Goal: Task Accomplishment & Management: Manage account settings

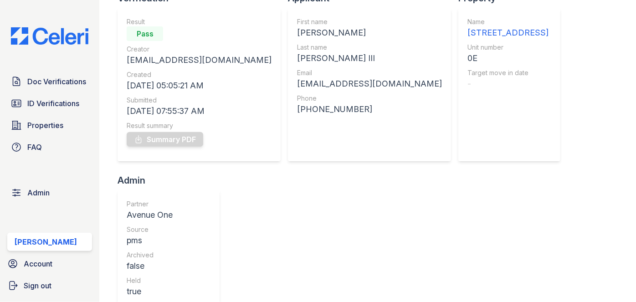
scroll to position [41, 0]
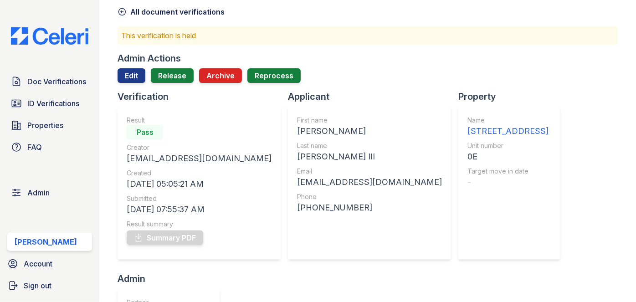
click at [174, 66] on div "Admin Actions Edit Release Archive Reprocess" at bounding box center [367, 71] width 500 height 38
click at [174, 73] on link "Release" at bounding box center [172, 75] width 43 height 15
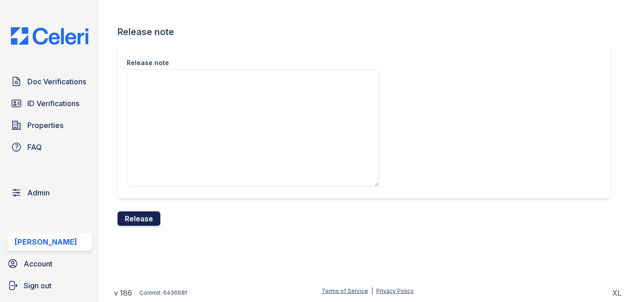
click at [147, 219] on button "Release" at bounding box center [138, 218] width 43 height 15
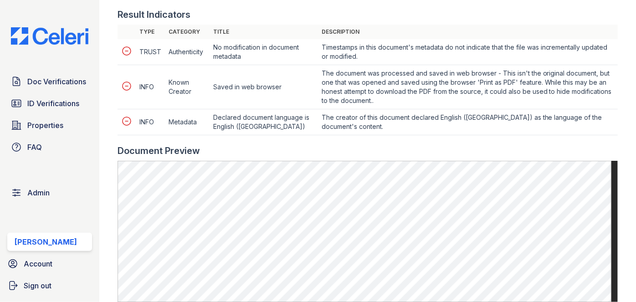
scroll to position [455, 0]
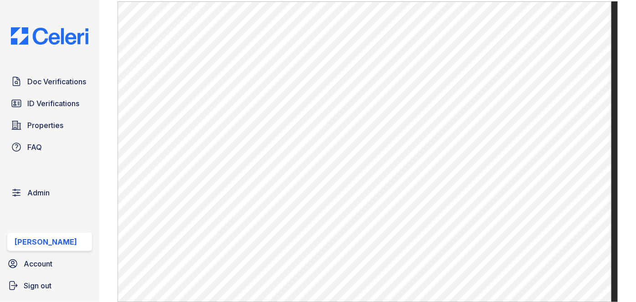
scroll to position [290, 0]
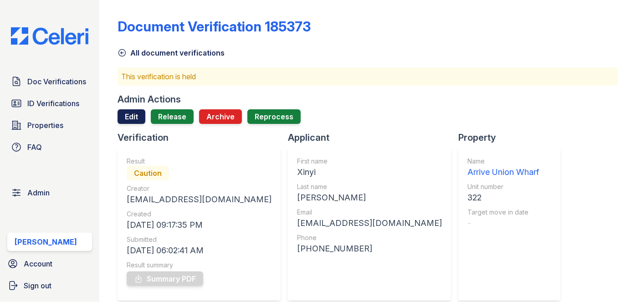
click at [132, 120] on link "Edit" at bounding box center [131, 116] width 28 height 15
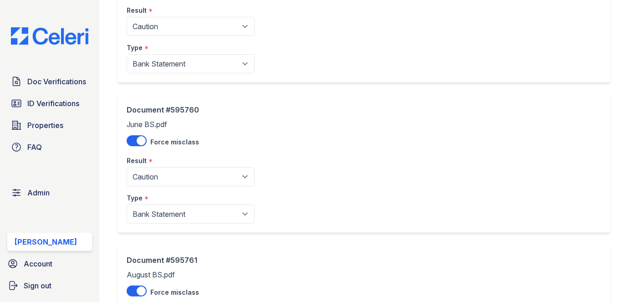
scroll to position [124, 0]
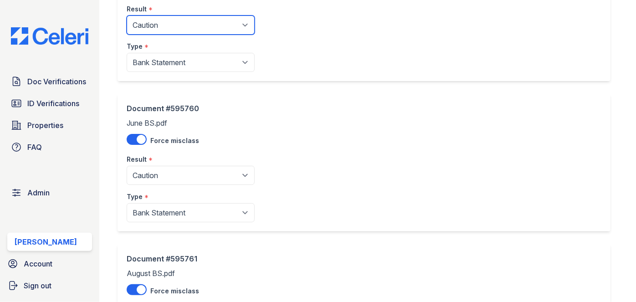
click at [165, 27] on select "Pending Sent Started Processing Pass Fail Caution Error N/A" at bounding box center [191, 24] width 128 height 19
select select "fail"
click at [127, 15] on select "Pending Sent Started Processing Pass Fail Caution Error N/A" at bounding box center [191, 24] width 128 height 19
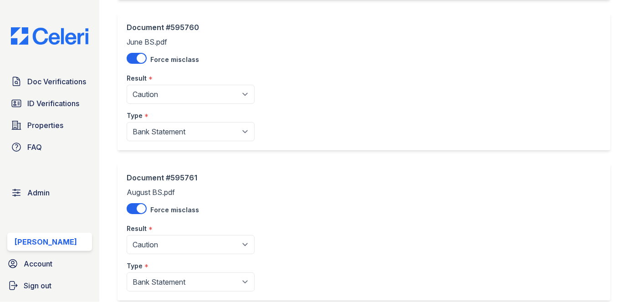
scroll to position [207, 0]
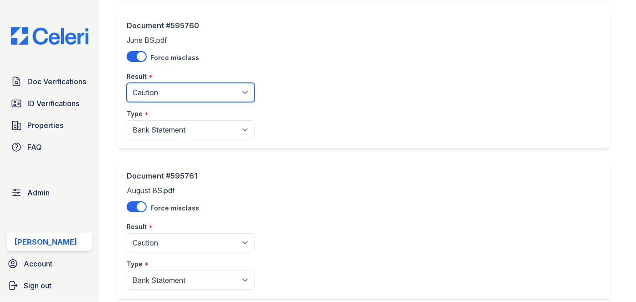
click at [161, 95] on select "Pending Sent Started Processing Pass Fail Caution Error N/A" at bounding box center [191, 92] width 128 height 19
select select "fail"
click at [127, 83] on select "Pending Sent Started Processing Pass Fail Caution Error N/A" at bounding box center [191, 92] width 128 height 19
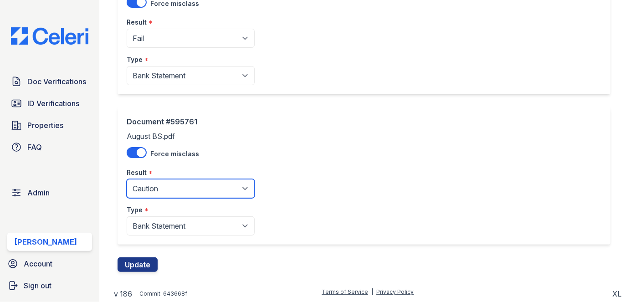
drag, startPoint x: 154, startPoint y: 192, endPoint x: 153, endPoint y: 185, distance: 6.4
click at [154, 191] on select "Pending Sent Started Processing Pass Fail Caution Error N/A" at bounding box center [191, 188] width 128 height 19
select select "fail"
click at [127, 179] on select "Pending Sent Started Processing Pass Fail Caution Error N/A" at bounding box center [191, 188] width 128 height 19
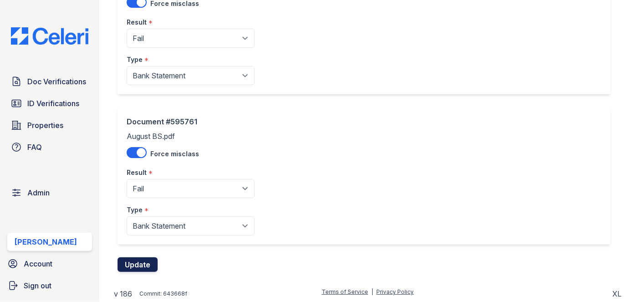
click at [144, 264] on button "Update" at bounding box center [137, 264] width 40 height 15
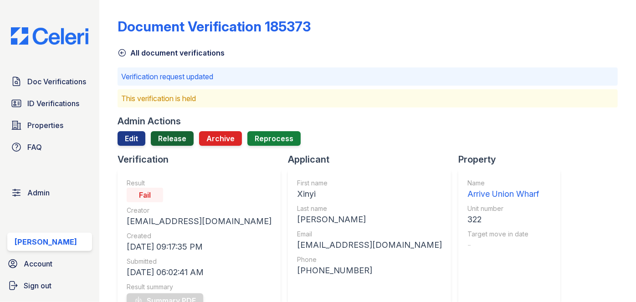
click at [174, 138] on link "Release" at bounding box center [172, 138] width 43 height 15
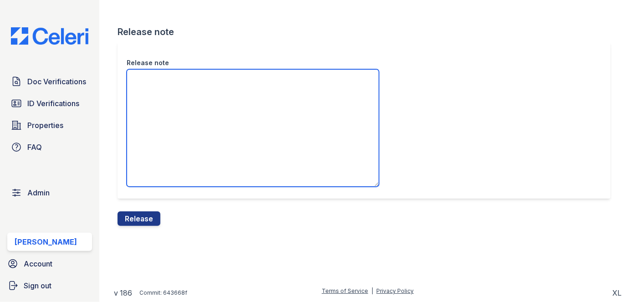
drag, startPoint x: 158, startPoint y: 122, endPoint x: 155, endPoint y: 117, distance: 5.6
click at [155, 117] on textarea "Release note" at bounding box center [253, 127] width 252 height 117
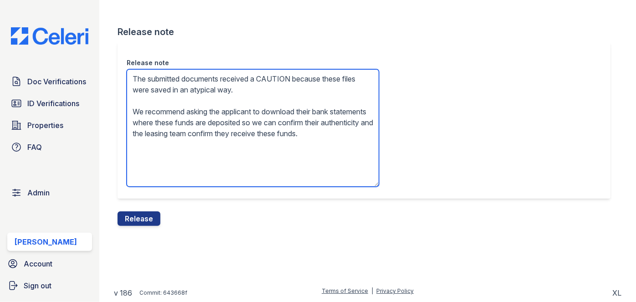
click at [278, 76] on textarea "The submitted documents received a CAUTION because these files were saved in an…" at bounding box center [253, 127] width 252 height 117
click at [169, 133] on textarea "The submitted documents received a FAIL because these files were saved in an at…" at bounding box center [253, 127] width 252 height 117
drag, startPoint x: 169, startPoint y: 133, endPoint x: 165, endPoint y: 122, distance: 12.3
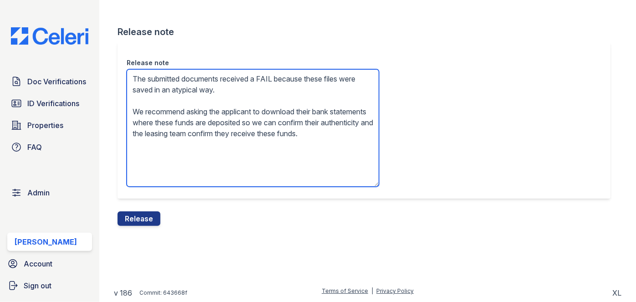
click at [169, 131] on textarea "The submitted documents received a FAIL because these files were saved in an at…" at bounding box center [253, 127] width 252 height 117
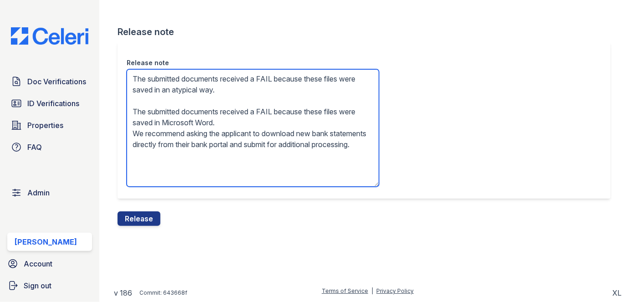
click at [171, 117] on textarea "The submitted documents received a FAIL because these files were saved in an at…" at bounding box center [253, 127] width 252 height 117
click at [170, 118] on textarea "The submitted documents received a FAIL because these files were saved in an at…" at bounding box center [253, 127] width 252 height 117
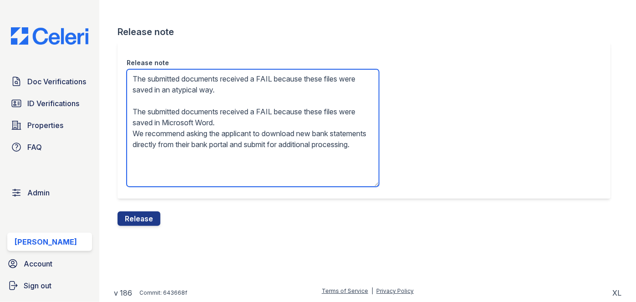
click at [170, 118] on textarea "The submitted documents received a FAIL because these files were saved in an at…" at bounding box center [253, 127] width 252 height 117
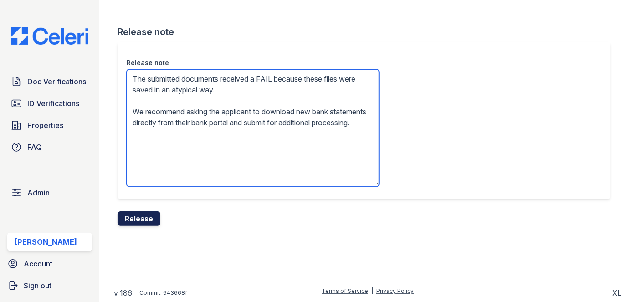
type textarea "The submitted documents received a FAIL because these files were saved in an at…"
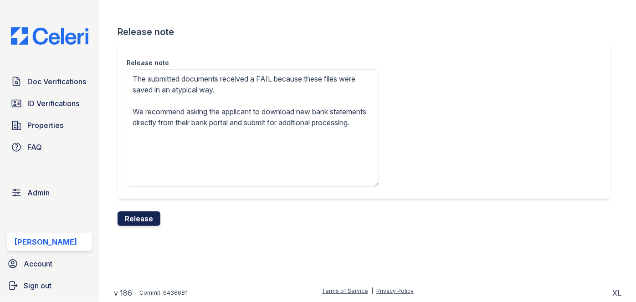
click at [149, 222] on button "Release" at bounding box center [138, 218] width 43 height 15
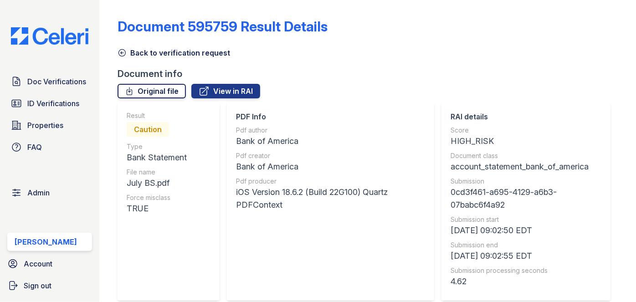
click at [169, 95] on link "Original file" at bounding box center [151, 91] width 68 height 15
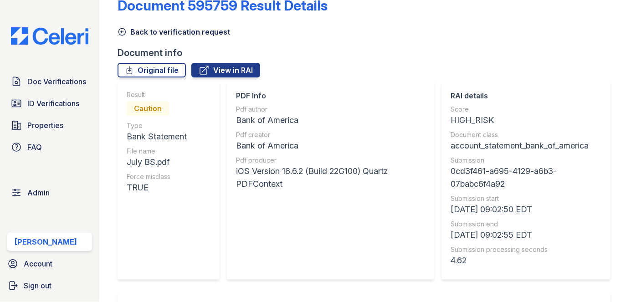
scroll to position [41, 0]
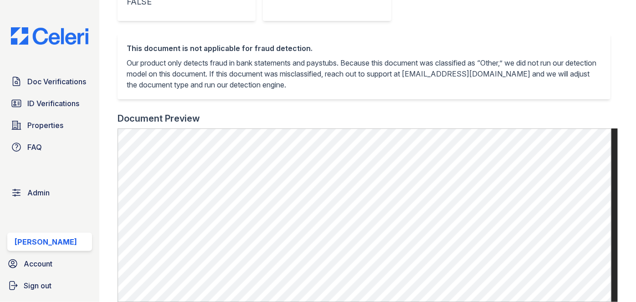
scroll to position [331, 0]
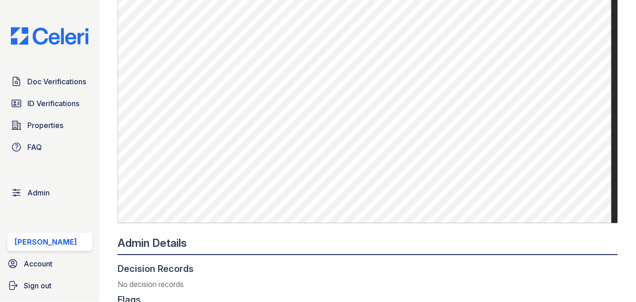
scroll to position [290, 0]
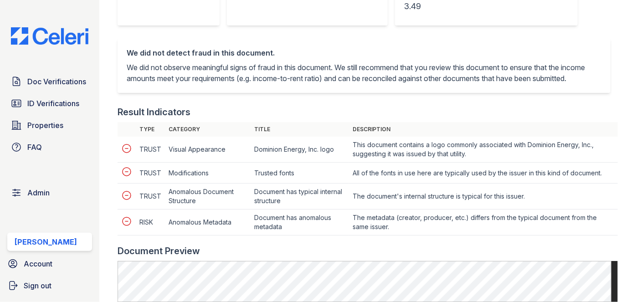
scroll to position [331, 0]
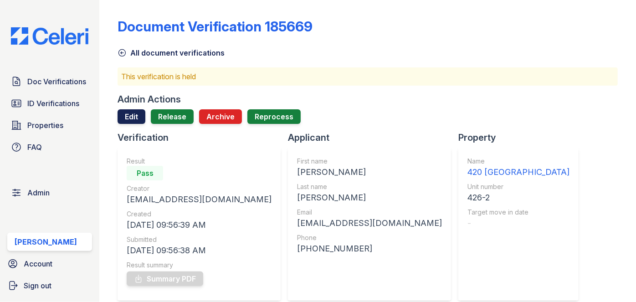
click at [132, 115] on link "Edit" at bounding box center [131, 116] width 28 height 15
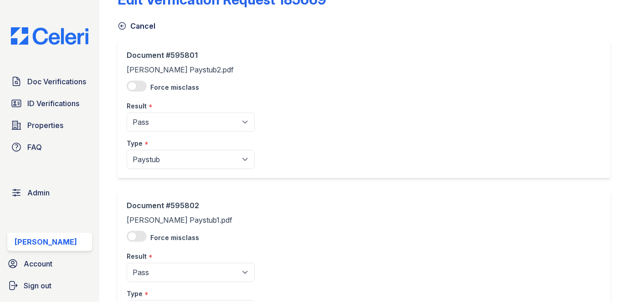
scroll to position [41, 0]
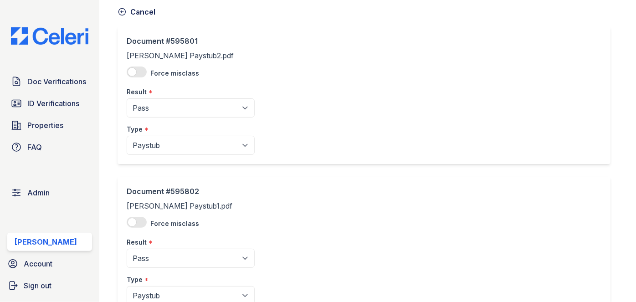
click at [152, 118] on div "Type *" at bounding box center [191, 126] width 128 height 18
click at [153, 111] on select "Pending Sent Started Processing Pass Fail Caution Error N/A" at bounding box center [191, 107] width 128 height 19
select select "caution"
click at [127, 98] on select "Pending Sent Started Processing Pass Fail Caution Error N/A" at bounding box center [191, 107] width 128 height 19
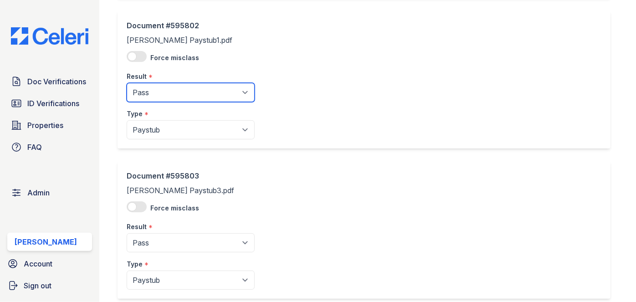
click at [166, 94] on select "Pending Sent Started Processing Pass Fail Caution Error N/A" at bounding box center [191, 92] width 128 height 19
select select "caution"
click at [127, 83] on select "Pending Sent Started Processing Pass Fail Caution Error N/A" at bounding box center [191, 92] width 128 height 19
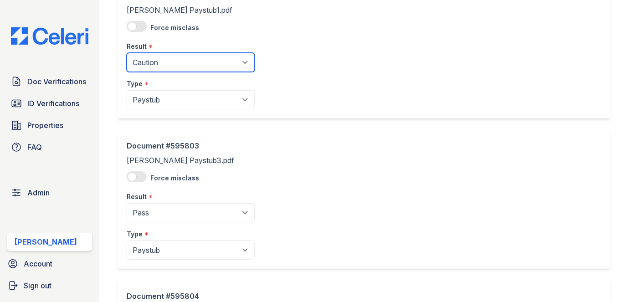
scroll to position [372, 0]
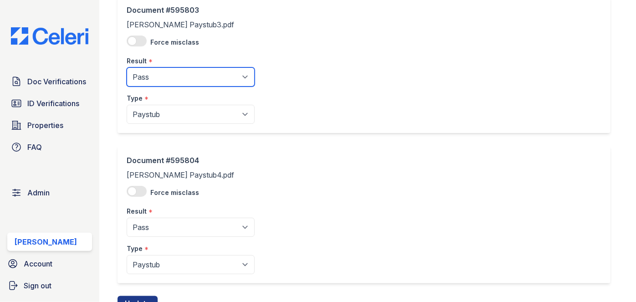
drag, startPoint x: 171, startPoint y: 76, endPoint x: 170, endPoint y: 85, distance: 9.6
click at [171, 76] on select "Pending Sent Started Processing Pass Fail Caution Error N/A" at bounding box center [191, 76] width 128 height 19
select select "caution"
click at [127, 67] on select "Pending Sent Started Processing Pass Fail Caution Error N/A" at bounding box center [191, 76] width 128 height 19
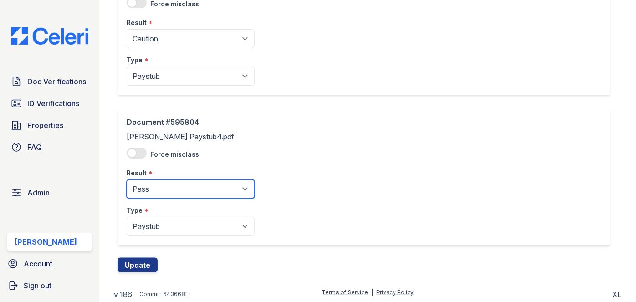
click at [161, 191] on select "Pending Sent Started Processing Pass Fail Caution Error N/A" at bounding box center [191, 188] width 128 height 19
select select "caution"
click at [127, 179] on select "Pending Sent Started Processing Pass Fail Caution Error N/A" at bounding box center [191, 188] width 128 height 19
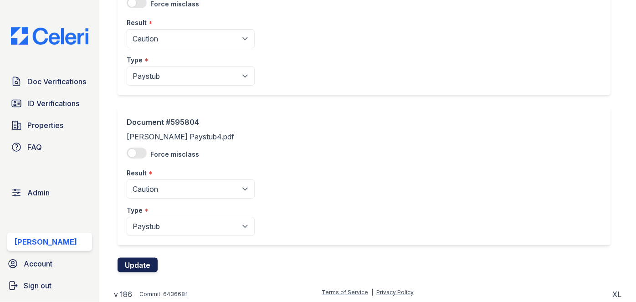
click at [150, 264] on button "Update" at bounding box center [137, 265] width 40 height 15
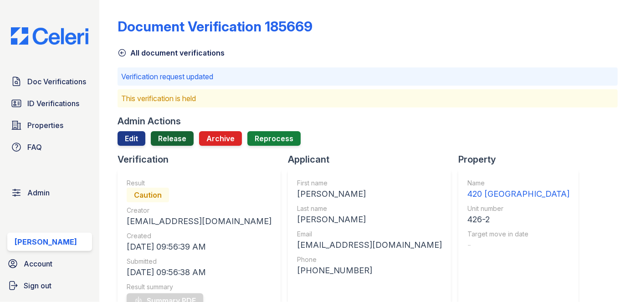
click at [182, 137] on link "Release" at bounding box center [172, 138] width 43 height 15
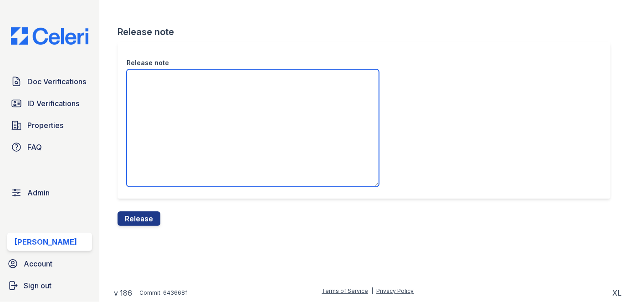
click at [175, 102] on textarea "Release note" at bounding box center [253, 127] width 252 height 117
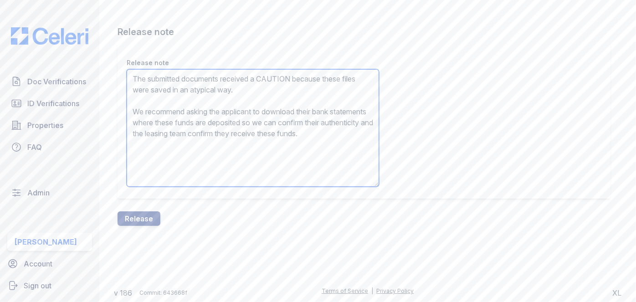
type textarea "The submitted documents received a CAUTION because these files were saved in an…"
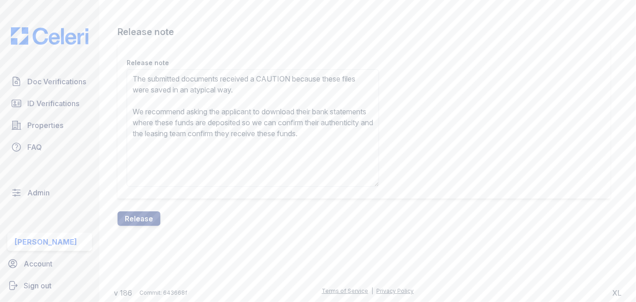
click at [157, 206] on div "Release note The submitted documents received a CAUTION because these files wer…" at bounding box center [367, 126] width 500 height 169
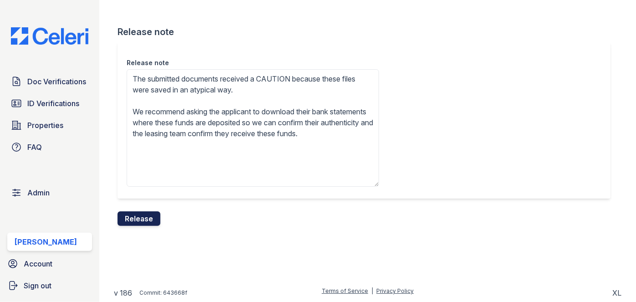
click at [150, 220] on button "Release" at bounding box center [138, 218] width 43 height 15
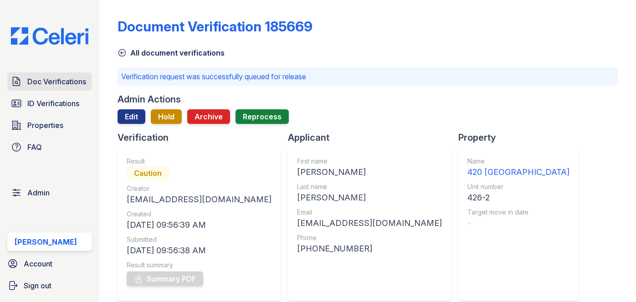
click at [66, 87] on link "Doc Verifications" at bounding box center [49, 81] width 85 height 18
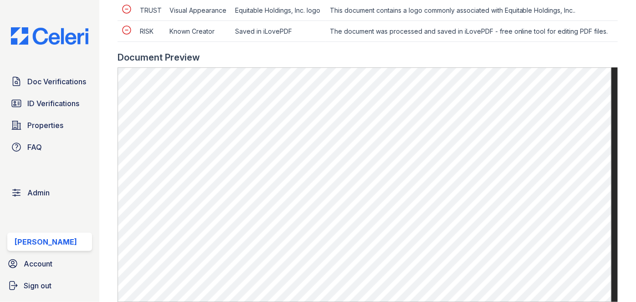
scroll to position [331, 0]
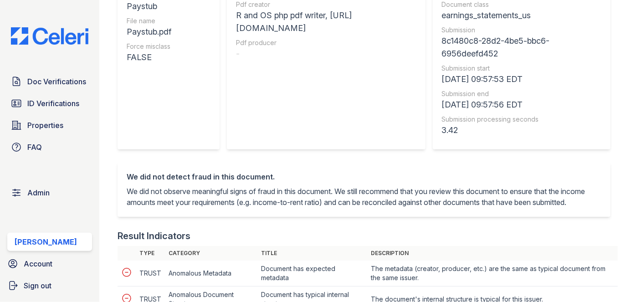
scroll to position [248, 0]
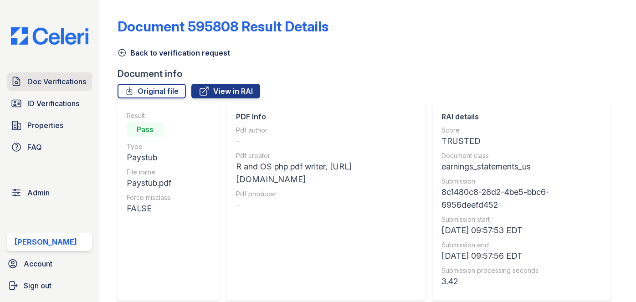
click at [59, 79] on span "Doc Verifications" at bounding box center [56, 81] width 59 height 11
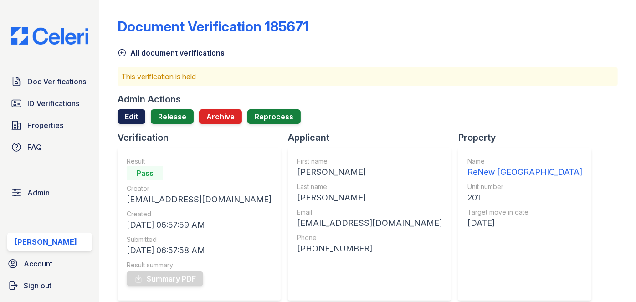
click at [137, 116] on link "Edit" at bounding box center [131, 116] width 28 height 15
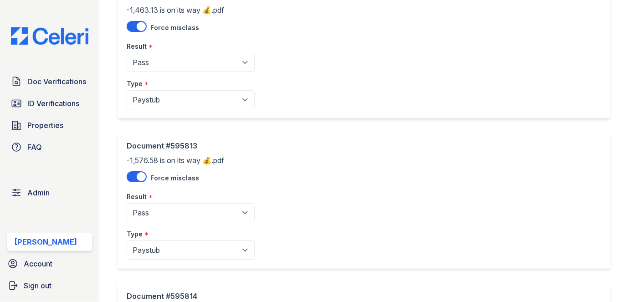
scroll to position [538, 0]
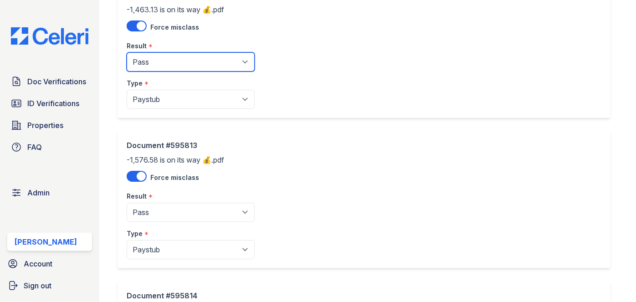
click at [187, 62] on select "Pending Sent Started Processing Pass Fail Caution Error N/A" at bounding box center [191, 61] width 128 height 19
select select "caution"
click at [127, 52] on select "Pending Sent Started Processing Pass Fail Caution Error N/A" at bounding box center [191, 61] width 128 height 19
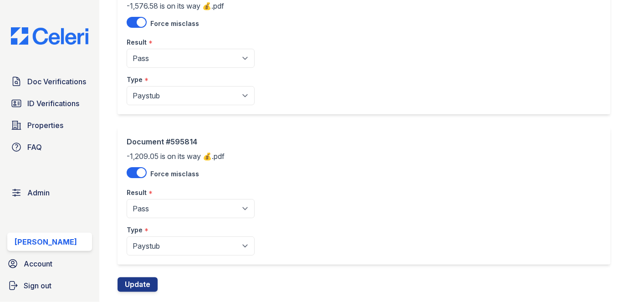
scroll to position [703, 0]
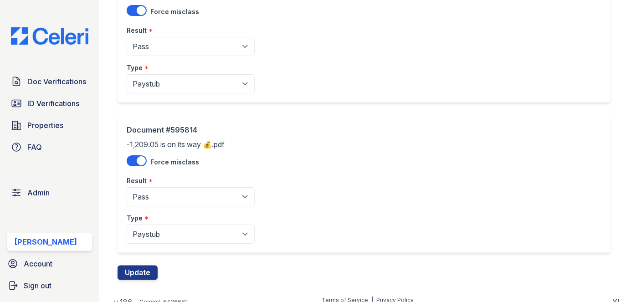
click at [172, 43] on select "Pending Sent Started Processing Pass Fail Caution Error N/A" at bounding box center [191, 46] width 128 height 19
select select "caution"
click at [127, 37] on select "Pending Sent Started Processing Pass Fail Caution Error N/A" at bounding box center [191, 46] width 128 height 19
drag, startPoint x: 165, startPoint y: 202, endPoint x: 164, endPoint y: 187, distance: 15.1
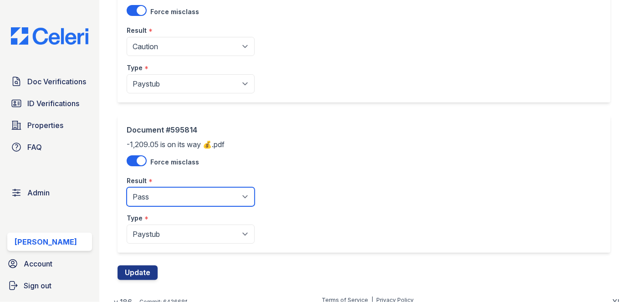
click at [165, 202] on select "Pending Sent Started Processing Pass Fail Caution Error N/A" at bounding box center [191, 196] width 128 height 19
select select "caution"
click at [127, 187] on select "Pending Sent Started Processing Pass Fail Caution Error N/A" at bounding box center [191, 196] width 128 height 19
click at [147, 262] on div "Document #595814 -1,209.05 is on its way 💰.pdf Force misclass Result * Pending …" at bounding box center [367, 190] width 500 height 150
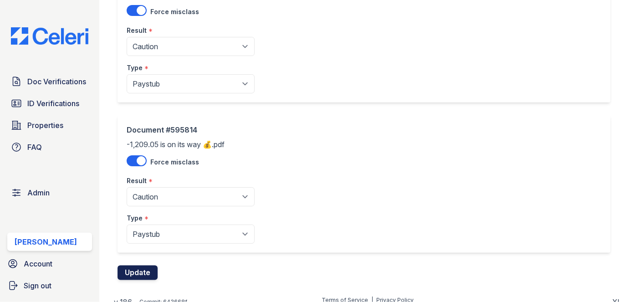
click at [147, 266] on button "Update" at bounding box center [137, 272] width 40 height 15
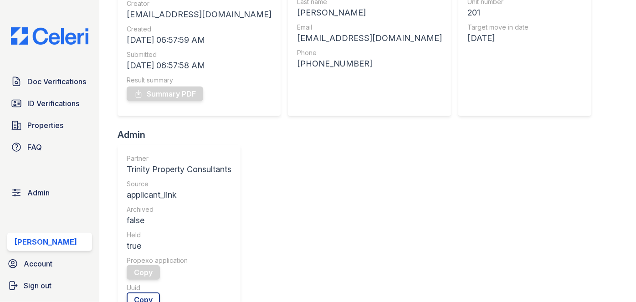
scroll to position [82, 0]
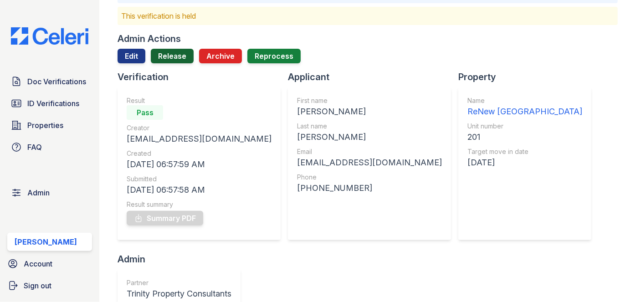
click at [176, 53] on link "Release" at bounding box center [172, 56] width 43 height 15
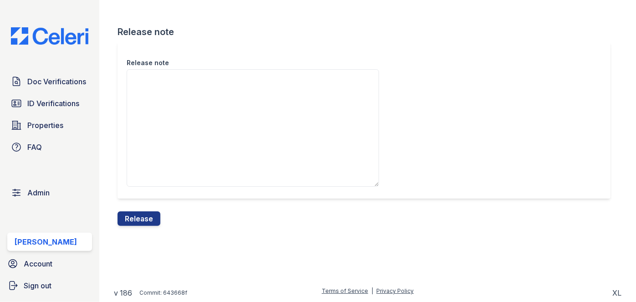
drag, startPoint x: 145, startPoint y: 215, endPoint x: 156, endPoint y: 200, distance: 18.7
click at [146, 210] on form "Release note Release note Release" at bounding box center [367, 125] width 500 height 200
click at [152, 215] on button "Release" at bounding box center [138, 218] width 43 height 15
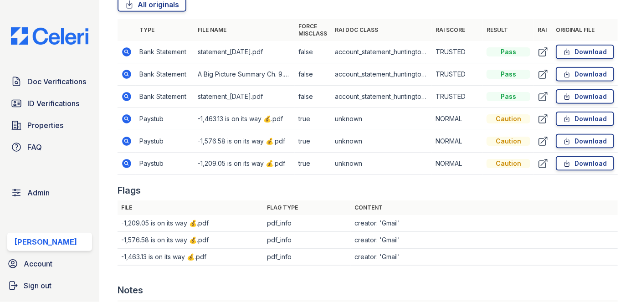
scroll to position [538, 0]
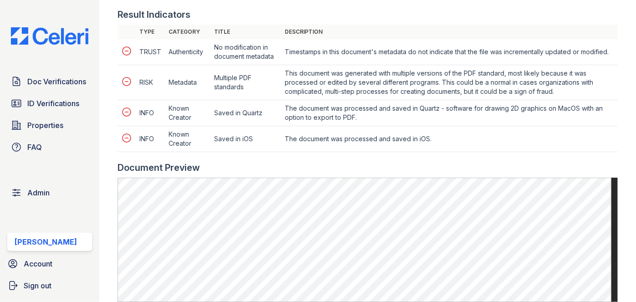
scroll to position [538, 0]
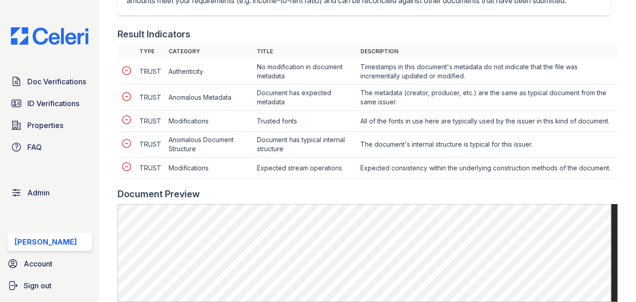
scroll to position [414, 0]
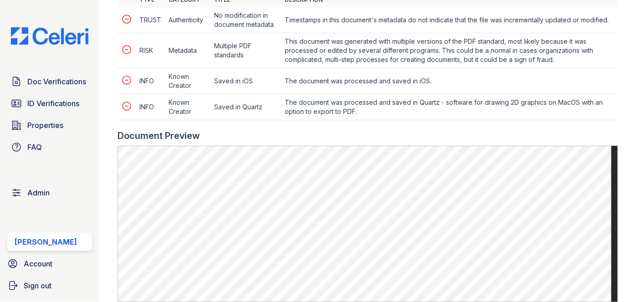
scroll to position [496, 0]
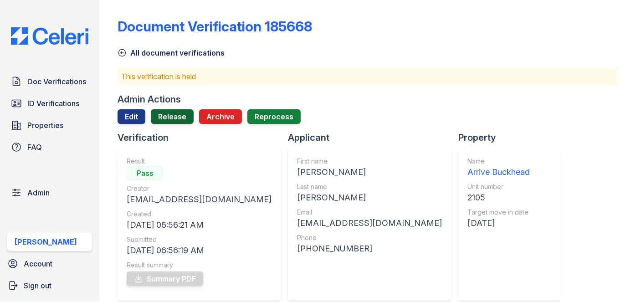
click at [176, 110] on link "Release" at bounding box center [172, 116] width 43 height 15
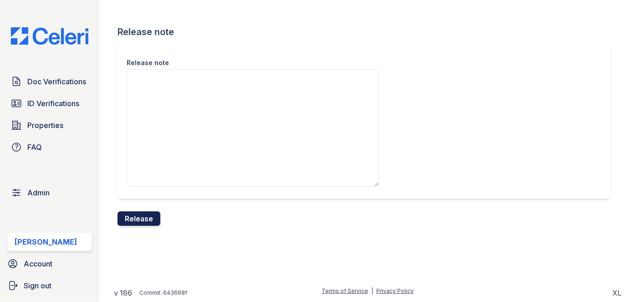
click at [138, 218] on button "Release" at bounding box center [138, 218] width 43 height 15
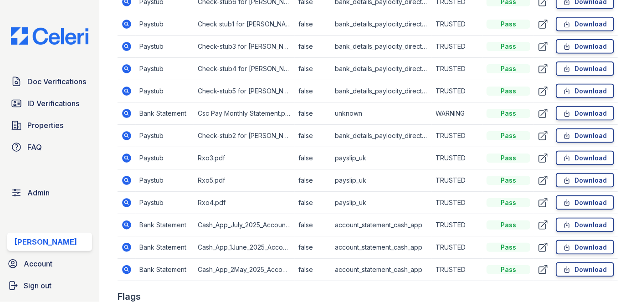
scroll to position [620, 0]
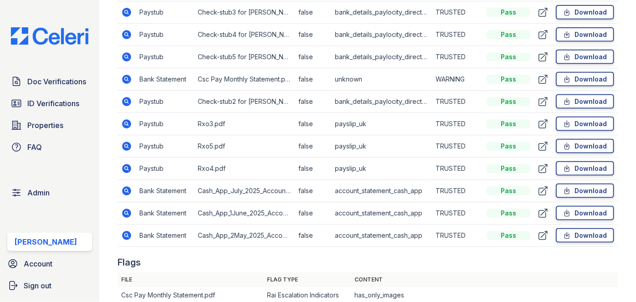
click at [132, 291] on link "Csc Pay Monthly Statement.pdf" at bounding box center [168, 295] width 94 height 8
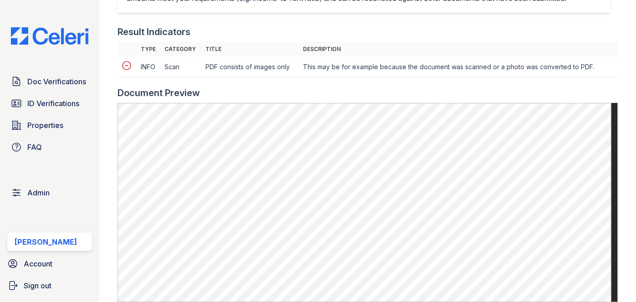
scroll to position [538, 0]
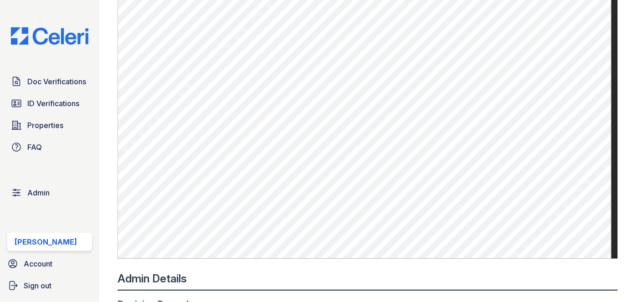
scroll to position [496, 0]
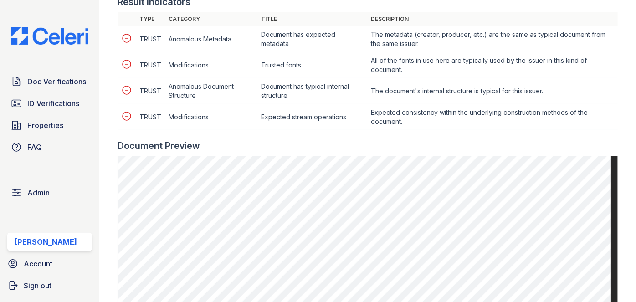
scroll to position [538, 0]
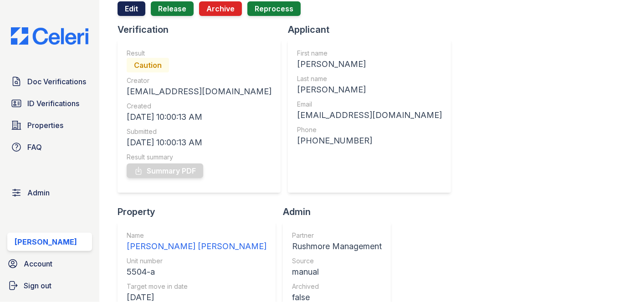
scroll to position [41, 0]
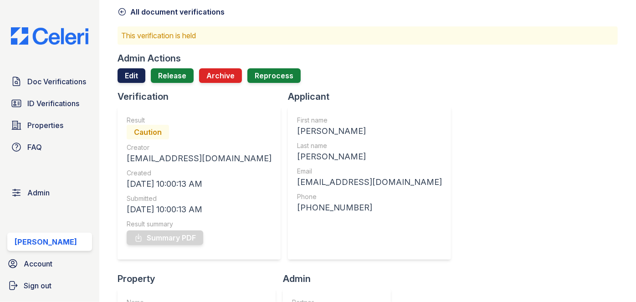
click at [127, 76] on link "Edit" at bounding box center [131, 75] width 28 height 15
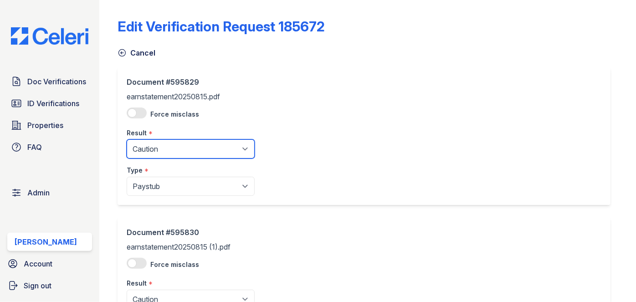
click at [167, 150] on select "Pending Sent Started Processing Pass Fail Caution Error N/A" at bounding box center [191, 148] width 128 height 19
select select "pass"
click at [127, 139] on select "Pending Sent Started Processing Pass Fail Caution Error N/A" at bounding box center [191, 148] width 128 height 19
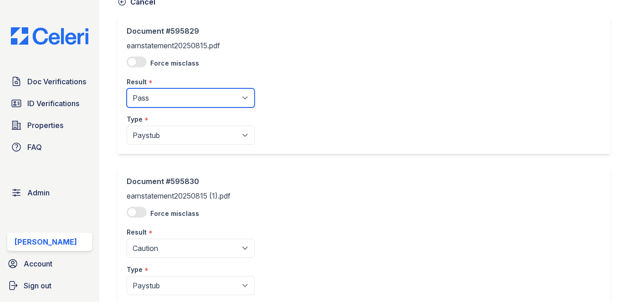
scroll to position [111, 0]
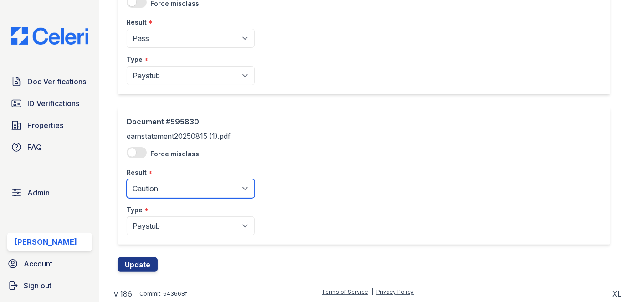
drag, startPoint x: 163, startPoint y: 191, endPoint x: 163, endPoint y: 183, distance: 7.3
click at [163, 191] on select "Pending Sent Started Processing Pass Fail Caution Error N/A" at bounding box center [191, 188] width 128 height 19
select select "pass"
click at [127, 179] on select "Pending Sent Started Processing Pass Fail Caution Error N/A" at bounding box center [191, 188] width 128 height 19
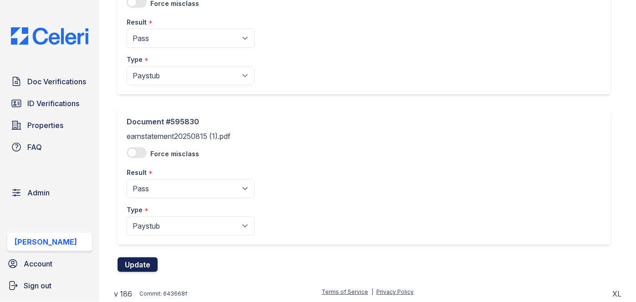
click at [148, 268] on button "Update" at bounding box center [137, 264] width 40 height 15
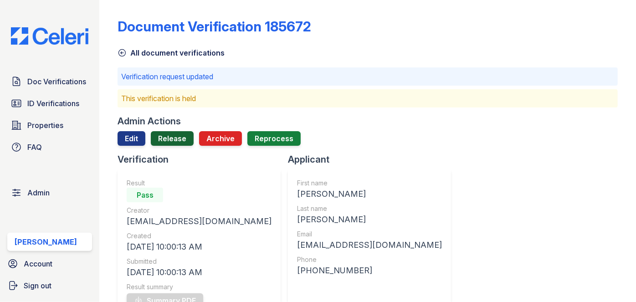
click at [171, 138] on link "Release" at bounding box center [172, 138] width 43 height 15
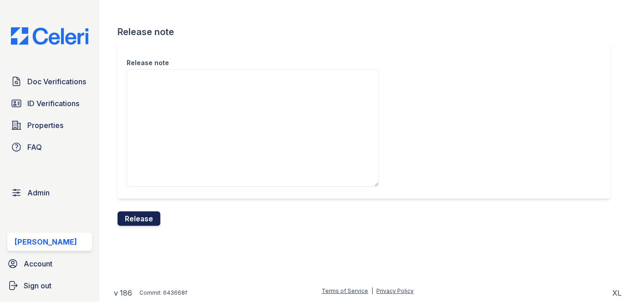
click at [145, 215] on button "Release" at bounding box center [138, 218] width 43 height 15
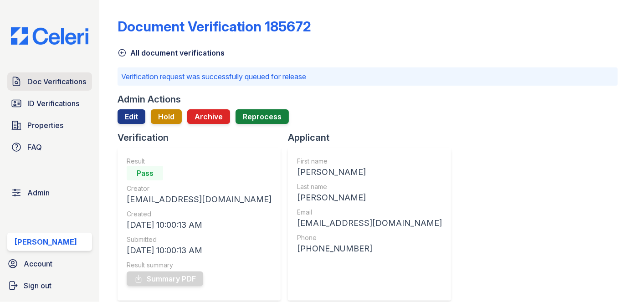
click at [51, 87] on link "Doc Verifications" at bounding box center [49, 81] width 85 height 18
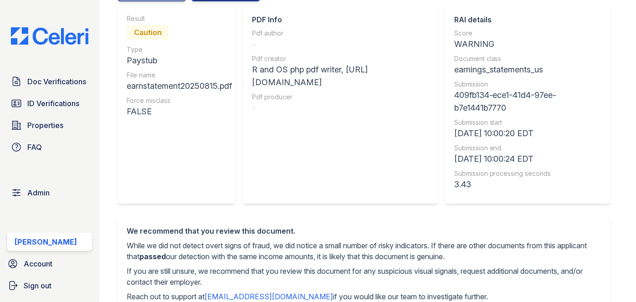
scroll to position [82, 0]
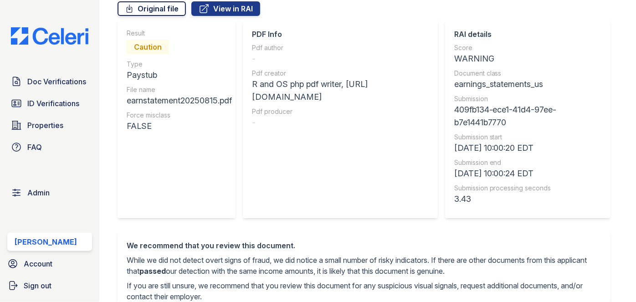
click at [178, 6] on link "Original file" at bounding box center [151, 8] width 68 height 15
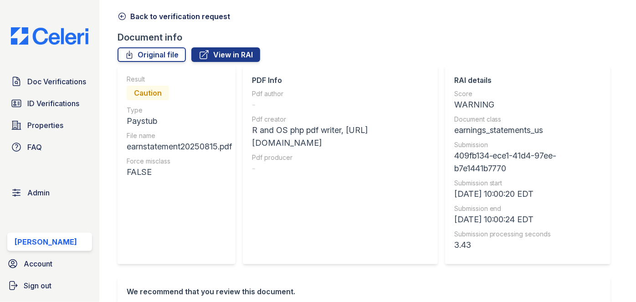
scroll to position [0, 0]
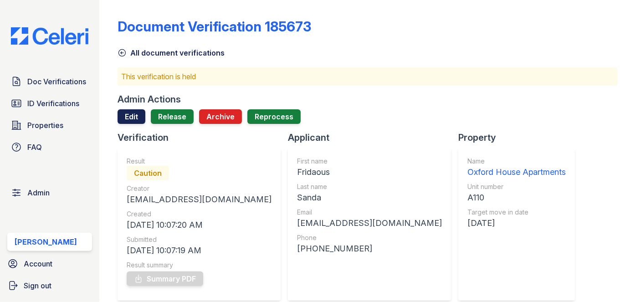
click at [128, 117] on link "Edit" at bounding box center [131, 116] width 28 height 15
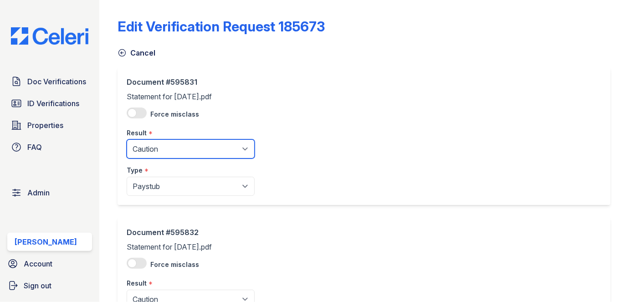
click at [157, 150] on select "Pending Sent Started Processing Pass Fail Caution Error N/A" at bounding box center [191, 148] width 128 height 19
select select "pass"
click at [127, 139] on select "Pending Sent Started Processing Pass Fail Caution Error N/A" at bounding box center [191, 148] width 128 height 19
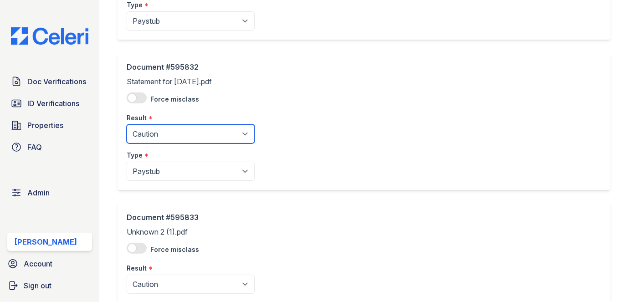
click at [160, 134] on select "Pending Sent Started Processing Pass Fail Caution Error N/A" at bounding box center [191, 133] width 128 height 19
select select "pass"
click at [127, 124] on select "Pending Sent Started Processing Pass Fail Caution Error N/A" at bounding box center [191, 133] width 128 height 19
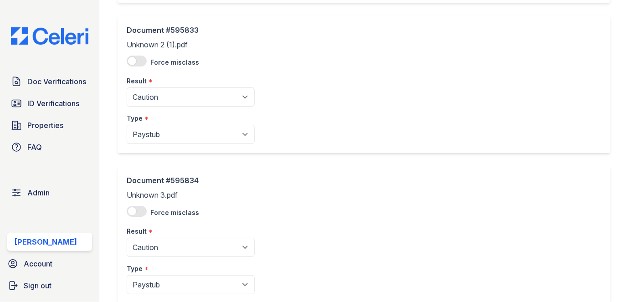
scroll to position [372, 0]
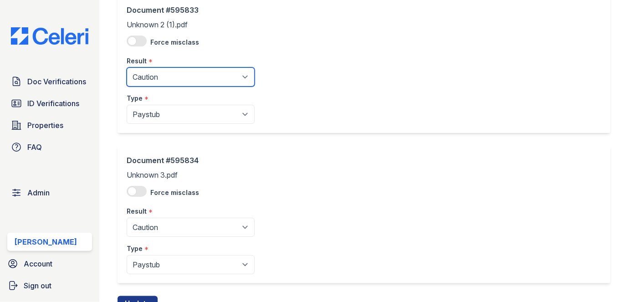
click at [157, 70] on select "Pending Sent Started Processing Pass Fail Caution Error N/A" at bounding box center [191, 76] width 128 height 19
select select "pass"
click at [127, 67] on select "Pending Sent Started Processing Pass Fail Caution Error N/A" at bounding box center [191, 76] width 128 height 19
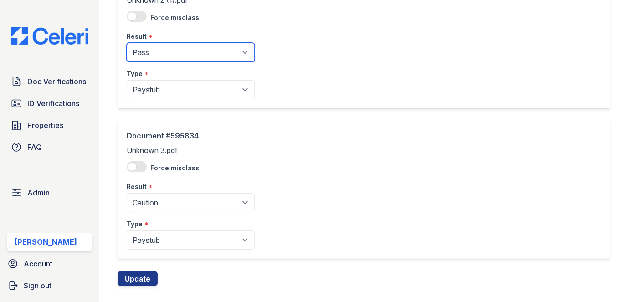
scroll to position [411, 0]
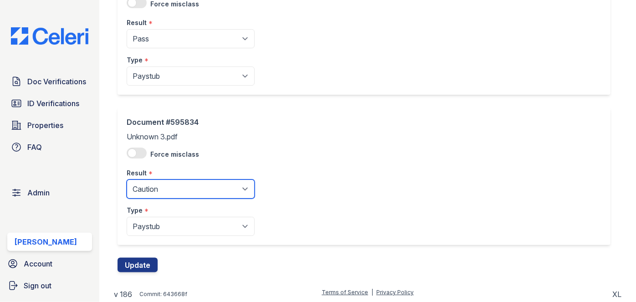
click at [151, 186] on select "Pending Sent Started Processing Pass Fail Caution Error N/A" at bounding box center [191, 188] width 128 height 19
select select "pass"
click at [127, 179] on select "Pending Sent Started Processing Pass Fail Caution Error N/A" at bounding box center [191, 188] width 128 height 19
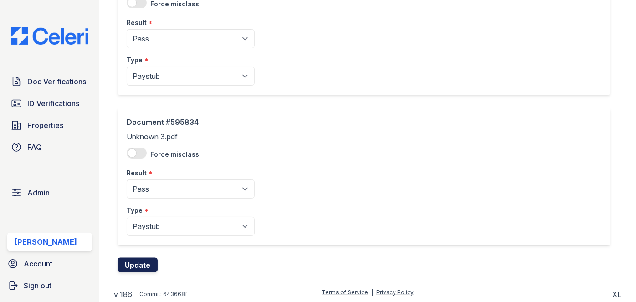
click at [143, 264] on button "Update" at bounding box center [137, 265] width 40 height 15
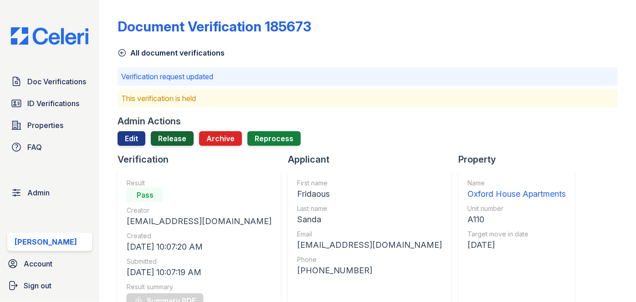
click at [176, 135] on link "Release" at bounding box center [172, 138] width 43 height 15
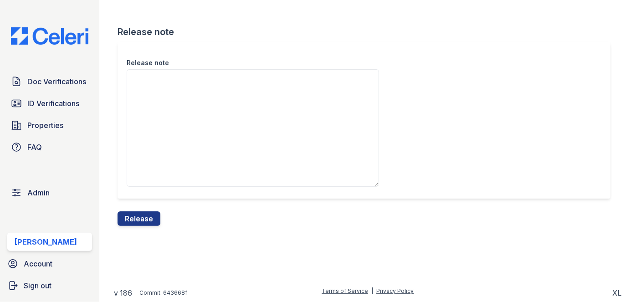
click at [144, 217] on button "Release" at bounding box center [138, 218] width 43 height 15
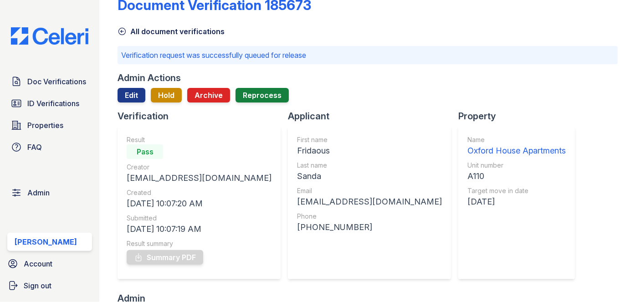
scroll to position [41, 0]
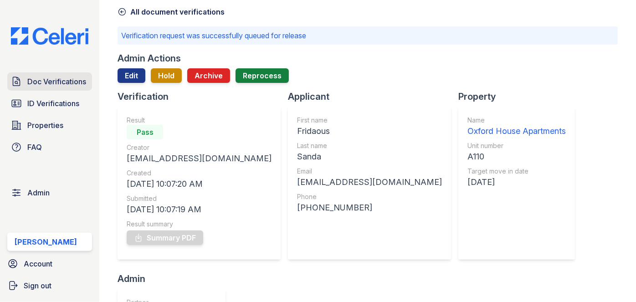
click at [39, 80] on span "Doc Verifications" at bounding box center [56, 81] width 59 height 11
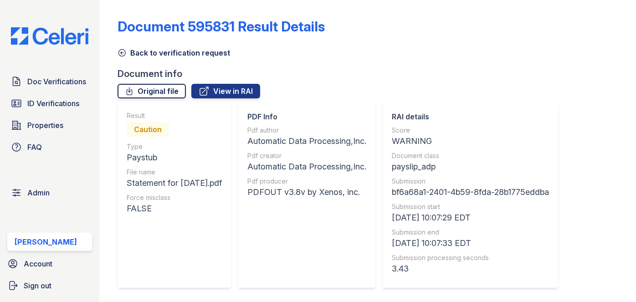
click at [162, 96] on link "Original file" at bounding box center [151, 91] width 68 height 15
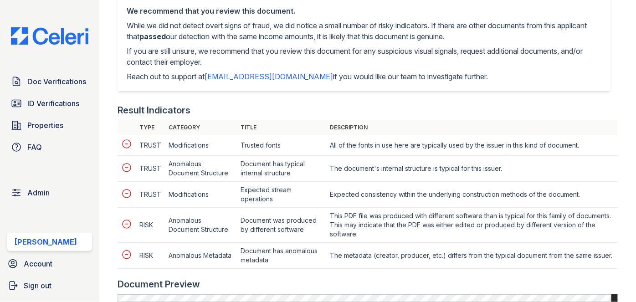
scroll to position [331, 0]
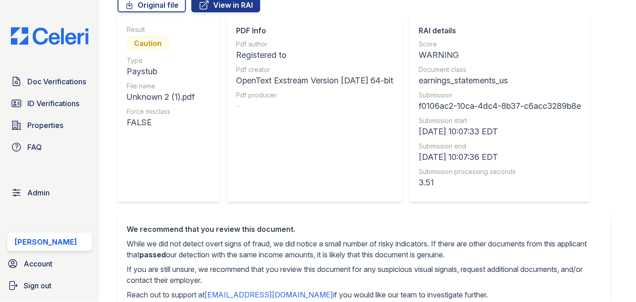
scroll to position [41, 0]
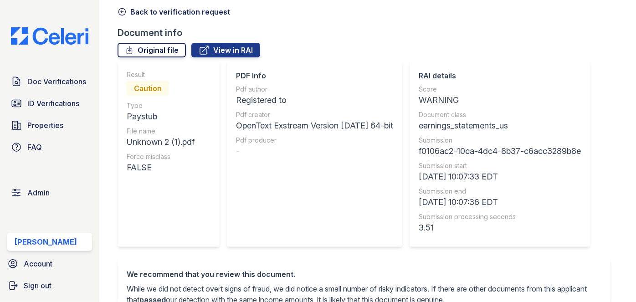
drag, startPoint x: 167, startPoint y: 49, endPoint x: 176, endPoint y: 45, distance: 10.2
click at [167, 49] on link "Original file" at bounding box center [151, 50] width 68 height 15
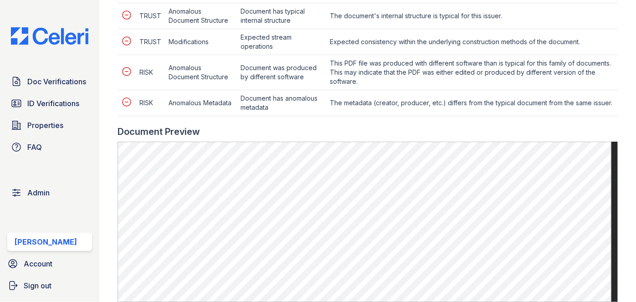
scroll to position [496, 0]
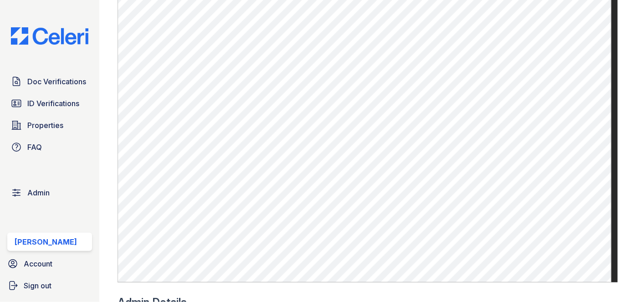
scroll to position [620, 0]
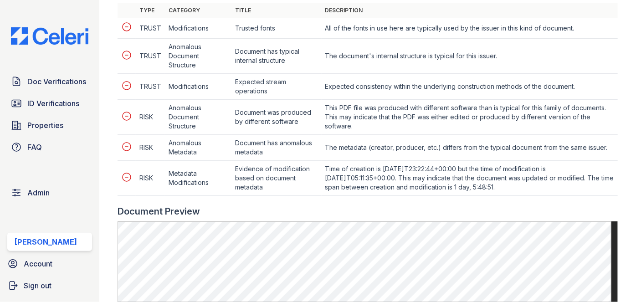
scroll to position [496, 0]
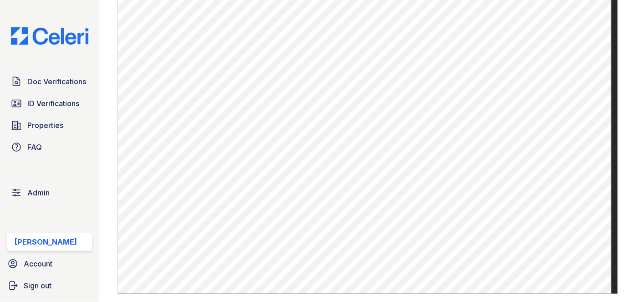
scroll to position [331, 0]
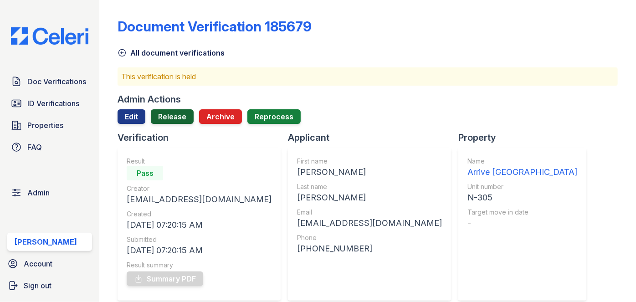
click at [167, 115] on link "Release" at bounding box center [172, 116] width 43 height 15
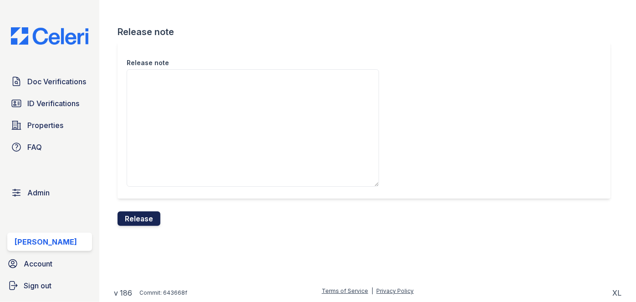
click at [149, 216] on button "Release" at bounding box center [138, 218] width 43 height 15
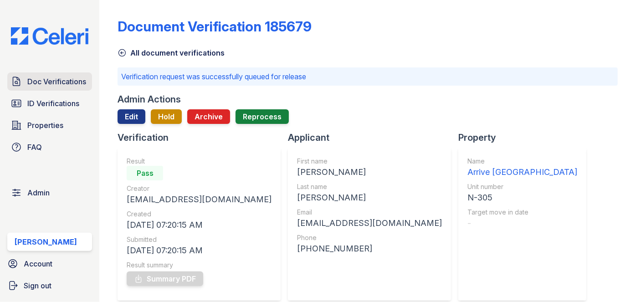
click at [44, 84] on span "Doc Verifications" at bounding box center [56, 81] width 59 height 11
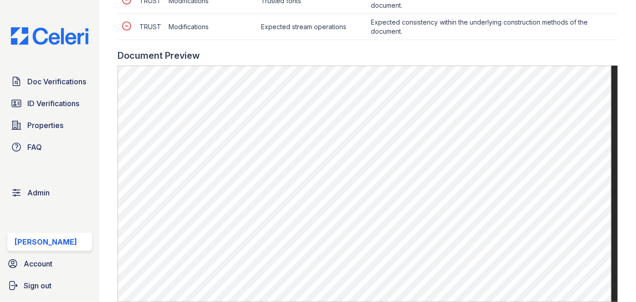
scroll to position [496, 0]
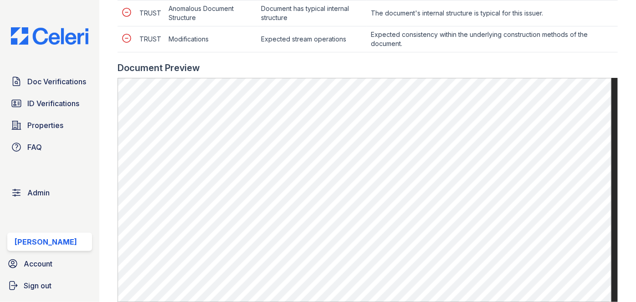
scroll to position [455, 0]
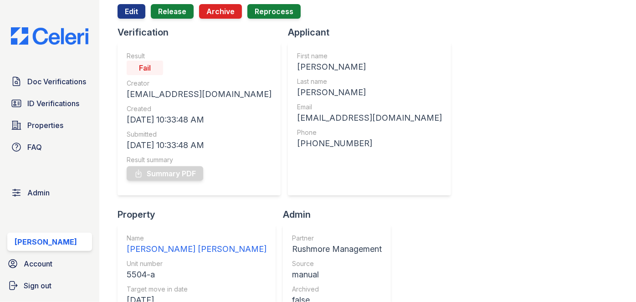
scroll to position [41, 0]
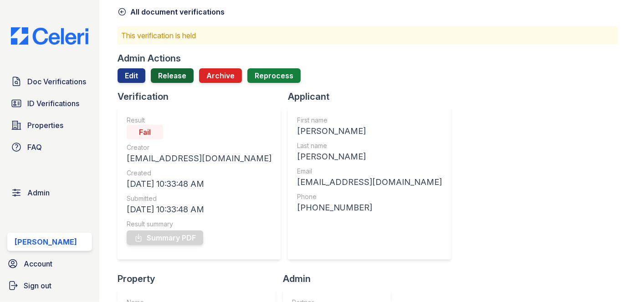
click at [172, 78] on link "Release" at bounding box center [172, 75] width 43 height 15
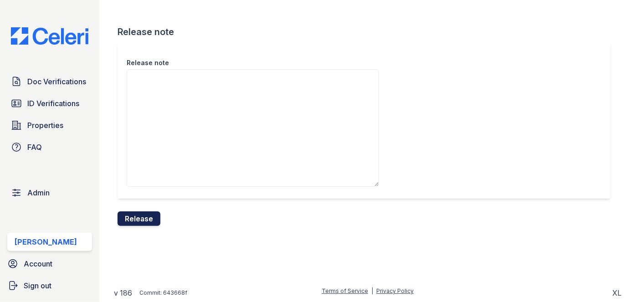
click at [148, 215] on button "Release" at bounding box center [138, 218] width 43 height 15
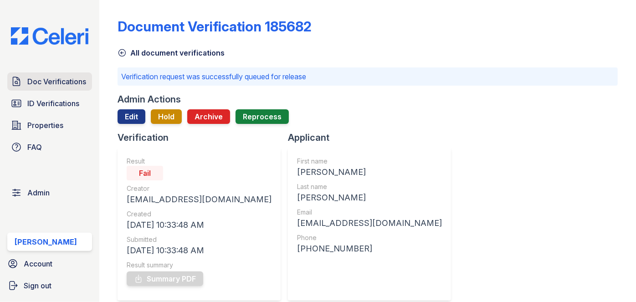
click at [59, 78] on span "Doc Verifications" at bounding box center [56, 81] width 59 height 11
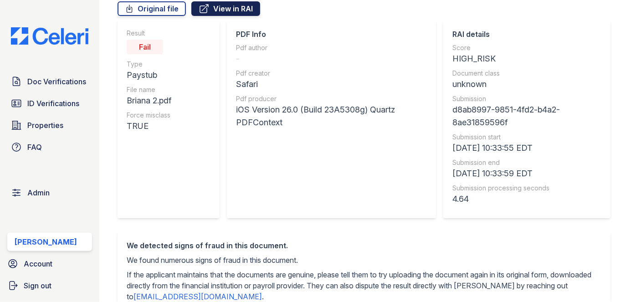
scroll to position [41, 0]
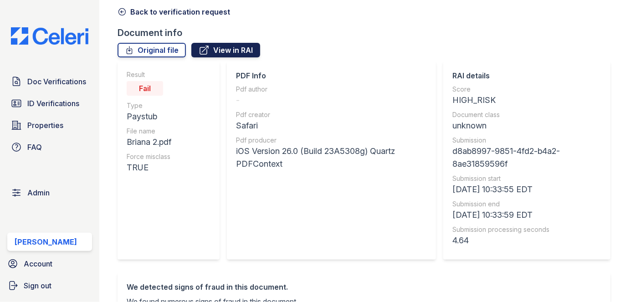
click at [227, 43] on link "View in RAI" at bounding box center [225, 50] width 69 height 15
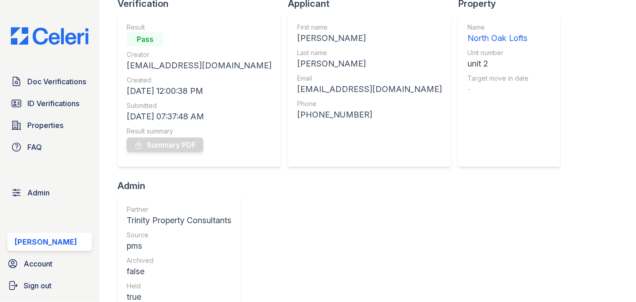
scroll to position [41, 0]
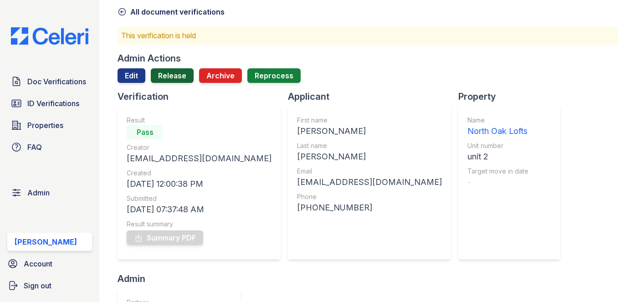
click at [175, 69] on link "Release" at bounding box center [172, 75] width 43 height 15
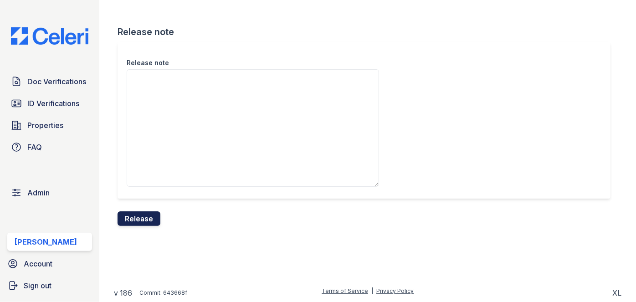
click at [146, 221] on button "Release" at bounding box center [138, 218] width 43 height 15
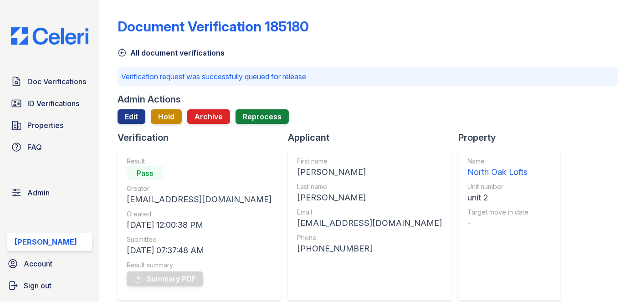
click at [99, 12] on div "Document Verification 185180 All document verifications Verification request wa…" at bounding box center [367, 151] width 536 height 302
click at [66, 76] on span "Doc Verifications" at bounding box center [56, 81] width 59 height 11
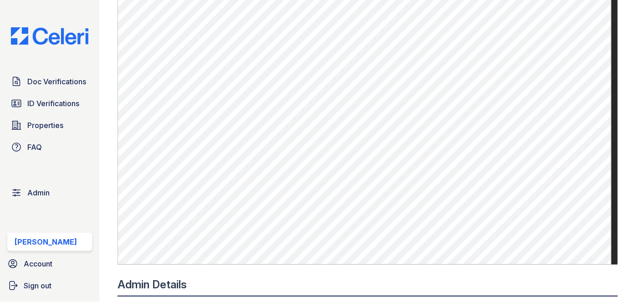
scroll to position [331, 0]
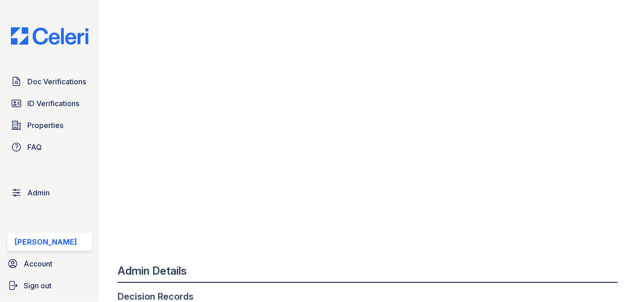
scroll to position [455, 0]
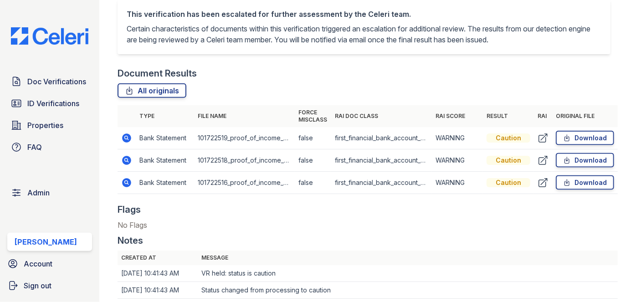
scroll to position [496, 0]
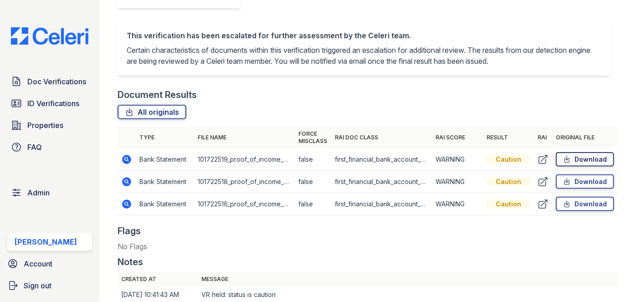
click at [563, 155] on icon at bounding box center [567, 159] width 8 height 9
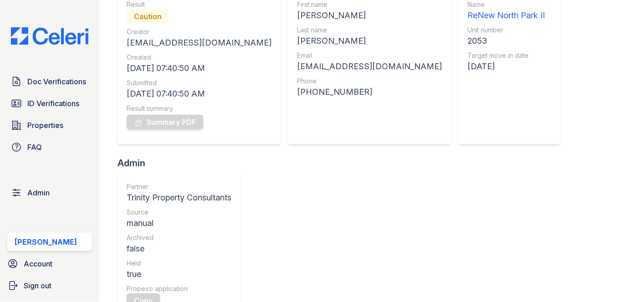
scroll to position [82, 0]
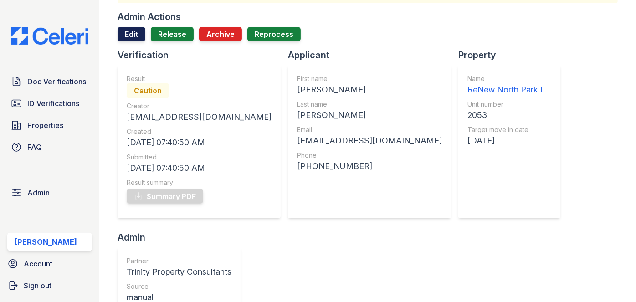
click at [130, 35] on link "Edit" at bounding box center [131, 34] width 28 height 15
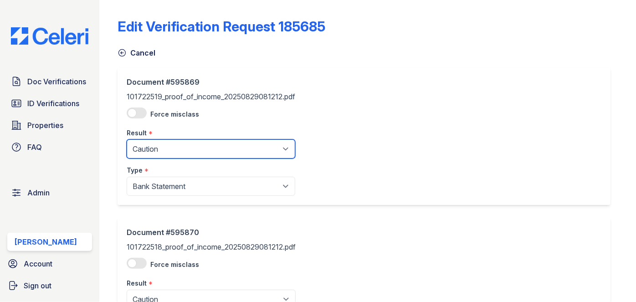
click at [152, 145] on select "Pending Sent Started Processing Pass Fail Caution Error N/A" at bounding box center [211, 148] width 168 height 19
select select "pass"
click at [127, 139] on select "Pending Sent Started Processing Pass Fail Caution Error N/A" at bounding box center [211, 148] width 168 height 19
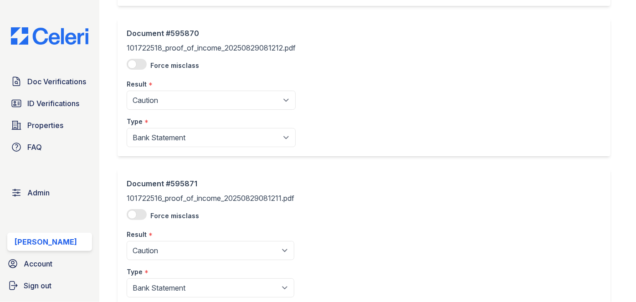
scroll to position [207, 0]
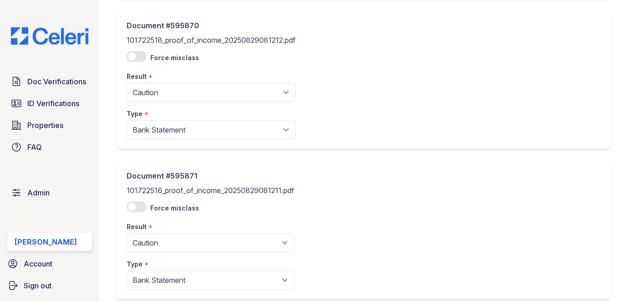
drag, startPoint x: 155, startPoint y: 89, endPoint x: 155, endPoint y: 94, distance: 5.0
click at [155, 89] on select "Pending Sent Started Processing Pass Fail Caution Error N/A" at bounding box center [211, 92] width 169 height 19
select select "pass"
click at [127, 83] on select "Pending Sent Started Processing Pass Fail Caution Error N/A" at bounding box center [211, 92] width 169 height 19
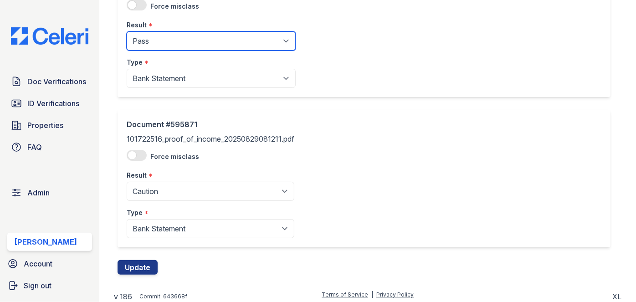
scroll to position [261, 0]
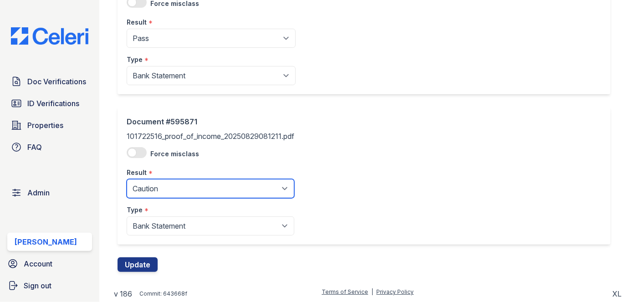
drag, startPoint x: 167, startPoint y: 188, endPoint x: 165, endPoint y: 180, distance: 8.4
click at [167, 188] on select "Pending Sent Started Processing Pass Fail Caution Error N/A" at bounding box center [211, 188] width 168 height 19
select select "pass"
click at [127, 179] on select "Pending Sent Started Processing Pass Fail Caution Error N/A" at bounding box center [211, 188] width 168 height 19
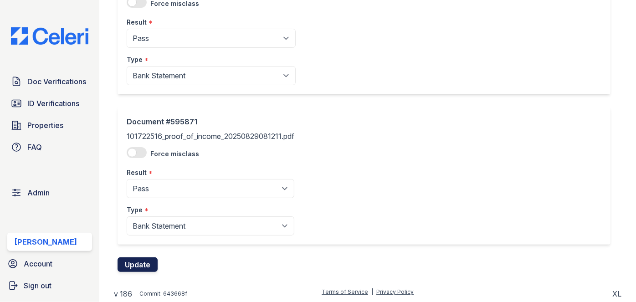
click at [151, 264] on button "Update" at bounding box center [137, 264] width 40 height 15
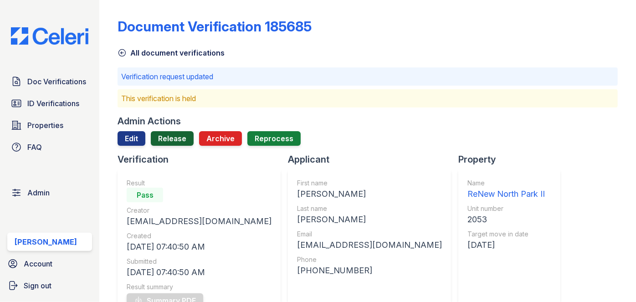
click at [177, 134] on link "Release" at bounding box center [172, 138] width 43 height 15
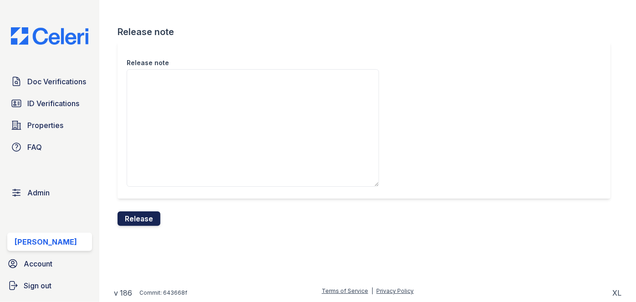
click at [156, 216] on button "Release" at bounding box center [138, 218] width 43 height 15
click at [351, 45] on div "Release note" at bounding box center [363, 120] width 493 height 157
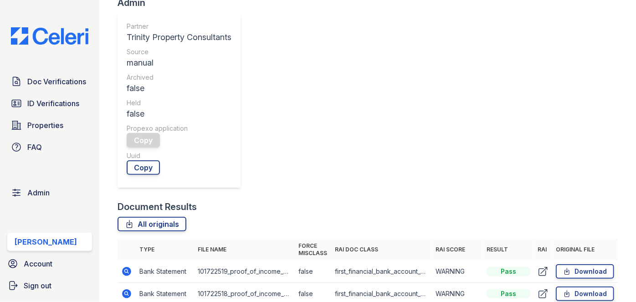
scroll to position [414, 0]
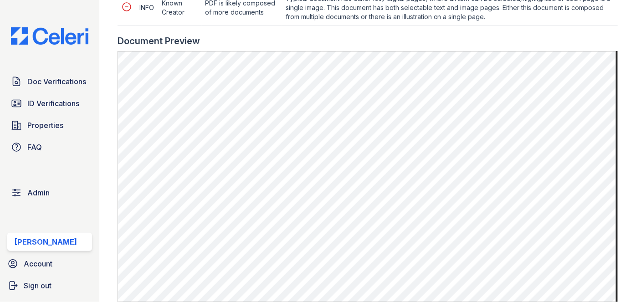
scroll to position [620, 0]
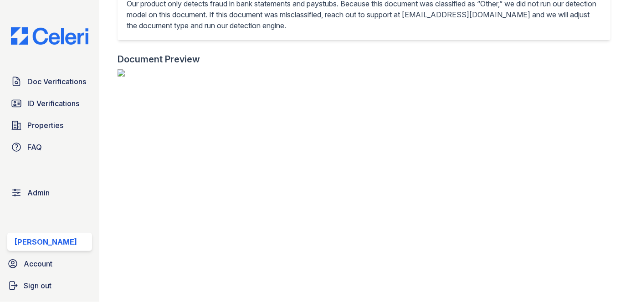
scroll to position [414, 0]
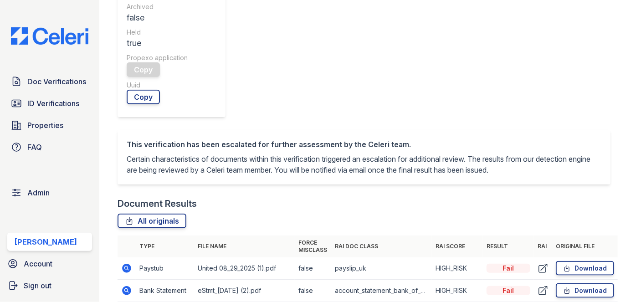
scroll to position [455, 0]
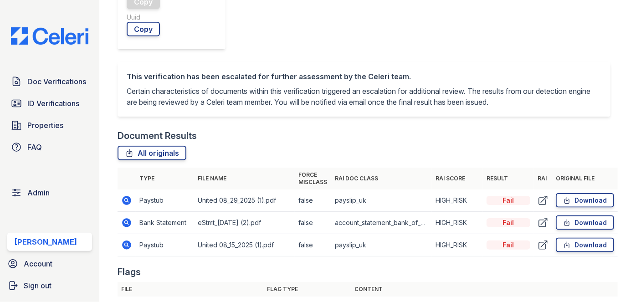
drag, startPoint x: 121, startPoint y: 246, endPoint x: 126, endPoint y: 247, distance: 5.0
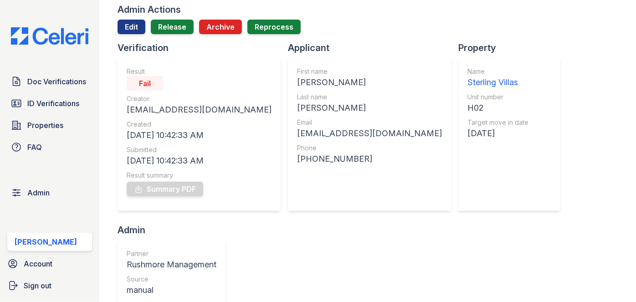
scroll to position [82, 0]
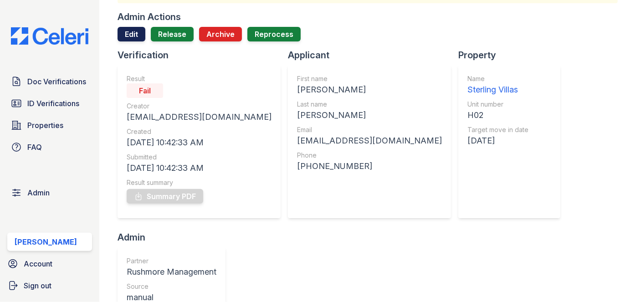
click at [127, 31] on link "Edit" at bounding box center [131, 34] width 28 height 15
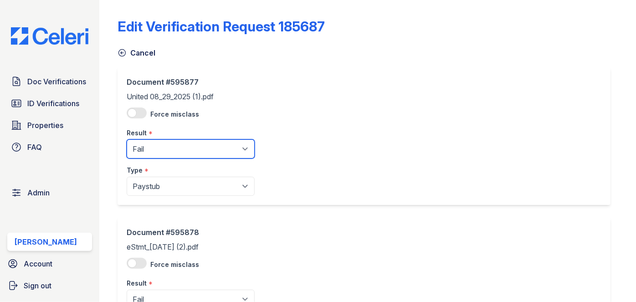
click at [159, 150] on select "Pending Sent Started Processing Pass Fail Caution Error N/A" at bounding box center [191, 148] width 128 height 19
select select "caution"
click at [127, 139] on select "Pending Sent Started Processing Pass Fail Caution Error N/A" at bounding box center [191, 148] width 128 height 19
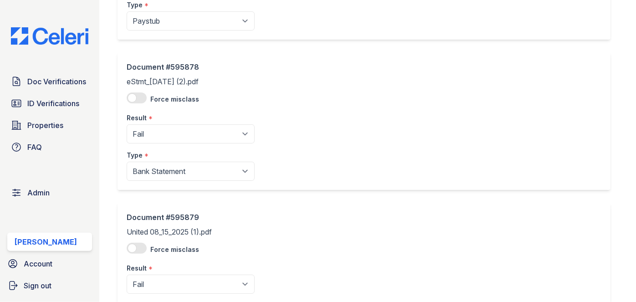
scroll to position [261, 0]
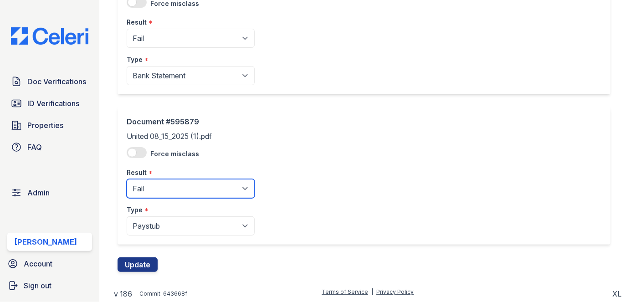
click at [165, 188] on select "Pending Sent Started Processing Pass Fail Caution Error N/A" at bounding box center [191, 188] width 128 height 19
select select "caution"
click at [127, 179] on select "Pending Sent Started Processing Pass Fail Caution Error N/A" at bounding box center [191, 188] width 128 height 19
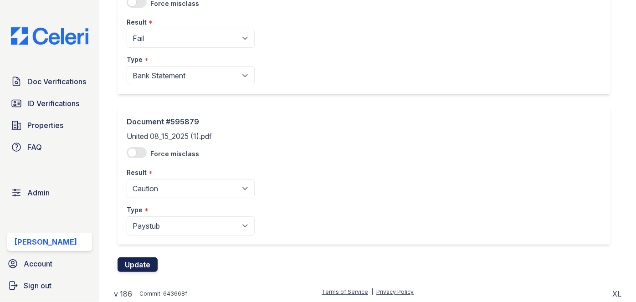
click at [148, 259] on button "Update" at bounding box center [137, 264] width 40 height 15
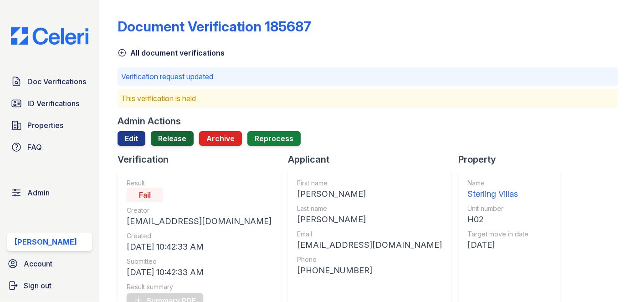
click at [175, 136] on link "Release" at bounding box center [172, 138] width 43 height 15
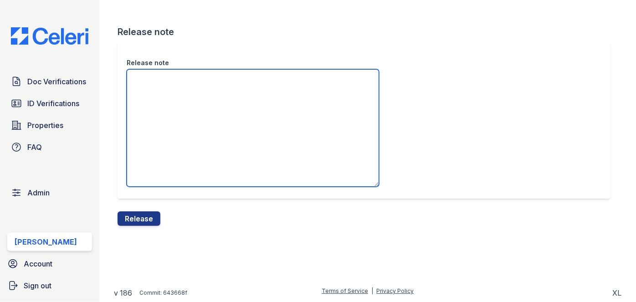
click at [171, 95] on textarea "Release note" at bounding box center [253, 127] width 252 height 117
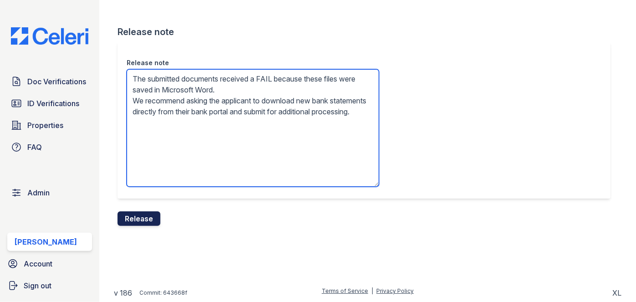
type textarea "The submitted documents received a FAIL because these files were saved in Micro…"
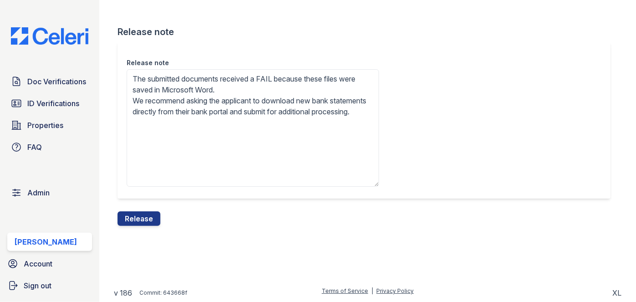
drag, startPoint x: 153, startPoint y: 211, endPoint x: 352, endPoint y: 50, distance: 256.4
click at [153, 211] on button "Release" at bounding box center [138, 218] width 43 height 15
click at [92, 16] on div "Doc Verifications ID Verifications Properties FAQ Admin Darija Dedic Account Si…" at bounding box center [49, 151] width 99 height 302
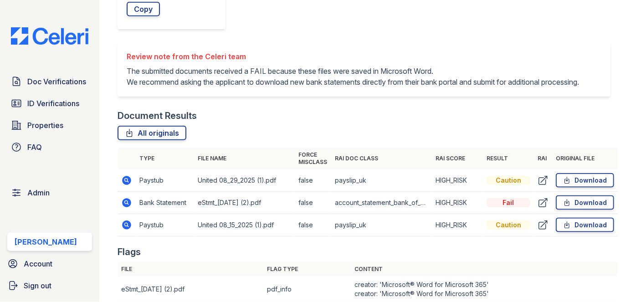
scroll to position [455, 0]
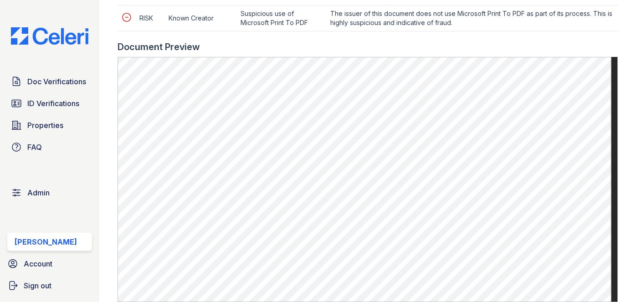
scroll to position [579, 0]
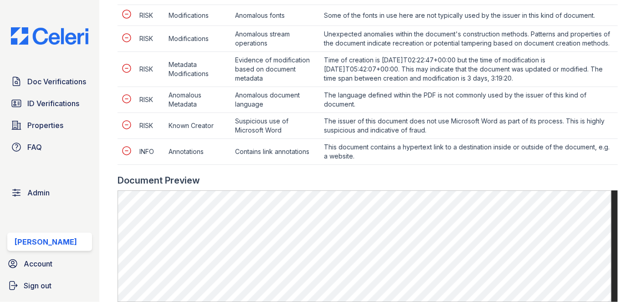
scroll to position [496, 0]
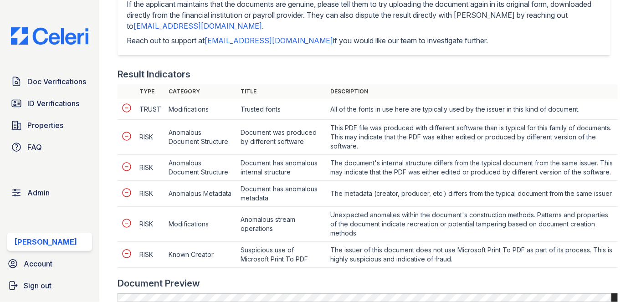
scroll to position [331, 0]
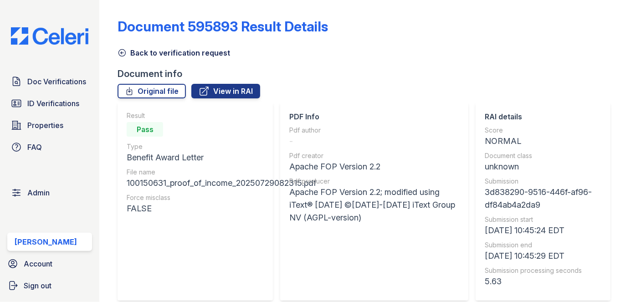
click at [117, 51] on icon at bounding box center [121, 52] width 9 height 9
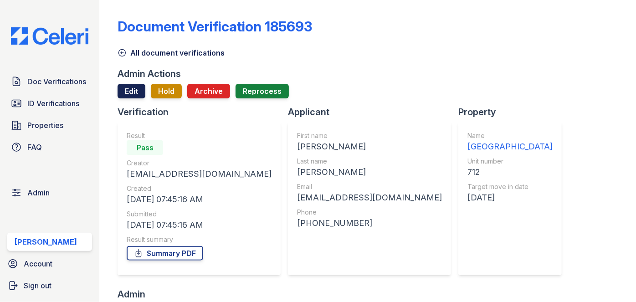
click at [132, 86] on link "Edit" at bounding box center [131, 91] width 28 height 15
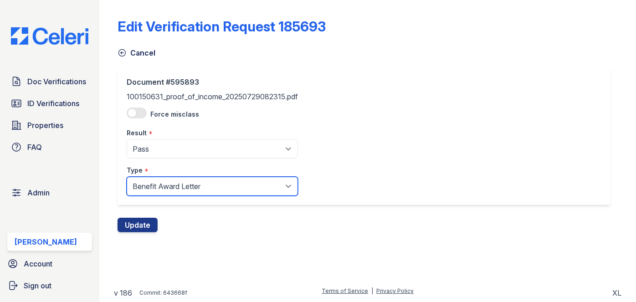
click at [147, 192] on select "Paystub Bank Statement Offer Letter Tax Documents Benefit Award Letter Investme…" at bounding box center [212, 186] width 171 height 19
select select "other"
click at [127, 177] on select "Paystub Bank Statement Offer Letter Tax Documents Benefit Award Letter Investme…" at bounding box center [212, 186] width 171 height 19
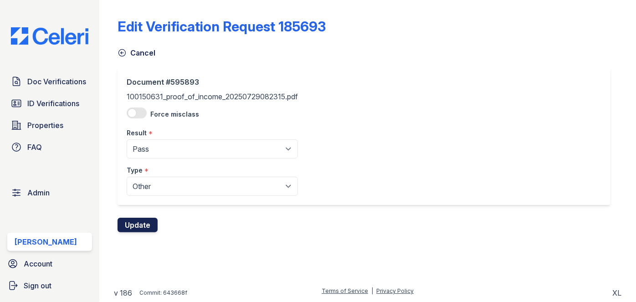
click at [143, 219] on button "Update" at bounding box center [137, 225] width 40 height 15
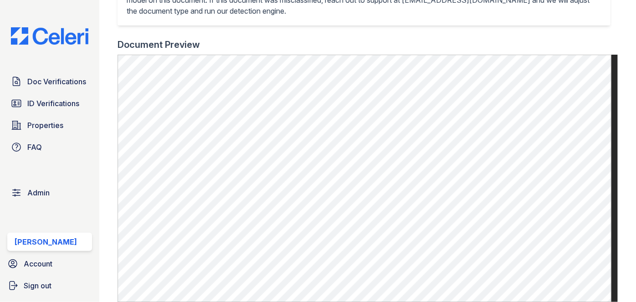
scroll to position [372, 0]
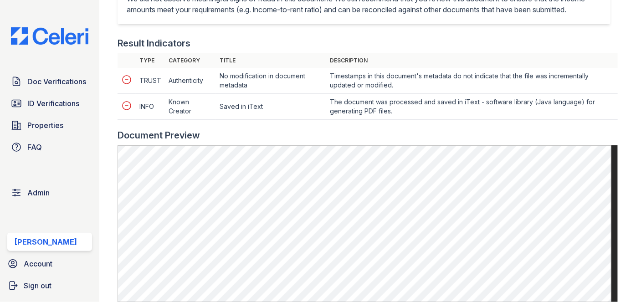
scroll to position [538, 0]
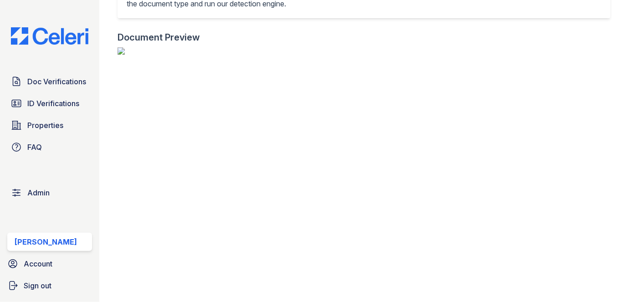
scroll to position [290, 0]
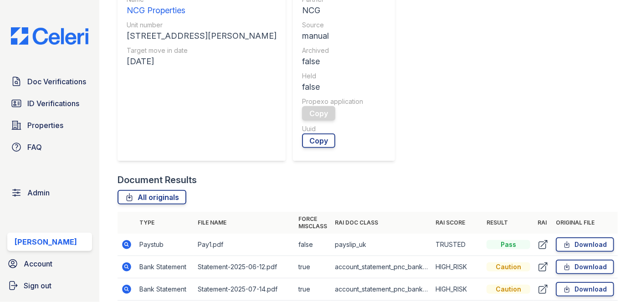
scroll to position [207, 0]
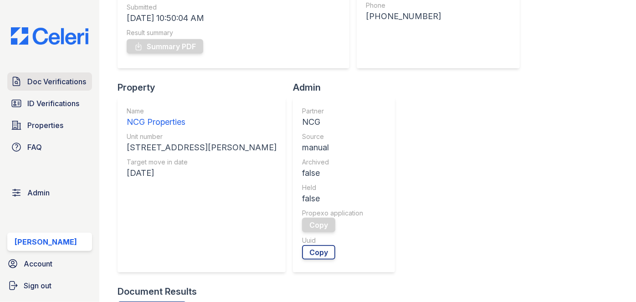
click at [56, 78] on span "Doc Verifications" at bounding box center [56, 81] width 59 height 11
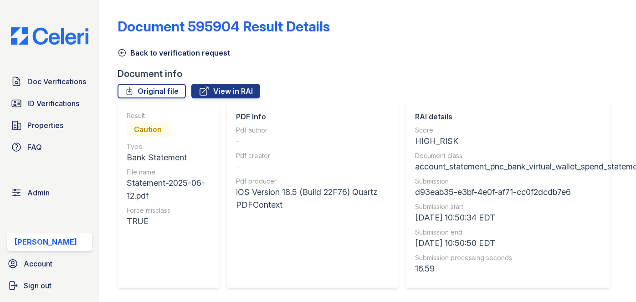
scroll to position [496, 0]
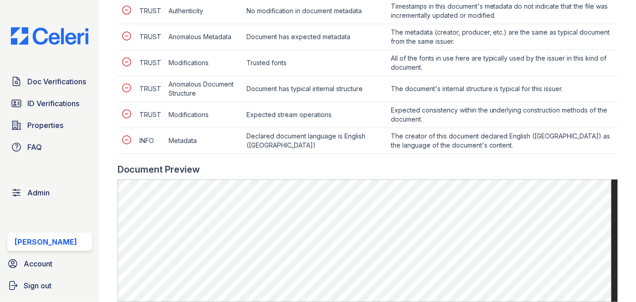
scroll to position [455, 0]
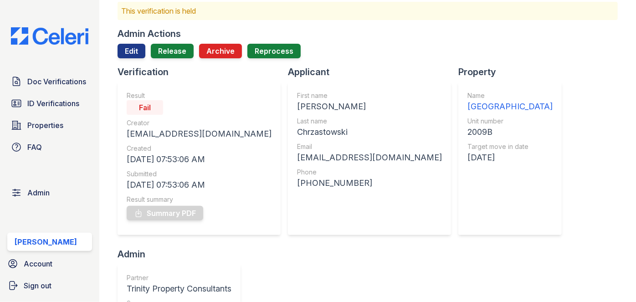
scroll to position [41, 0]
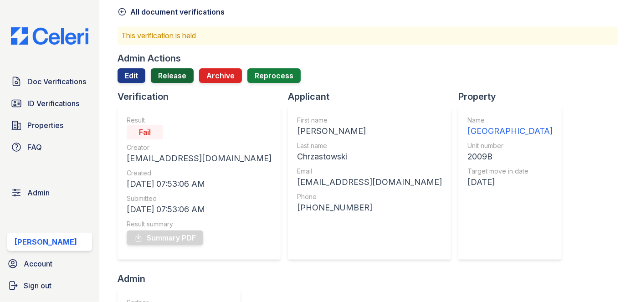
click at [176, 74] on link "Release" at bounding box center [172, 75] width 43 height 15
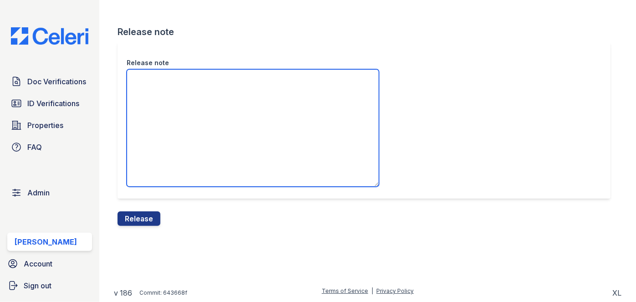
click at [172, 71] on textarea "Release note" at bounding box center [253, 127] width 252 height 117
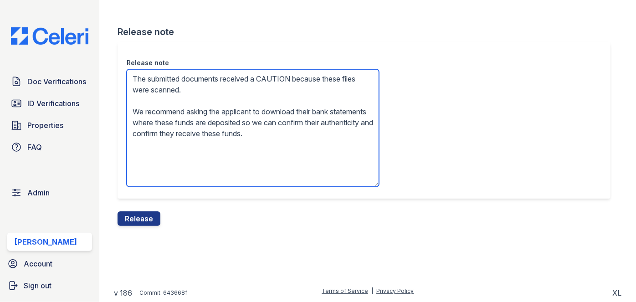
click at [273, 77] on textarea "The submitted documents received a CAUTION because these files were scanned. We…" at bounding box center [253, 127] width 252 height 117
click at [195, 92] on textarea "The submitted documents received a FAIL because these files were scanned. We re…" at bounding box center [253, 127] width 252 height 117
click at [261, 92] on textarea "The submitted documents received a FAIL because these files were scanned and sa…" at bounding box center [253, 127] width 252 height 117
click at [260, 90] on textarea "The submitted documents received a FAIL because these files were scanned and sa…" at bounding box center [253, 127] width 252 height 117
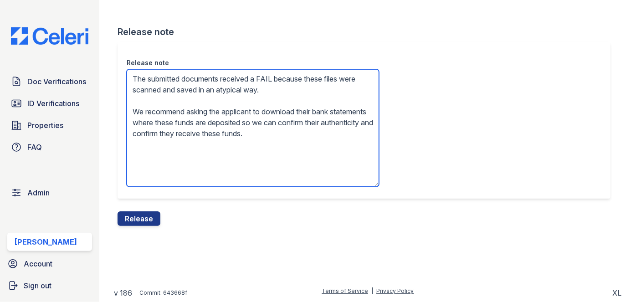
click at [194, 129] on textarea "The submitted documents received a FAIL because these files were scanned and sa…" at bounding box center [253, 127] width 252 height 117
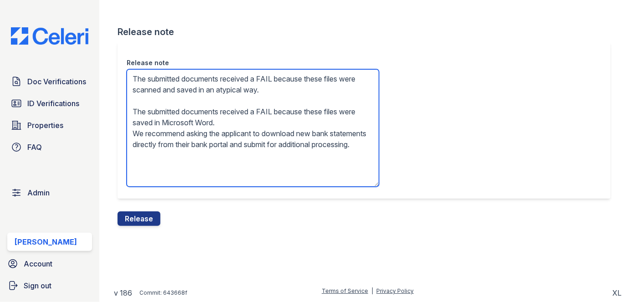
click at [191, 116] on textarea "The submitted documents received a FAIL because these files were scanned and sa…" at bounding box center [253, 127] width 252 height 117
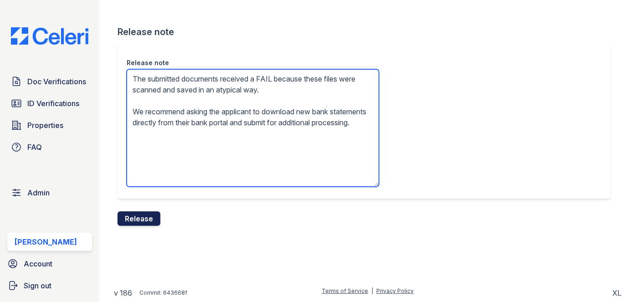
type textarea "The submitted documents received a FAIL because these files were scanned and sa…"
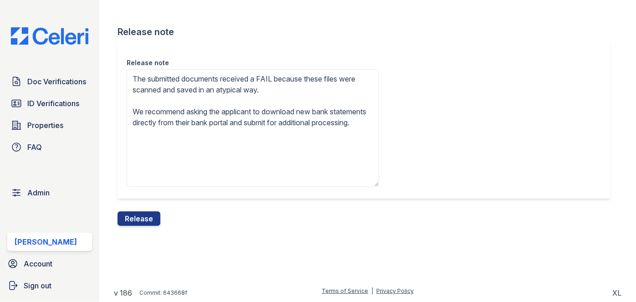
drag, startPoint x: 136, startPoint y: 217, endPoint x: 350, endPoint y: 48, distance: 272.0
click at [136, 217] on button "Release" at bounding box center [138, 218] width 43 height 15
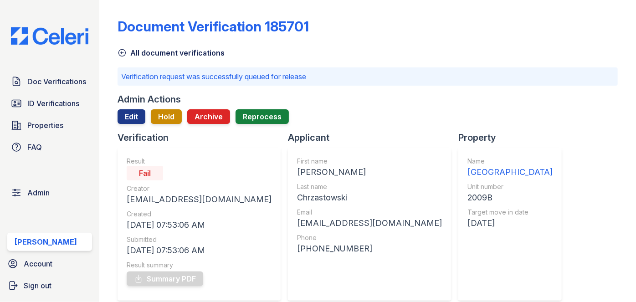
click at [101, 30] on div "Document Verification 185701 All document verifications Verification request wa…" at bounding box center [367, 151] width 536 height 302
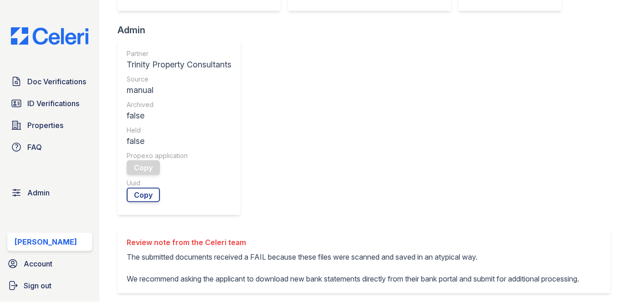
scroll to position [331, 0]
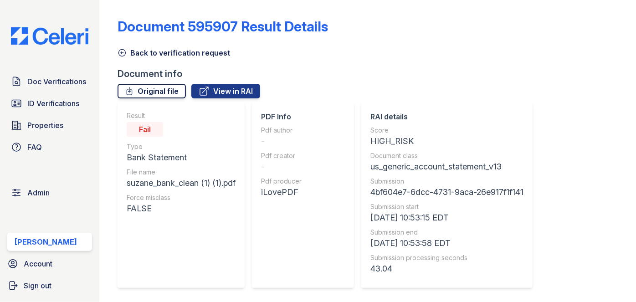
click at [159, 85] on link "Original file" at bounding box center [151, 91] width 68 height 15
click at [599, 35] on div "Document 595907 Result Details" at bounding box center [367, 30] width 500 height 24
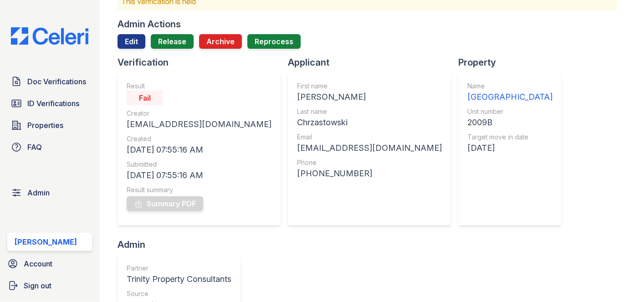
scroll to position [41, 0]
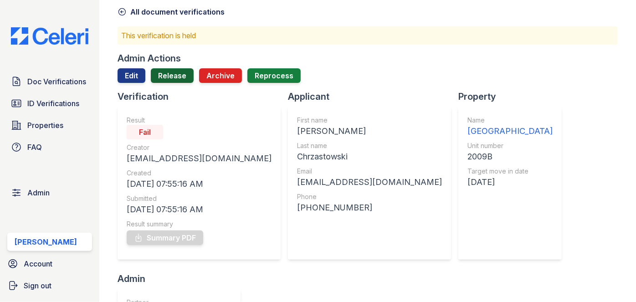
click at [175, 76] on link "Release" at bounding box center [172, 75] width 43 height 15
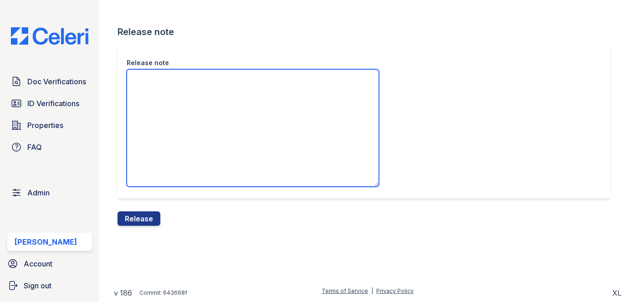
click at [173, 104] on textarea "Release note" at bounding box center [253, 127] width 252 height 117
paste textarea "The submitted documents received a FAIL because these files were scanned and sa…"
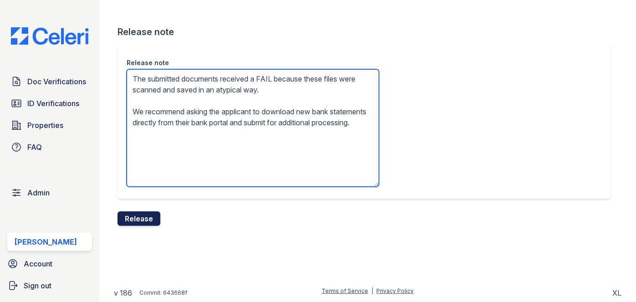
type textarea "The submitted documents received a FAIL because these files were scanned and sa…"
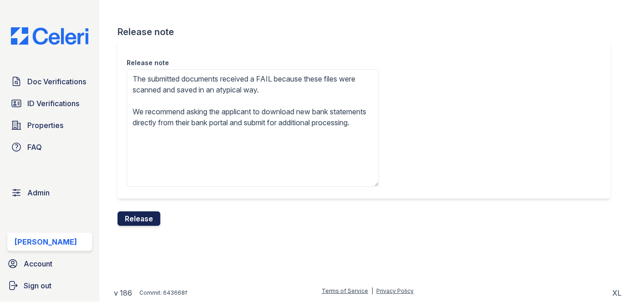
click at [157, 218] on button "Release" at bounding box center [138, 218] width 43 height 15
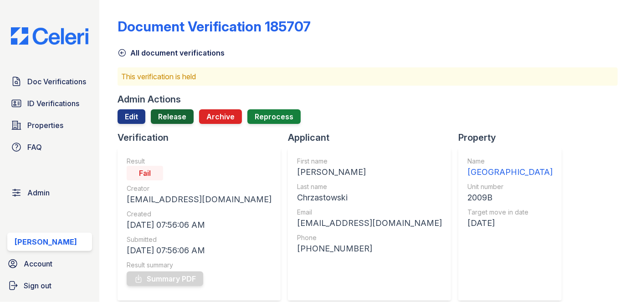
click at [182, 120] on link "Release" at bounding box center [172, 116] width 43 height 15
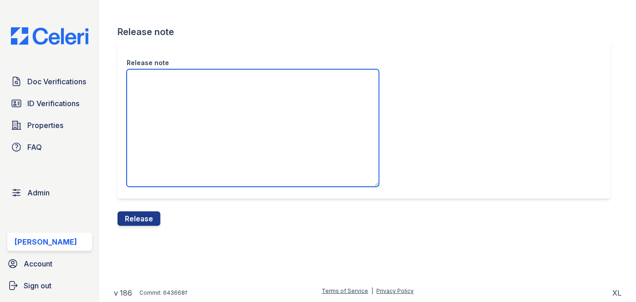
click at [171, 116] on textarea "Release note" at bounding box center [253, 127] width 252 height 117
paste textarea "The submitted documents received a FAIL because these files were scanned and sa…"
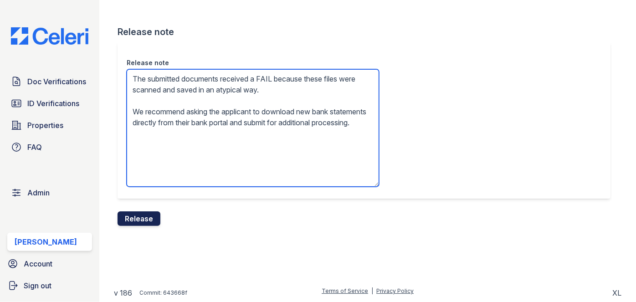
type textarea "The submitted documents received a FAIL because these files were scanned and sa…"
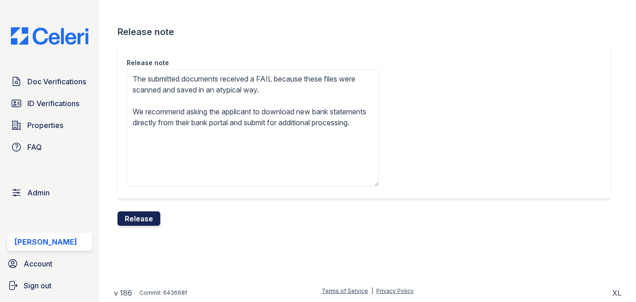
click at [153, 220] on button "Release" at bounding box center [138, 218] width 43 height 15
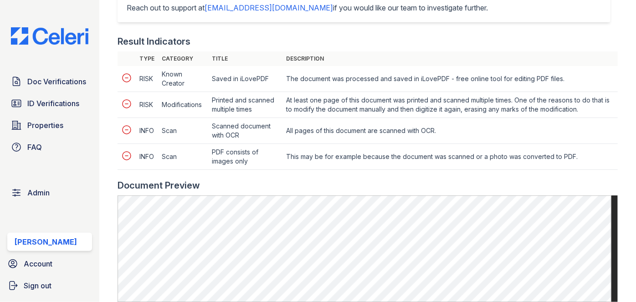
scroll to position [455, 0]
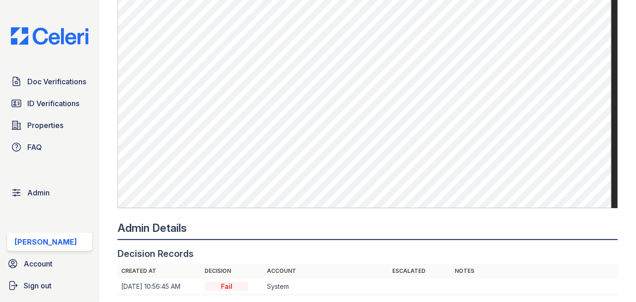
scroll to position [538, 0]
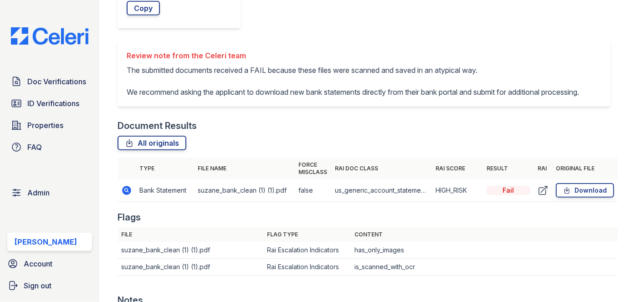
scroll to position [455, 0]
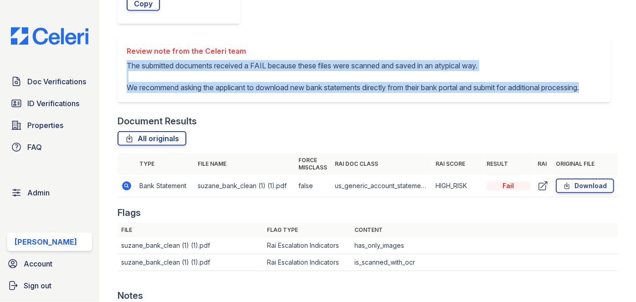
drag, startPoint x: 124, startPoint y: 63, endPoint x: 200, endPoint y: 102, distance: 85.7
click at [200, 102] on div "Review note from the Celeri team The submitted documents received a FAIL becaus…" at bounding box center [363, 69] width 493 height 66
copy p "The submitted documents received a FAIL because these files were scanned and sa…"
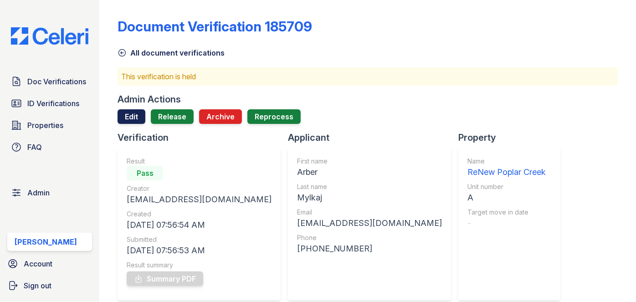
click at [133, 114] on link "Edit" at bounding box center [131, 116] width 28 height 15
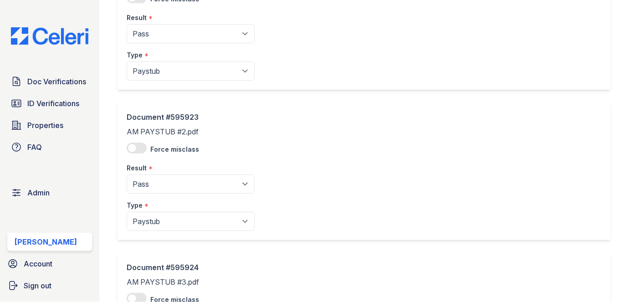
scroll to position [579, 0]
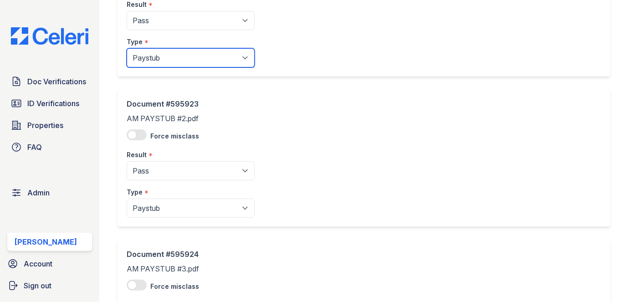
click at [170, 54] on select "Paystub Bank Statement Offer Letter Tax Documents Benefit Award Letter Investme…" at bounding box center [191, 57] width 128 height 19
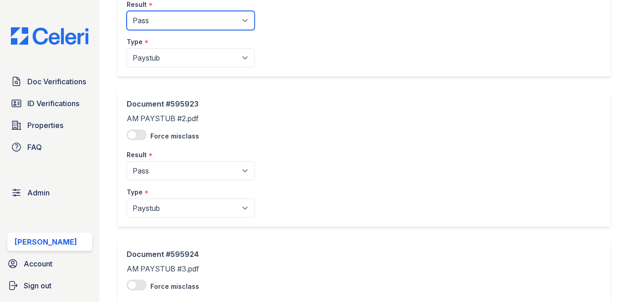
click at [201, 12] on select "Pending Sent Started Processing Pass Fail Caution Error N/A" at bounding box center [191, 20] width 128 height 19
select select "caution"
click at [127, 11] on select "Pending Sent Started Processing Pass Fail Caution Error N/A" at bounding box center [191, 20] width 128 height 19
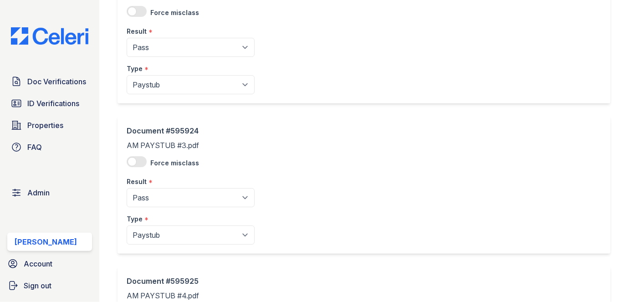
scroll to position [703, 0]
click at [175, 42] on select "Pending Sent Started Processing Pass Fail Caution Error N/A" at bounding box center [191, 46] width 128 height 19
select select "caution"
click at [127, 37] on select "Pending Sent Started Processing Pass Fail Caution Error N/A" at bounding box center [191, 46] width 128 height 19
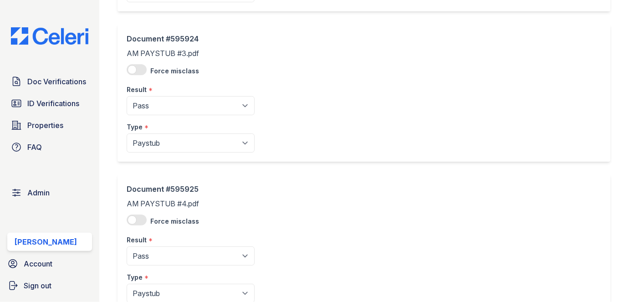
scroll to position [828, 0]
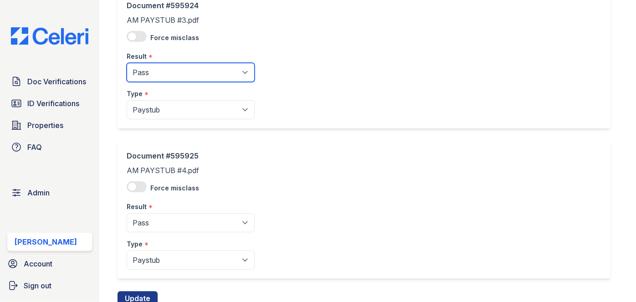
click at [165, 72] on select "Pending Sent Started Processing Pass Fail Caution Error N/A" at bounding box center [191, 72] width 128 height 19
select select "caution"
click at [127, 63] on select "Pending Sent Started Processing Pass Fail Caution Error N/A" at bounding box center [191, 72] width 128 height 19
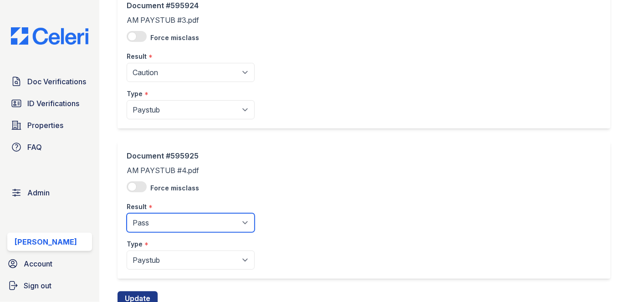
drag, startPoint x: 173, startPoint y: 229, endPoint x: 168, endPoint y: 221, distance: 9.2
click at [173, 229] on select "Pending Sent Started Processing Pass Fail Caution Error N/A" at bounding box center [191, 222] width 128 height 19
select select "caution"
click at [127, 213] on select "Pending Sent Started Processing Pass Fail Caution Error N/A" at bounding box center [191, 222] width 128 height 19
click at [144, 297] on button "Update" at bounding box center [137, 298] width 40 height 15
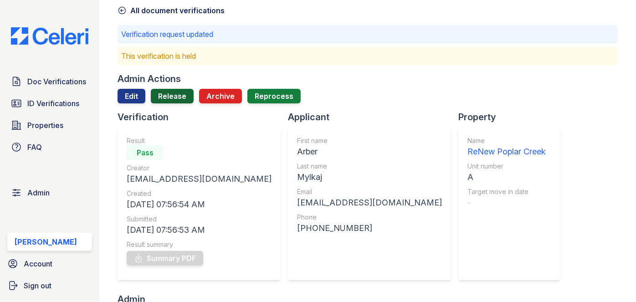
scroll to position [41, 0]
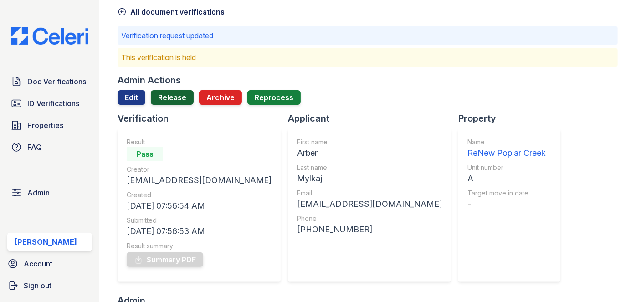
click at [178, 95] on link "Release" at bounding box center [172, 97] width 43 height 15
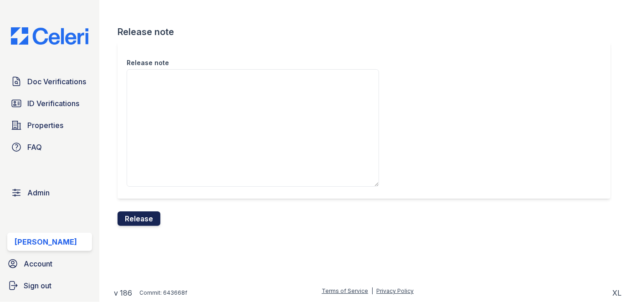
click at [157, 217] on button "Release" at bounding box center [138, 218] width 43 height 15
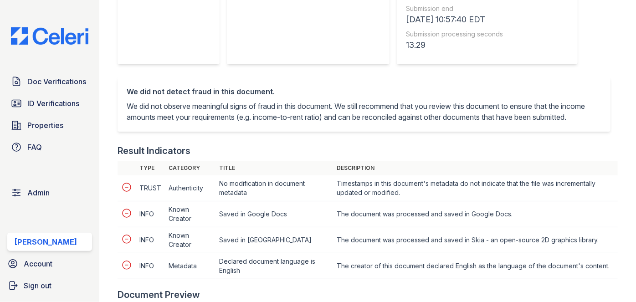
scroll to position [207, 0]
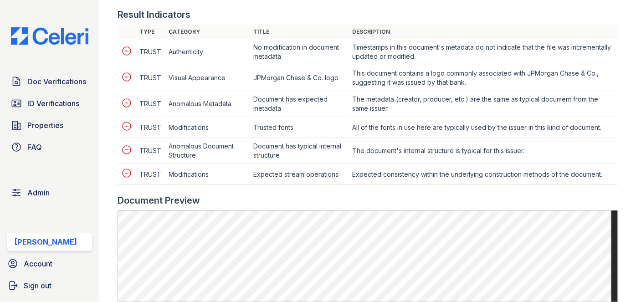
scroll to position [496, 0]
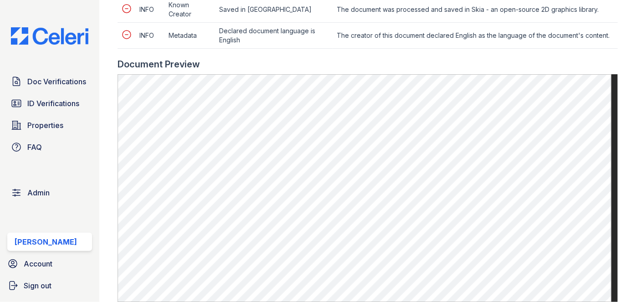
scroll to position [538, 0]
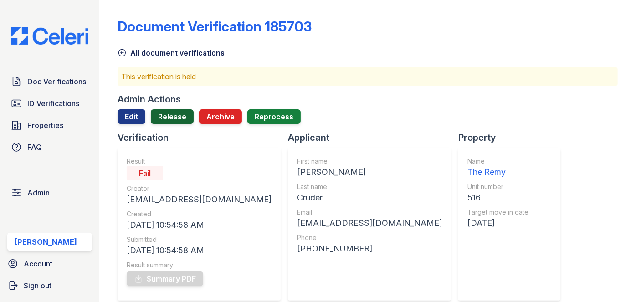
click at [182, 117] on link "Release" at bounding box center [172, 116] width 43 height 15
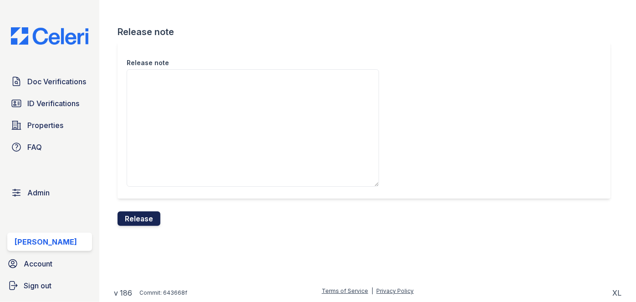
click at [137, 218] on button "Release" at bounding box center [138, 218] width 43 height 15
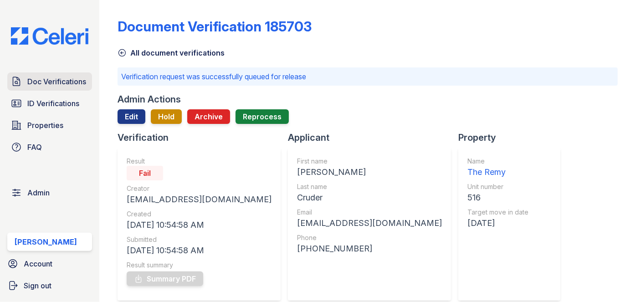
click at [80, 76] on span "Doc Verifications" at bounding box center [56, 81] width 59 height 11
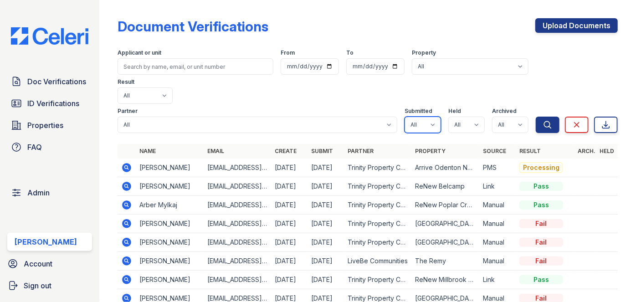
click at [422, 117] on select "All true false" at bounding box center [422, 125] width 36 height 16
select select "true"
click at [404, 117] on select "All true false" at bounding box center [422, 125] width 36 height 16
click at [456, 117] on select "All true false" at bounding box center [466, 125] width 36 height 16
select select "true"
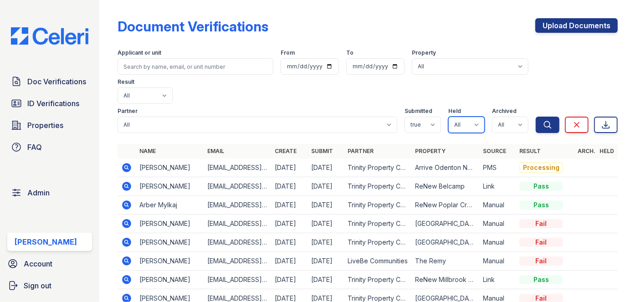
click at [448, 117] on select "All true false" at bounding box center [466, 125] width 36 height 16
click at [503, 117] on select "All true false" at bounding box center [510, 125] width 36 height 16
select select "false"
click at [492, 117] on select "All true false" at bounding box center [510, 125] width 36 height 16
click at [535, 117] on button "Search" at bounding box center [547, 125] width 24 height 16
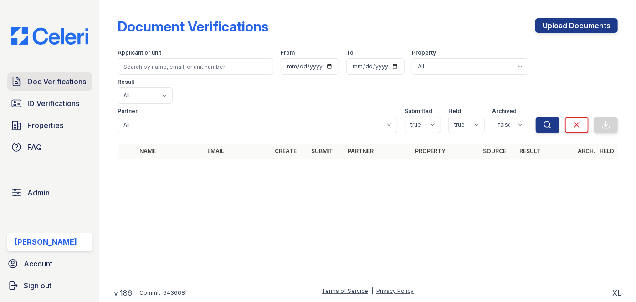
click at [51, 83] on span "Doc Verifications" at bounding box center [56, 81] width 59 height 11
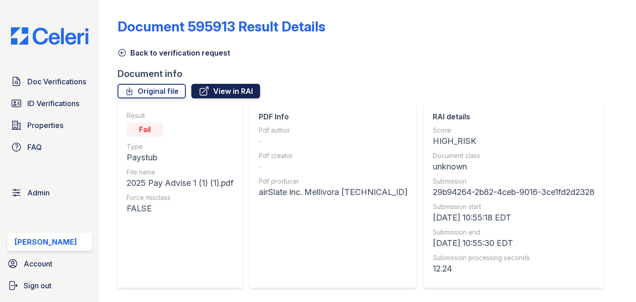
click at [235, 88] on link "View in RAI" at bounding box center [225, 91] width 69 height 15
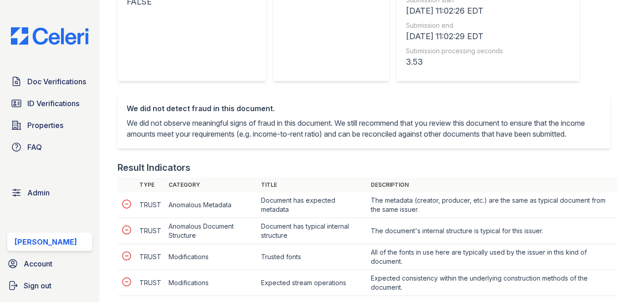
scroll to position [372, 0]
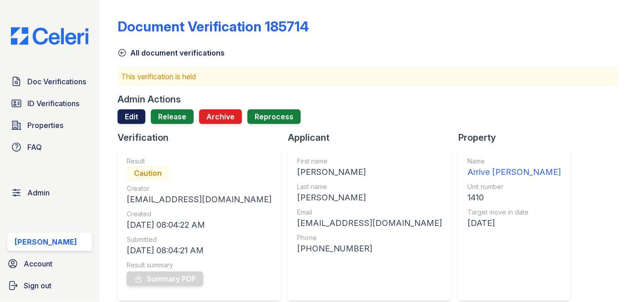
click at [130, 112] on link "Edit" at bounding box center [131, 116] width 28 height 15
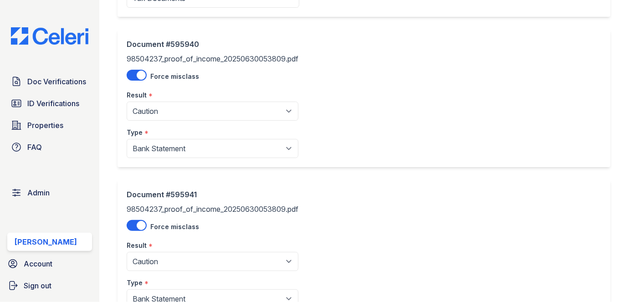
scroll to position [207, 0]
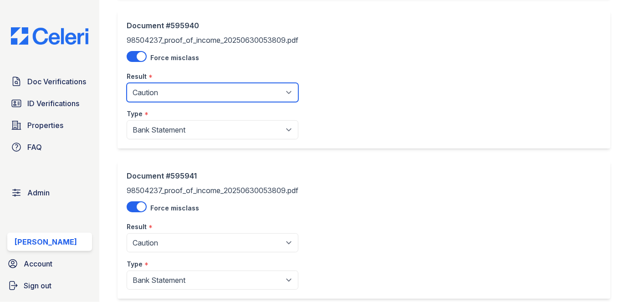
click at [176, 97] on select "Pending Sent Started Processing Pass Fail Caution Error N/A" at bounding box center [213, 92] width 172 height 19
select select "fail"
click at [127, 83] on select "Pending Sent Started Processing Pass Fail Caution Error N/A" at bounding box center [213, 92] width 172 height 19
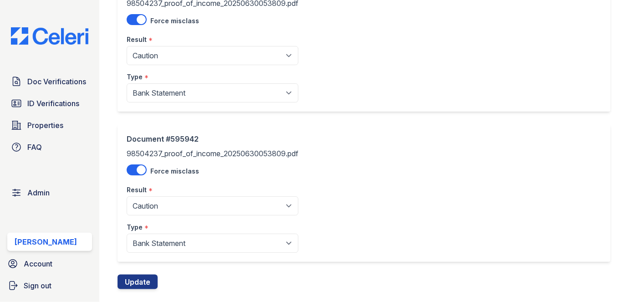
scroll to position [411, 0]
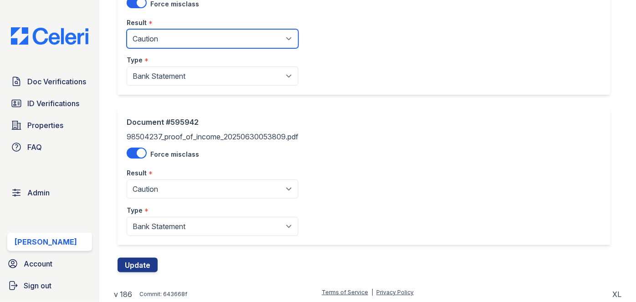
click at [178, 38] on select "Pending Sent Started Processing Pass Fail Caution Error N/A" at bounding box center [213, 38] width 172 height 19
select select "fail"
click at [127, 29] on select "Pending Sent Started Processing Pass Fail Caution Error N/A" at bounding box center [213, 38] width 172 height 19
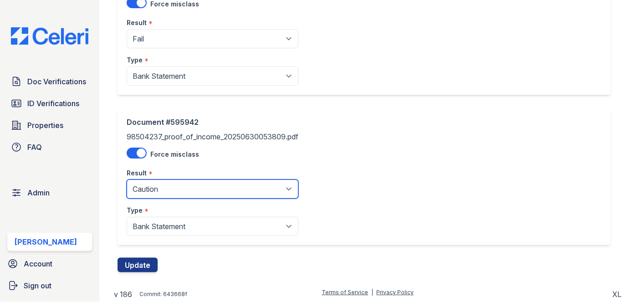
drag, startPoint x: 166, startPoint y: 187, endPoint x: 163, endPoint y: 183, distance: 5.2
click at [166, 187] on select "Pending Sent Started Processing Pass Fail Caution Error N/A" at bounding box center [213, 188] width 172 height 19
select select "fail"
click at [127, 179] on select "Pending Sent Started Processing Pass Fail Caution Error N/A" at bounding box center [213, 188] width 172 height 19
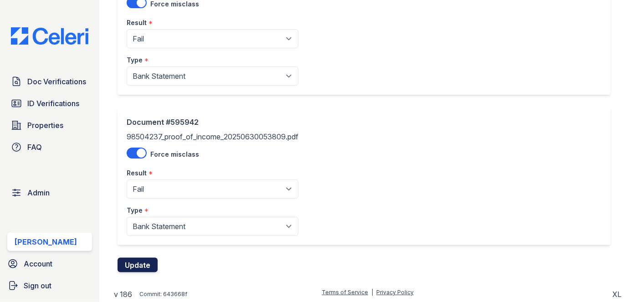
click at [145, 269] on button "Update" at bounding box center [137, 265] width 40 height 15
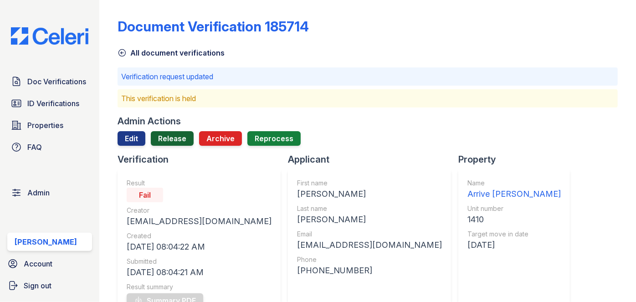
click at [174, 138] on link "Release" at bounding box center [172, 138] width 43 height 15
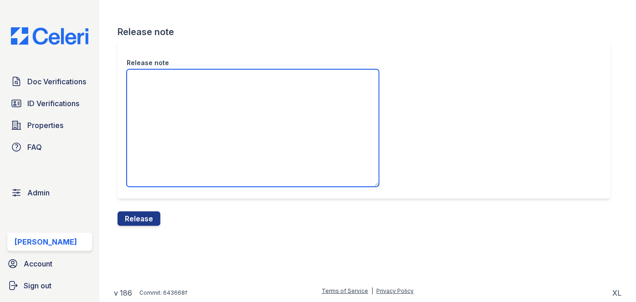
click at [170, 108] on textarea "Release note" at bounding box center [253, 127] width 252 height 117
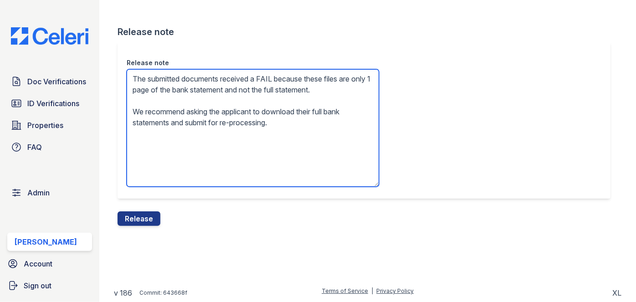
drag, startPoint x: 290, startPoint y: 89, endPoint x: 163, endPoint y: 92, distance: 128.0
click at [163, 92] on textarea "The submitted documents received a FAIL because these files are only 1 page of …" at bounding box center [253, 127] width 252 height 117
type textarea "The submitted documents received a FAIL because these files are not the full st…"
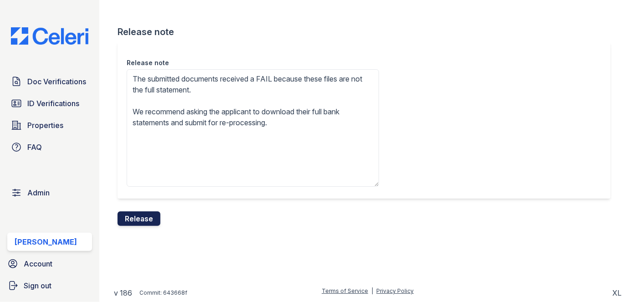
drag, startPoint x: 147, startPoint y: 218, endPoint x: 351, endPoint y: 50, distance: 264.9
click at [147, 216] on button "Release" at bounding box center [138, 218] width 43 height 15
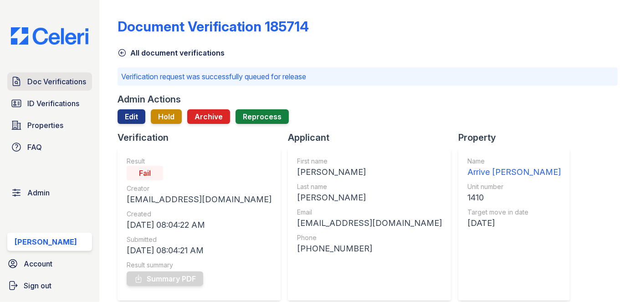
click at [85, 82] on span "Doc Verifications" at bounding box center [56, 81] width 59 height 11
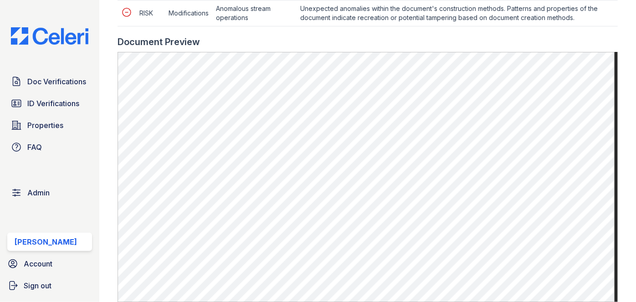
scroll to position [496, 0]
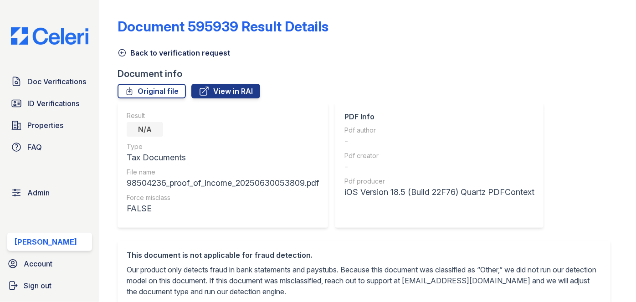
scroll to position [290, 0]
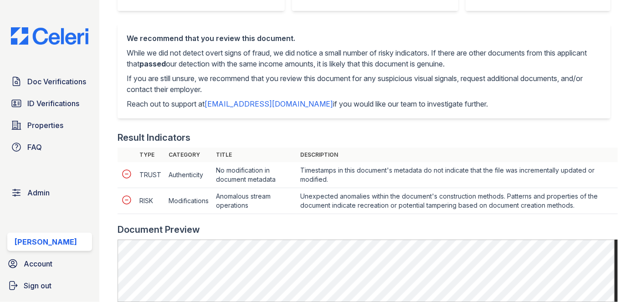
scroll to position [414, 0]
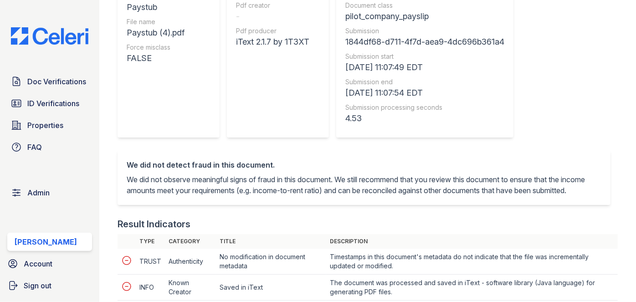
scroll to position [82, 0]
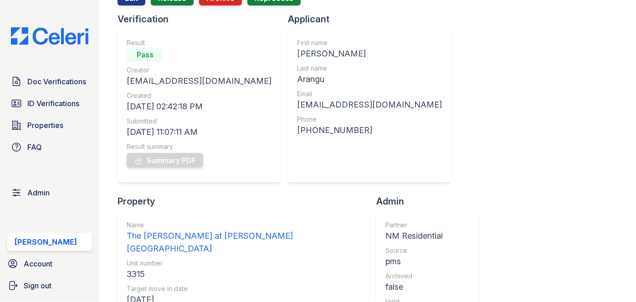
scroll to position [82, 0]
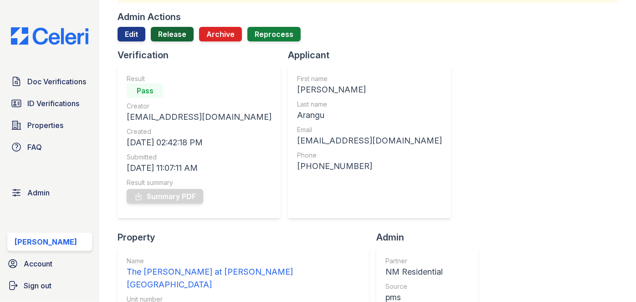
click at [175, 36] on link "Release" at bounding box center [172, 34] width 43 height 15
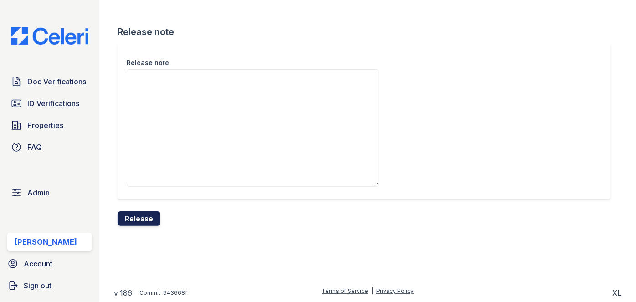
click at [147, 217] on button "Release" at bounding box center [138, 218] width 43 height 15
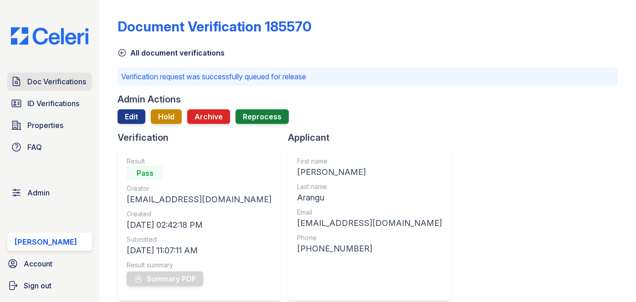
click at [39, 80] on span "Doc Verifications" at bounding box center [56, 81] width 59 height 11
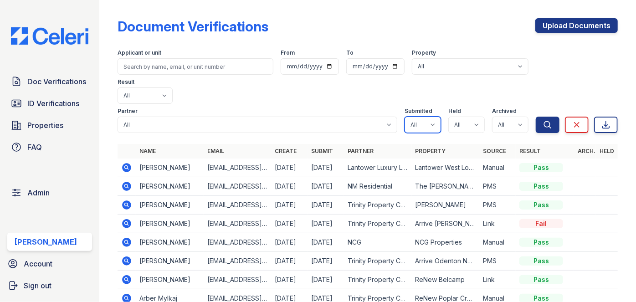
click at [424, 117] on select "All true false" at bounding box center [422, 125] width 36 height 16
select select "true"
click at [404, 117] on select "All true false" at bounding box center [422, 125] width 36 height 16
click at [474, 117] on select "All true false" at bounding box center [466, 125] width 36 height 16
select select "true"
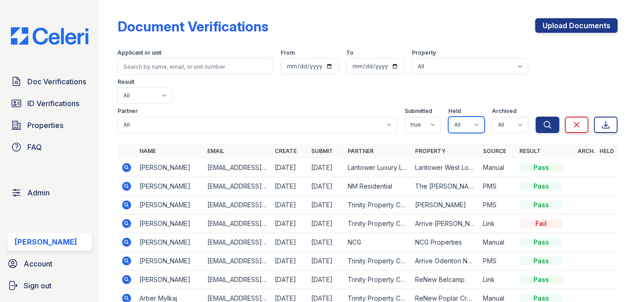
click at [448, 117] on select "All true false" at bounding box center [466, 125] width 36 height 16
click at [503, 117] on select "All true false" at bounding box center [510, 125] width 36 height 16
select select "false"
click at [492, 117] on select "All true false" at bounding box center [510, 125] width 36 height 16
click at [543, 120] on icon "submit" at bounding box center [547, 124] width 9 height 9
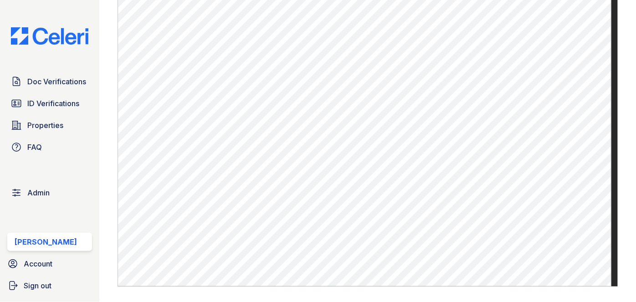
scroll to position [496, 0]
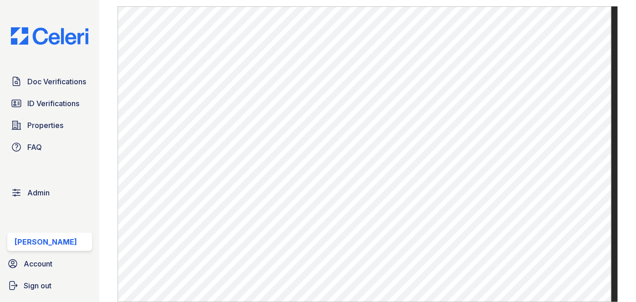
scroll to position [538, 0]
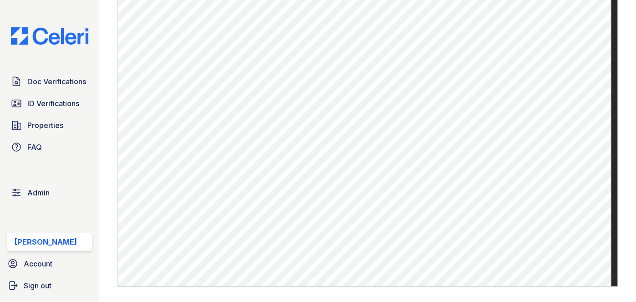
scroll to position [290, 0]
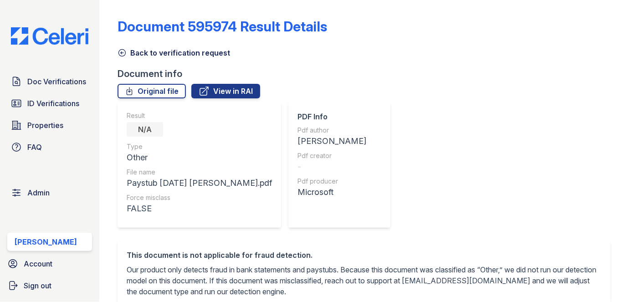
scroll to position [331, 0]
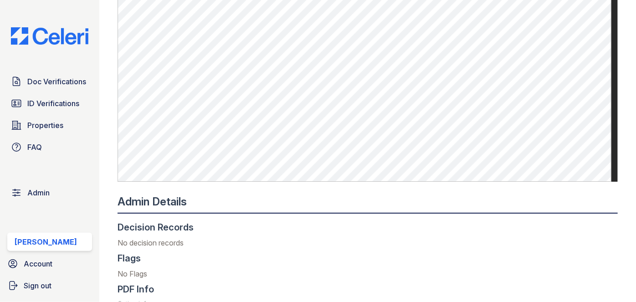
scroll to position [372, 0]
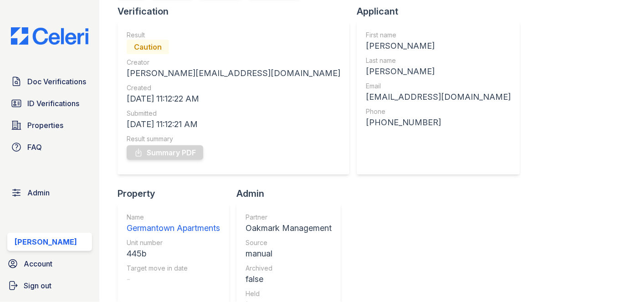
scroll to position [82, 0]
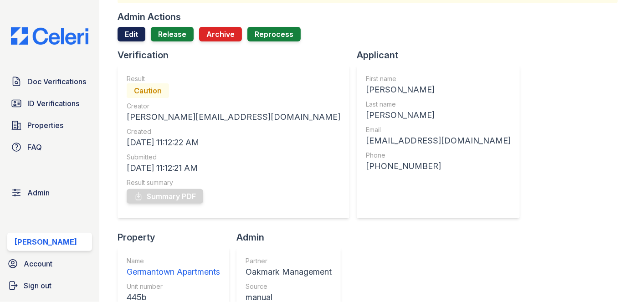
click at [129, 31] on link "Edit" at bounding box center [131, 34] width 28 height 15
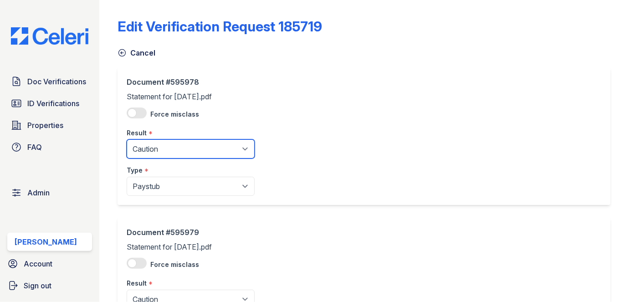
click at [160, 147] on select "Pending Sent Started Processing Pass Fail Caution Error N/A" at bounding box center [191, 148] width 128 height 19
select select "pass"
click at [127, 139] on select "Pending Sent Started Processing Pass Fail Caution Error N/A" at bounding box center [191, 148] width 128 height 19
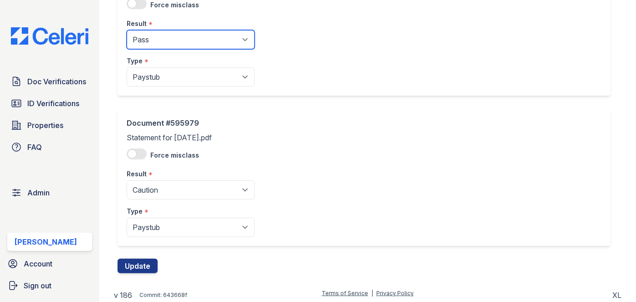
scroll to position [111, 0]
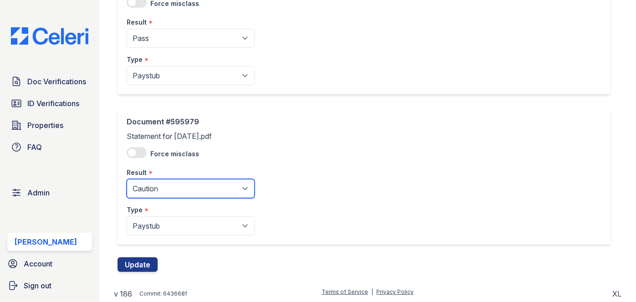
drag, startPoint x: 154, startPoint y: 193, endPoint x: 152, endPoint y: 180, distance: 12.9
click at [153, 191] on select "Pending Sent Started Processing Pass Fail Caution Error N/A" at bounding box center [191, 188] width 128 height 19
select select "pass"
click at [127, 179] on select "Pending Sent Started Processing Pass Fail Caution Error N/A" at bounding box center [191, 188] width 128 height 19
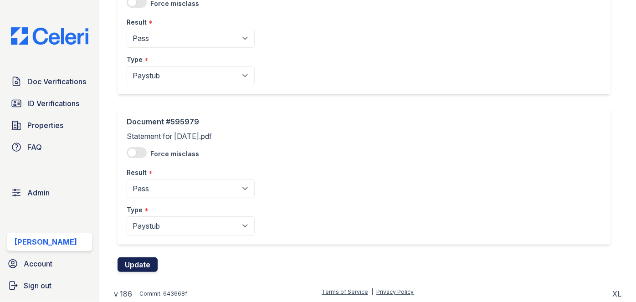
click at [144, 262] on button "Update" at bounding box center [137, 264] width 40 height 15
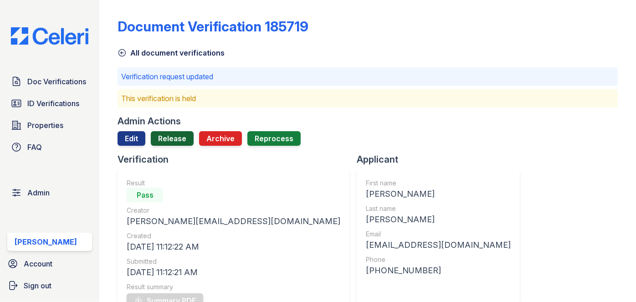
click at [175, 138] on link "Release" at bounding box center [172, 138] width 43 height 15
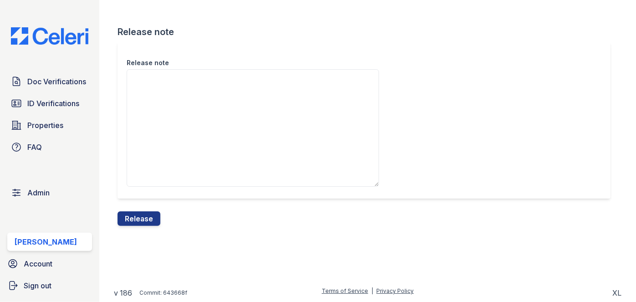
click at [148, 220] on button "Release" at bounding box center [138, 218] width 43 height 15
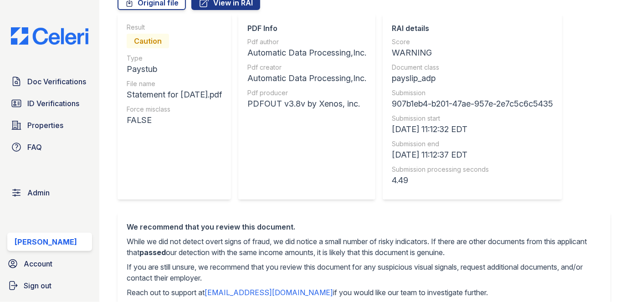
scroll to position [41, 0]
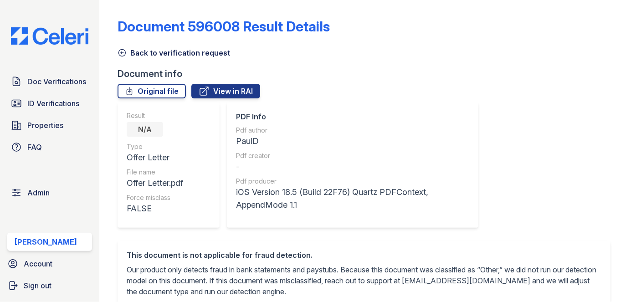
scroll to position [331, 0]
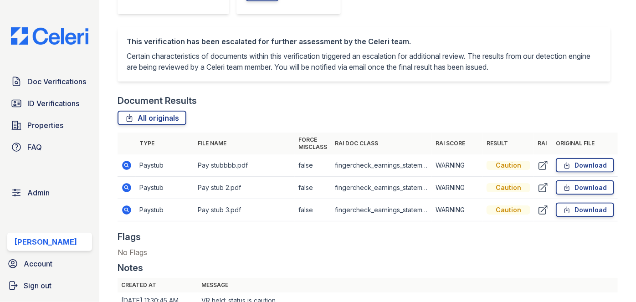
scroll to position [538, 0]
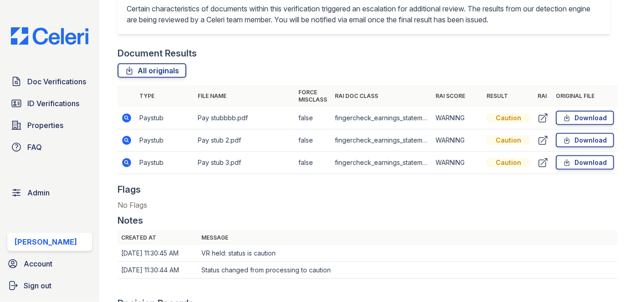
drag, startPoint x: 126, startPoint y: 154, endPoint x: 125, endPoint y: 162, distance: 7.3
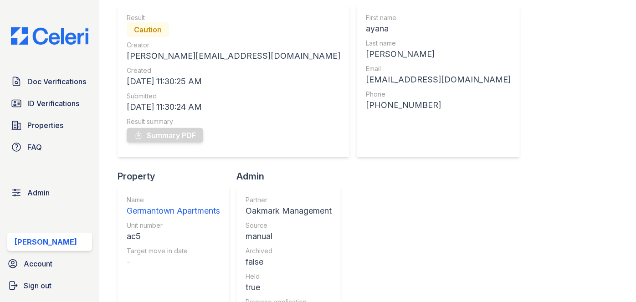
scroll to position [82, 0]
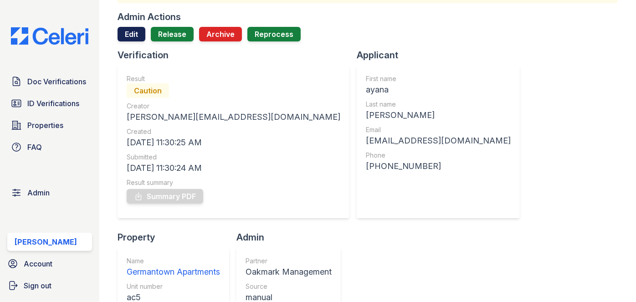
click at [134, 30] on link "Edit" at bounding box center [131, 34] width 28 height 15
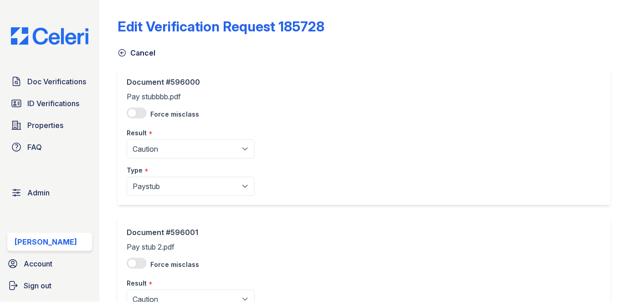
drag, startPoint x: 157, startPoint y: 160, endPoint x: 161, endPoint y: 146, distance: 14.3
click at [157, 159] on div "Type *" at bounding box center [191, 167] width 128 height 18
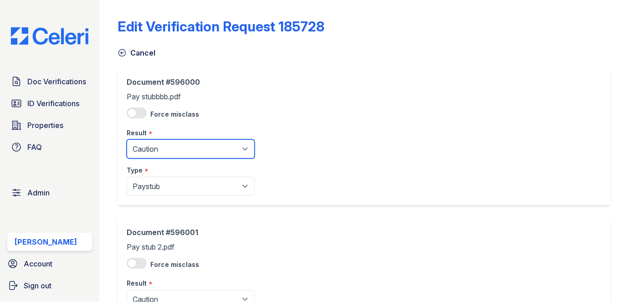
click at [161, 146] on select "Pending Sent Started Processing Pass Fail Caution Error N/A" at bounding box center [191, 148] width 128 height 19
select select "pass"
click at [127, 139] on select "Pending Sent Started Processing Pass Fail Caution Error N/A" at bounding box center [191, 148] width 128 height 19
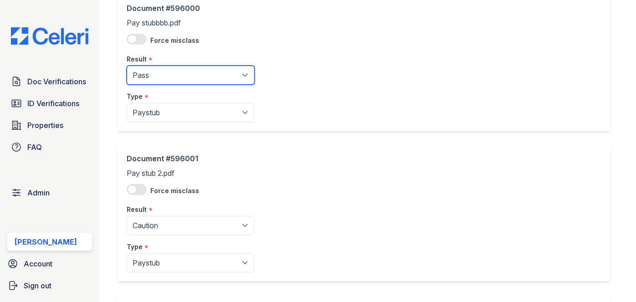
scroll to position [165, 0]
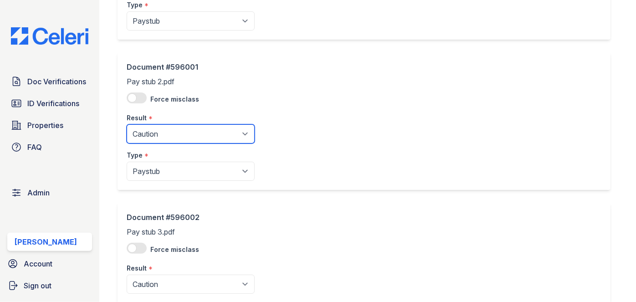
click at [169, 135] on select "Pending Sent Started Processing Pass Fail Caution Error N/A" at bounding box center [191, 133] width 128 height 19
select select "pass"
click at [127, 124] on select "Pending Sent Started Processing Pass Fail Caution Error N/A" at bounding box center [191, 133] width 128 height 19
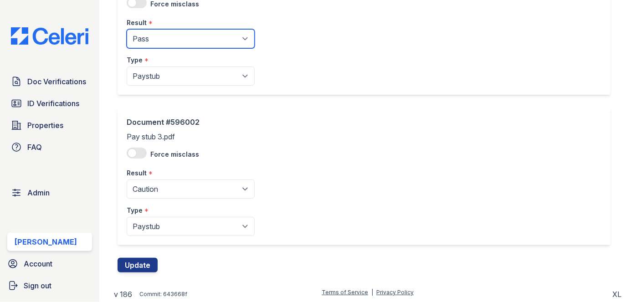
scroll to position [261, 0]
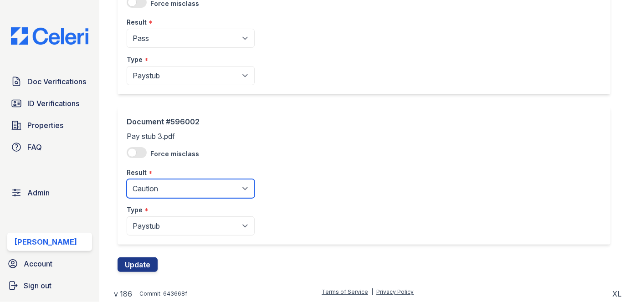
click at [166, 188] on select "Pending Sent Started Processing Pass Fail Caution Error N/A" at bounding box center [191, 188] width 128 height 19
select select "pass"
click at [127, 179] on select "Pending Sent Started Processing Pass Fail Caution Error N/A" at bounding box center [191, 188] width 128 height 19
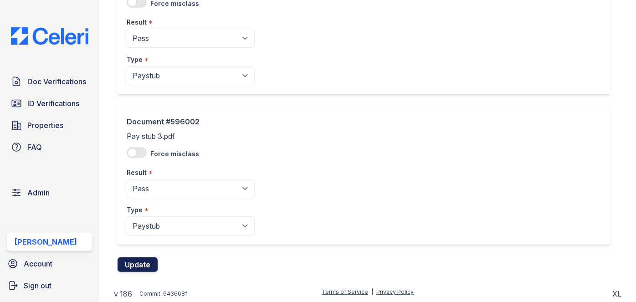
click at [146, 260] on button "Update" at bounding box center [137, 264] width 40 height 15
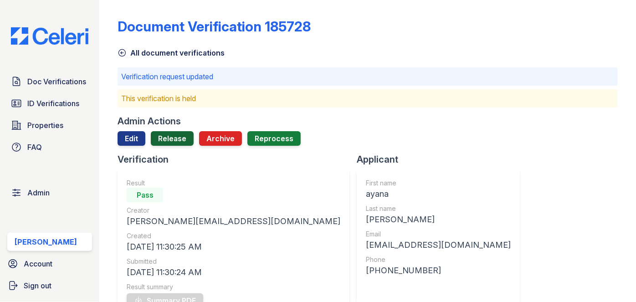
click at [178, 138] on link "Release" at bounding box center [172, 138] width 43 height 15
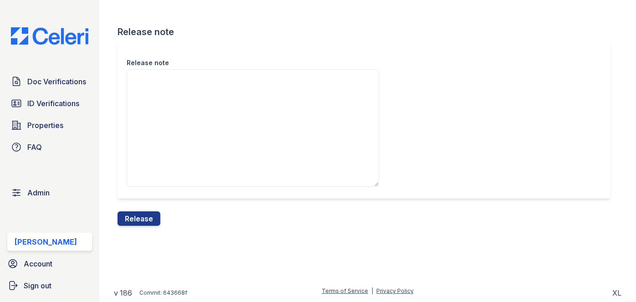
click at [148, 207] on div "Release note" at bounding box center [367, 126] width 500 height 169
click at [147, 219] on button "Release" at bounding box center [138, 218] width 43 height 15
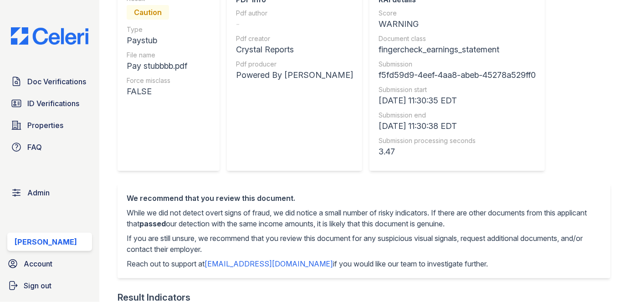
scroll to position [82, 0]
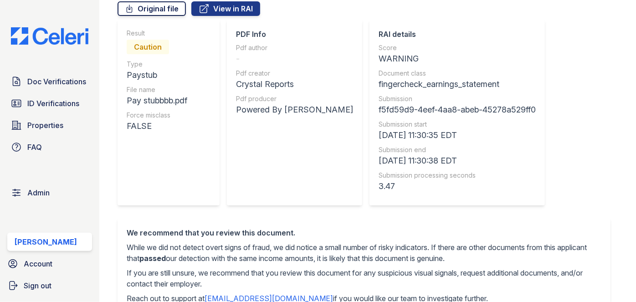
click at [162, 11] on link "Original file" at bounding box center [151, 8] width 68 height 15
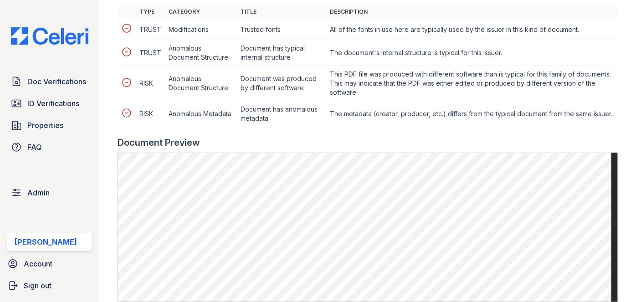
scroll to position [496, 0]
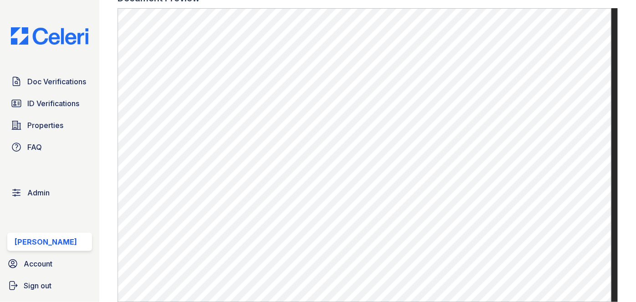
scroll to position [579, 0]
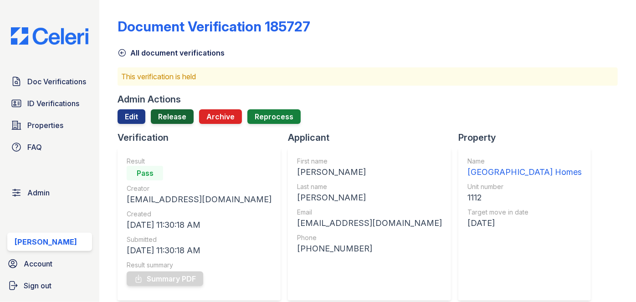
click at [173, 113] on link "Release" at bounding box center [172, 116] width 43 height 15
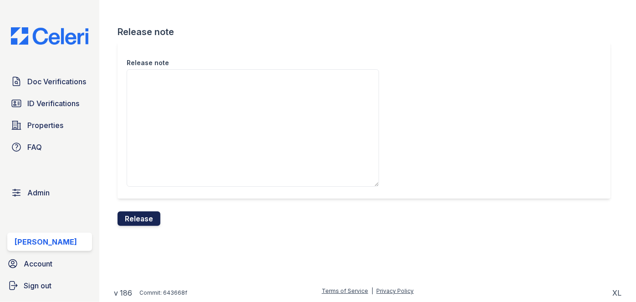
click at [144, 212] on button "Release" at bounding box center [138, 218] width 43 height 15
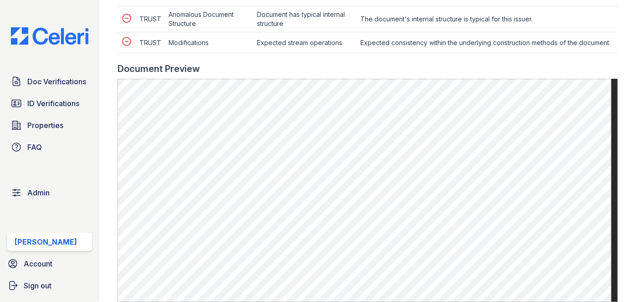
scroll to position [496, 0]
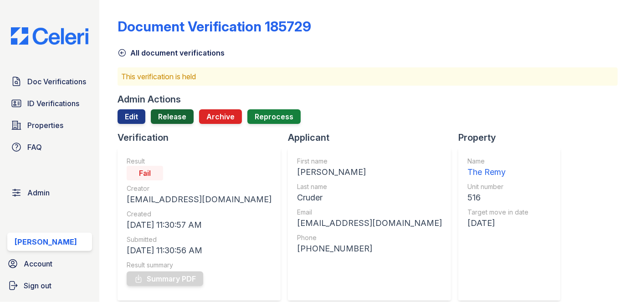
click at [177, 112] on link "Release" at bounding box center [172, 116] width 43 height 15
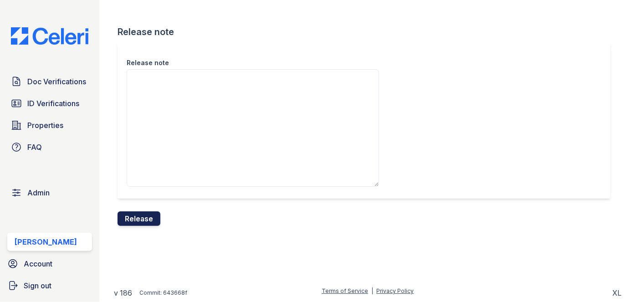
click at [152, 221] on button "Release" at bounding box center [138, 218] width 43 height 15
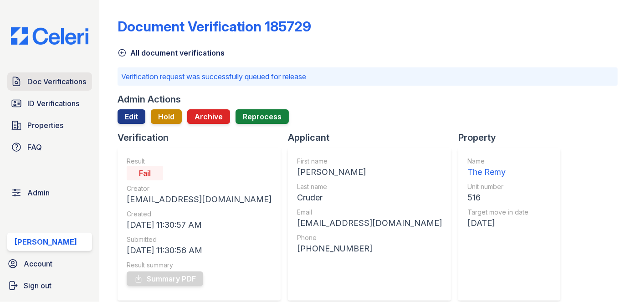
click at [48, 78] on span "Doc Verifications" at bounding box center [56, 81] width 59 height 11
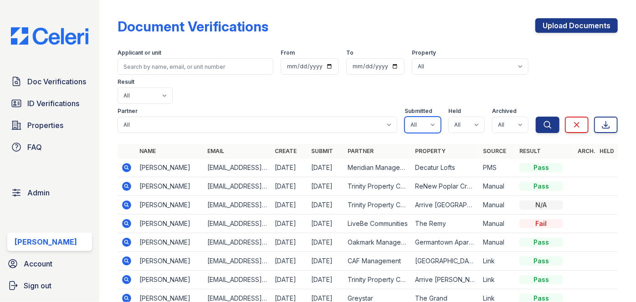
click at [424, 117] on select "All true false" at bounding box center [422, 125] width 36 height 16
select select "true"
click at [404, 117] on select "All true false" at bounding box center [422, 125] width 36 height 16
click at [450, 117] on select "All true false" at bounding box center [466, 125] width 36 height 16
select select "true"
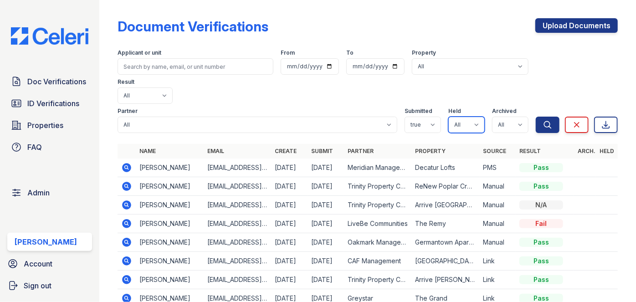
click at [448, 117] on select "All true false" at bounding box center [466, 125] width 36 height 16
drag, startPoint x: 503, startPoint y: 97, endPoint x: 501, endPoint y: 103, distance: 6.3
click at [503, 117] on select "All true false" at bounding box center [510, 125] width 36 height 16
select select "false"
click at [492, 117] on select "All true false" at bounding box center [510, 125] width 36 height 16
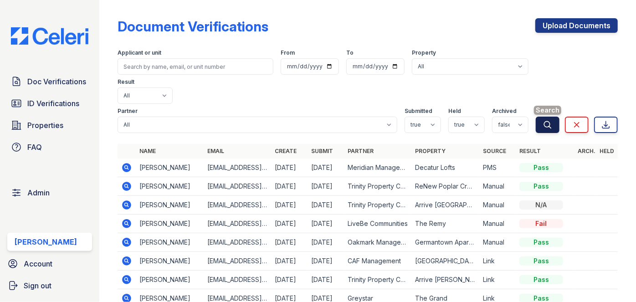
click at [546, 117] on button "Search" at bounding box center [547, 125] width 24 height 16
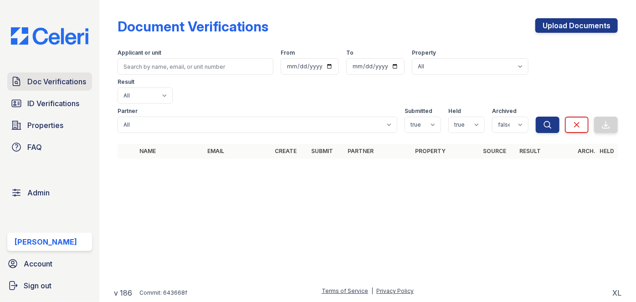
click at [71, 76] on span "Doc Verifications" at bounding box center [56, 81] width 59 height 11
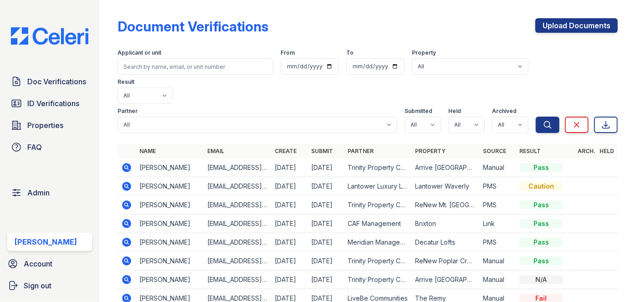
click at [419, 9] on div "Document Verifications Upload Documents Filter Applicant or unit From To Proper…" at bounding box center [367, 203] width 500 height 399
click at [557, 20] on link "Upload Documents" at bounding box center [576, 25] width 82 height 15
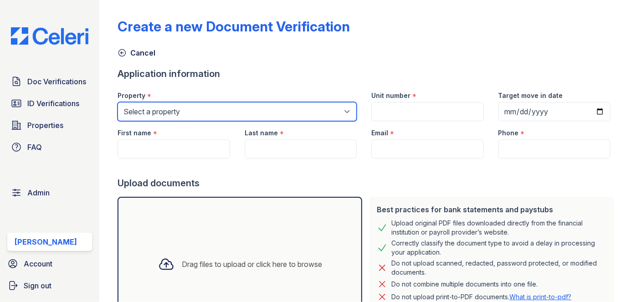
click at [166, 111] on select "Select a property 0000 Kinney Avenue 09 Cape Coral 10006 North Glowing Forge Co…" at bounding box center [236, 111] width 239 height 19
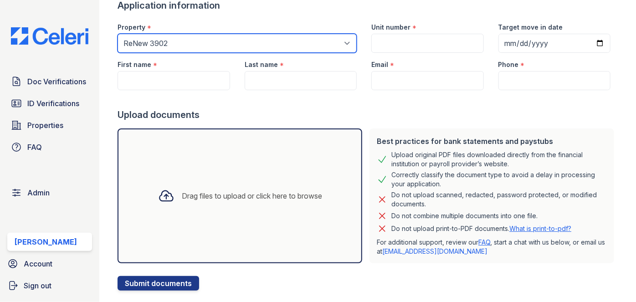
scroll to position [82, 0]
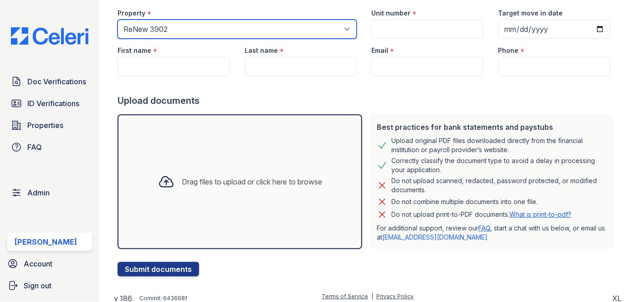
click at [177, 23] on select "Select a property 0000 Kinney Avenue 09 Cape Coral 10006 North Glowing Forge Co…" at bounding box center [236, 29] width 239 height 19
select select "143"
click at [117, 20] on select "Select a property 0000 Kinney Avenue 09 Cape Coral 10006 North Glowing Forge Co…" at bounding box center [236, 29] width 239 height 19
click at [216, 36] on select "Select a property 0000 Kinney Avenue 09 Cape Coral 10006 North Glowing Forge Co…" at bounding box center [236, 29] width 239 height 19
click at [117, 20] on select "Select a property 0000 Kinney Avenue 09 Cape Coral 10006 North Glowing Forge Co…" at bounding box center [236, 29] width 239 height 19
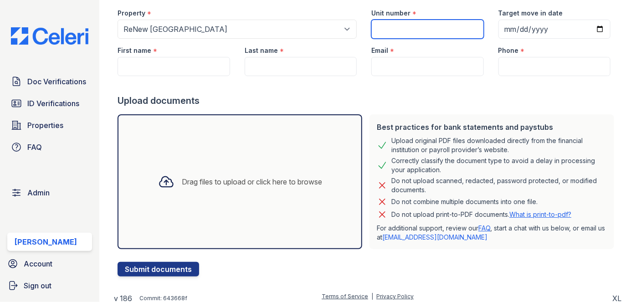
click at [381, 34] on input "Unit number" at bounding box center [427, 29] width 112 height 19
type input "1"
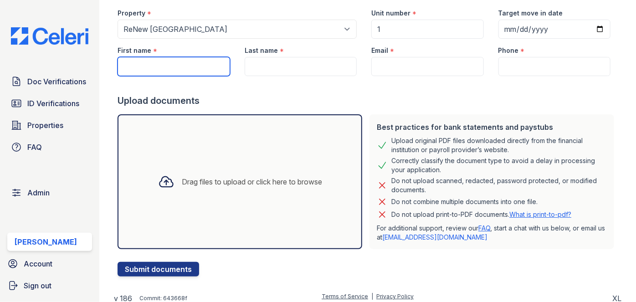
click at [182, 63] on input "First name" at bounding box center [173, 66] width 112 height 19
paste input "Graysen Freeston"
click at [176, 67] on input "Graysen Freeston" at bounding box center [173, 66] width 112 height 19
type input "Graysen"
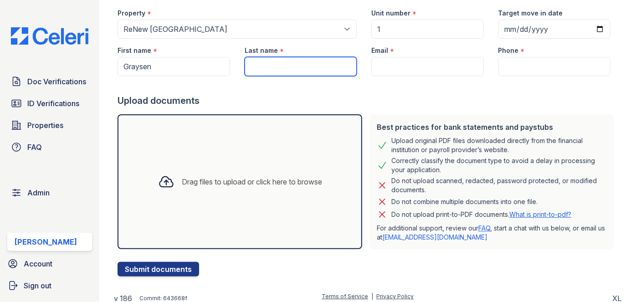
click at [263, 71] on input "Last name" at bounding box center [300, 66] width 112 height 19
paste input "Freeston"
type input "Freeston"
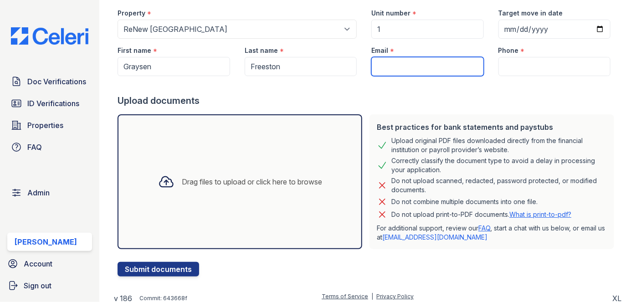
click at [385, 70] on input "Email" at bounding box center [427, 66] width 112 height 19
paste input "gray.freeston@gmail.com"
type input "gray.freeston@gmail.com"
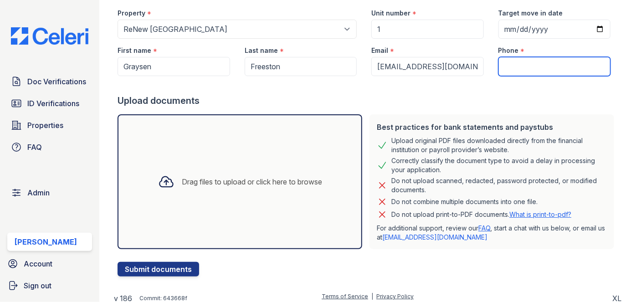
click at [528, 68] on input "Phone" at bounding box center [554, 66] width 112 height 19
type input "3054444444"
click at [213, 172] on div "Drag files to upload or click here to browse" at bounding box center [240, 181] width 178 height 31
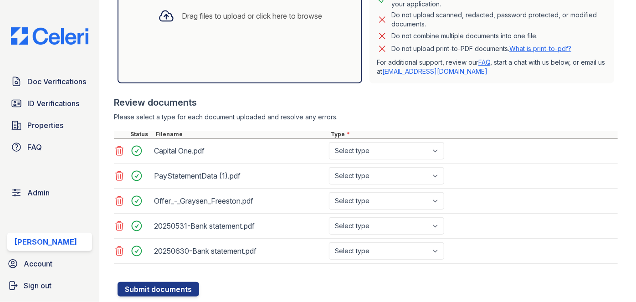
scroll to position [271, 0]
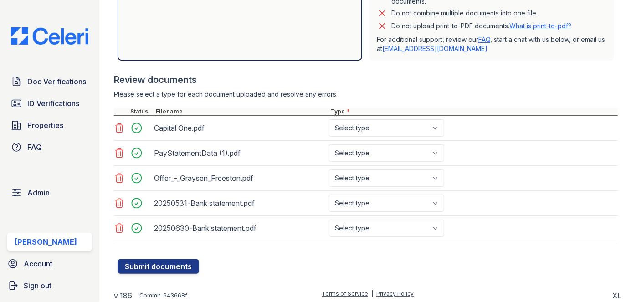
click at [121, 127] on icon at bounding box center [119, 127] width 11 height 11
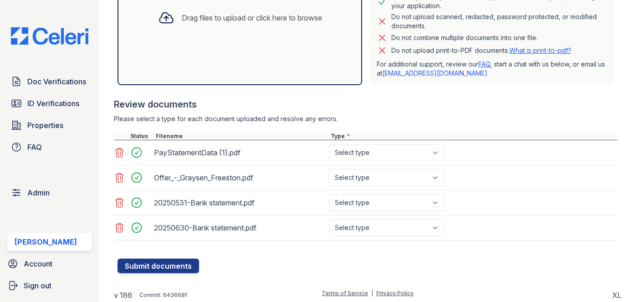
click at [121, 127] on div at bounding box center [365, 127] width 503 height 9
click at [118, 147] on icon at bounding box center [119, 152] width 11 height 11
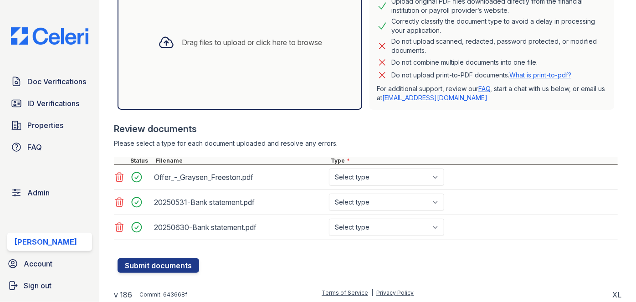
click at [120, 178] on icon at bounding box center [120, 177] width 8 height 9
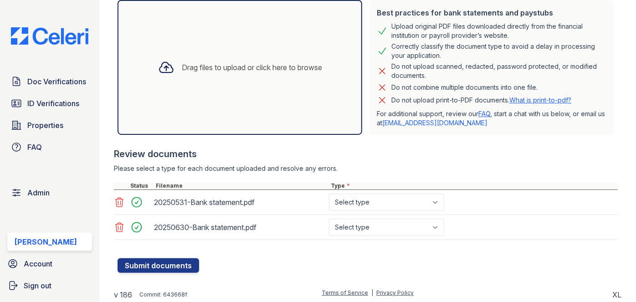
click at [121, 201] on icon at bounding box center [120, 202] width 8 height 9
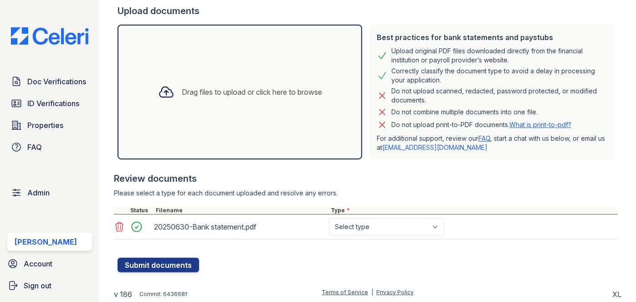
click at [120, 226] on icon at bounding box center [119, 226] width 11 height 11
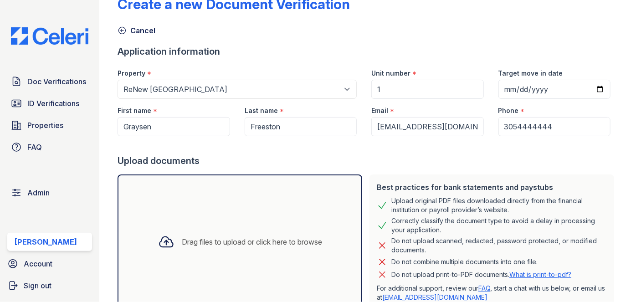
scroll to position [124, 0]
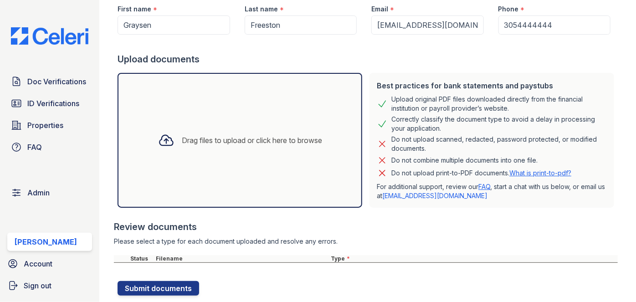
click at [226, 146] on div "Drag files to upload or click here to browse" at bounding box center [240, 140] width 178 height 31
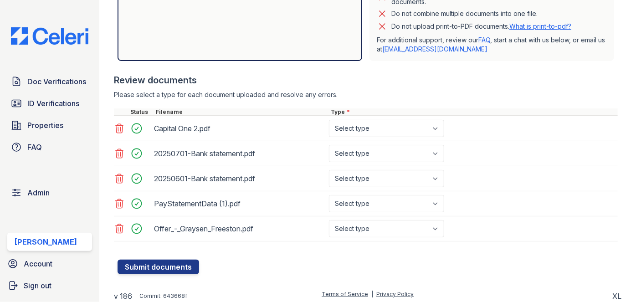
scroll to position [271, 0]
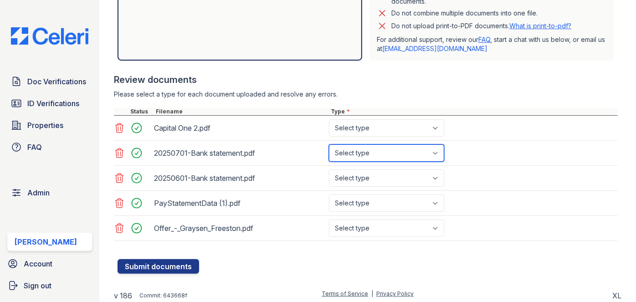
click at [389, 148] on select "Select type Paystub Bank Statement Offer Letter Tax Documents Benefit Award Let…" at bounding box center [386, 152] width 115 height 17
select select "bank_statement"
click at [329, 144] on select "Select type Paystub Bank Statement Offer Letter Tax Documents Benefit Award Let…" at bounding box center [386, 152] width 115 height 17
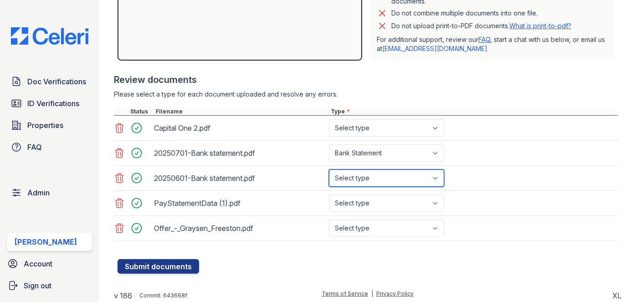
drag, startPoint x: 365, startPoint y: 172, endPoint x: 364, endPoint y: 177, distance: 5.0
click at [365, 172] on select "Select type Paystub Bank Statement Offer Letter Tax Documents Benefit Award Let…" at bounding box center [386, 177] width 115 height 17
select select "bank_statement"
click at [329, 169] on select "Select type Paystub Bank Statement Offer Letter Tax Documents Benefit Award Let…" at bounding box center [386, 177] width 115 height 17
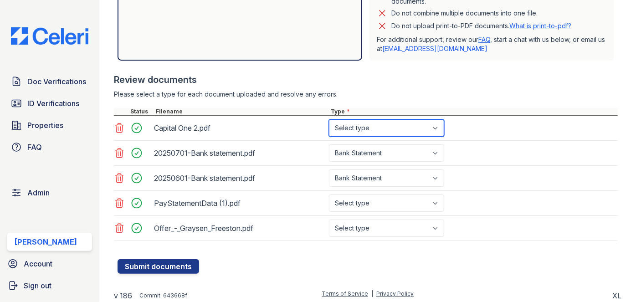
click at [353, 126] on select "Select type Paystub Bank Statement Offer Letter Tax Documents Benefit Award Let…" at bounding box center [386, 127] width 115 height 17
select select "bank_statement"
click at [329, 119] on select "Select type Paystub Bank Statement Offer Letter Tax Documents Benefit Award Let…" at bounding box center [386, 127] width 115 height 17
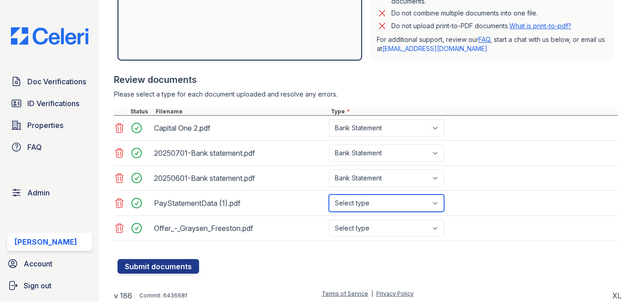
click at [374, 201] on select "Select type Paystub Bank Statement Offer Letter Tax Documents Benefit Award Let…" at bounding box center [386, 202] width 115 height 17
select select "paystub"
click at [329, 194] on select "Select type Paystub Bank Statement Offer Letter Tax Documents Benefit Award Let…" at bounding box center [386, 202] width 115 height 17
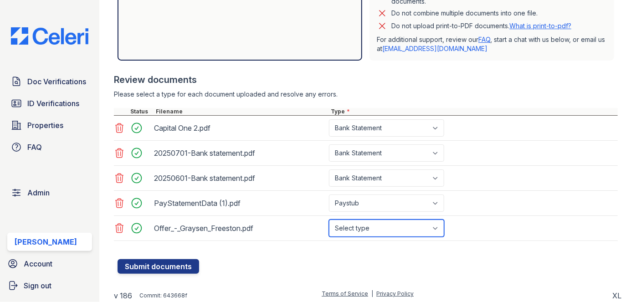
click at [365, 226] on select "Select type Paystub Bank Statement Offer Letter Tax Documents Benefit Award Let…" at bounding box center [386, 227] width 115 height 17
click at [386, 225] on select "Select type Paystub Bank Statement Offer Letter Tax Documents Benefit Award Let…" at bounding box center [386, 227] width 115 height 17
select select "offer_letter"
click at [329, 219] on select "Select type Paystub Bank Statement Offer Letter Tax Documents Benefit Award Let…" at bounding box center [386, 227] width 115 height 17
drag, startPoint x: 169, startPoint y: 261, endPoint x: 198, endPoint y: 241, distance: 35.4
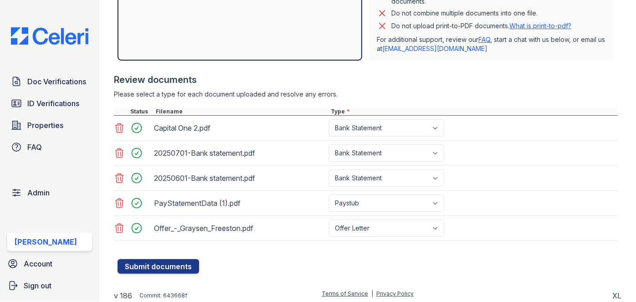
click at [170, 261] on button "Submit documents" at bounding box center [157, 266] width 81 height 15
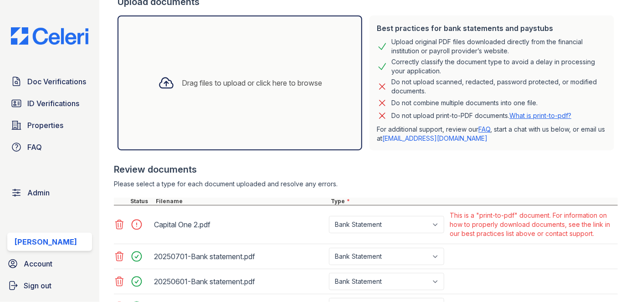
scroll to position [319, 0]
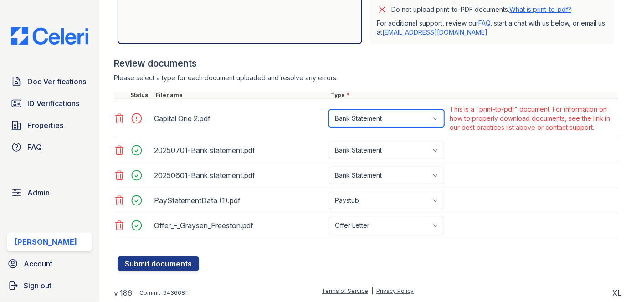
click at [436, 116] on select "Paystub Bank Statement Offer Letter Tax Documents Benefit Award Letter Investme…" at bounding box center [386, 118] width 115 height 17
select select "other"
click at [329, 110] on select "Paystub Bank Statement Offer Letter Tax Documents Benefit Award Letter Investme…" at bounding box center [386, 118] width 115 height 17
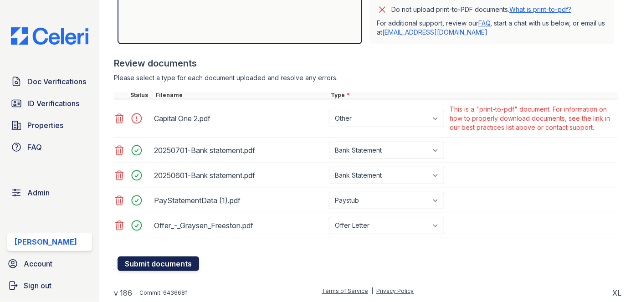
click at [191, 265] on button "Submit documents" at bounding box center [157, 263] width 81 height 15
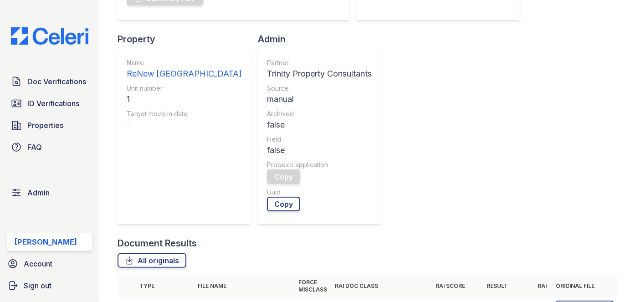
scroll to position [331, 0]
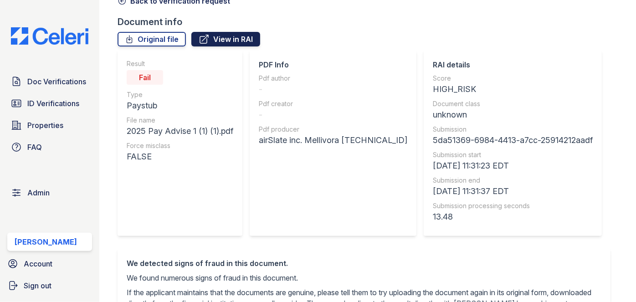
scroll to position [41, 0]
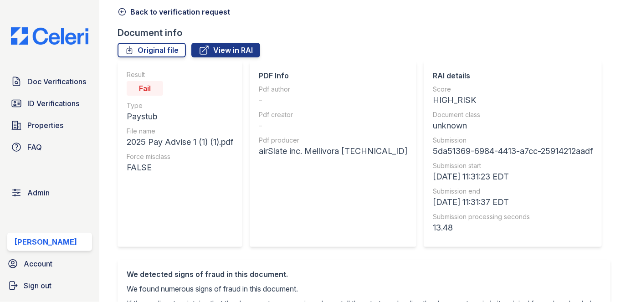
click at [246, 36] on div "Document info" at bounding box center [367, 32] width 500 height 13
click at [240, 55] on link "View in RAI" at bounding box center [225, 50] width 69 height 15
click at [170, 49] on link "Original file" at bounding box center [151, 50] width 68 height 15
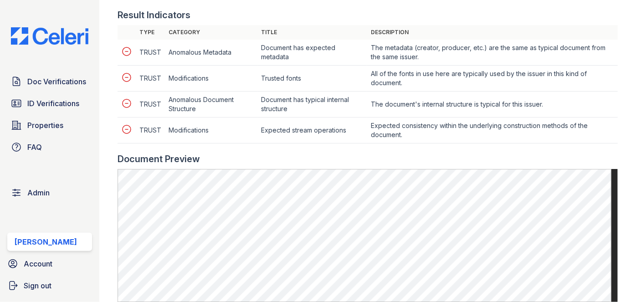
scroll to position [414, 0]
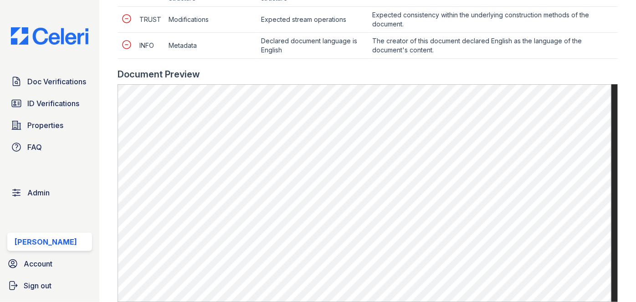
scroll to position [538, 0]
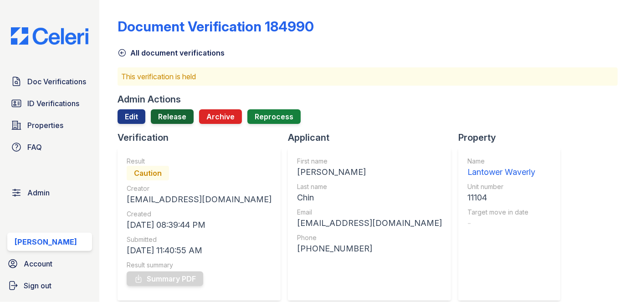
click at [166, 117] on link "Release" at bounding box center [172, 116] width 43 height 15
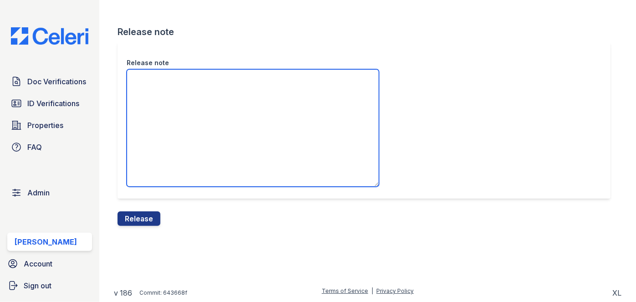
click at [174, 81] on textarea "Release note" at bounding box center [253, 127] width 252 height 117
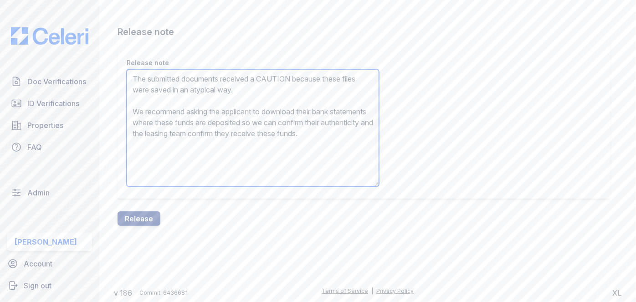
click at [191, 125] on textarea "The submitted documents received a CAUTION because these files were saved in an…" at bounding box center [253, 127] width 252 height 117
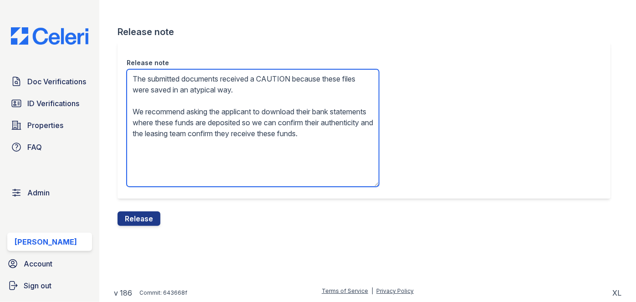
click at [191, 125] on textarea "The submitted documents received a CAUTION because these files were saved in an…" at bounding box center [253, 127] width 252 height 117
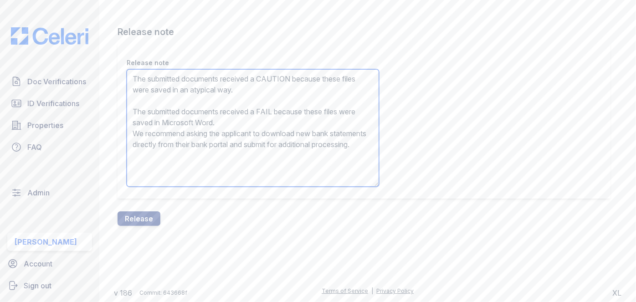
click at [193, 122] on textarea "The submitted documents received a CAUTION because these files were saved in an…" at bounding box center [253, 127] width 252 height 117
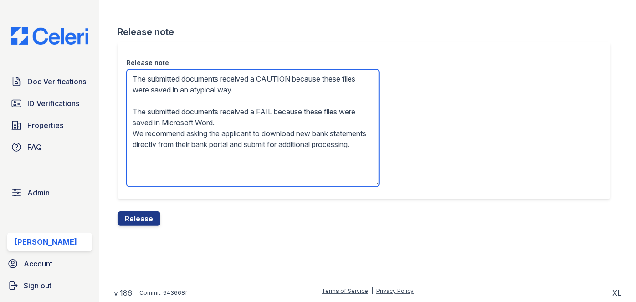
click at [193, 122] on textarea "The submitted documents received a CAUTION because these files were saved in an…" at bounding box center [253, 127] width 252 height 117
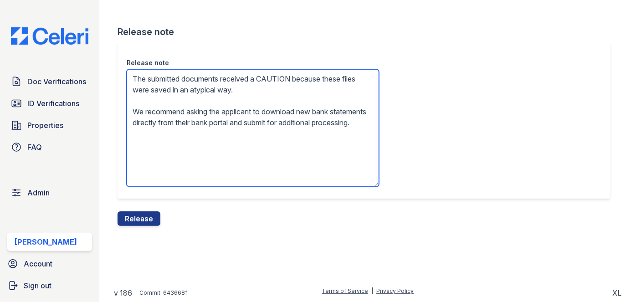
click at [320, 111] on textarea "The submitted documents received a CAUTION because these files were saved in an…" at bounding box center [253, 127] width 252 height 117
type textarea "The submitted documents received a CAUTION because these files were saved in an…"
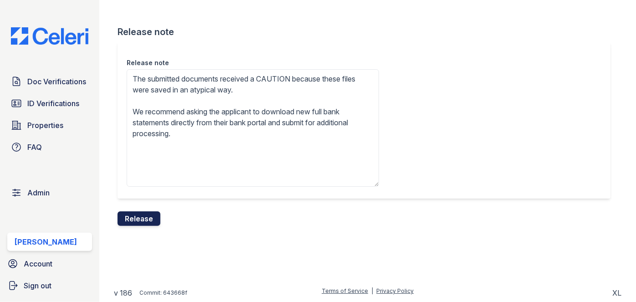
click at [149, 215] on button "Release" at bounding box center [138, 218] width 43 height 15
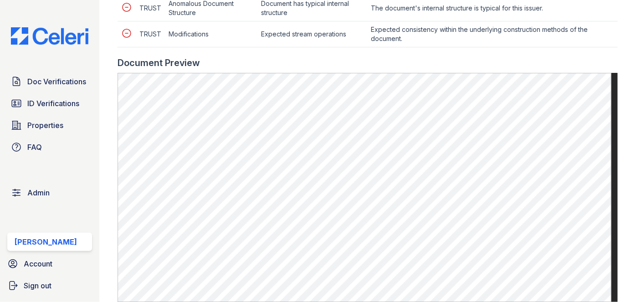
scroll to position [496, 0]
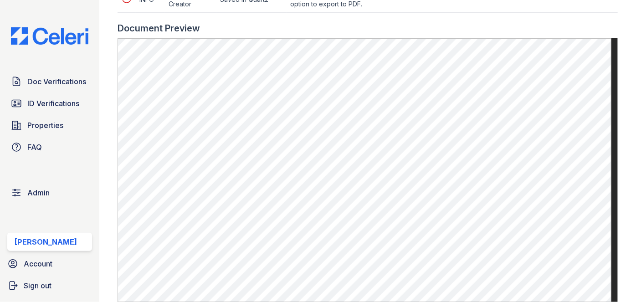
scroll to position [579, 0]
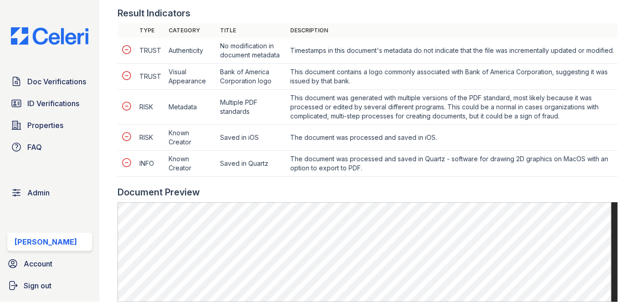
scroll to position [538, 0]
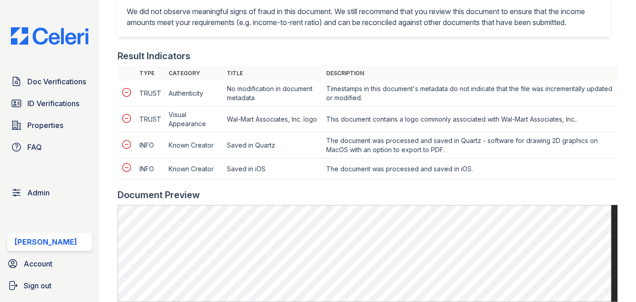
scroll to position [496, 0]
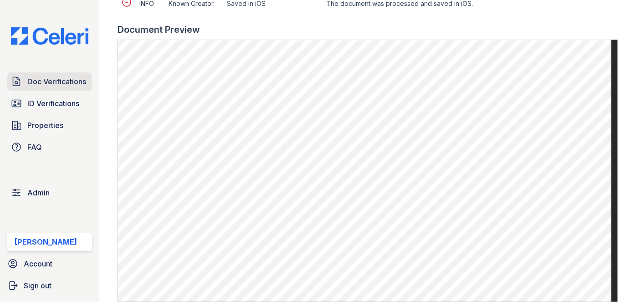
click at [79, 76] on span "Doc Verifications" at bounding box center [56, 81] width 59 height 11
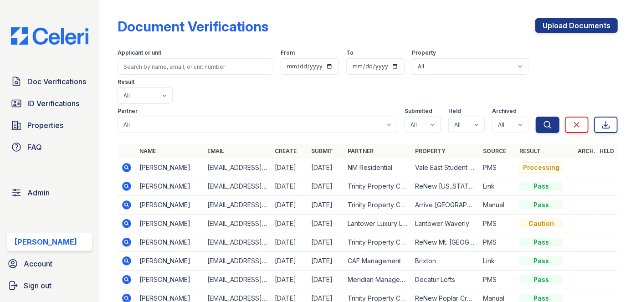
click at [125, 218] on icon at bounding box center [126, 223] width 11 height 11
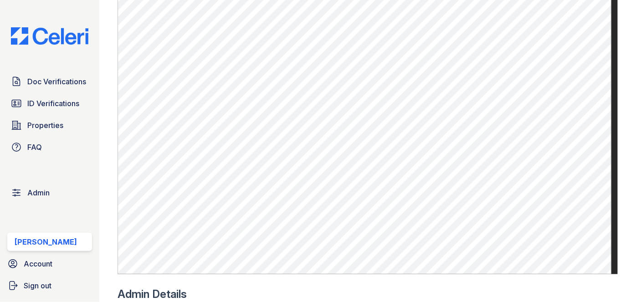
scroll to position [579, 0]
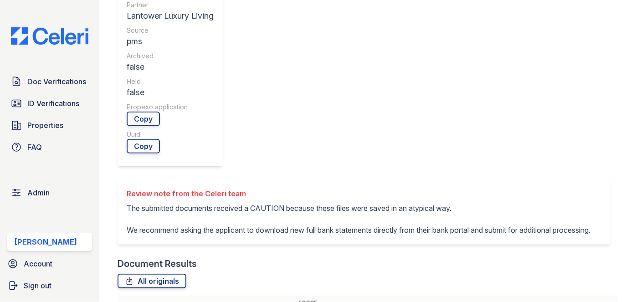
scroll to position [331, 0]
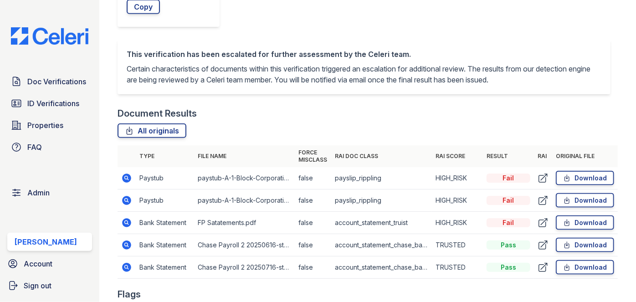
scroll to position [496, 0]
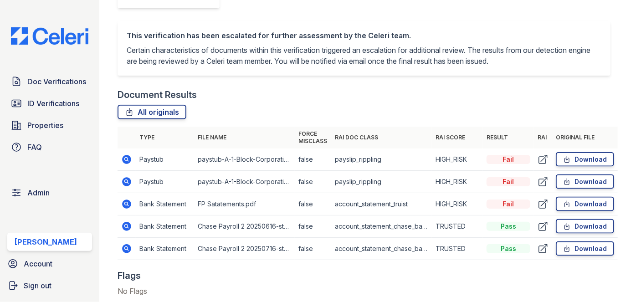
drag, startPoint x: 127, startPoint y: 158, endPoint x: 147, endPoint y: 163, distance: 19.8
click at [147, 163] on td "Paystub" at bounding box center [165, 159] width 58 height 22
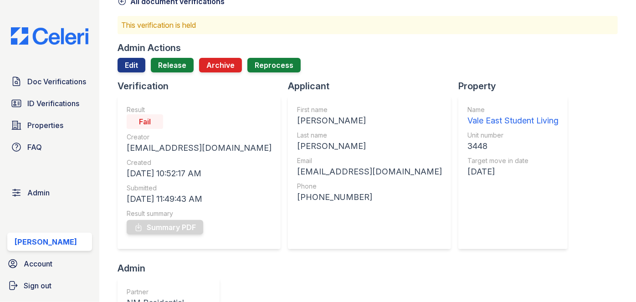
scroll to position [0, 0]
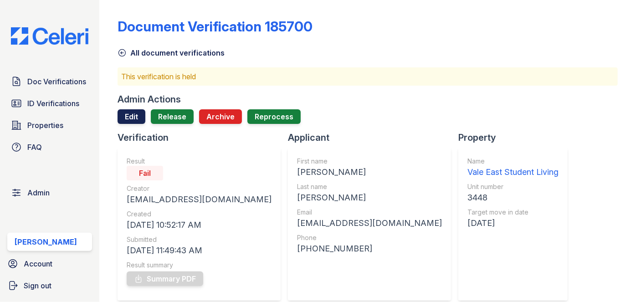
click at [129, 115] on link "Edit" at bounding box center [131, 116] width 28 height 15
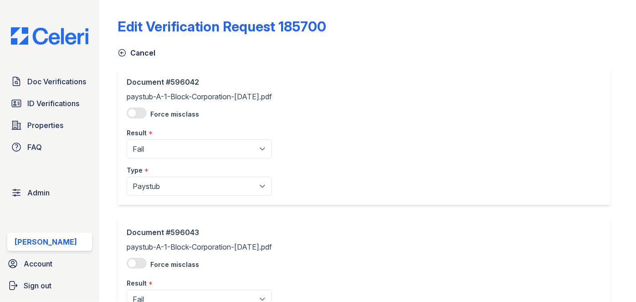
scroll to position [82, 0]
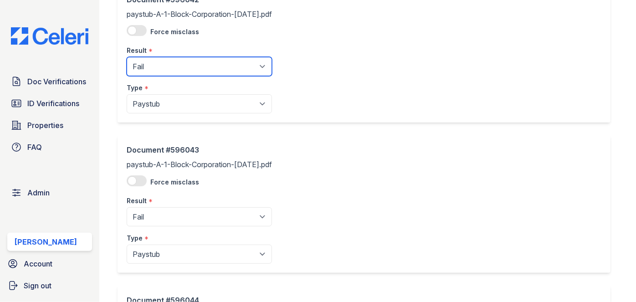
click at [200, 67] on select "Pending Sent Started Processing Pass Fail Caution Error N/A" at bounding box center [199, 66] width 145 height 19
select select "caution"
click at [127, 57] on select "Pending Sent Started Processing Pass Fail Caution Error N/A" at bounding box center [199, 66] width 145 height 19
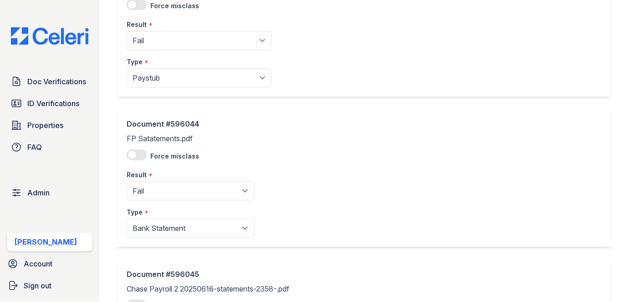
scroll to position [290, 0]
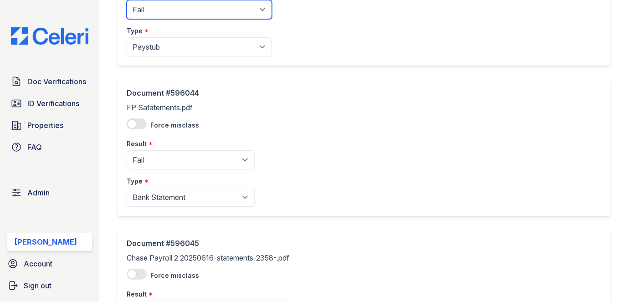
click at [177, 12] on select "Pending Sent Started Processing Pass Fail Caution Error N/A" at bounding box center [199, 9] width 145 height 19
select select "caution"
click at [127, 0] on select "Pending Sent Started Processing Pass Fail Caution Error N/A" at bounding box center [199, 9] width 145 height 19
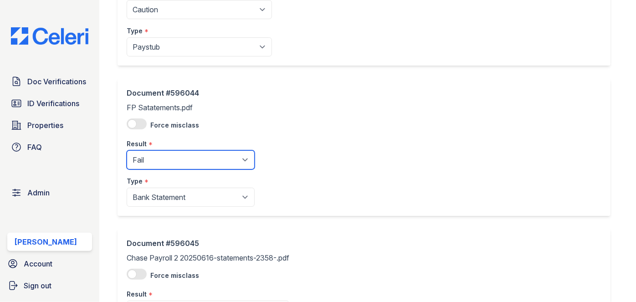
click at [182, 160] on select "Pending Sent Started Processing Pass Fail Caution Error N/A" at bounding box center [191, 159] width 128 height 19
select select "caution"
click at [127, 150] on select "Pending Sent Started Processing Pass Fail Caution Error N/A" at bounding box center [191, 159] width 128 height 19
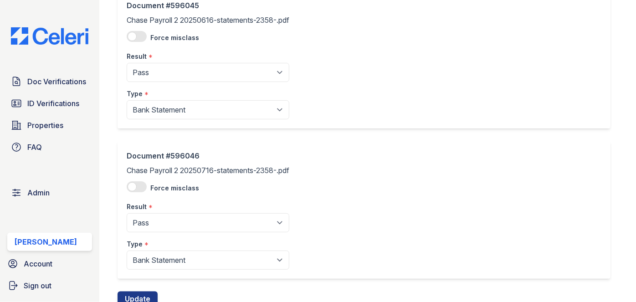
scroll to position [561, 0]
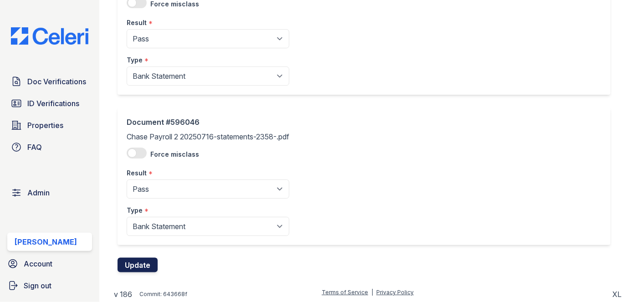
click at [143, 262] on button "Update" at bounding box center [137, 265] width 40 height 15
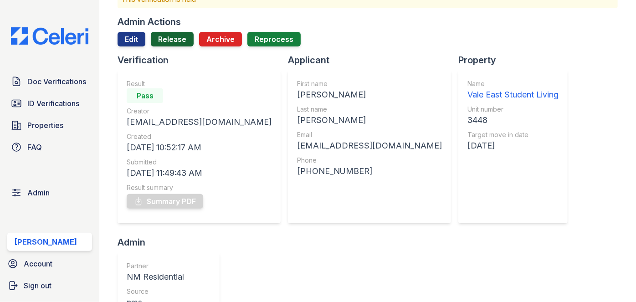
scroll to position [41, 0]
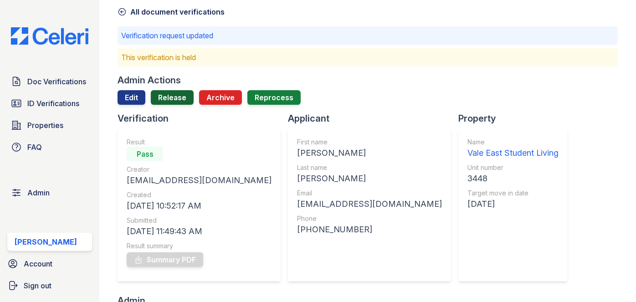
click at [180, 96] on link "Release" at bounding box center [172, 97] width 43 height 15
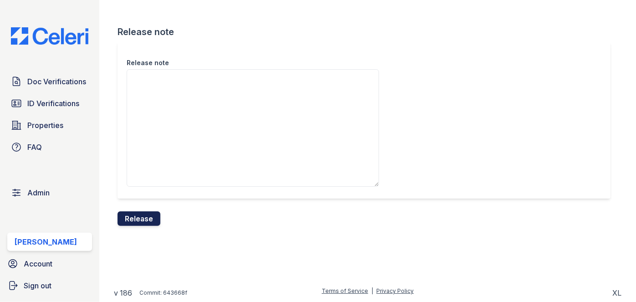
click at [134, 219] on button "Release" at bounding box center [138, 218] width 43 height 15
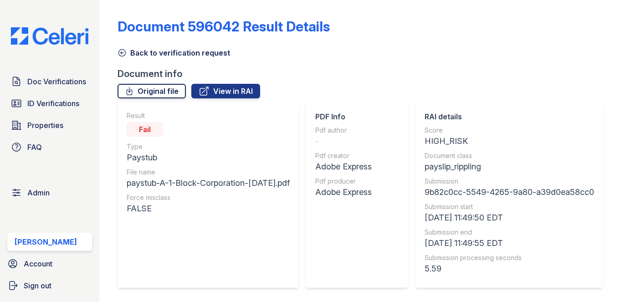
click at [159, 89] on link "Original file" at bounding box center [151, 91] width 68 height 15
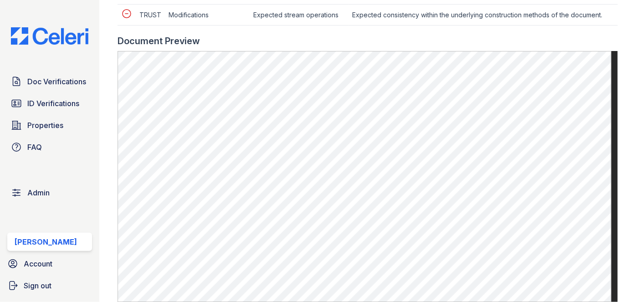
scroll to position [579, 0]
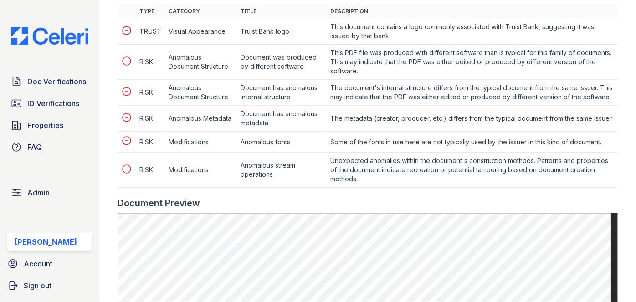
scroll to position [414, 0]
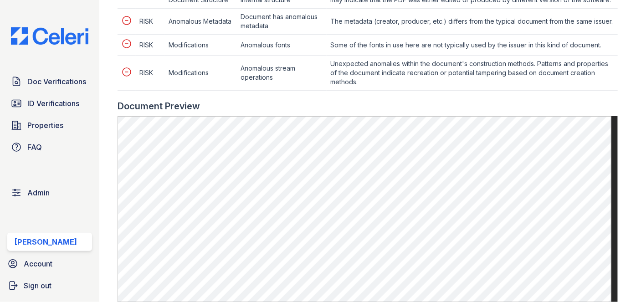
scroll to position [620, 0]
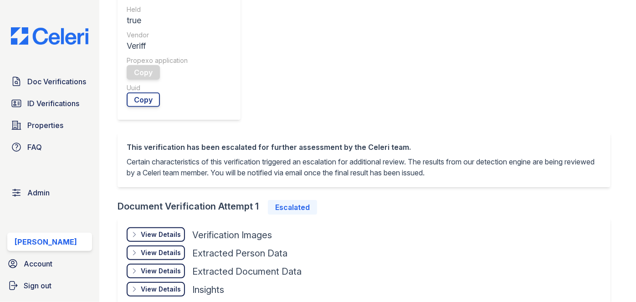
scroll to position [538, 0]
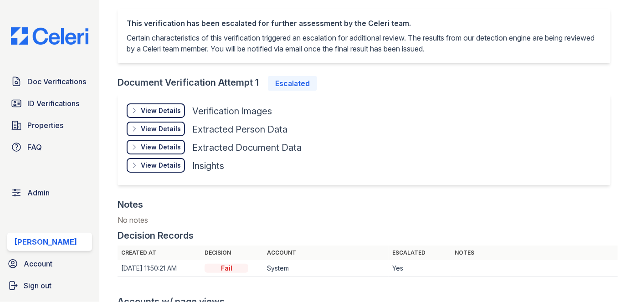
click at [162, 115] on div "View Details" at bounding box center [161, 110] width 40 height 9
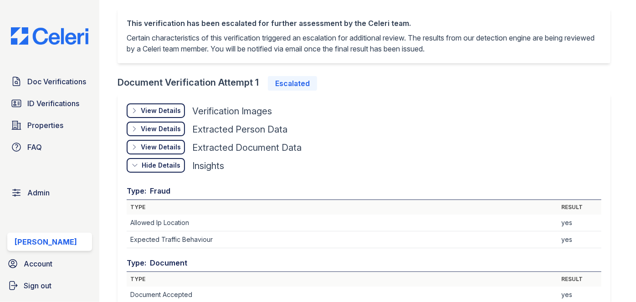
click at [171, 103] on div "View Details Details" at bounding box center [156, 110] width 58 height 15
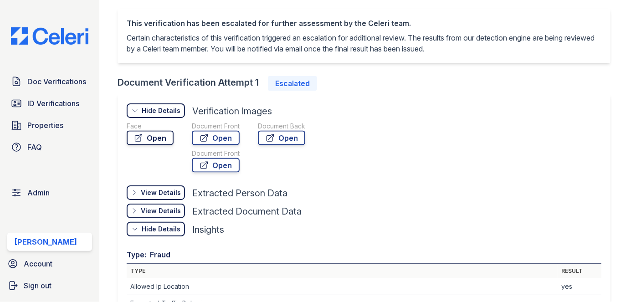
click at [153, 137] on link "Open" at bounding box center [150, 138] width 47 height 15
click at [234, 140] on link "Open" at bounding box center [216, 138] width 48 height 15
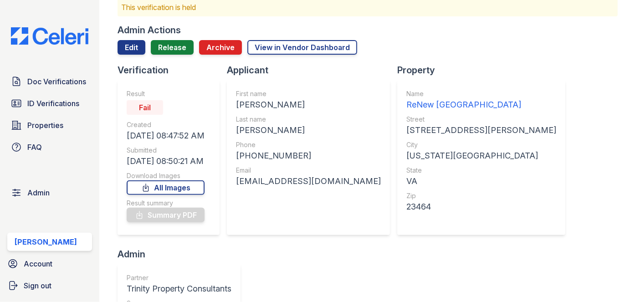
scroll to position [41, 0]
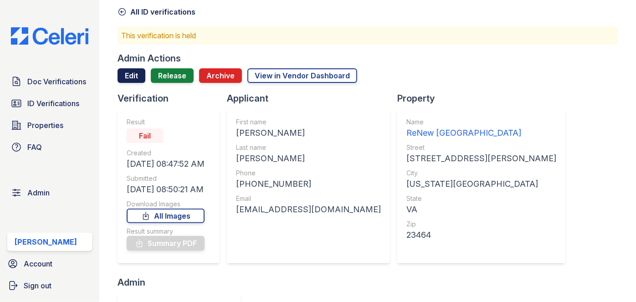
click at [138, 74] on link "Edit" at bounding box center [131, 75] width 28 height 15
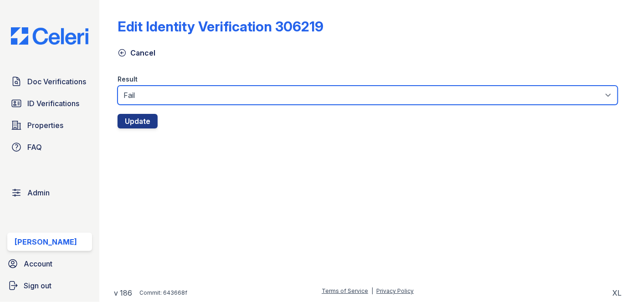
click at [149, 97] on select "Fail Pass" at bounding box center [367, 95] width 500 height 19
select select "pass"
click at [117, 86] on select "Fail Pass" at bounding box center [367, 95] width 500 height 19
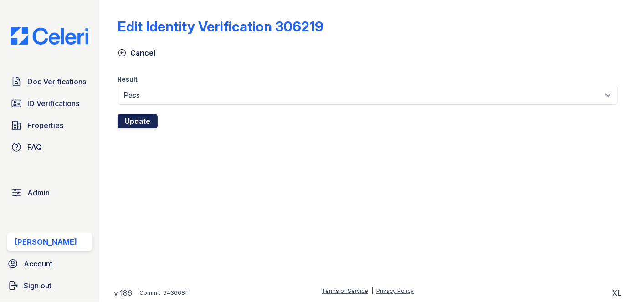
click at [142, 117] on button "Update" at bounding box center [137, 121] width 40 height 15
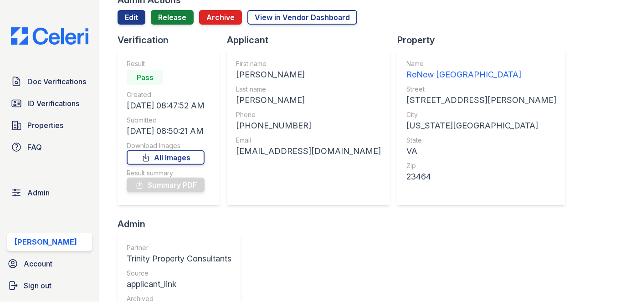
scroll to position [39, 0]
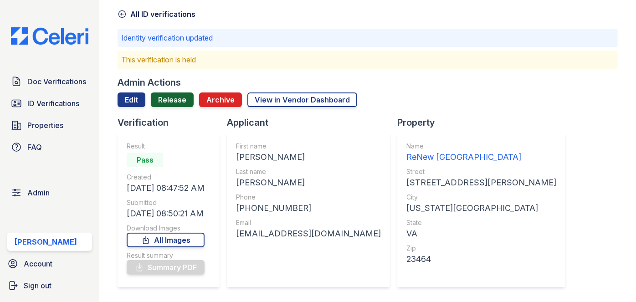
click at [175, 100] on link "Release" at bounding box center [172, 99] width 43 height 15
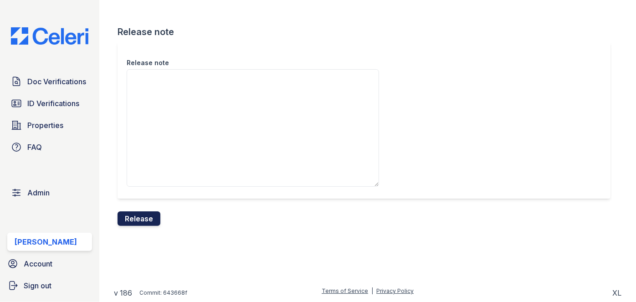
click at [143, 220] on button "Release" at bounding box center [138, 218] width 43 height 15
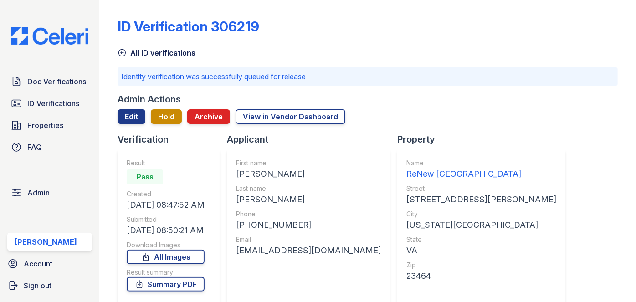
click at [85, 56] on div "Doc Verifications ID Verifications Properties FAQ Admin Darija Dedic Account Si…" at bounding box center [49, 151] width 99 height 302
click at [55, 106] on span "ID Verifications" at bounding box center [53, 103] width 52 height 11
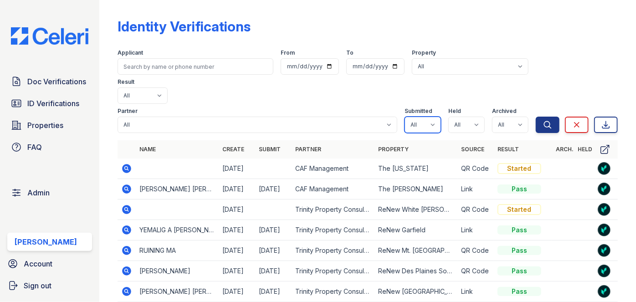
click at [425, 117] on select "All true false" at bounding box center [422, 125] width 36 height 16
select select "true"
click at [404, 117] on select "All true false" at bounding box center [422, 125] width 36 height 16
click at [460, 117] on select "All true false" at bounding box center [466, 125] width 36 height 16
select select "true"
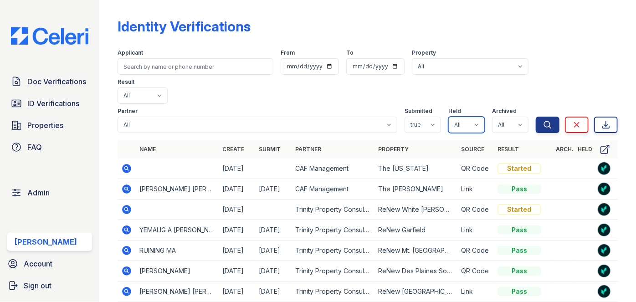
click at [448, 117] on select "All true false" at bounding box center [466, 125] width 36 height 16
click at [501, 117] on select "All true false" at bounding box center [510, 125] width 36 height 16
select select "false"
click at [492, 117] on select "All true false" at bounding box center [510, 125] width 36 height 16
click at [543, 120] on icon "submit" at bounding box center [547, 124] width 9 height 9
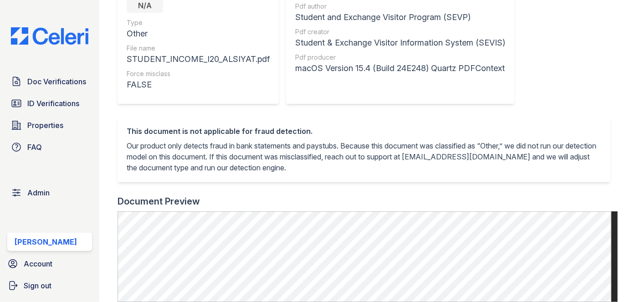
scroll to position [331, 0]
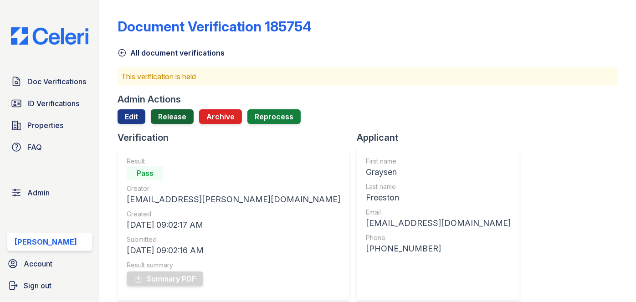
click at [170, 112] on link "Release" at bounding box center [172, 116] width 43 height 15
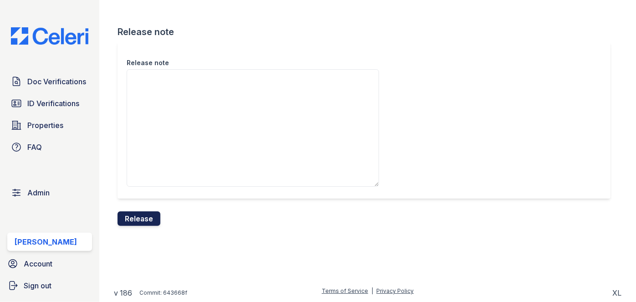
click at [146, 218] on button "Release" at bounding box center [138, 218] width 43 height 15
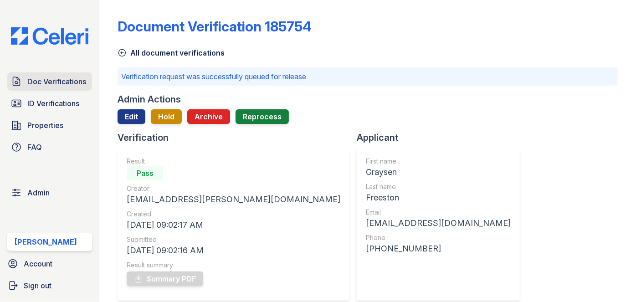
click at [71, 73] on link "Doc Verifications" at bounding box center [49, 81] width 85 height 18
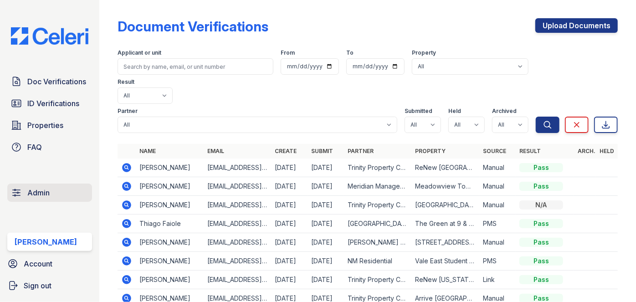
click at [49, 199] on link "Admin" at bounding box center [49, 192] width 85 height 18
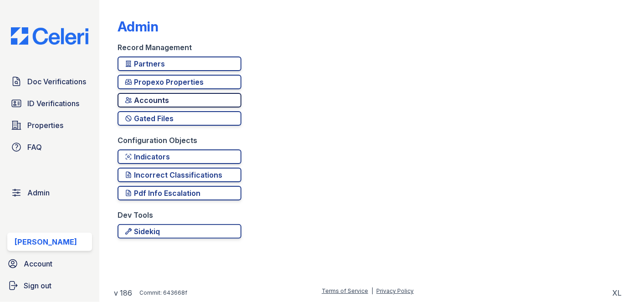
click at [166, 100] on div "Accounts" at bounding box center [179, 100] width 109 height 11
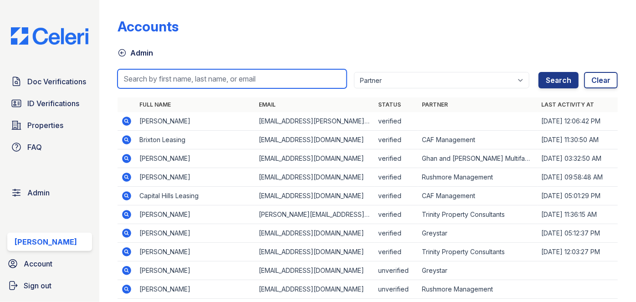
click at [183, 72] on input "search" at bounding box center [231, 78] width 229 height 19
paste input "TTolentino@trinity-pm.com"
type input "TTolentino@trinity-pm.com"
click at [538, 72] on button "Search" at bounding box center [558, 80] width 40 height 16
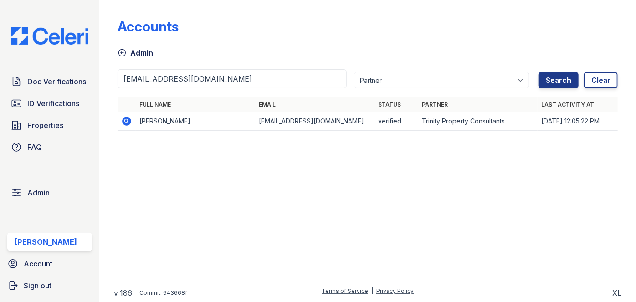
click at [126, 119] on icon at bounding box center [126, 121] width 11 height 11
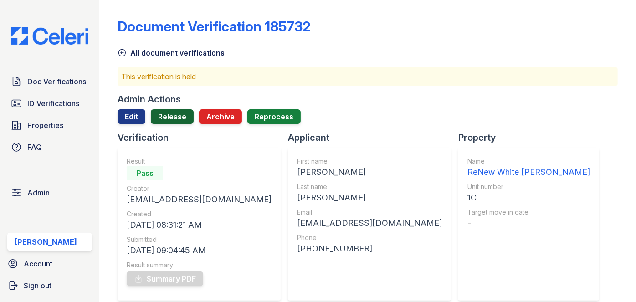
click at [182, 117] on link "Release" at bounding box center [172, 116] width 43 height 15
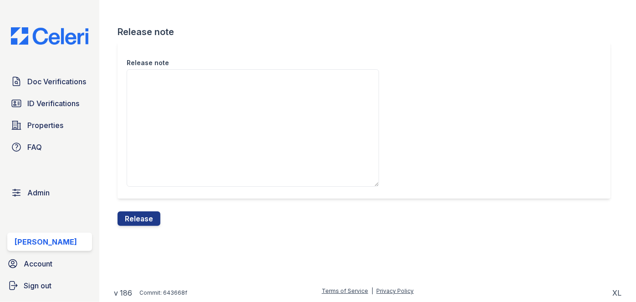
click at [128, 217] on button "Release" at bounding box center [138, 218] width 43 height 15
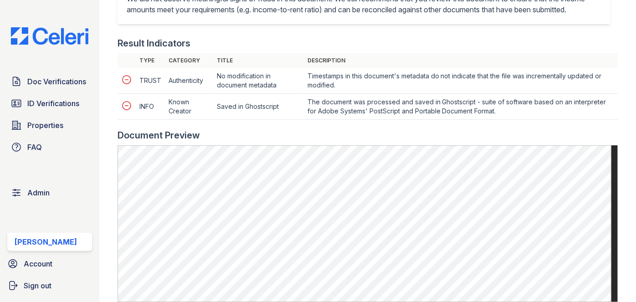
scroll to position [290, 0]
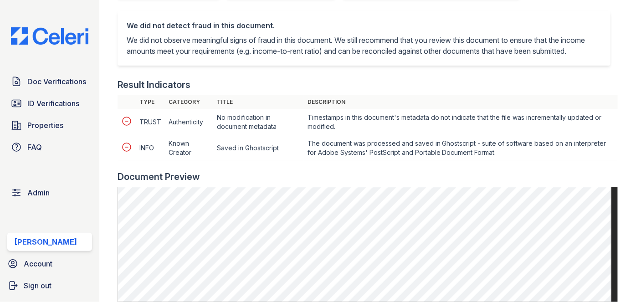
drag, startPoint x: 314, startPoint y: 33, endPoint x: 351, endPoint y: 4, distance: 47.4
click at [314, 32] on div "We did not detect fraud in this document. We did not observe meaningful signs o…" at bounding box center [364, 38] width 474 height 36
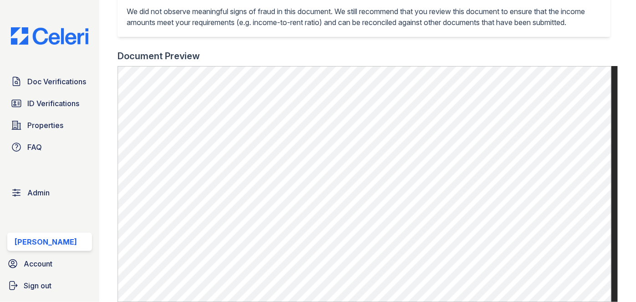
scroll to position [414, 0]
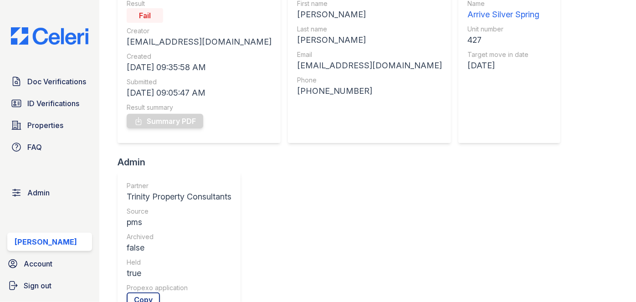
scroll to position [41, 0]
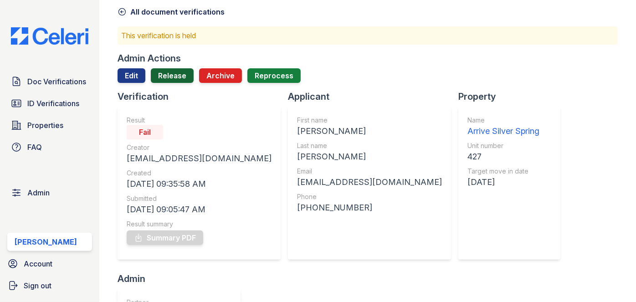
click at [165, 76] on link "Release" at bounding box center [172, 75] width 43 height 15
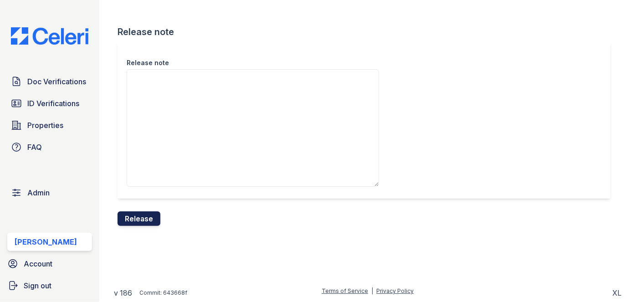
click at [144, 216] on button "Release" at bounding box center [138, 218] width 43 height 15
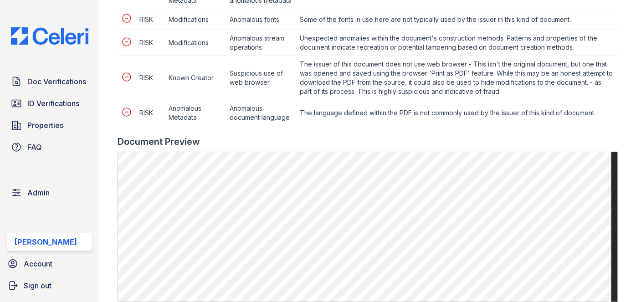
scroll to position [662, 0]
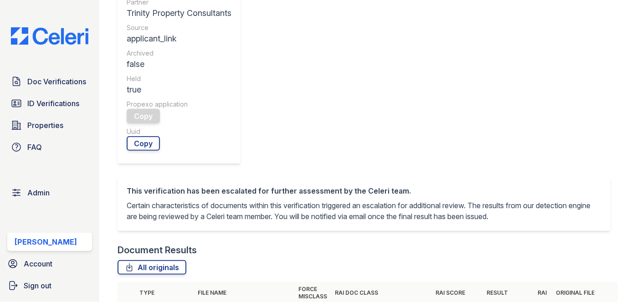
scroll to position [414, 0]
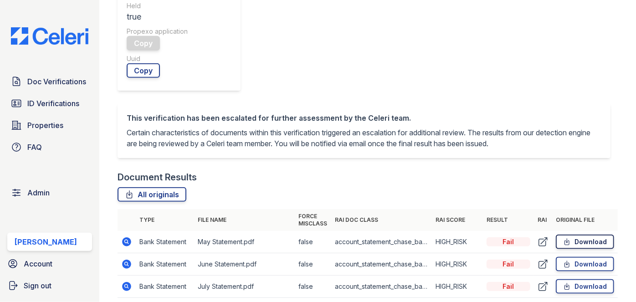
click at [564, 237] on icon at bounding box center [567, 241] width 8 height 9
click at [581, 257] on link "Download" at bounding box center [584, 264] width 58 height 15
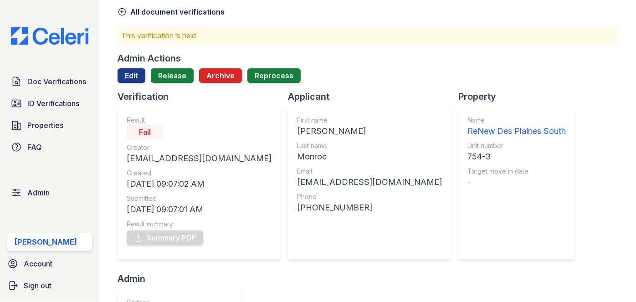
scroll to position [0, 0]
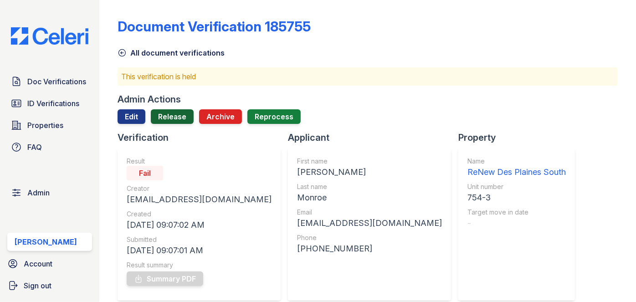
click at [178, 119] on link "Release" at bounding box center [172, 116] width 43 height 15
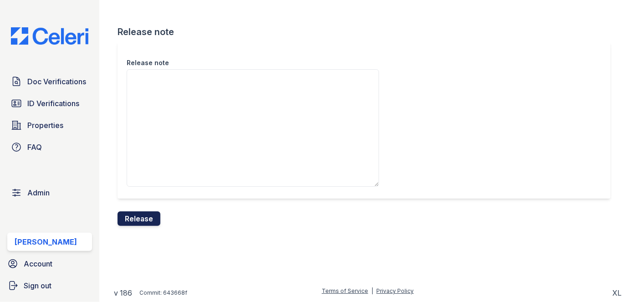
click at [148, 224] on button "Release" at bounding box center [138, 218] width 43 height 15
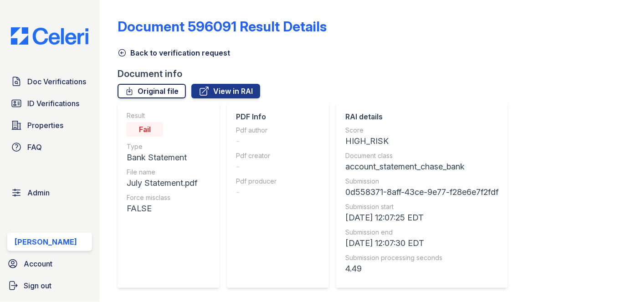
click at [143, 87] on link "Original file" at bounding box center [151, 91] width 68 height 15
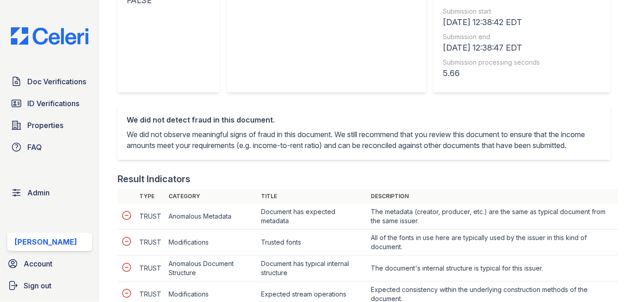
scroll to position [331, 0]
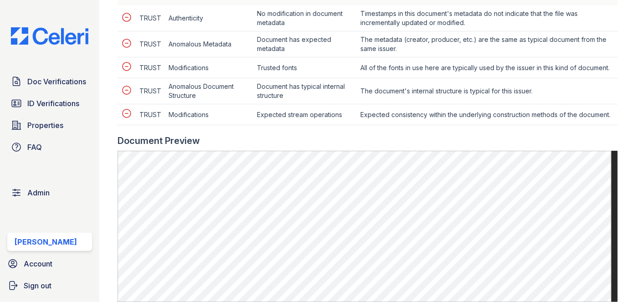
scroll to position [496, 0]
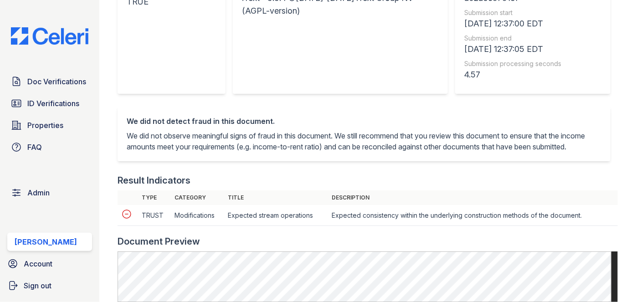
scroll to position [331, 0]
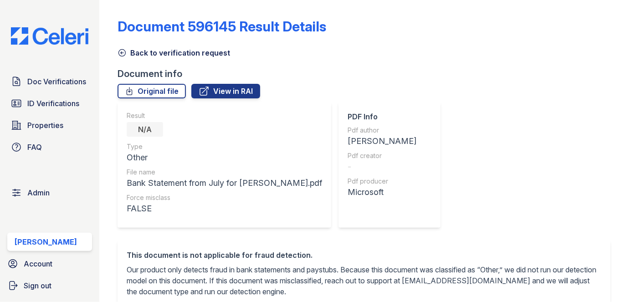
click at [122, 48] on icon at bounding box center [121, 52] width 9 height 9
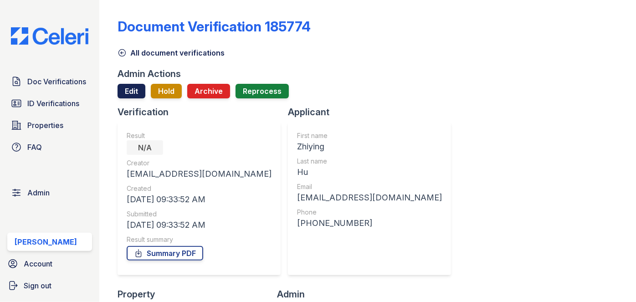
click at [124, 94] on link "Edit" at bounding box center [131, 91] width 28 height 15
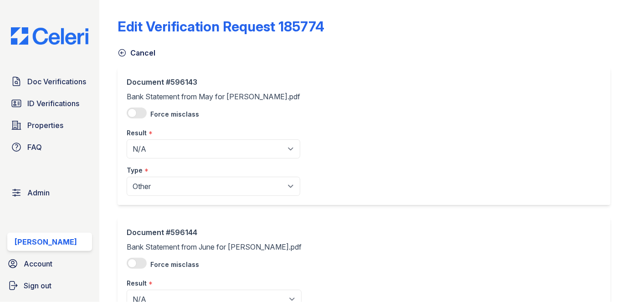
scroll to position [82, 0]
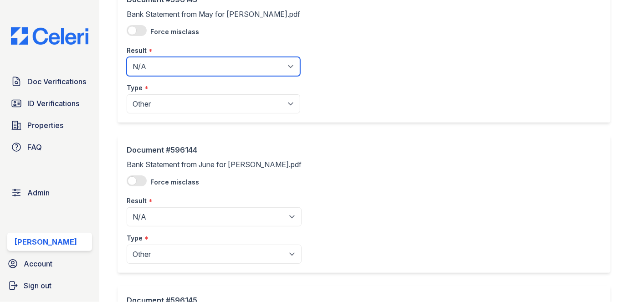
click at [159, 63] on select "Pending Sent Started Processing Pass Fail Caution Error N/A" at bounding box center [213, 66] width 173 height 19
select select "fail"
click at [127, 57] on select "Pending Sent Started Processing Pass Fail Caution Error N/A" at bounding box center [213, 66] width 173 height 19
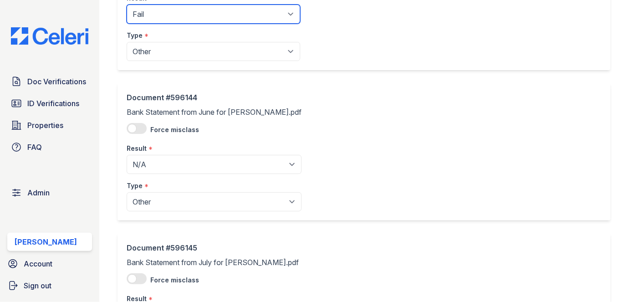
scroll to position [165, 0]
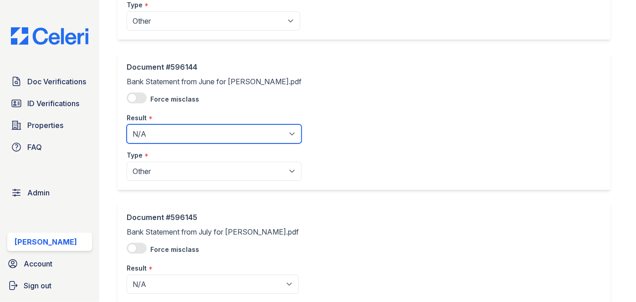
click at [155, 141] on select "Pending Sent Started Processing Pass Fail Caution Error N/A" at bounding box center [214, 133] width 175 height 19
select select "fail"
click at [127, 124] on select "Pending Sent Started Processing Pass Fail Caution Error N/A" at bounding box center [214, 133] width 175 height 19
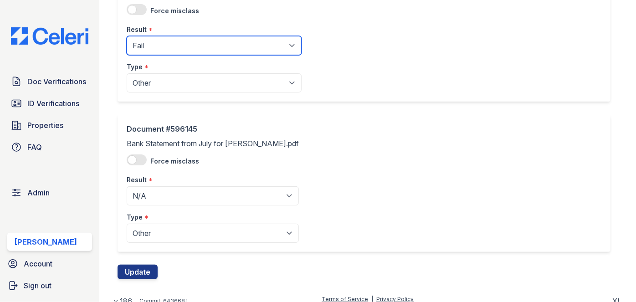
scroll to position [261, 0]
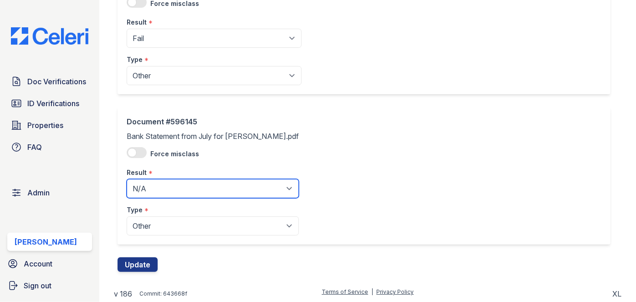
click at [165, 192] on select "Pending Sent Started Processing Pass Fail Caution Error N/A" at bounding box center [213, 188] width 172 height 19
select select "fail"
click at [127, 179] on select "Pending Sent Started Processing Pass Fail Caution Error N/A" at bounding box center [213, 188] width 172 height 19
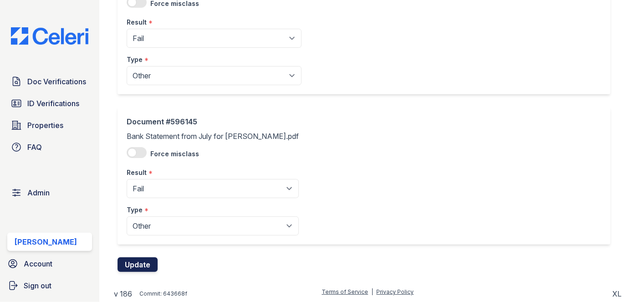
click at [140, 266] on button "Update" at bounding box center [137, 264] width 40 height 15
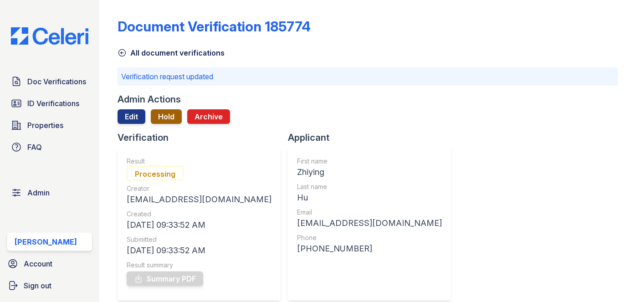
click at [160, 120] on button "Hold" at bounding box center [166, 116] width 31 height 15
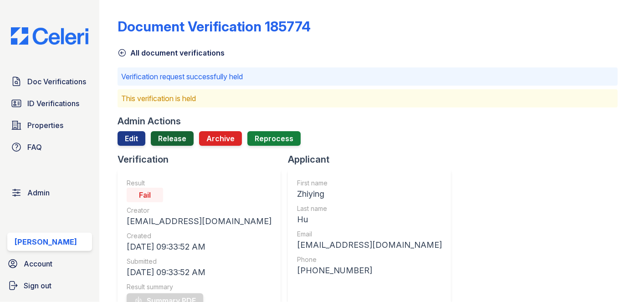
click at [175, 137] on link "Release" at bounding box center [172, 138] width 43 height 15
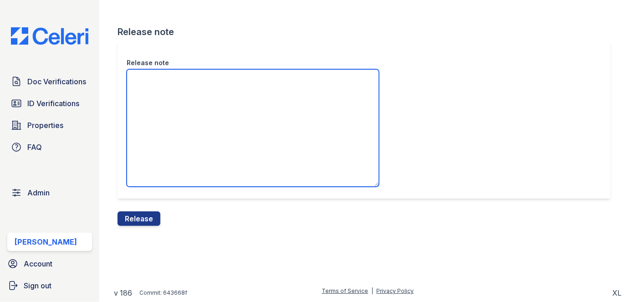
click at [169, 82] on textarea "Release note" at bounding box center [253, 127] width 252 height 117
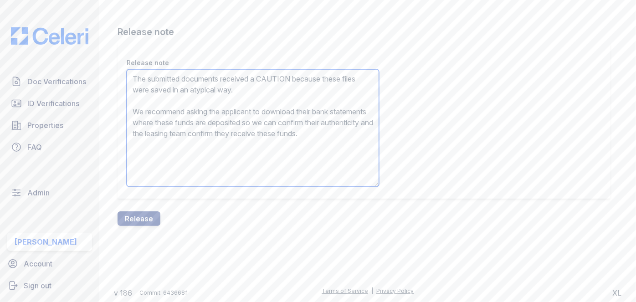
click at [283, 74] on textarea "The submitted documents received a CAUTION because these files were saved in an…" at bounding box center [253, 127] width 252 height 117
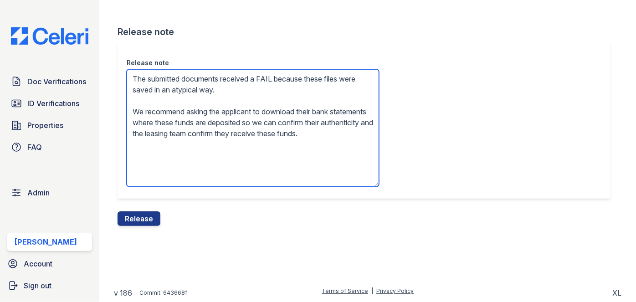
click at [246, 124] on textarea "The submitted documents received a FAIL because these files were saved in an at…" at bounding box center [253, 127] width 252 height 117
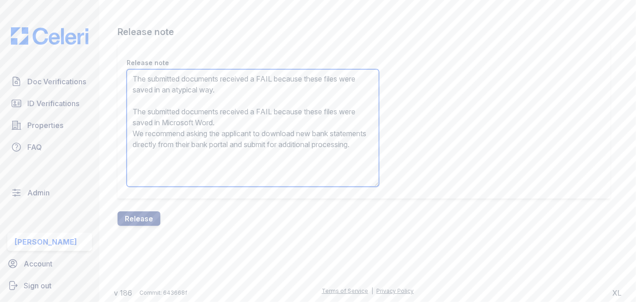
click at [245, 123] on textarea "The submitted documents received a FAIL because these files were saved in an at…" at bounding box center [253, 127] width 252 height 117
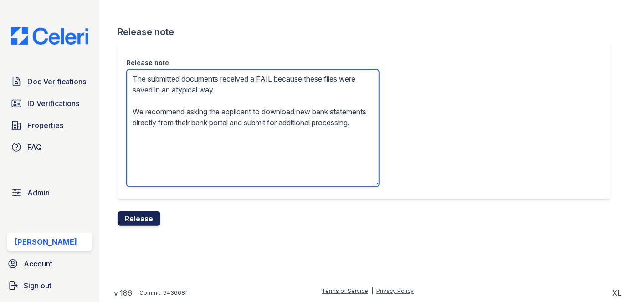
type textarea "The submitted documents received a FAIL because these files were saved in an at…"
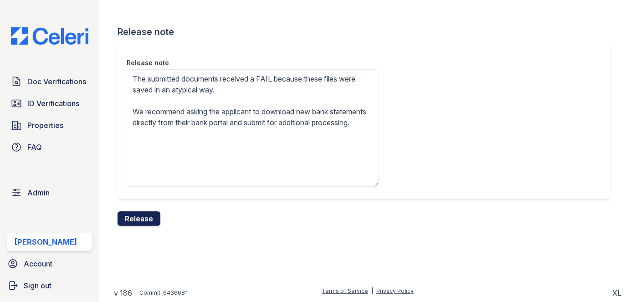
click at [154, 216] on button "Release" at bounding box center [138, 218] width 43 height 15
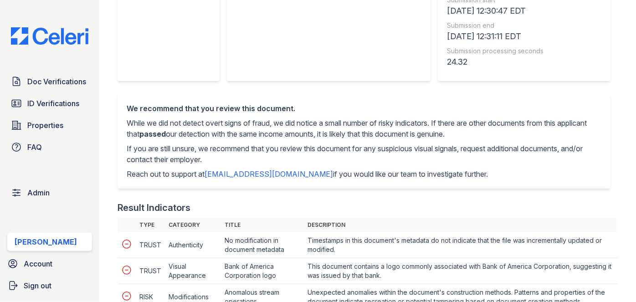
scroll to position [372, 0]
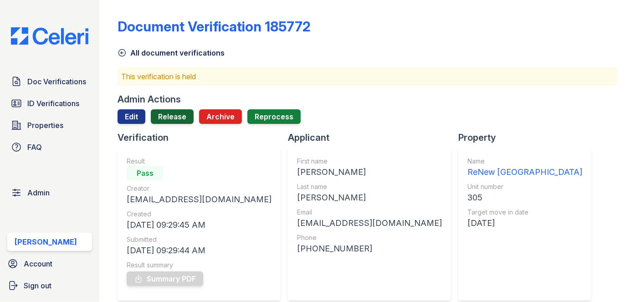
click at [173, 116] on link "Release" at bounding box center [172, 116] width 43 height 15
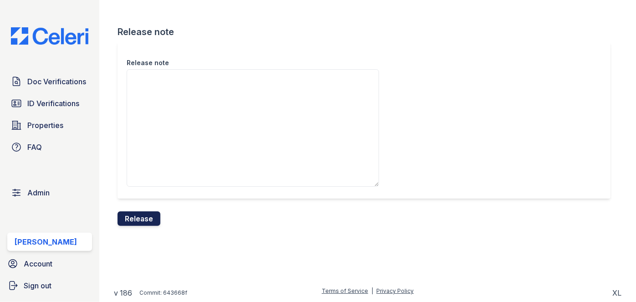
drag, startPoint x: 140, startPoint y: 221, endPoint x: 354, endPoint y: 47, distance: 276.1
click at [140, 221] on button "Release" at bounding box center [138, 218] width 43 height 15
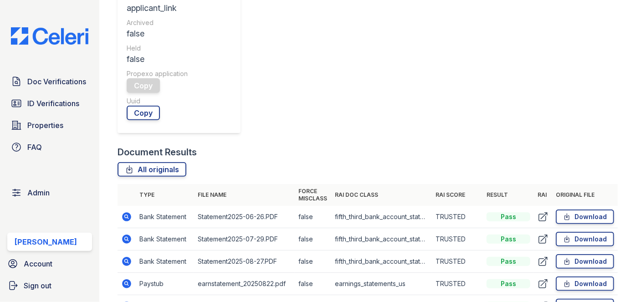
scroll to position [372, 0]
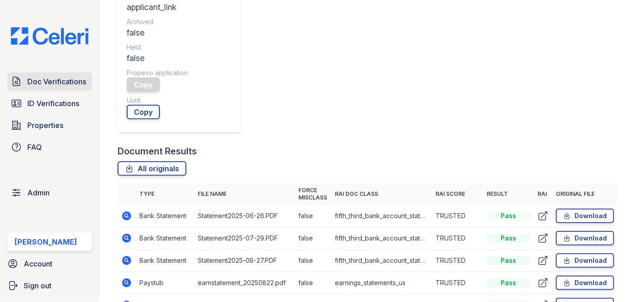
click at [80, 85] on span "Doc Verifications" at bounding box center [56, 81] width 59 height 11
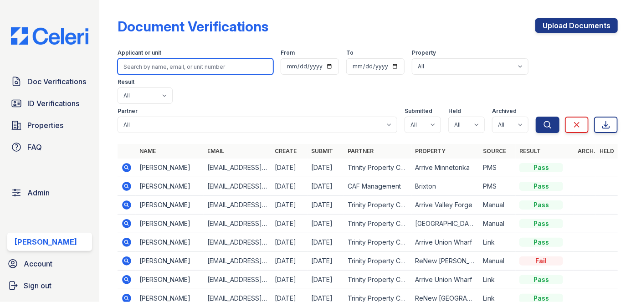
click at [159, 64] on input "search" at bounding box center [195, 66] width 156 height 16
paste input "Araceli Vasques"
type input "Araceli Vasques"
click at [535, 117] on button "Search" at bounding box center [547, 125] width 24 height 16
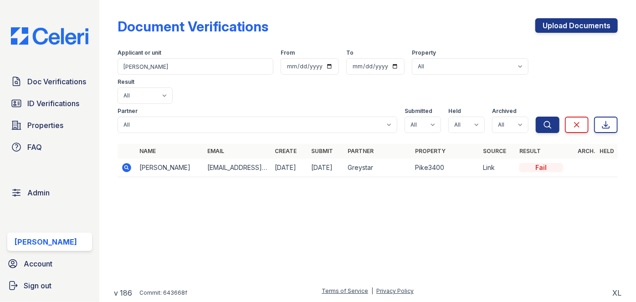
click at [127, 162] on icon at bounding box center [126, 167] width 11 height 11
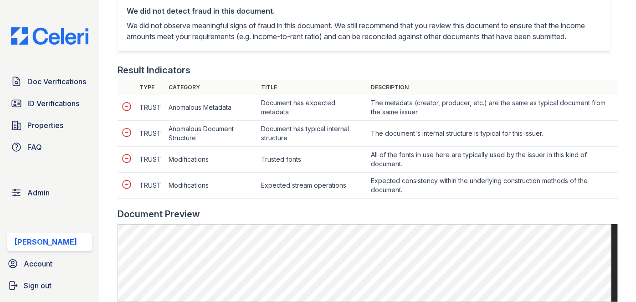
scroll to position [496, 0]
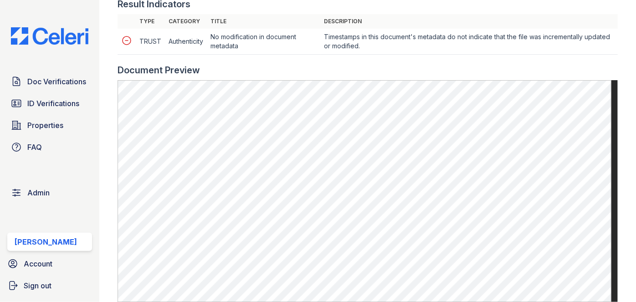
scroll to position [372, 0]
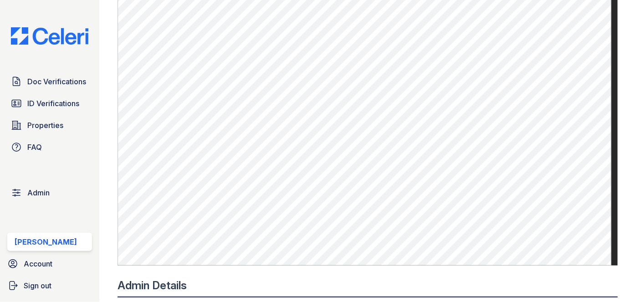
scroll to position [455, 0]
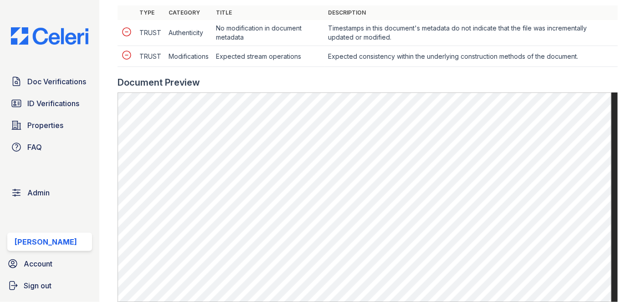
scroll to position [455, 0]
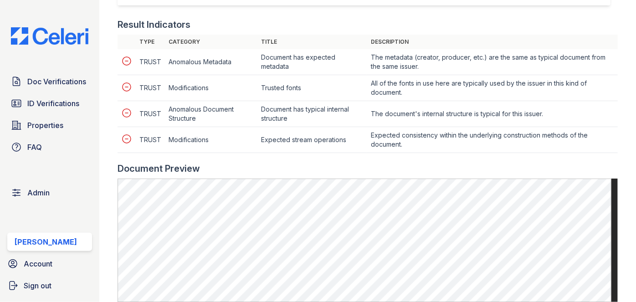
scroll to position [455, 0]
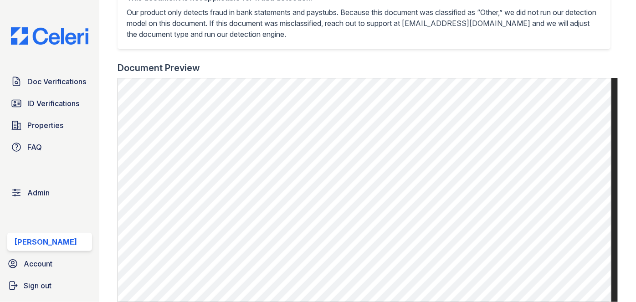
scroll to position [372, 0]
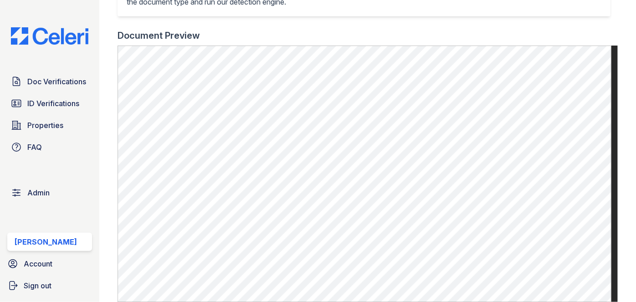
scroll to position [372, 0]
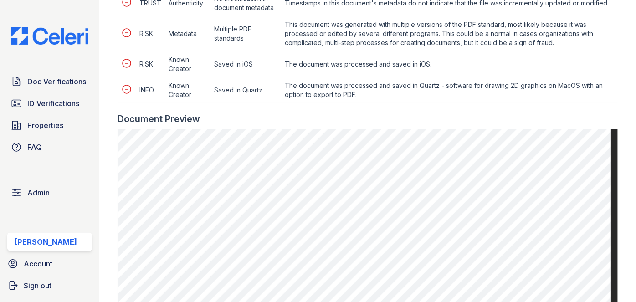
scroll to position [538, 0]
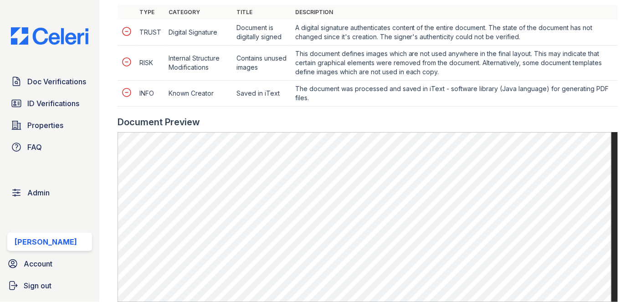
scroll to position [496, 0]
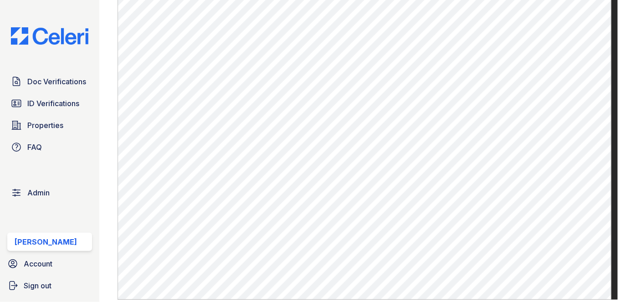
scroll to position [579, 0]
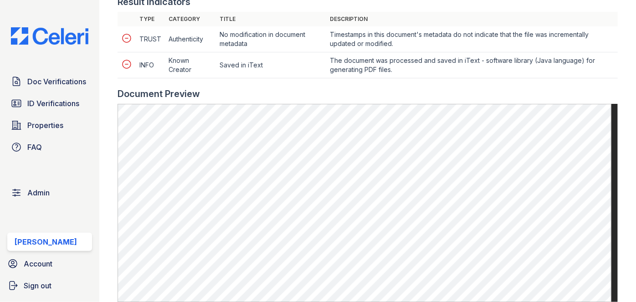
scroll to position [496, 0]
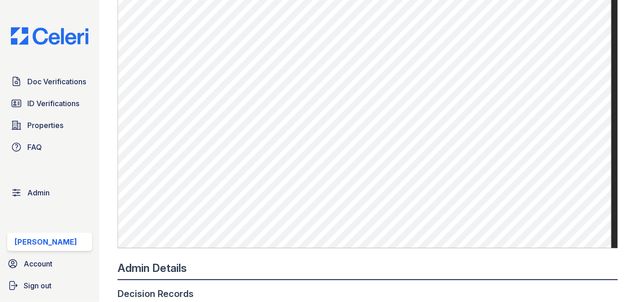
scroll to position [538, 0]
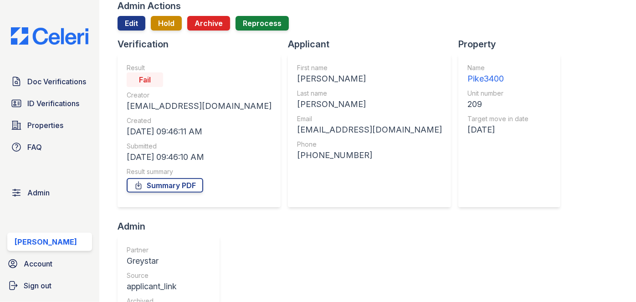
scroll to position [19, 0]
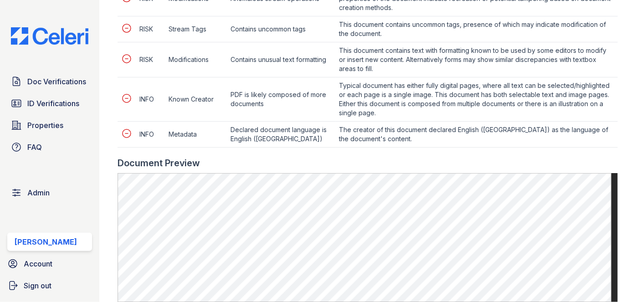
scroll to position [662, 0]
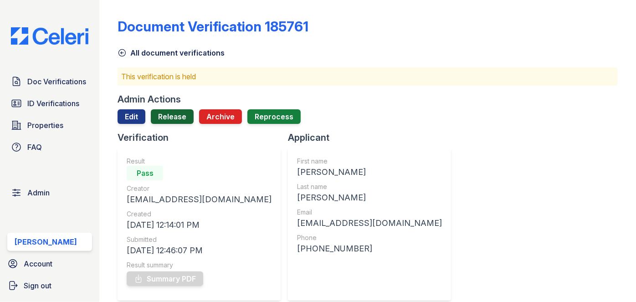
click at [168, 120] on link "Release" at bounding box center [172, 116] width 43 height 15
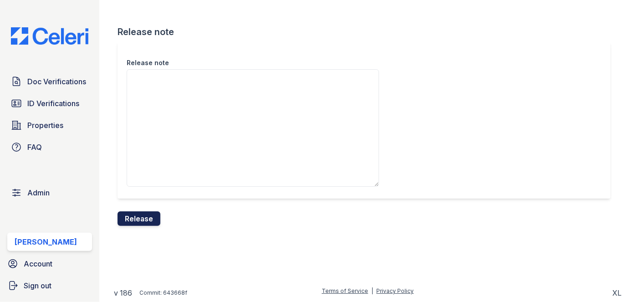
click at [149, 221] on button "Release" at bounding box center [138, 218] width 43 height 15
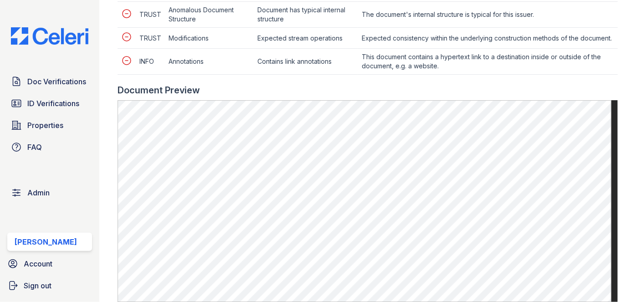
scroll to position [455, 0]
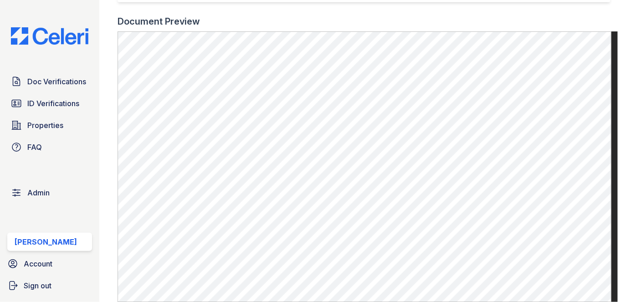
scroll to position [290, 0]
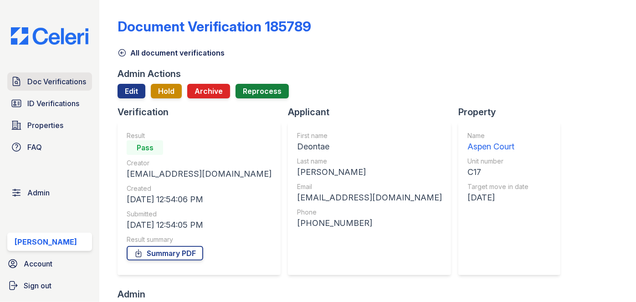
click at [66, 78] on span "Doc Verifications" at bounding box center [56, 81] width 59 height 11
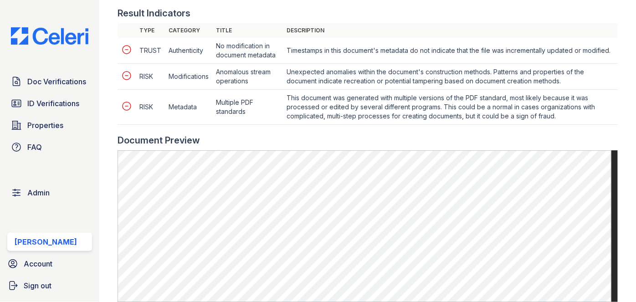
scroll to position [579, 0]
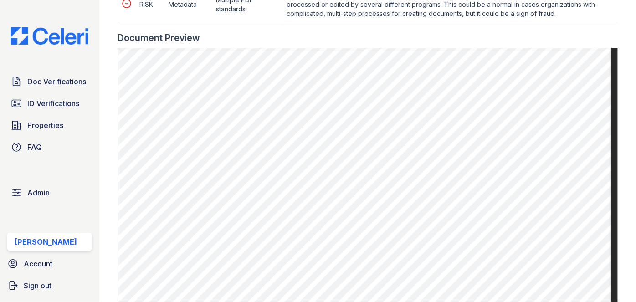
scroll to position [620, 0]
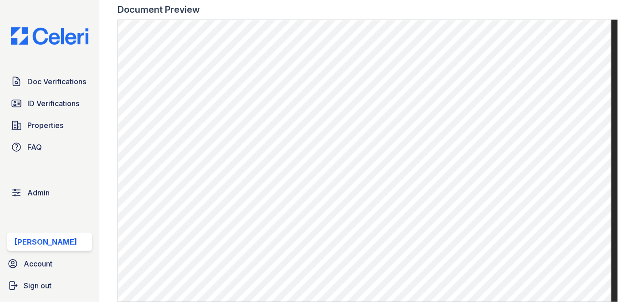
scroll to position [579, 0]
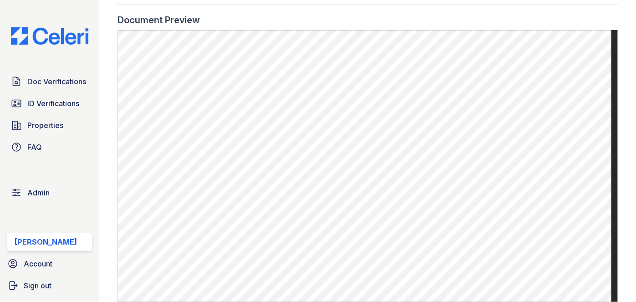
scroll to position [620, 0]
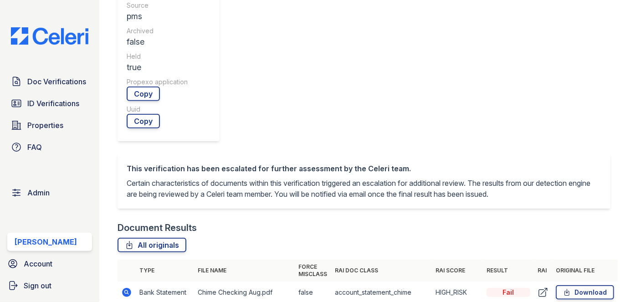
scroll to position [414, 0]
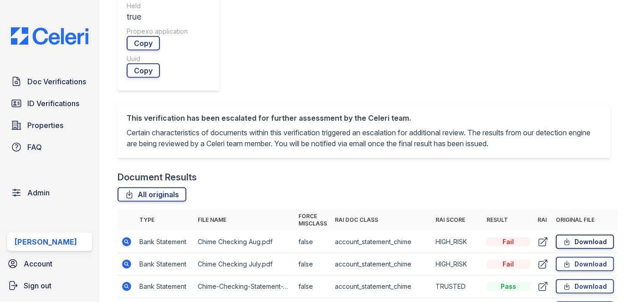
click at [570, 234] on link "Download" at bounding box center [584, 241] width 58 height 15
click at [608, 253] on td "Download" at bounding box center [585, 264] width 66 height 22
click at [599, 257] on link "Download" at bounding box center [584, 264] width 58 height 15
click at [584, 279] on link "Download" at bounding box center [584, 286] width 58 height 15
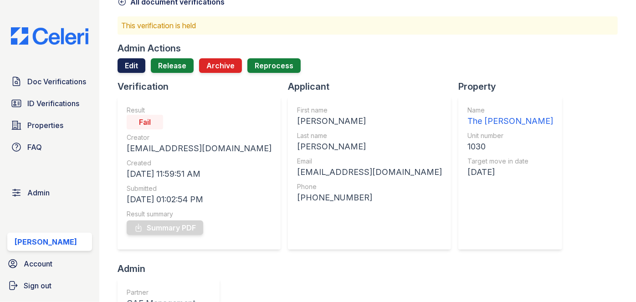
scroll to position [0, 0]
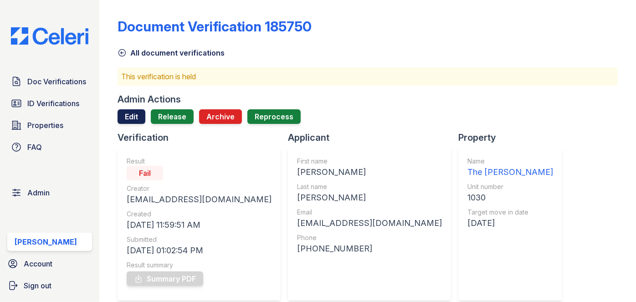
click at [129, 114] on link "Edit" at bounding box center [131, 116] width 28 height 15
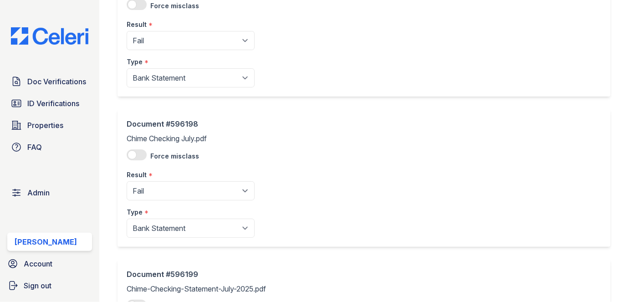
scroll to position [124, 0]
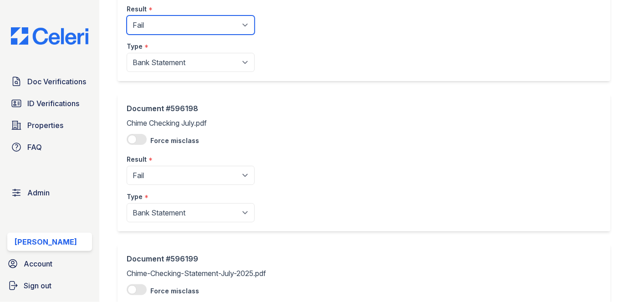
click at [157, 26] on select "Pending Sent Started Processing Pass Fail Caution Error N/A" at bounding box center [191, 24] width 128 height 19
select select "caution"
click at [127, 15] on select "Pending Sent Started Processing Pass Fail Caution Error N/A" at bounding box center [191, 24] width 128 height 19
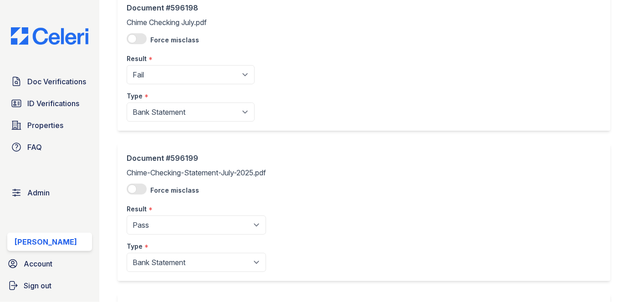
scroll to position [248, 0]
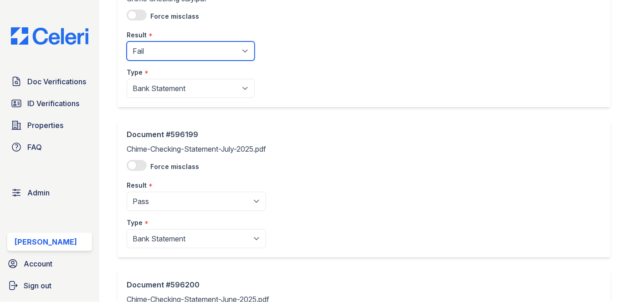
click at [159, 56] on select "Pending Sent Started Processing Pass Fail Caution Error N/A" at bounding box center [191, 50] width 128 height 19
select select "caution"
click at [127, 41] on select "Pending Sent Started Processing Pass Fail Caution Error N/A" at bounding box center [191, 50] width 128 height 19
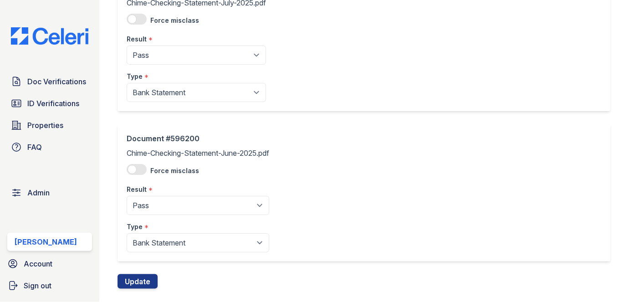
scroll to position [411, 0]
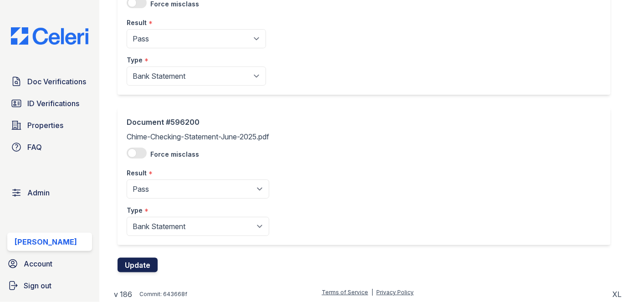
click at [146, 265] on button "Update" at bounding box center [137, 265] width 40 height 15
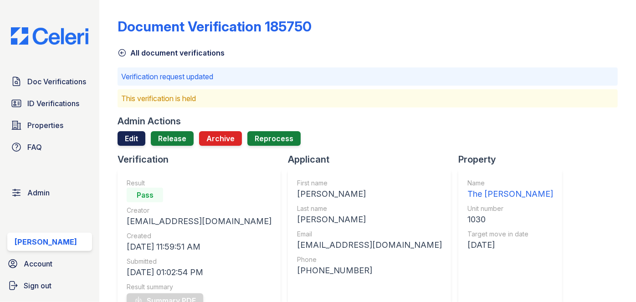
click at [129, 135] on link "Edit" at bounding box center [131, 138] width 28 height 15
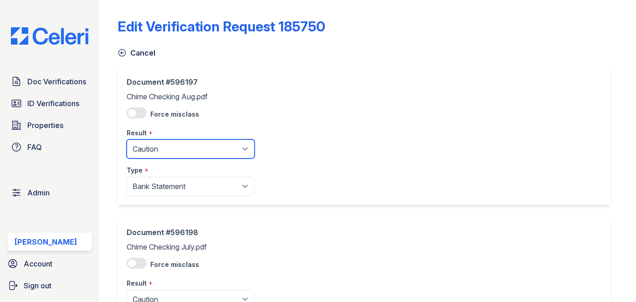
click at [161, 151] on select "Pending Sent Started Processing Pass Fail Caution Error N/A" at bounding box center [191, 148] width 128 height 19
select select "fail"
click at [127, 139] on select "Pending Sent Started Processing Pass Fail Caution Error N/A" at bounding box center [191, 148] width 128 height 19
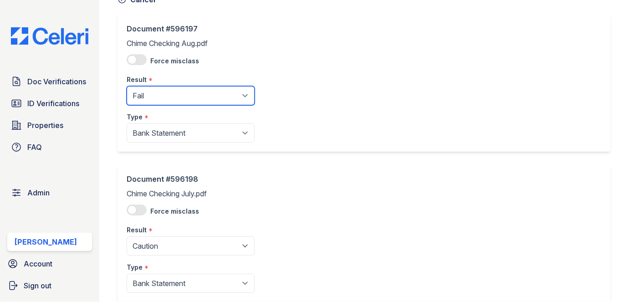
scroll to position [165, 0]
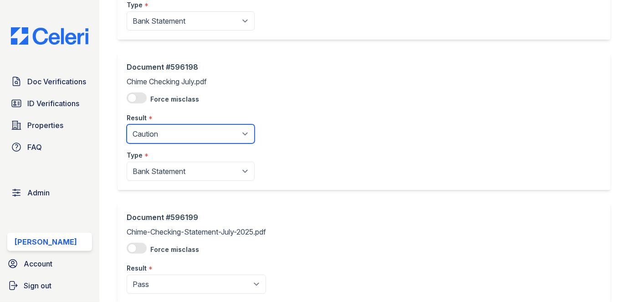
click at [154, 137] on select "Pending Sent Started Processing Pass Fail Caution Error N/A" at bounding box center [191, 133] width 128 height 19
select select "fail"
click at [127, 124] on select "Pending Sent Started Processing Pass Fail Caution Error N/A" at bounding box center [191, 133] width 128 height 19
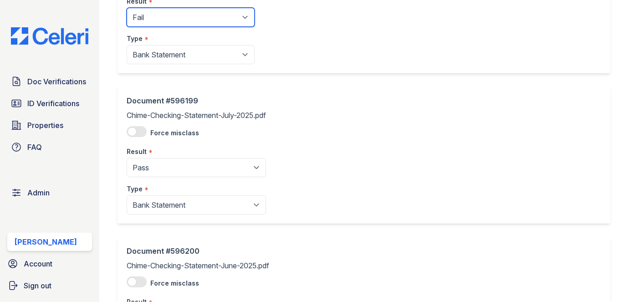
scroll to position [411, 0]
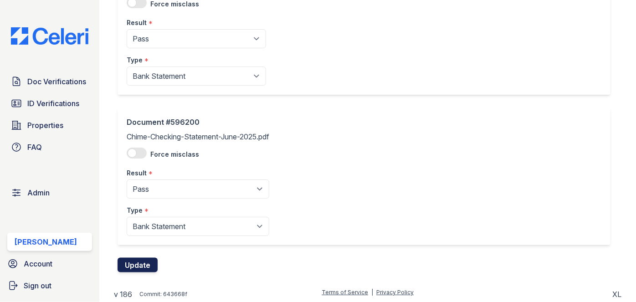
click at [141, 262] on button "Update" at bounding box center [137, 265] width 40 height 15
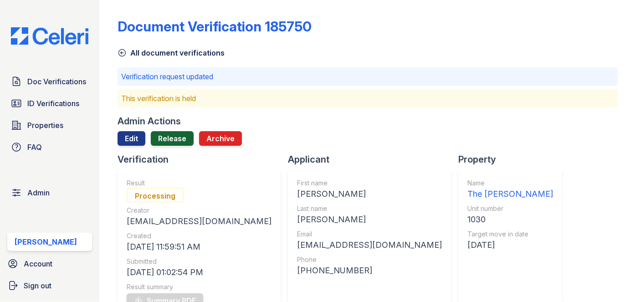
click at [169, 139] on link "Release" at bounding box center [172, 138] width 43 height 15
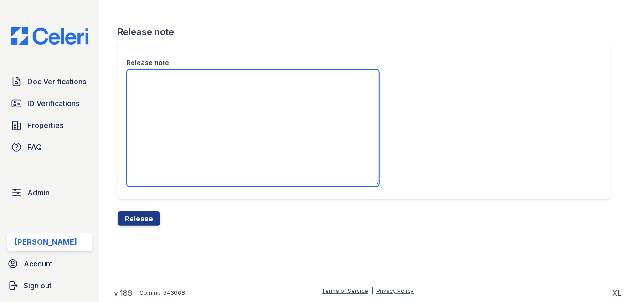
click at [166, 105] on textarea "Release note" at bounding box center [253, 127] width 252 height 117
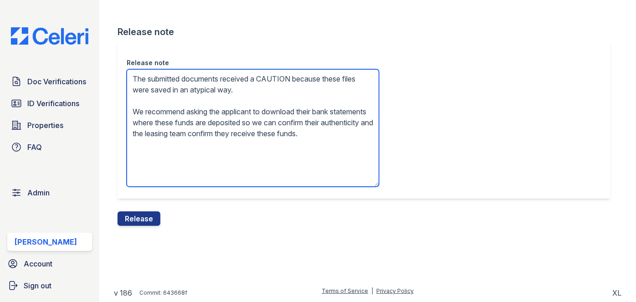
click at [277, 75] on textarea "The submitted documents received a CAUTION because these files were saved in an…" at bounding box center [253, 127] width 252 height 117
click at [249, 127] on textarea "The submitted documents received a FAIL because these files were saved in an at…" at bounding box center [253, 127] width 252 height 117
click at [249, 126] on textarea "The submitted documents received a FAIL because these files were saved in an at…" at bounding box center [253, 127] width 252 height 117
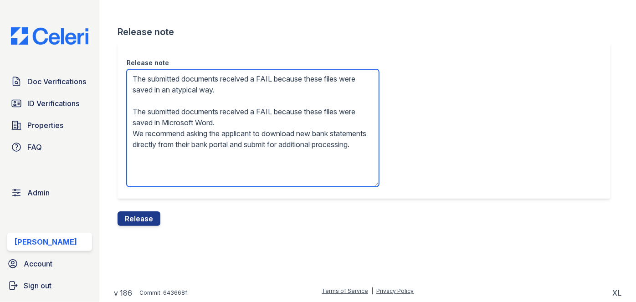
click at [232, 105] on textarea "The submitted documents received a FAIL because these files were saved in an at…" at bounding box center [253, 127] width 252 height 117
click at [232, 114] on textarea "The submitted documents received a FAIL because these files were saved in an at…" at bounding box center [253, 127] width 252 height 117
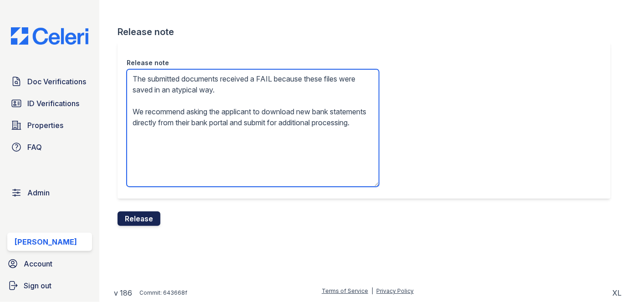
type textarea "The submitted documents received a FAIL because these files were saved in an at…"
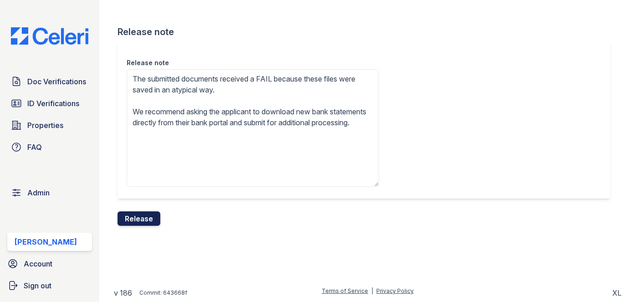
click at [158, 218] on button "Release" at bounding box center [138, 218] width 43 height 15
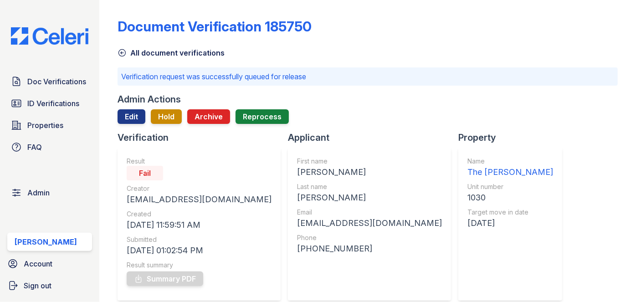
click at [66, 71] on div "Doc Verifications ID Verifications Properties FAQ Admin Darija Dedic Account Si…" at bounding box center [49, 151] width 99 height 302
click at [68, 79] on span "Doc Verifications" at bounding box center [56, 81] width 59 height 11
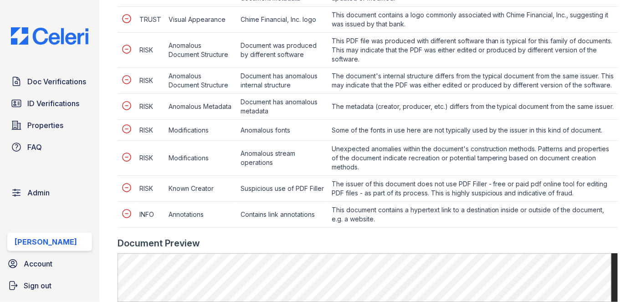
scroll to position [620, 0]
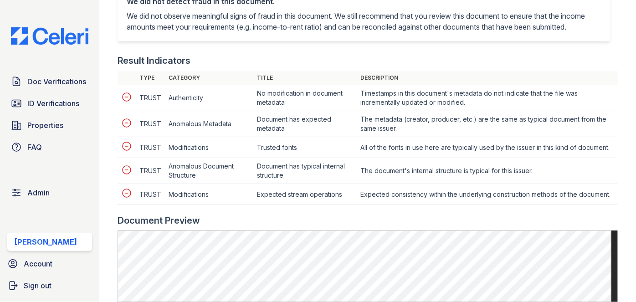
scroll to position [414, 0]
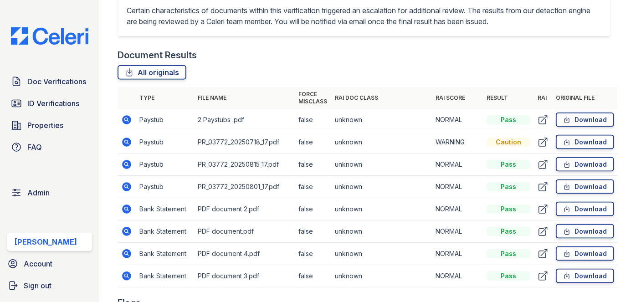
scroll to position [538, 0]
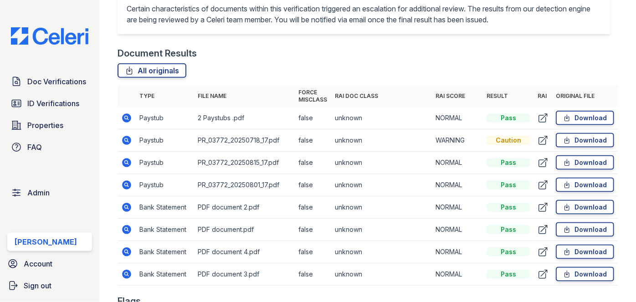
drag, startPoint x: 127, startPoint y: 119, endPoint x: 155, endPoint y: 123, distance: 27.6
click at [155, 123] on td "Paystub" at bounding box center [165, 118] width 58 height 22
drag, startPoint x: 120, startPoint y: 117, endPoint x: 97, endPoint y: 88, distance: 37.6
click at [97, 88] on div "Doc Verifications ID Verifications Properties FAQ Admin Darija Dedic Account Si…" at bounding box center [49, 151] width 99 height 302
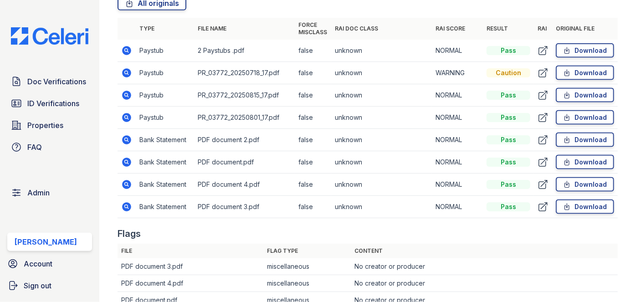
scroll to position [620, 0]
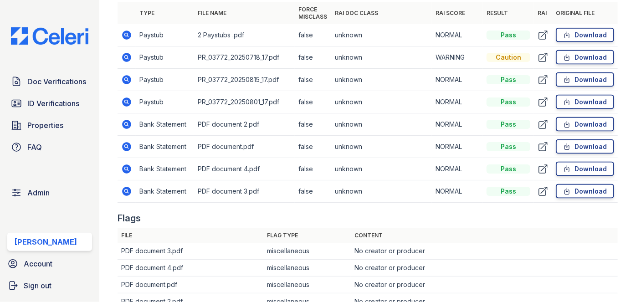
click at [149, 151] on td "Bank Statement" at bounding box center [165, 147] width 58 height 22
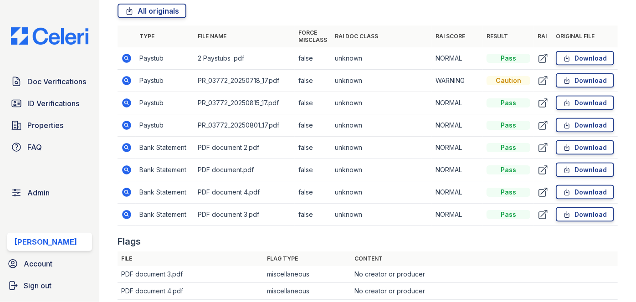
scroll to position [579, 0]
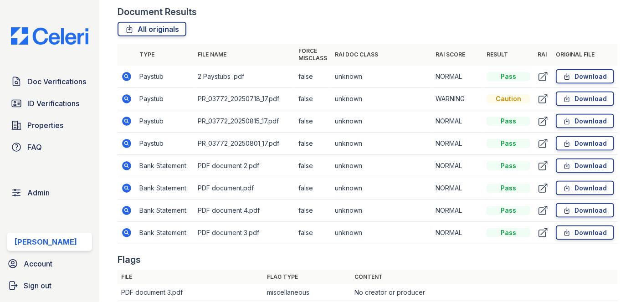
drag, startPoint x: 122, startPoint y: 122, endPoint x: 119, endPoint y: 97, distance: 25.7
click at [114, 102] on div at bounding box center [116, 4] width 4 height 1159
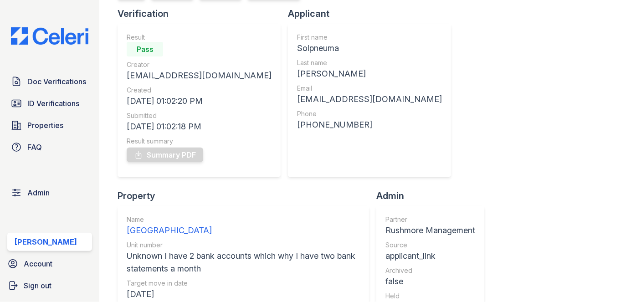
scroll to position [0, 0]
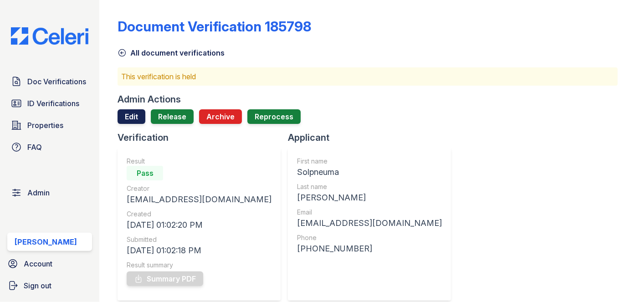
click at [128, 116] on link "Edit" at bounding box center [131, 116] width 28 height 15
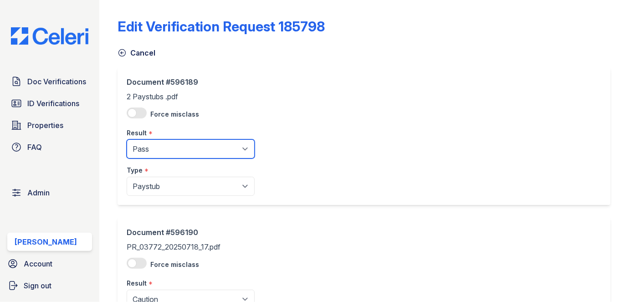
click at [154, 146] on select "Pending Sent Started Processing Pass Fail Caution Error N/A" at bounding box center [191, 148] width 128 height 19
select select "caution"
click at [127, 139] on select "Pending Sent Started Processing Pass Fail Caution Error N/A" at bounding box center [191, 148] width 128 height 19
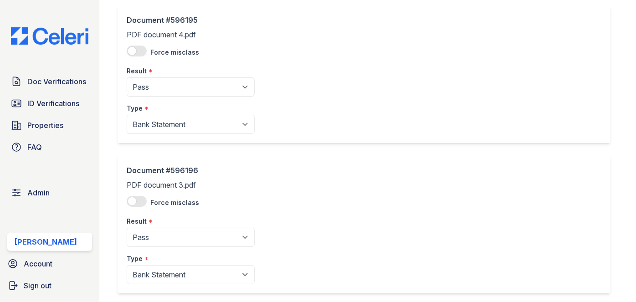
scroll to position [1011, 0]
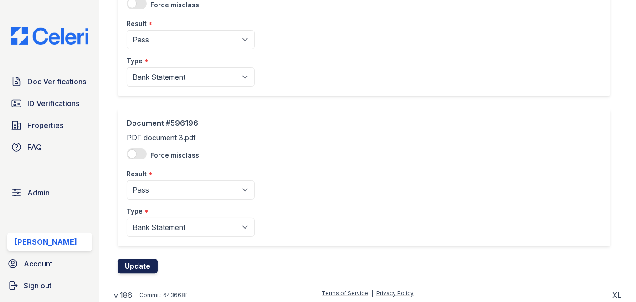
click at [147, 264] on button "Update" at bounding box center [137, 266] width 40 height 15
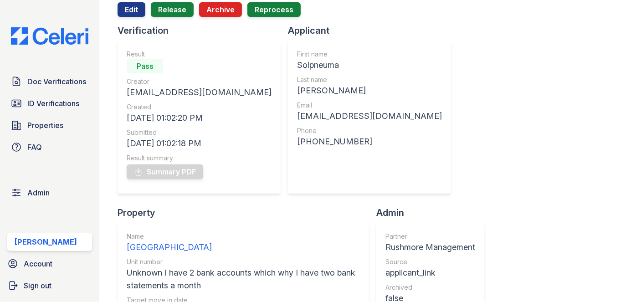
scroll to position [124, 0]
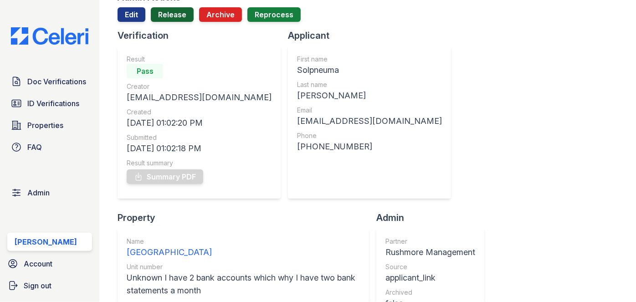
click at [170, 16] on link "Release" at bounding box center [172, 14] width 43 height 15
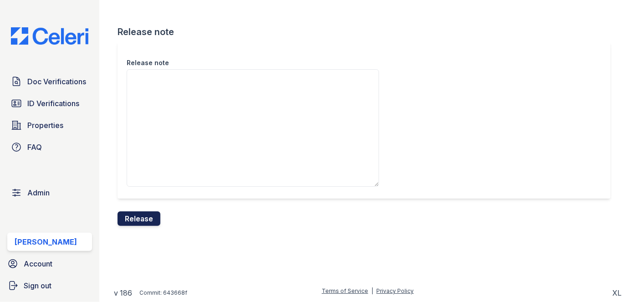
click at [153, 218] on button "Release" at bounding box center [138, 218] width 43 height 15
click at [352, 51] on div "Release note" at bounding box center [363, 120] width 493 height 157
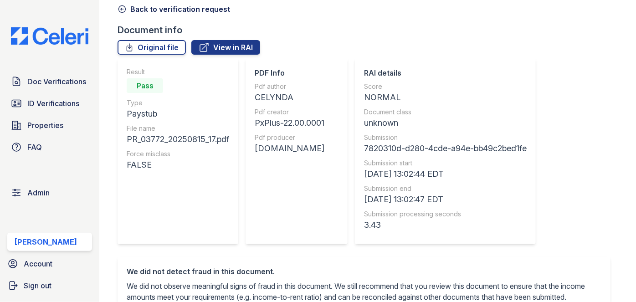
scroll to position [41, 0]
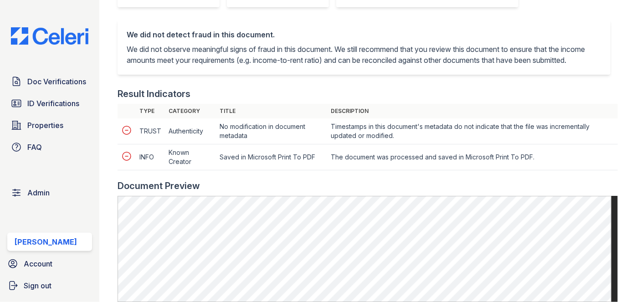
scroll to position [372, 0]
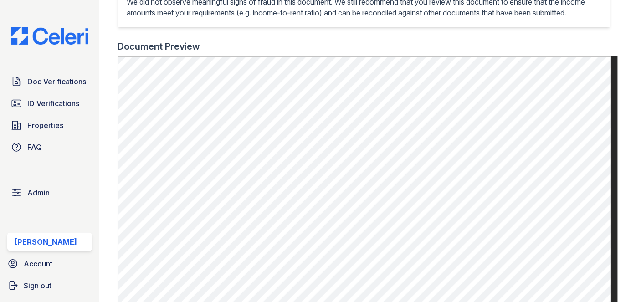
scroll to position [372, 0]
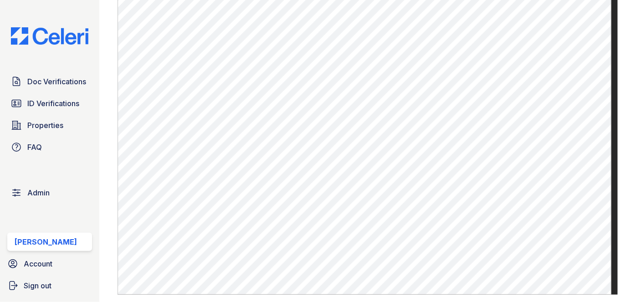
scroll to position [496, 0]
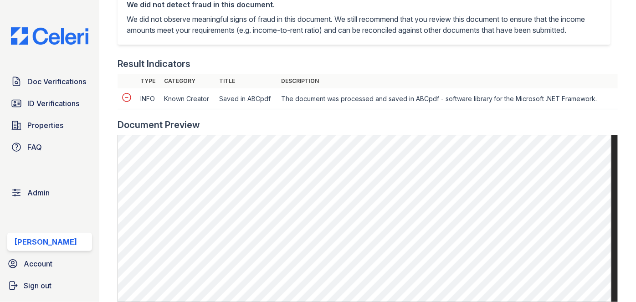
scroll to position [414, 0]
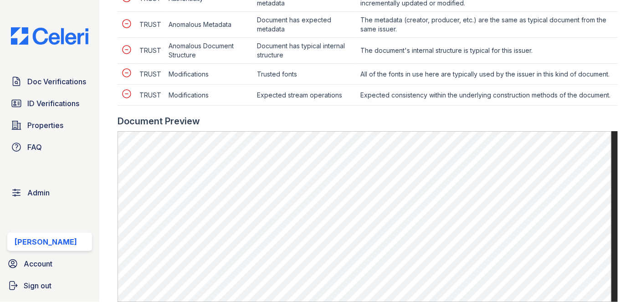
scroll to position [414, 0]
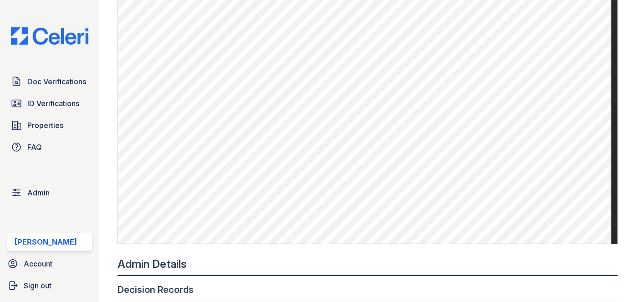
scroll to position [538, 0]
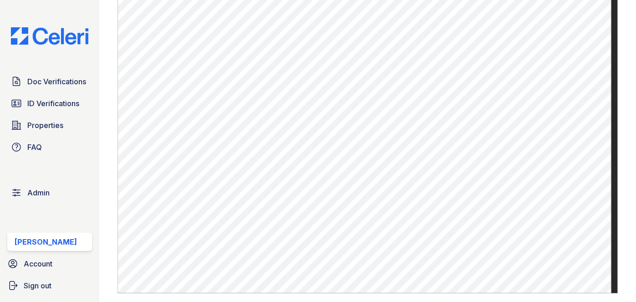
scroll to position [455, 0]
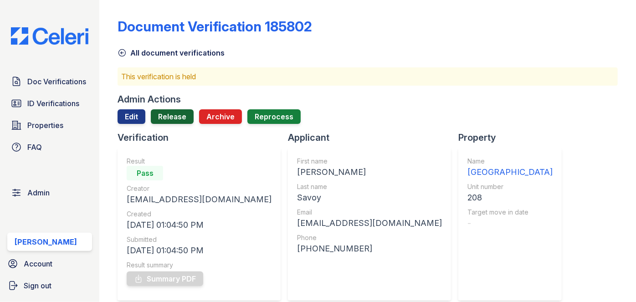
click at [181, 116] on link "Release" at bounding box center [172, 116] width 43 height 15
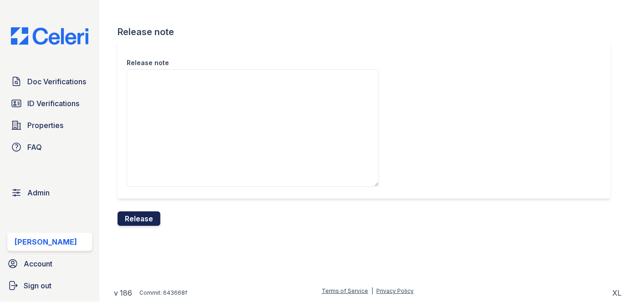
click at [153, 218] on button "Release" at bounding box center [138, 218] width 43 height 15
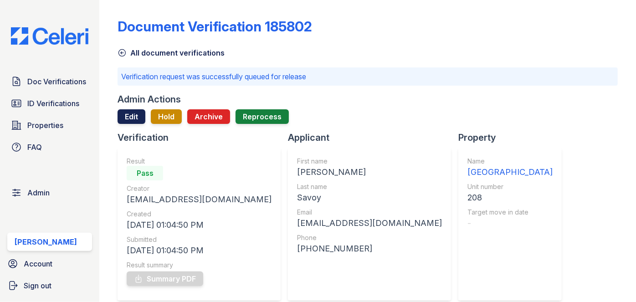
click at [134, 117] on link "Edit" at bounding box center [131, 116] width 28 height 15
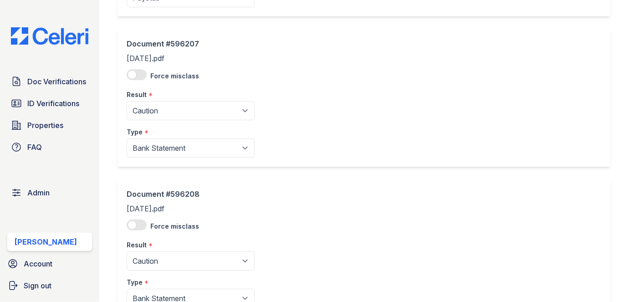
scroll to position [703, 0]
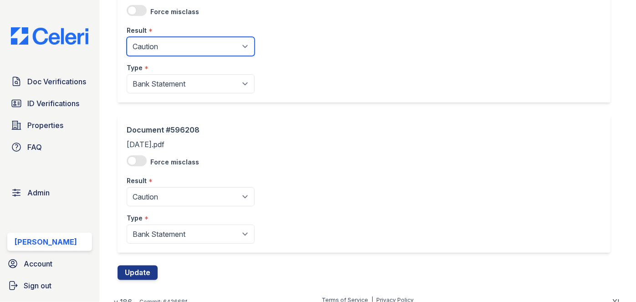
click at [163, 47] on select "Pending Sent Started Processing Pass Fail Caution Error N/A" at bounding box center [191, 46] width 128 height 19
select select "pass"
click at [127, 37] on select "Pending Sent Started Processing Pass Fail Caution Error N/A" at bounding box center [191, 46] width 128 height 19
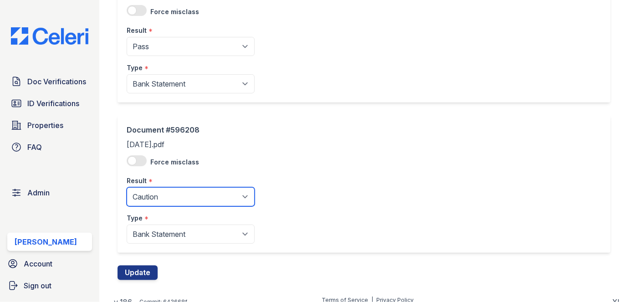
click at [154, 194] on select "Pending Sent Started Processing Pass Fail Caution Error N/A" at bounding box center [191, 196] width 128 height 19
select select "pass"
click at [127, 187] on select "Pending Sent Started Processing Pass Fail Caution Error N/A" at bounding box center [191, 196] width 128 height 19
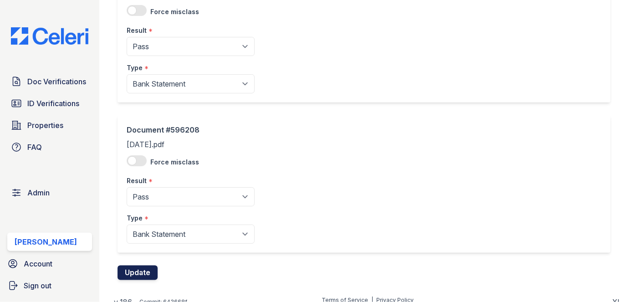
click at [143, 266] on button "Update" at bounding box center [137, 272] width 40 height 15
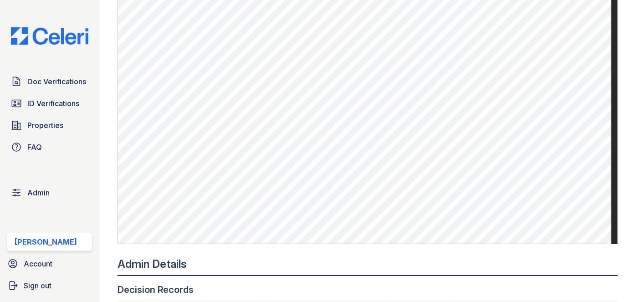
scroll to position [745, 0]
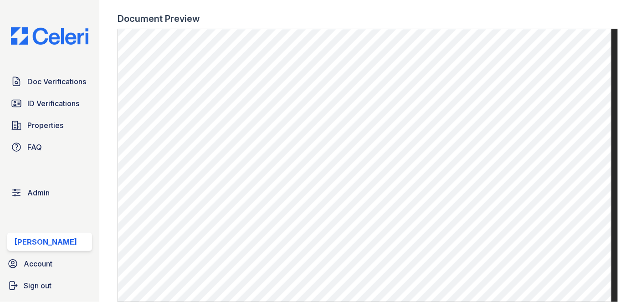
scroll to position [455, 0]
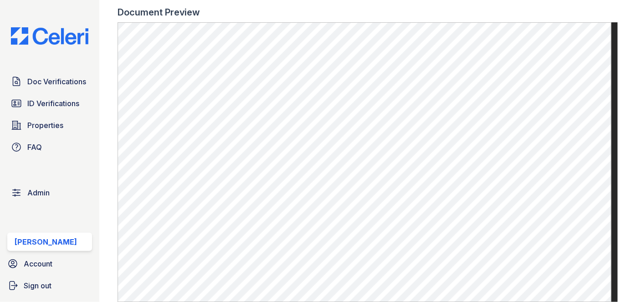
scroll to position [455, 0]
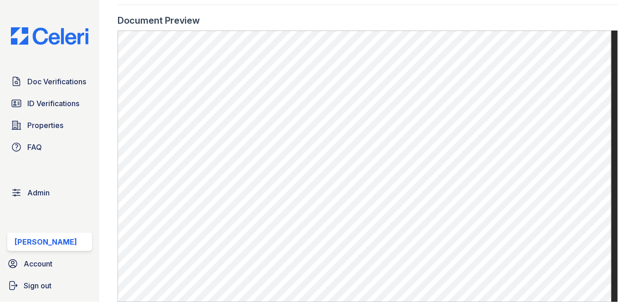
scroll to position [414, 0]
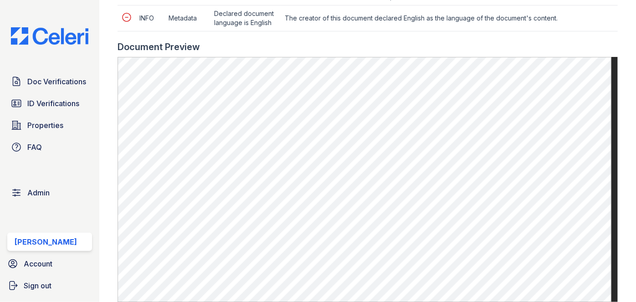
scroll to position [496, 0]
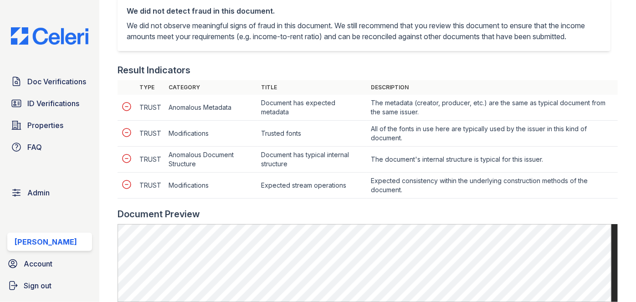
scroll to position [372, 0]
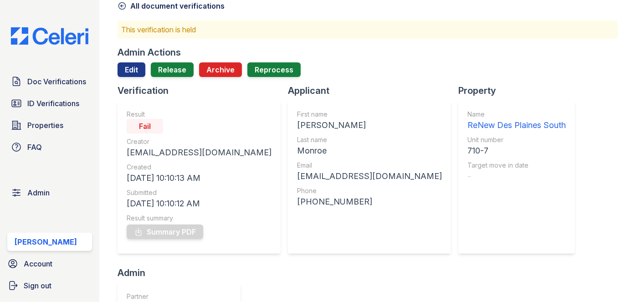
scroll to position [124, 0]
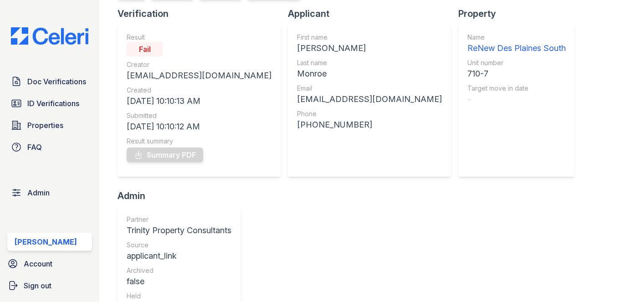
click at [177, 71] on div "[EMAIL_ADDRESS][DOMAIN_NAME]" at bounding box center [199, 75] width 145 height 13
click at [177, 71] on div "mzericka13@yahoo.com" at bounding box center [199, 75] width 145 height 13
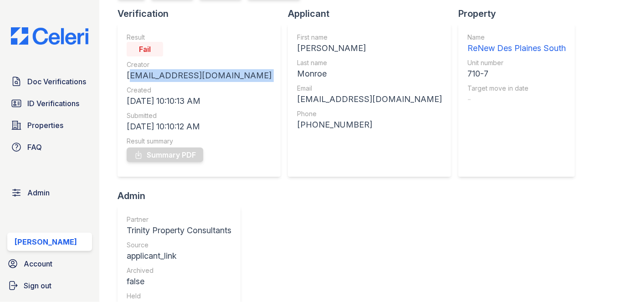
click at [177, 71] on div "mzericka13@yahoo.com" at bounding box center [199, 75] width 145 height 13
copy div "mzericka13@yahoo.com"
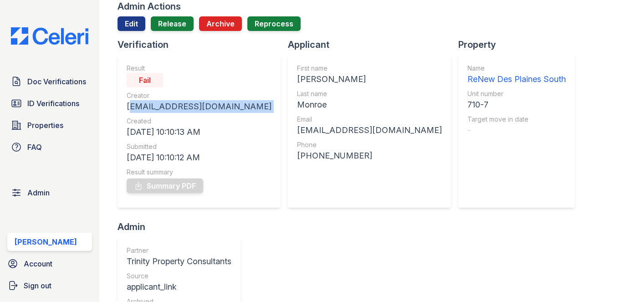
scroll to position [0, 0]
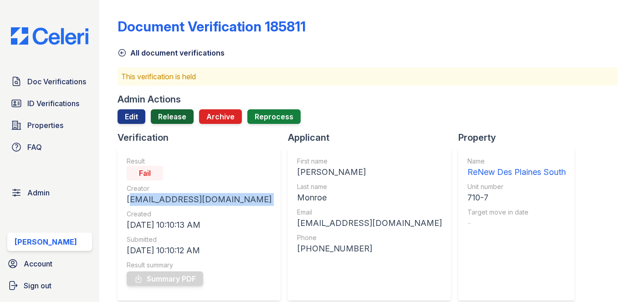
click at [181, 120] on link "Release" at bounding box center [172, 116] width 43 height 15
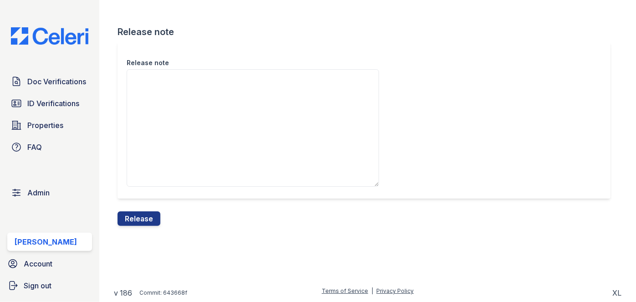
drag, startPoint x: 153, startPoint y: 220, endPoint x: 342, endPoint y: 50, distance: 254.7
click at [153, 220] on button "Release" at bounding box center [138, 218] width 43 height 15
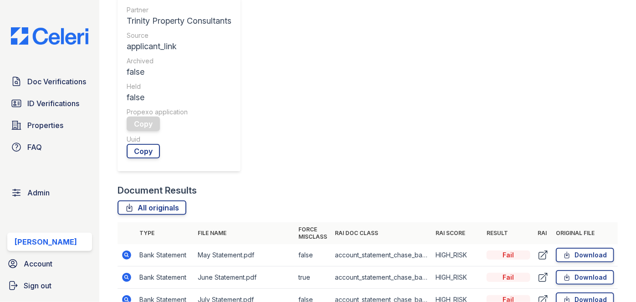
scroll to position [290, 0]
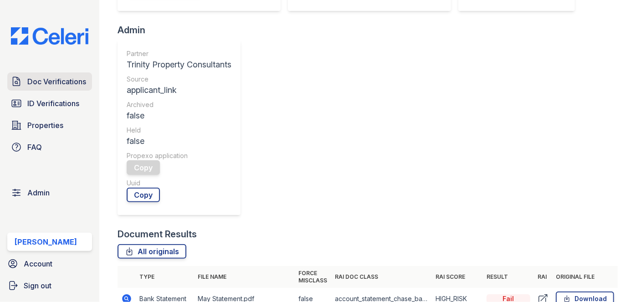
click at [57, 84] on span "Doc Verifications" at bounding box center [56, 81] width 59 height 11
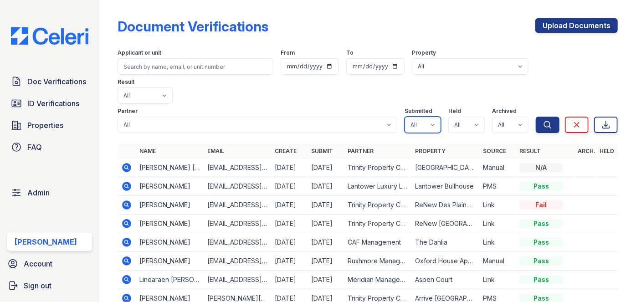
click at [431, 117] on select "All true false" at bounding box center [422, 125] width 36 height 16
select select "true"
click at [404, 117] on select "All true false" at bounding box center [422, 125] width 36 height 16
click at [456, 117] on select "All true false" at bounding box center [466, 125] width 36 height 16
select select "true"
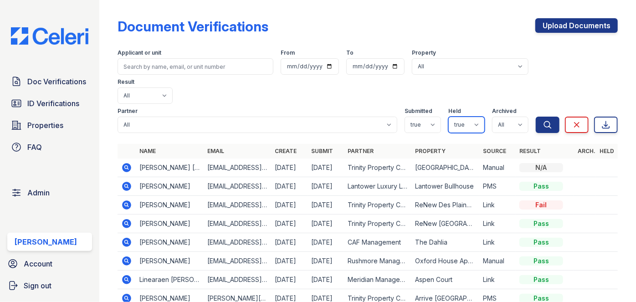
click at [448, 117] on select "All true false" at bounding box center [466, 125] width 36 height 16
click at [494, 117] on select "All true false" at bounding box center [510, 125] width 36 height 16
drag, startPoint x: 494, startPoint y: 94, endPoint x: 493, endPoint y: 106, distance: 12.4
click at [494, 117] on select "All true false" at bounding box center [510, 125] width 36 height 16
drag, startPoint x: 510, startPoint y: 92, endPoint x: 510, endPoint y: 101, distance: 8.7
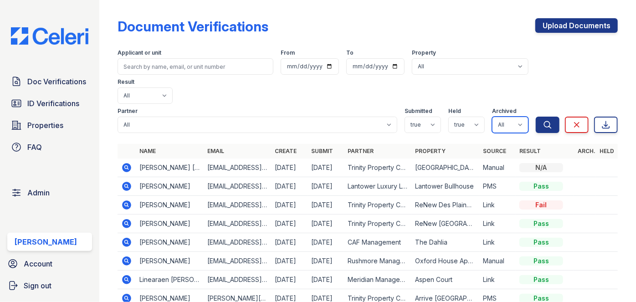
click at [510, 117] on select "All true false" at bounding box center [510, 125] width 36 height 16
select select "false"
click at [492, 117] on select "All true false" at bounding box center [510, 125] width 36 height 16
click at [536, 117] on button "Search" at bounding box center [547, 125] width 24 height 16
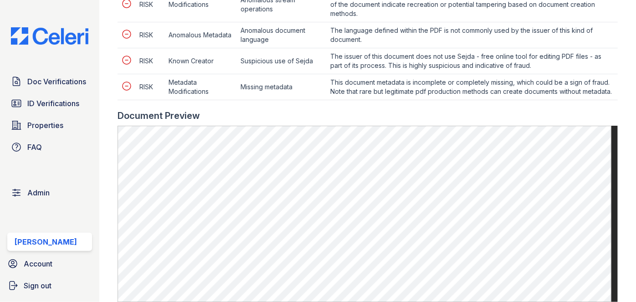
scroll to position [496, 0]
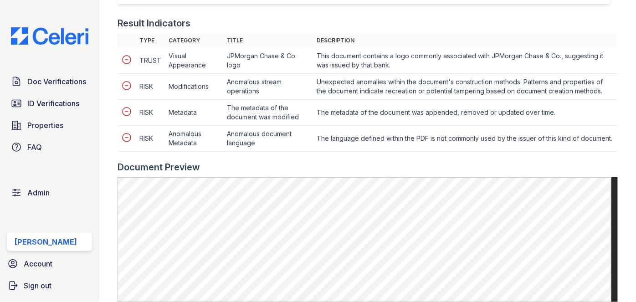
scroll to position [372, 0]
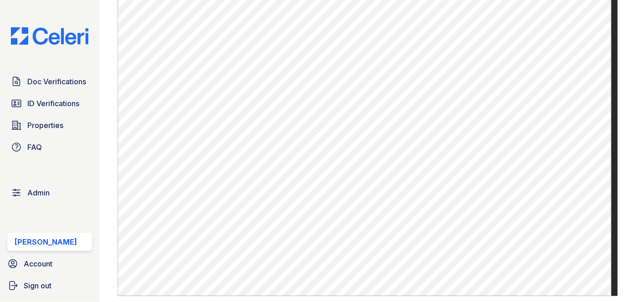
scroll to position [372, 0]
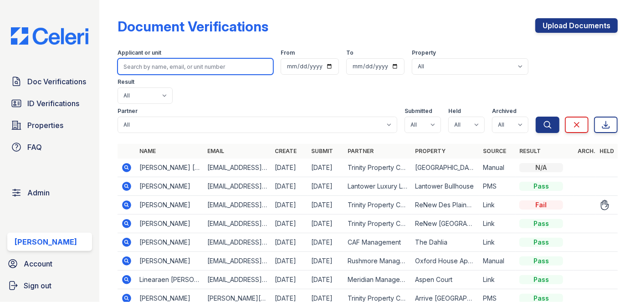
click at [157, 65] on input "search" at bounding box center [195, 66] width 156 height 16
paste input "mzericka13@yahoo.com"
type input "mzericka13@yahoo.com"
click at [535, 117] on button "Search" at bounding box center [547, 125] width 24 height 16
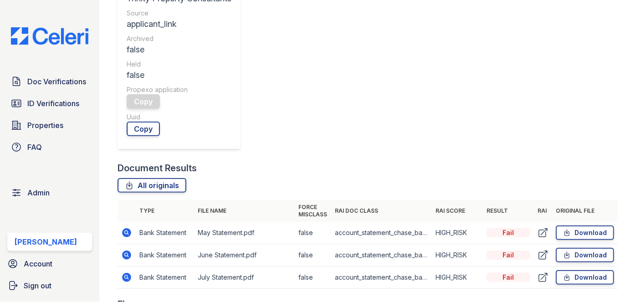
scroll to position [228, 0]
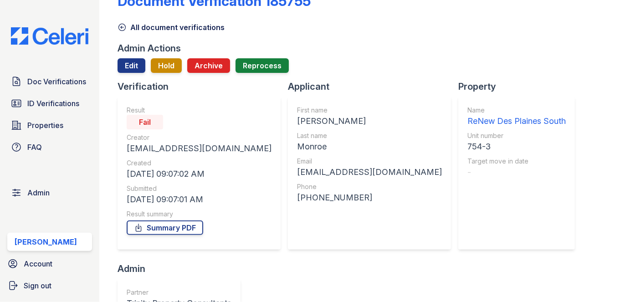
scroll to position [0, 0]
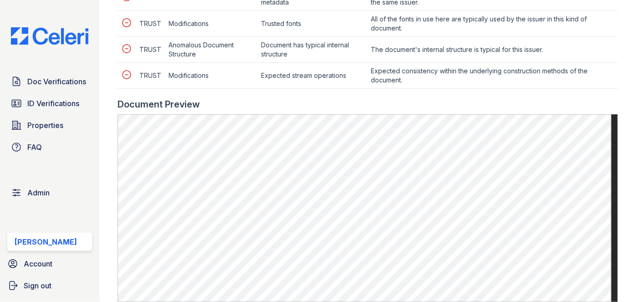
scroll to position [496, 0]
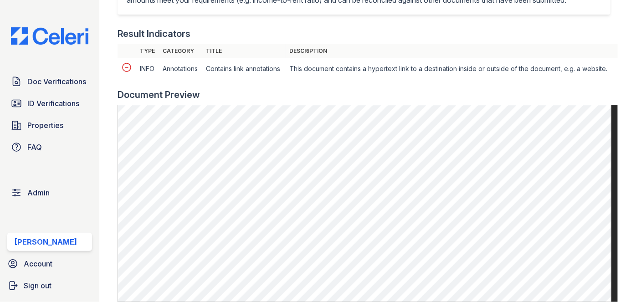
scroll to position [372, 0]
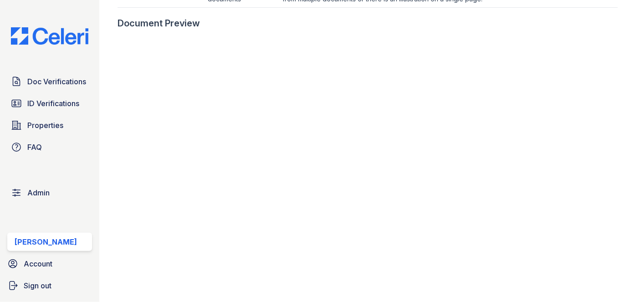
scroll to position [496, 0]
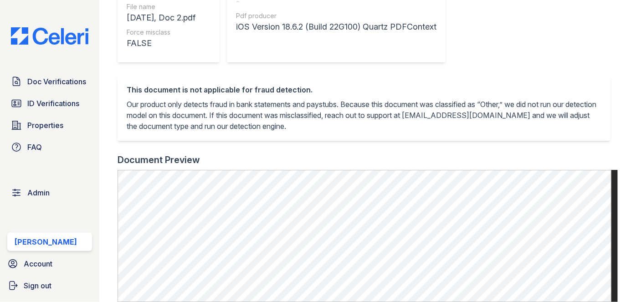
scroll to position [290, 0]
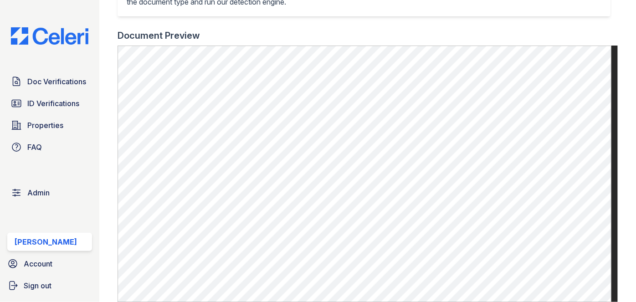
scroll to position [372, 0]
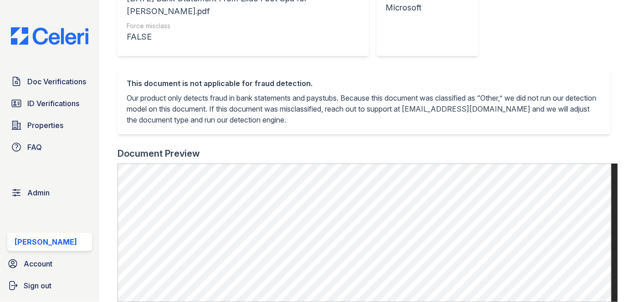
scroll to position [207, 0]
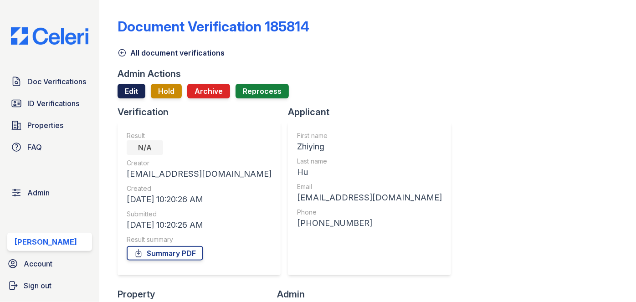
click at [136, 86] on link "Edit" at bounding box center [131, 91] width 28 height 15
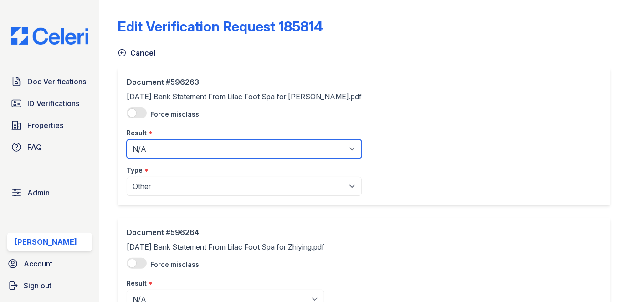
click at [177, 146] on select "Pending Sent Started Processing Pass Fail Caution Error N/A" at bounding box center [244, 148] width 235 height 19
select select "fail"
click at [127, 139] on select "Pending Sent Started Processing Pass Fail Caution Error N/A" at bounding box center [244, 148] width 235 height 19
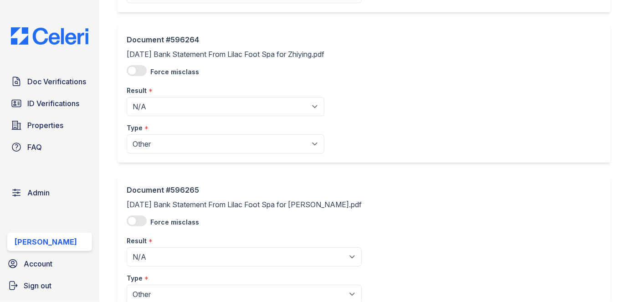
scroll to position [207, 0]
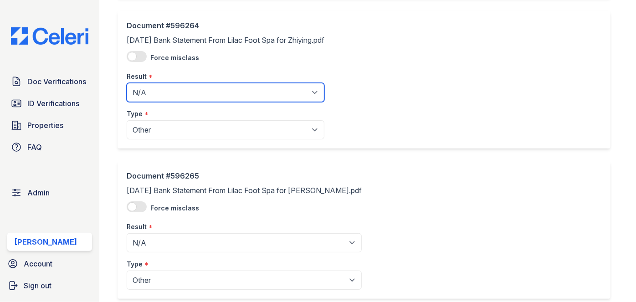
drag, startPoint x: 165, startPoint y: 88, endPoint x: 161, endPoint y: 98, distance: 10.2
click at [165, 88] on select "Pending Sent Started Processing Pass Fail Caution Error N/A" at bounding box center [226, 92] width 198 height 19
select select "fail"
click at [127, 83] on select "Pending Sent Started Processing Pass Fail Caution Error N/A" at bounding box center [226, 92] width 198 height 19
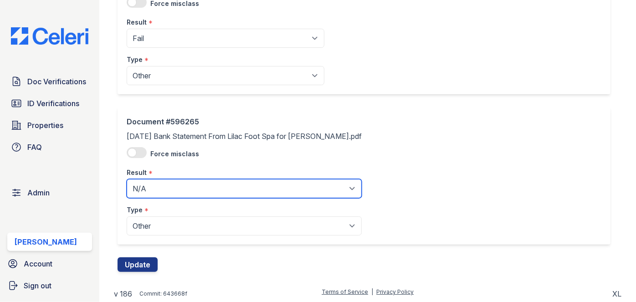
drag, startPoint x: 168, startPoint y: 189, endPoint x: 167, endPoint y: 180, distance: 9.2
click at [168, 189] on select "Pending Sent Started Processing Pass Fail Caution Error N/A" at bounding box center [244, 188] width 235 height 19
select select "fail"
click at [127, 179] on select "Pending Sent Started Processing Pass Fail Caution Error N/A" at bounding box center [244, 188] width 235 height 19
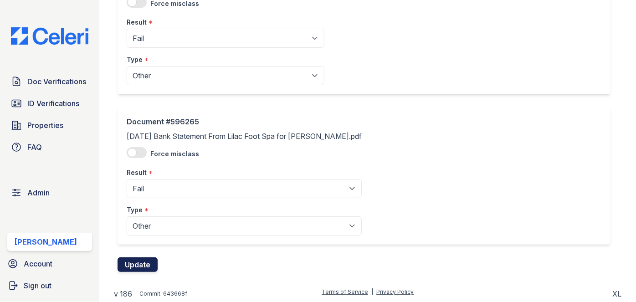
click at [152, 261] on button "Update" at bounding box center [137, 264] width 40 height 15
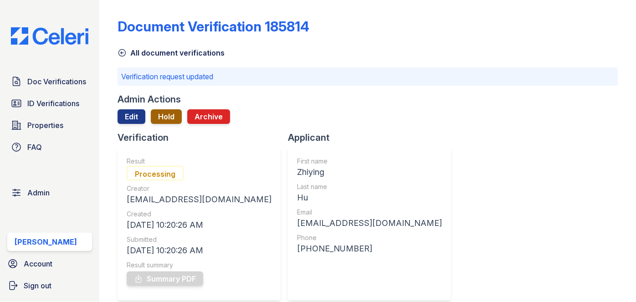
click at [172, 113] on button "Hold" at bounding box center [166, 116] width 31 height 15
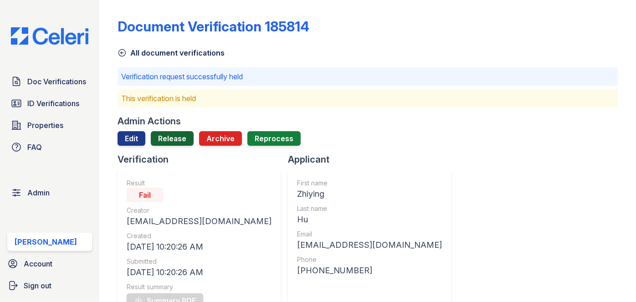
click at [176, 136] on link "Release" at bounding box center [172, 138] width 43 height 15
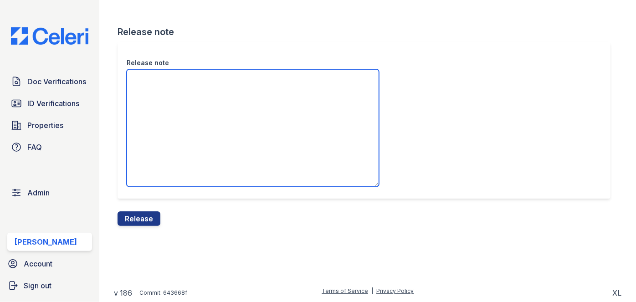
click at [173, 102] on textarea "Release note" at bounding box center [253, 127] width 252 height 117
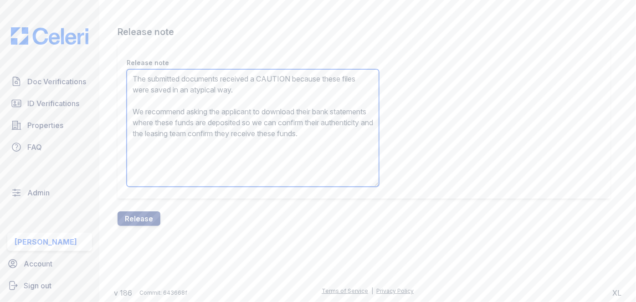
click at [277, 76] on textarea "The submitted documents received a CAUTION because these files were saved in an…" at bounding box center [253, 127] width 252 height 117
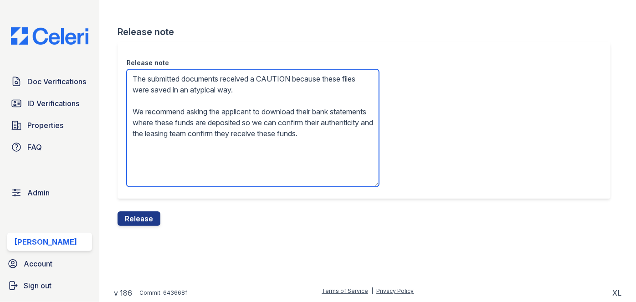
click at [277, 76] on textarea "The submitted documents received a CAUTION because these files were saved in an…" at bounding box center [253, 127] width 252 height 117
click at [285, 147] on textarea "The submitted documents received a FAIL because these files were saved in an at…" at bounding box center [253, 127] width 252 height 117
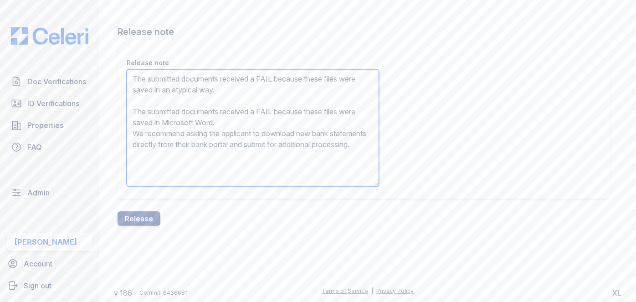
click at [259, 115] on textarea "The submitted documents received a FAIL because these files were saved in an at…" at bounding box center [253, 127] width 252 height 117
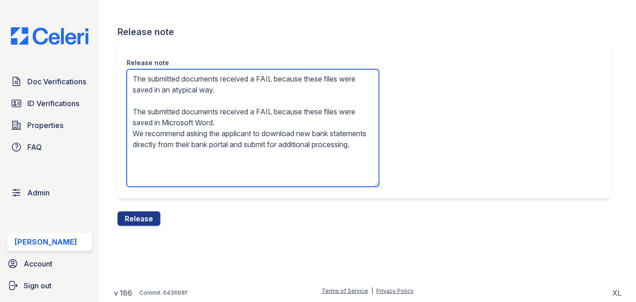
click at [259, 114] on textarea "The submitted documents received a FAIL because these files were saved in an at…" at bounding box center [253, 127] width 252 height 117
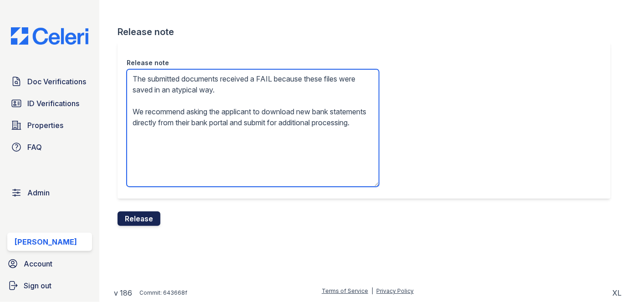
type textarea "The submitted documents received a FAIL because these files were saved in an at…"
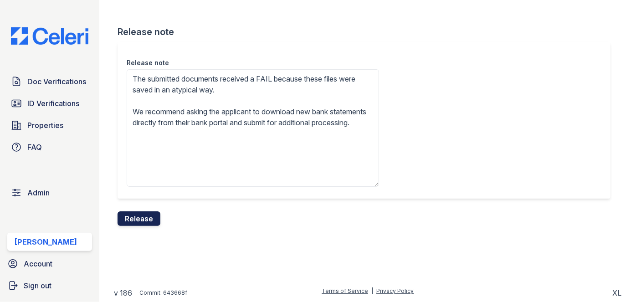
click at [154, 218] on button "Release" at bounding box center [138, 218] width 43 height 15
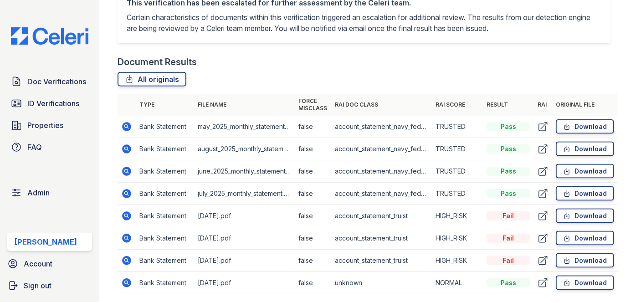
scroll to position [579, 0]
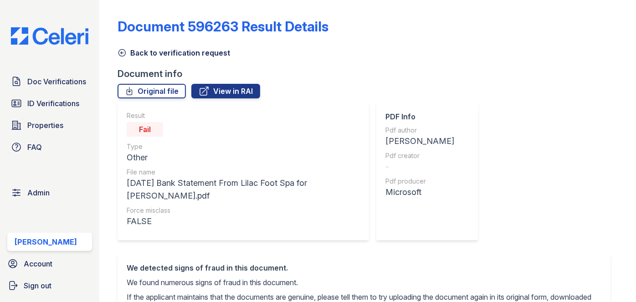
click at [123, 51] on icon at bounding box center [121, 52] width 9 height 9
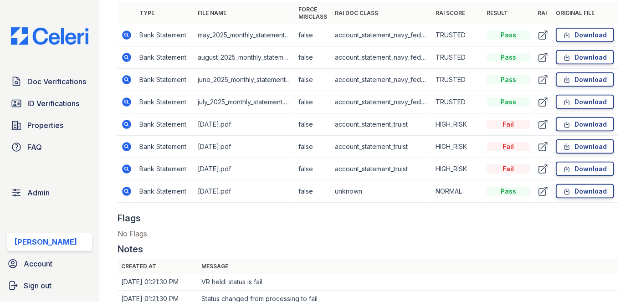
scroll to position [579, 0]
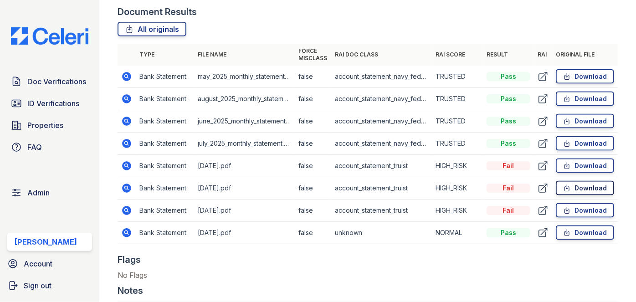
click at [581, 189] on link "Download" at bounding box center [584, 188] width 58 height 15
click at [585, 209] on link "Download" at bounding box center [584, 210] width 58 height 15
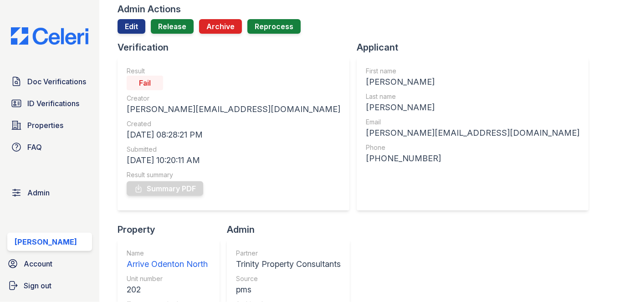
scroll to position [41, 0]
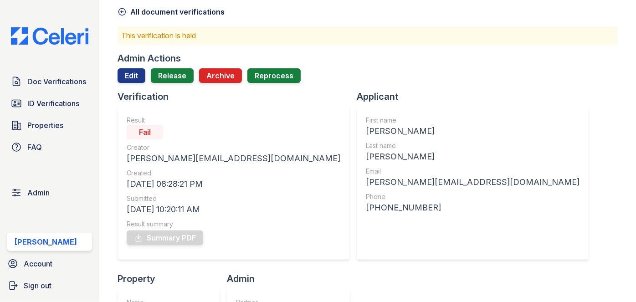
click at [169, 157] on div "lawrence.dominiquem@yahoo.com" at bounding box center [234, 158] width 214 height 13
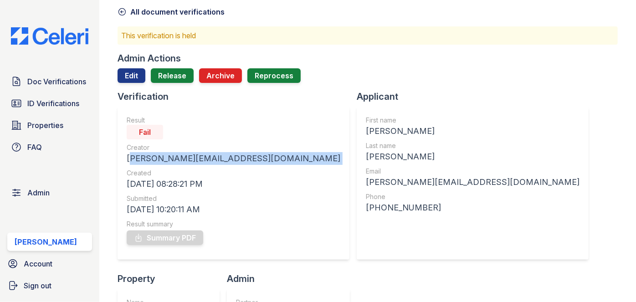
click at [169, 157] on div "lawrence.dominiquem@yahoo.com" at bounding box center [234, 158] width 214 height 13
copy div "lawrence.dominiquem@yahoo.com"
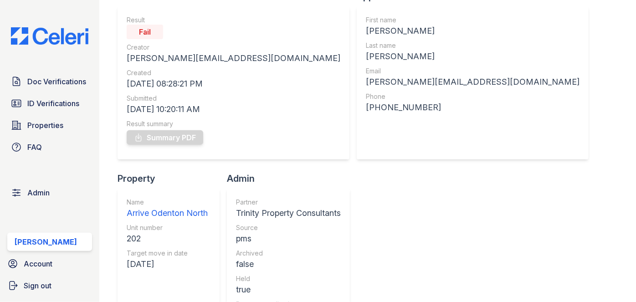
scroll to position [82, 0]
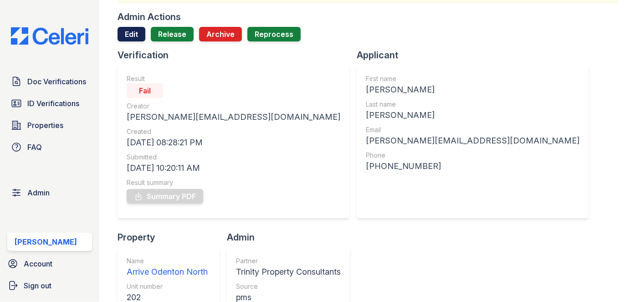
click at [131, 31] on link "Edit" at bounding box center [131, 34] width 28 height 15
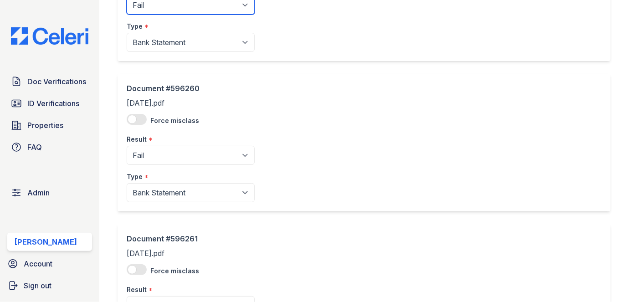
click at [172, 9] on select "Pending Sent Started Processing Pass Fail Caution Error N/A" at bounding box center [191, 4] width 128 height 19
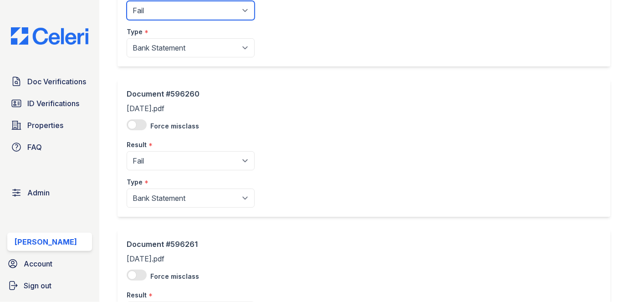
select select "pass"
click at [127, 1] on select "Pending Sent Started Processing Pass Fail Caution Error N/A" at bounding box center [191, 10] width 128 height 19
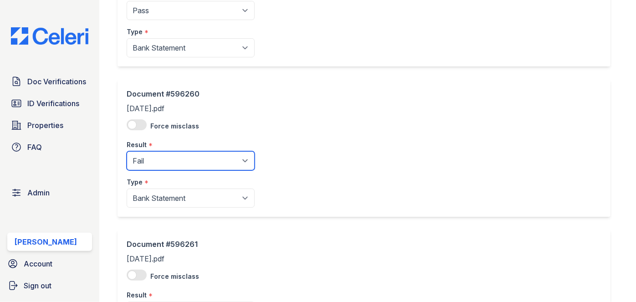
drag, startPoint x: 165, startPoint y: 159, endPoint x: 166, endPoint y: 144, distance: 15.1
click at [165, 159] on select "Pending Sent Started Processing Pass Fail Caution Error N/A" at bounding box center [191, 160] width 128 height 19
select select "pass"
click at [127, 151] on select "Pending Sent Started Processing Pass Fail Caution Error N/A" at bounding box center [191, 160] width 128 height 19
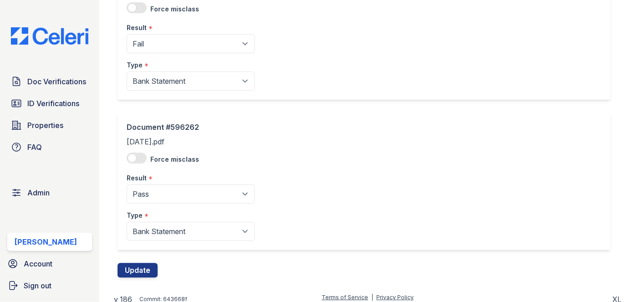
scroll to position [1011, 0]
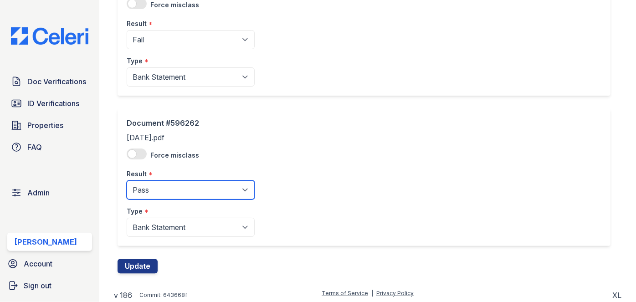
click at [155, 180] on select "Pending Sent Started Processing Pass Fail Caution Error N/A" at bounding box center [191, 189] width 128 height 19
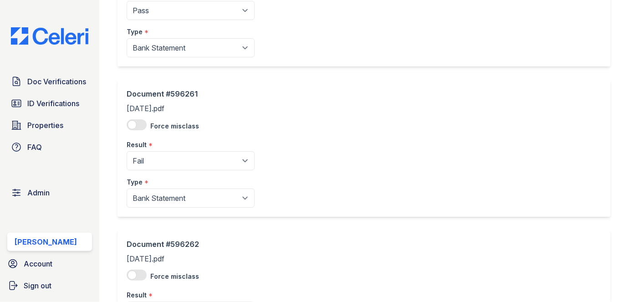
scroll to position [928, 0]
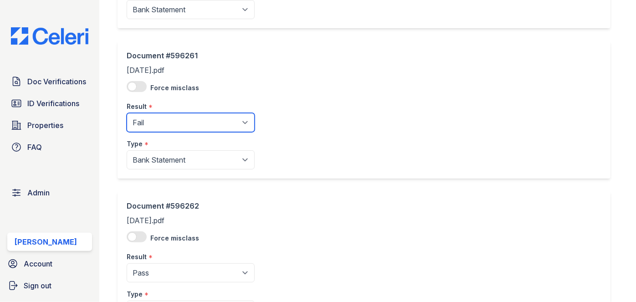
click at [173, 123] on select "Pending Sent Started Processing Pass Fail Caution Error N/A" at bounding box center [191, 122] width 128 height 19
select select "pass"
click at [127, 113] on select "Pending Sent Started Processing Pass Fail Caution Error N/A" at bounding box center [191, 122] width 128 height 19
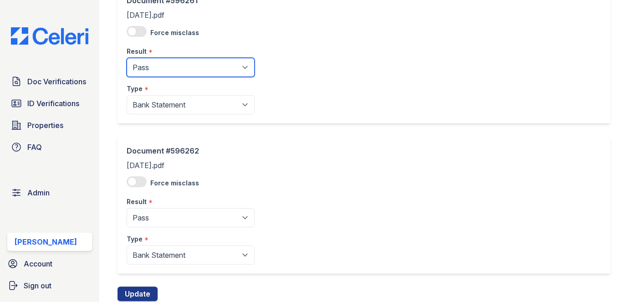
scroll to position [1011, 0]
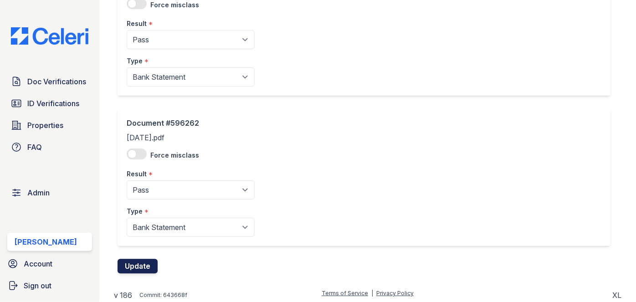
click at [152, 260] on button "Update" at bounding box center [137, 266] width 40 height 15
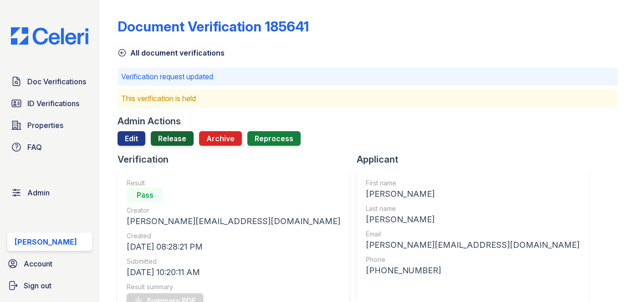
click at [177, 138] on link "Release" at bounding box center [172, 138] width 43 height 15
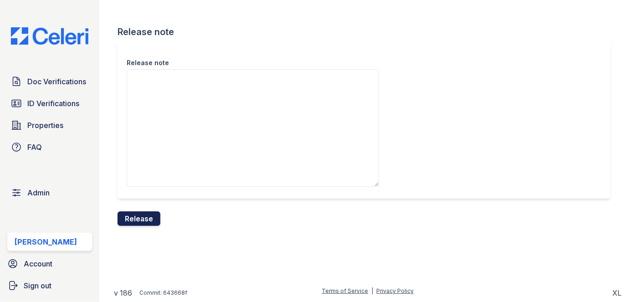
click at [145, 219] on button "Release" at bounding box center [138, 218] width 43 height 15
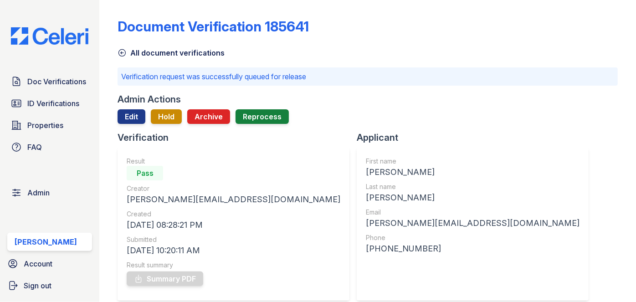
scroll to position [41, 0]
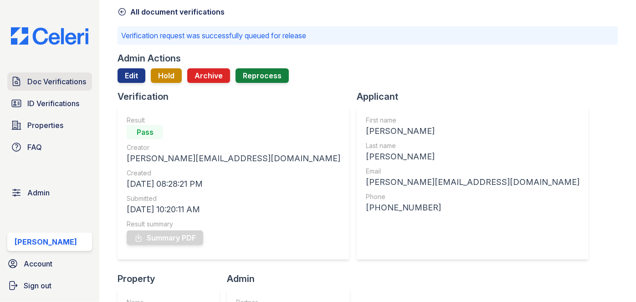
click at [53, 85] on span "Doc Verifications" at bounding box center [56, 81] width 59 height 11
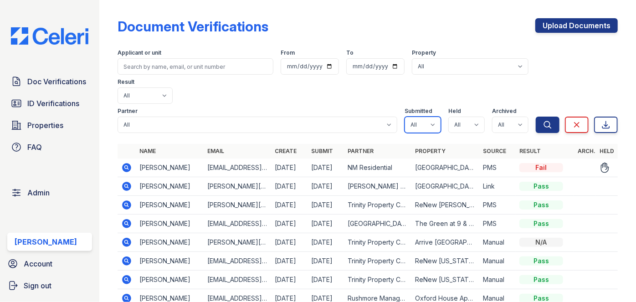
click at [428, 117] on select "All true false" at bounding box center [422, 125] width 36 height 16
select select "true"
click at [404, 117] on select "All true false" at bounding box center [422, 125] width 36 height 16
click at [458, 117] on select "All true false" at bounding box center [466, 125] width 36 height 16
select select "true"
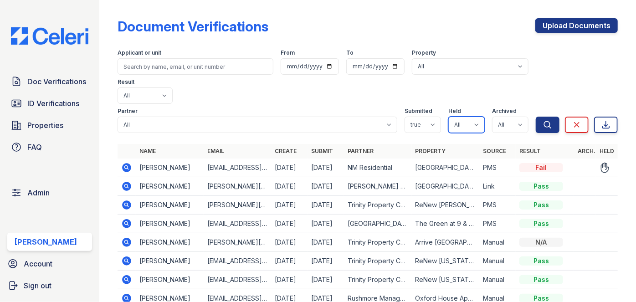
click at [448, 117] on select "All true false" at bounding box center [466, 125] width 36 height 16
click at [505, 117] on select "All true false" at bounding box center [510, 125] width 36 height 16
select select "false"
click at [492, 117] on select "All true false" at bounding box center [510, 125] width 36 height 16
click at [535, 117] on button "Search" at bounding box center [547, 125] width 24 height 16
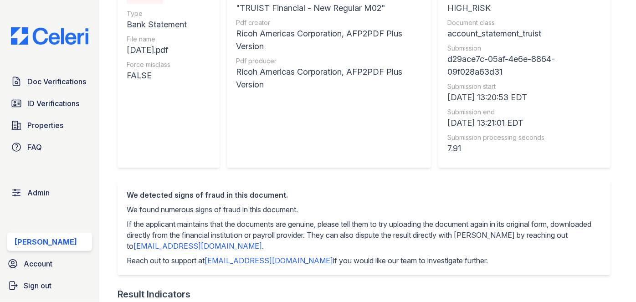
scroll to position [82, 0]
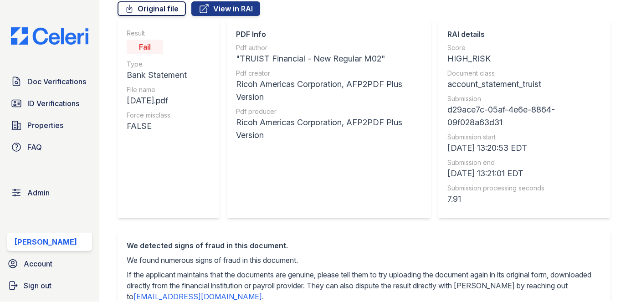
click at [168, 5] on link "Original file" at bounding box center [151, 8] width 68 height 15
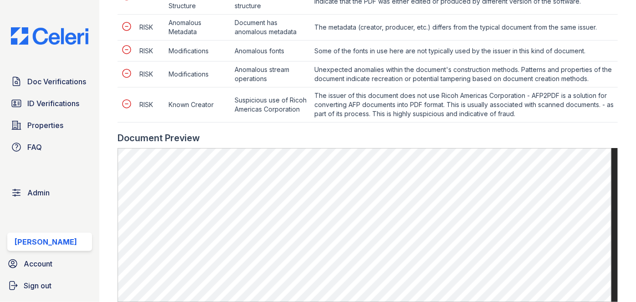
scroll to position [538, 0]
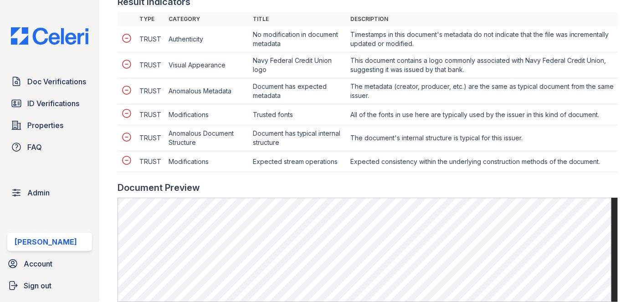
scroll to position [496, 0]
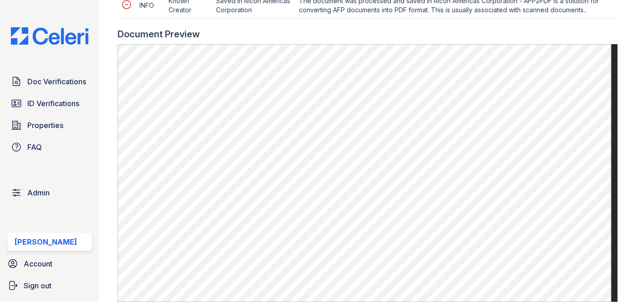
scroll to position [496, 0]
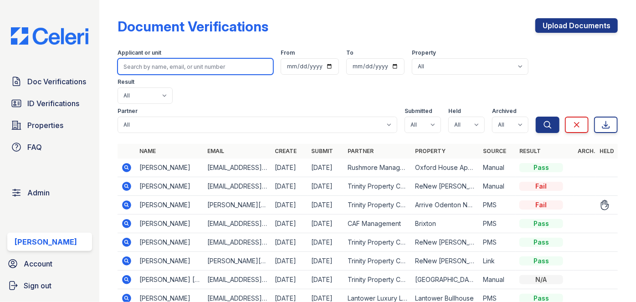
click at [153, 65] on input "search" at bounding box center [195, 66] width 156 height 16
paste input "lawrence.dominiquem@yahoo.com"
type input "lawrence.dominiquem@yahoo.com"
click at [535, 117] on button "Search" at bounding box center [547, 125] width 24 height 16
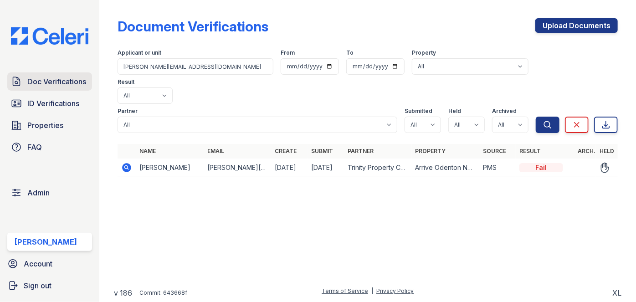
click at [60, 81] on span "Doc Verifications" at bounding box center [56, 81] width 59 height 11
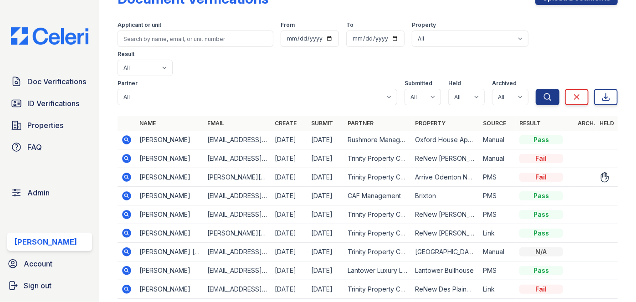
scroll to position [41, 0]
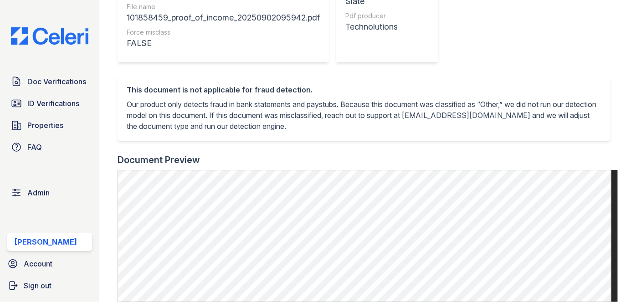
scroll to position [331, 0]
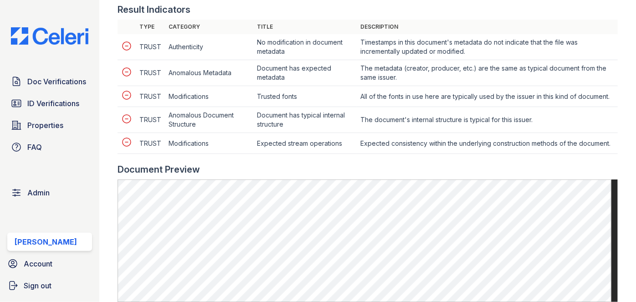
scroll to position [372, 0]
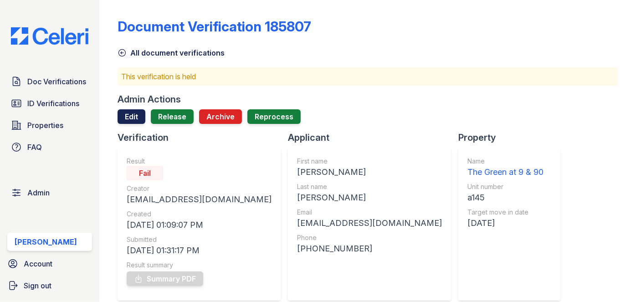
click at [135, 123] on link "Edit" at bounding box center [131, 116] width 28 height 15
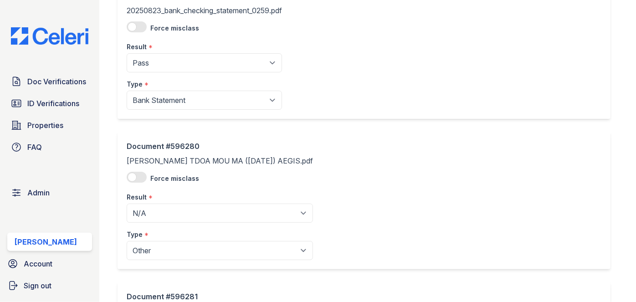
scroll to position [860, 0]
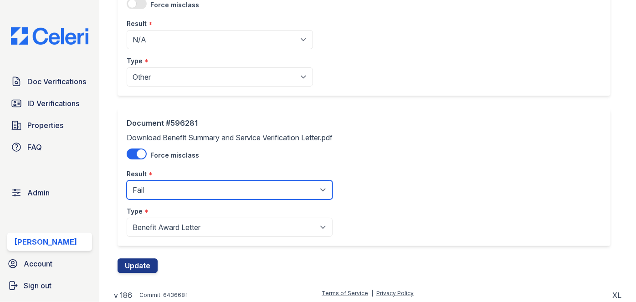
click at [158, 191] on select "Pending Sent Started Processing Pass Fail Caution Error N/A" at bounding box center [230, 189] width 206 height 19
click at [155, 188] on select "Pending Sent Started Processing Pass Fail Caution Error N/A" at bounding box center [230, 189] width 206 height 19
select select "pass"
click at [127, 180] on select "Pending Sent Started Processing Pass Fail Caution Error N/A" at bounding box center [230, 189] width 206 height 19
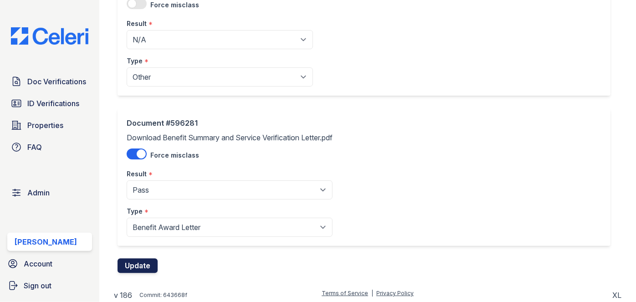
click at [147, 267] on button "Update" at bounding box center [137, 266] width 40 height 15
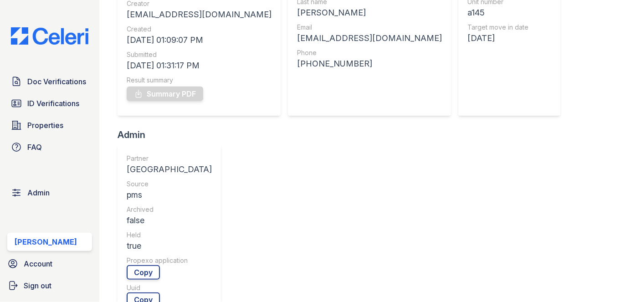
scroll to position [82, 0]
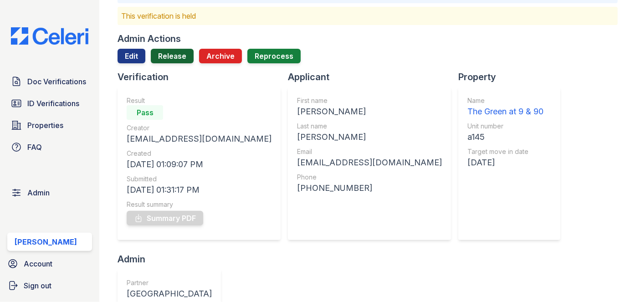
click at [175, 58] on link "Release" at bounding box center [172, 56] width 43 height 15
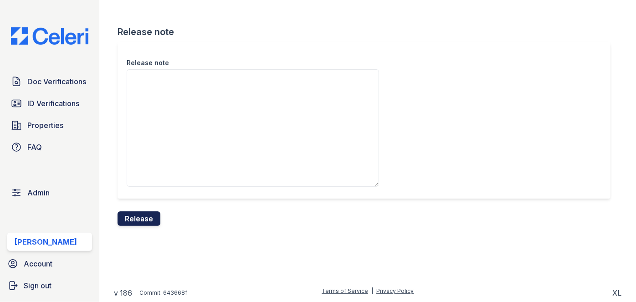
click at [155, 218] on button "Release" at bounding box center [138, 218] width 43 height 15
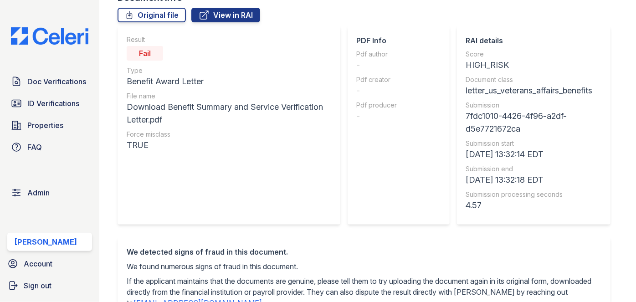
scroll to position [41, 0]
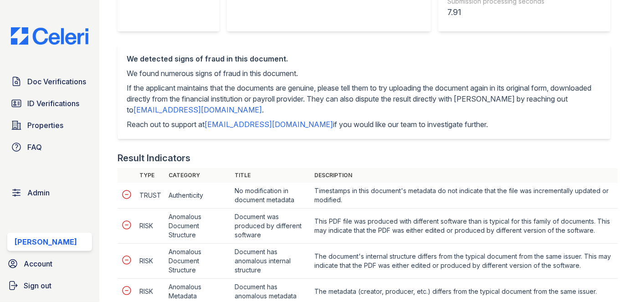
scroll to position [331, 0]
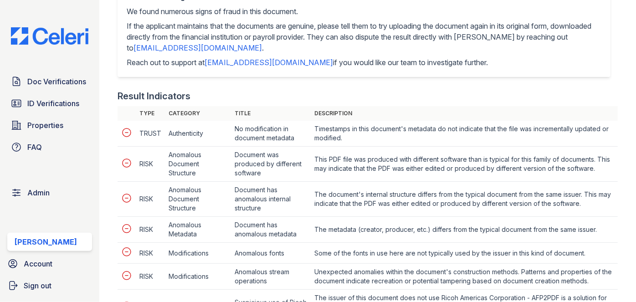
click at [461, 11] on p "We found numerous signs of fraud in this document." at bounding box center [364, 11] width 474 height 11
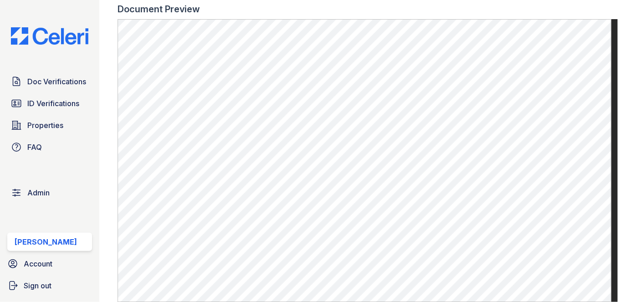
scroll to position [496, 0]
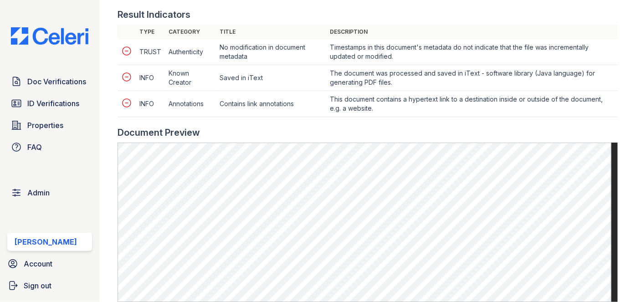
scroll to position [538, 0]
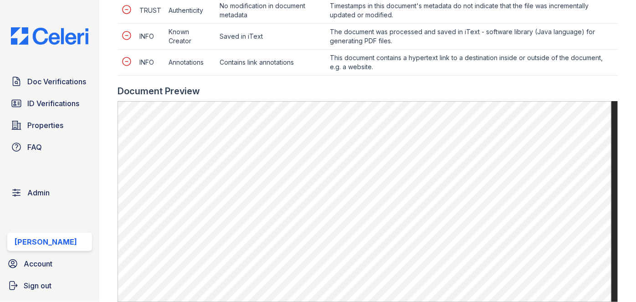
scroll to position [538, 0]
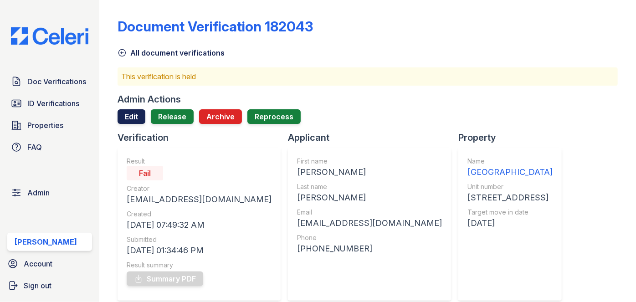
click at [130, 117] on link "Edit" at bounding box center [131, 116] width 28 height 15
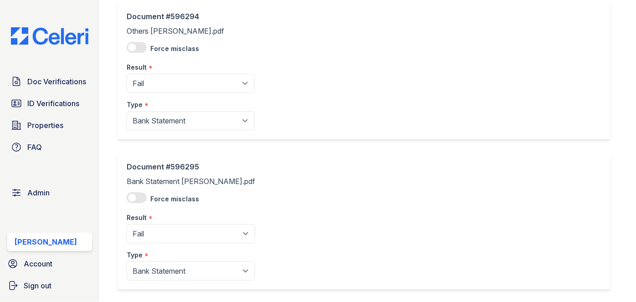
scroll to position [711, 0]
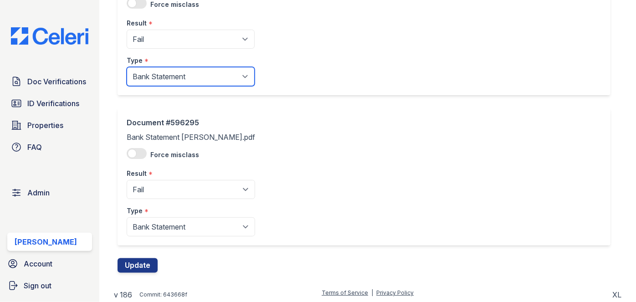
click at [168, 81] on select "Paystub Bank Statement Offer Letter Tax Documents Benefit Award Letter Investme…" at bounding box center [191, 76] width 128 height 19
select select "other"
click at [127, 67] on select "Paystub Bank Statement Offer Letter Tax Documents Benefit Award Letter Investme…" at bounding box center [191, 76] width 128 height 19
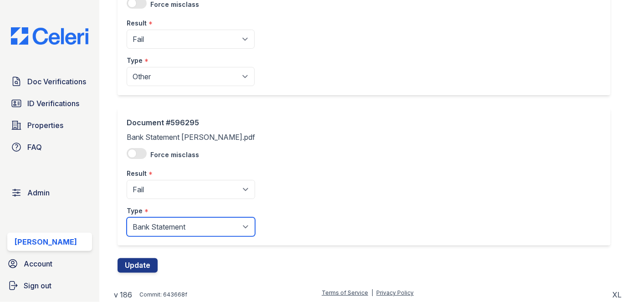
click at [158, 229] on select "Paystub Bank Statement Offer Letter Tax Documents Benefit Award Letter Investme…" at bounding box center [191, 226] width 128 height 19
select select "other"
click at [127, 217] on select "Paystub Bank Statement Offer Letter Tax Documents Benefit Award Letter Investme…" at bounding box center [191, 226] width 128 height 19
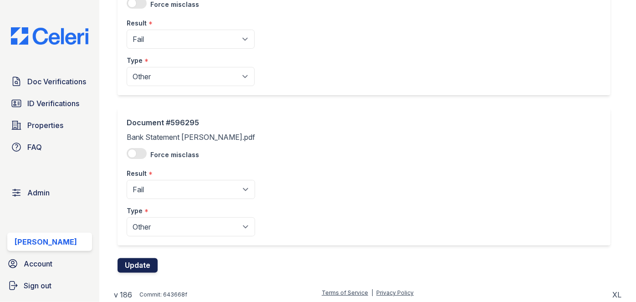
click at [146, 271] on button "Update" at bounding box center [137, 265] width 40 height 15
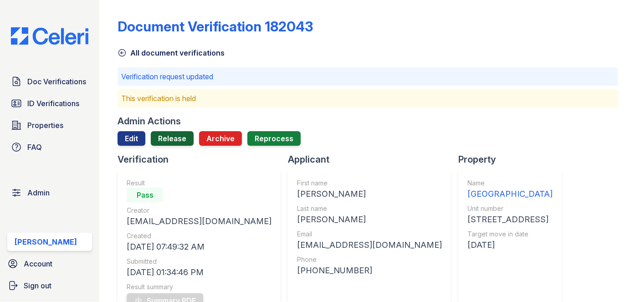
click at [179, 132] on link "Release" at bounding box center [172, 138] width 43 height 15
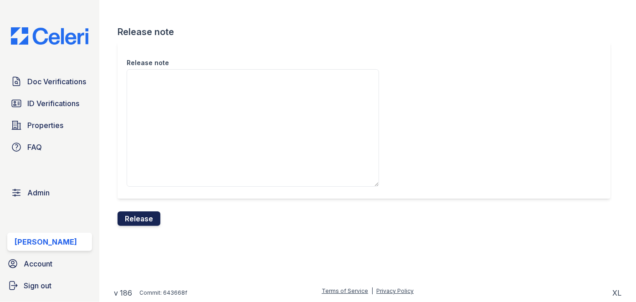
click at [146, 219] on button "Release" at bounding box center [138, 218] width 43 height 15
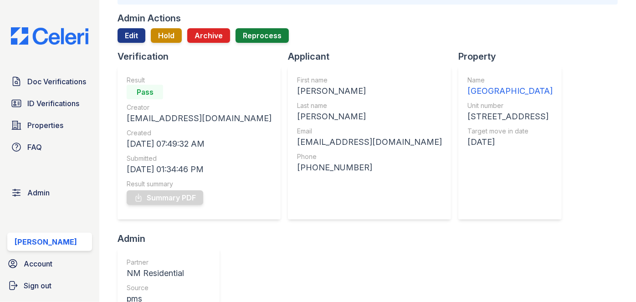
scroll to position [82, 0]
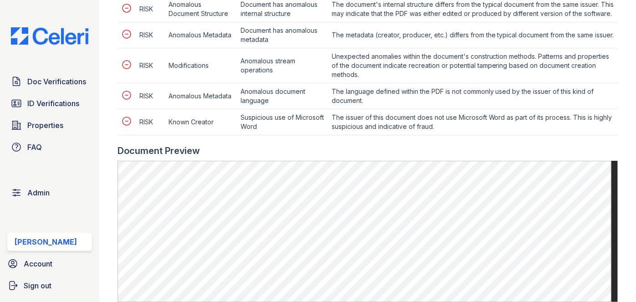
scroll to position [620, 0]
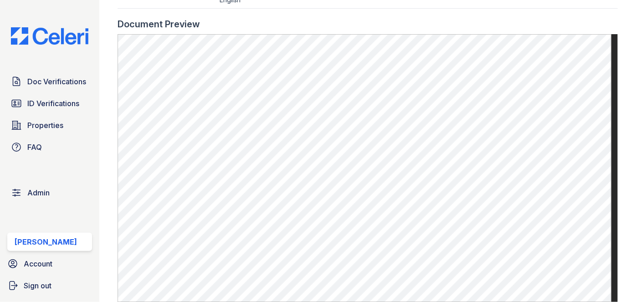
scroll to position [579, 0]
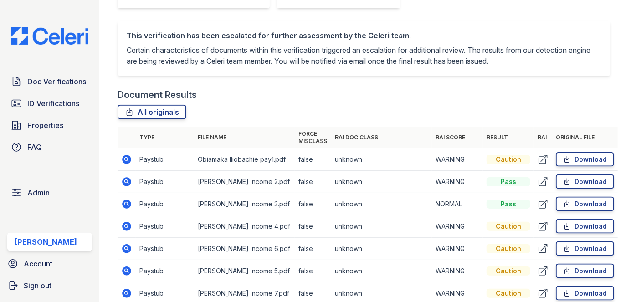
scroll to position [620, 0]
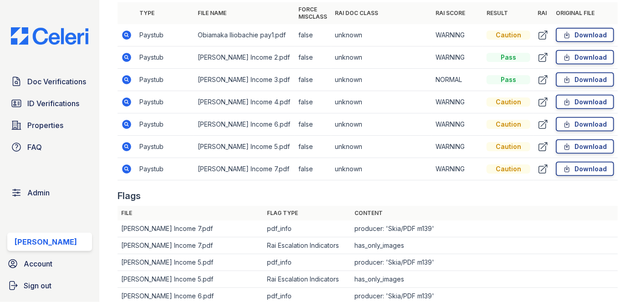
drag, startPoint x: 120, startPoint y: 32, endPoint x: 112, endPoint y: 31, distance: 7.9
click at [112, 31] on main "Document Verification 185827 All document verifications This verification is he…" at bounding box center [367, 151] width 536 height 302
drag, startPoint x: 120, startPoint y: 32, endPoint x: 114, endPoint y: 23, distance: 10.7
click at [114, 23] on div at bounding box center [116, 0] width 4 height 1235
drag, startPoint x: 125, startPoint y: 132, endPoint x: 121, endPoint y: 120, distance: 12.5
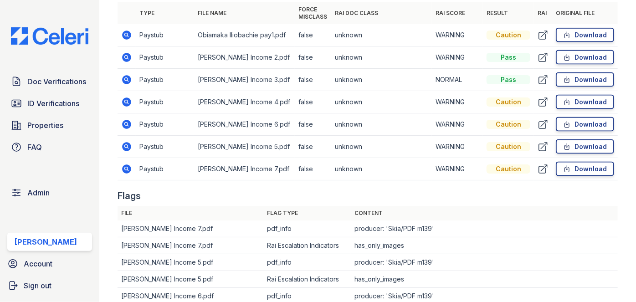
drag, startPoint x: 121, startPoint y: 120, endPoint x: 117, endPoint y: 114, distance: 6.8
click at [117, 114] on div at bounding box center [116, 0] width 4 height 1235
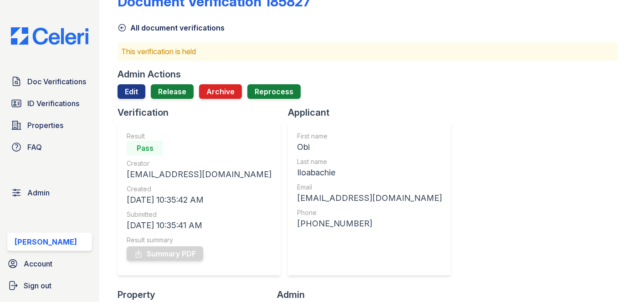
scroll to position [0, 0]
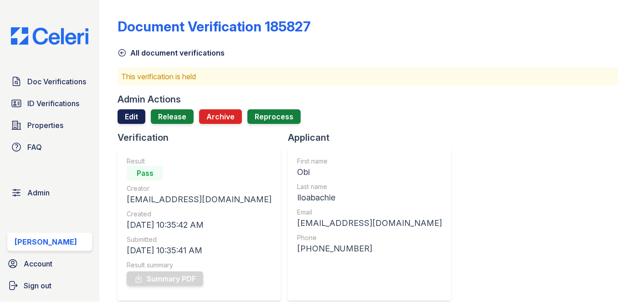
click at [136, 117] on link "Edit" at bounding box center [131, 116] width 28 height 15
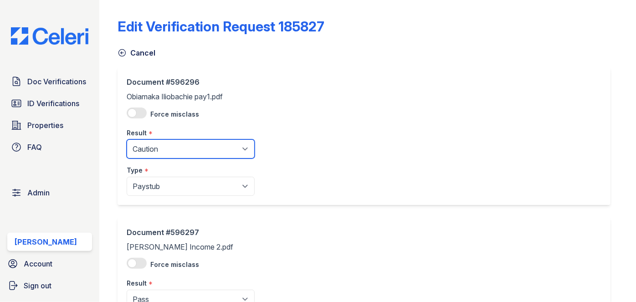
click at [158, 143] on select "Pending Sent Started Processing Pass Fail Caution Error N/A" at bounding box center [191, 148] width 128 height 19
select select "fail"
click at [127, 139] on select "Pending Sent Started Processing Pass Fail Caution Error N/A" at bounding box center [191, 148] width 128 height 19
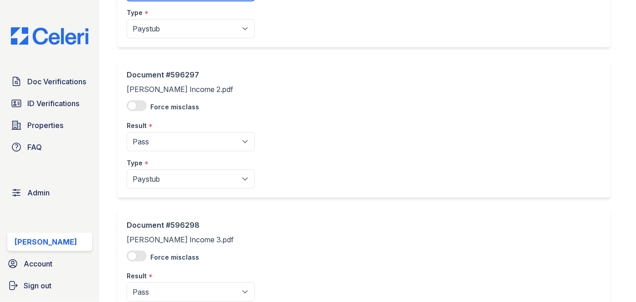
scroll to position [165, 0]
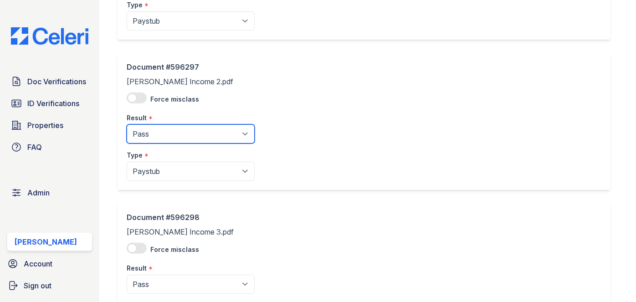
click at [151, 130] on select "Pending Sent Started Processing Pass Fail Caution Error N/A" at bounding box center [191, 133] width 128 height 19
click at [157, 134] on select "Pending Sent Started Processing Pass Fail Caution Error N/A" at bounding box center [191, 133] width 128 height 19
select select "fail"
click at [127, 124] on select "Pending Sent Started Processing Pass Fail Caution Error N/A" at bounding box center [191, 133] width 128 height 19
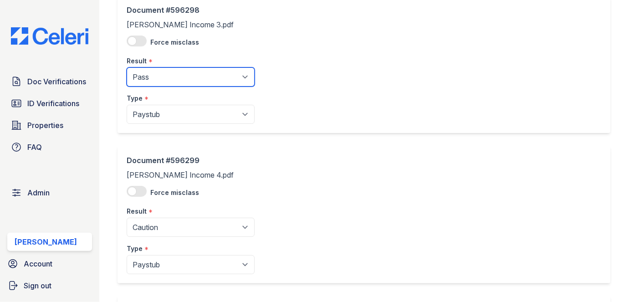
click at [155, 74] on select "Pending Sent Started Processing Pass Fail Caution Error N/A" at bounding box center [191, 76] width 128 height 19
select select "fail"
click at [127, 67] on select "Pending Sent Started Processing Pass Fail Caution Error N/A" at bounding box center [191, 76] width 128 height 19
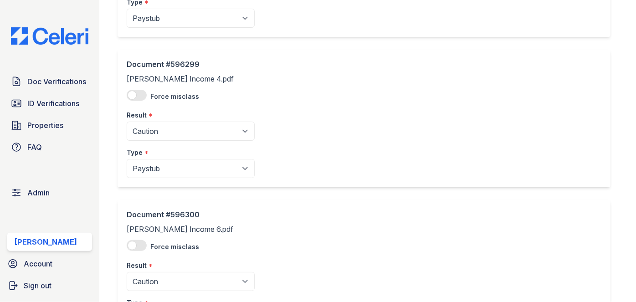
scroll to position [538, 0]
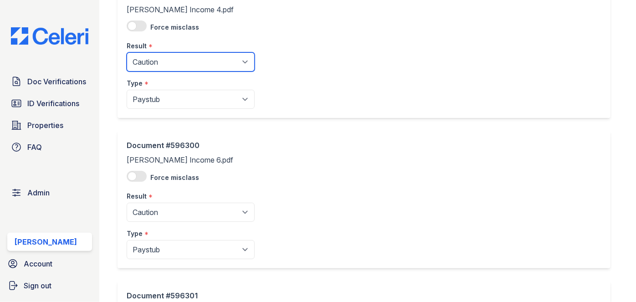
click at [168, 62] on select "Pending Sent Started Processing Pass Fail Caution Error N/A" at bounding box center [191, 61] width 128 height 19
select select "fail"
click at [127, 52] on select "Pending Sent Started Processing Pass Fail Caution Error N/A" at bounding box center [191, 61] width 128 height 19
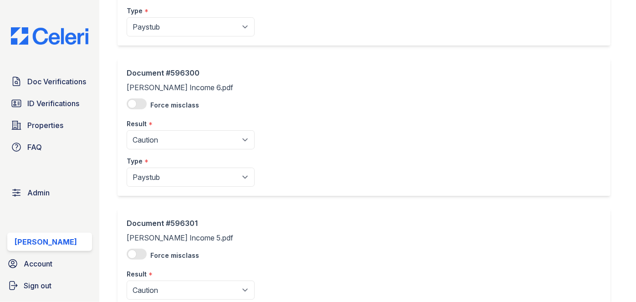
scroll to position [703, 0]
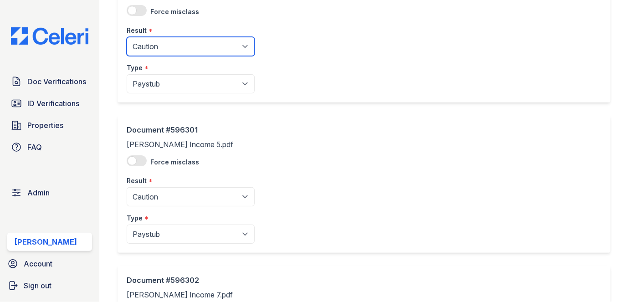
click at [161, 51] on select "Pending Sent Started Processing Pass Fail Caution Error N/A" at bounding box center [191, 46] width 128 height 19
select select "fail"
click at [127, 37] on select "Pending Sent Started Processing Pass Fail Caution Error N/A" at bounding box center [191, 46] width 128 height 19
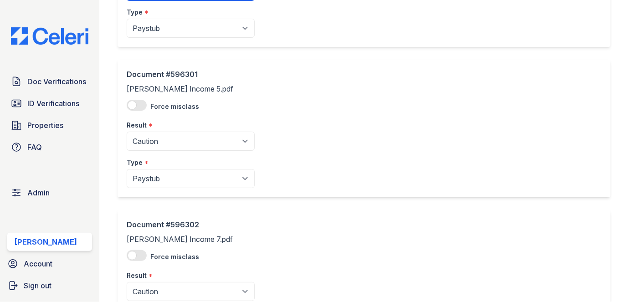
scroll to position [860, 0]
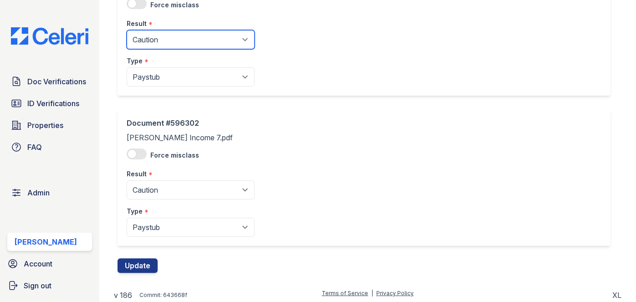
click at [168, 30] on select "Pending Sent Started Processing Pass Fail Caution Error N/A" at bounding box center [191, 39] width 128 height 19
click at [127, 30] on select "Pending Sent Started Processing Pass Fail Caution Error N/A" at bounding box center [191, 39] width 128 height 19
click at [153, 43] on select "Pending Sent Started Processing Pass Fail Caution Error N/A" at bounding box center [191, 39] width 128 height 19
select select "fail"
click at [127, 30] on select "Pending Sent Started Processing Pass Fail Caution Error N/A" at bounding box center [191, 39] width 128 height 19
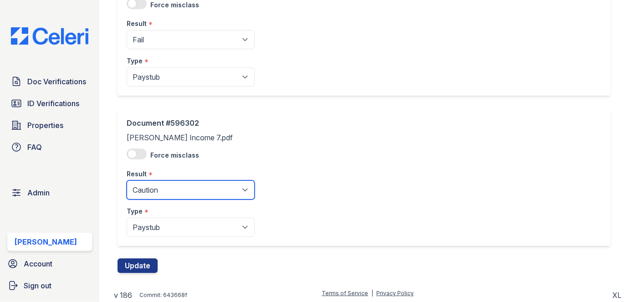
click at [156, 189] on select "Pending Sent Started Processing Pass Fail Caution Error N/A" at bounding box center [191, 189] width 128 height 19
select select "fail"
click at [127, 180] on select "Pending Sent Started Processing Pass Fail Caution Error N/A" at bounding box center [191, 189] width 128 height 19
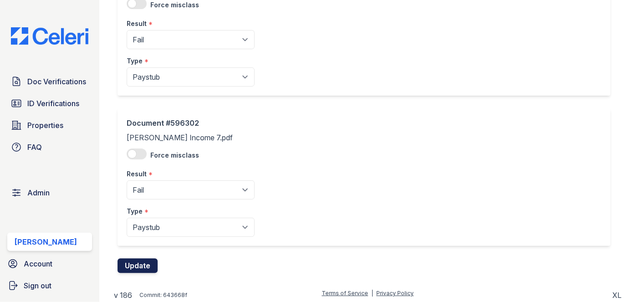
click at [141, 261] on button "Update" at bounding box center [137, 266] width 40 height 15
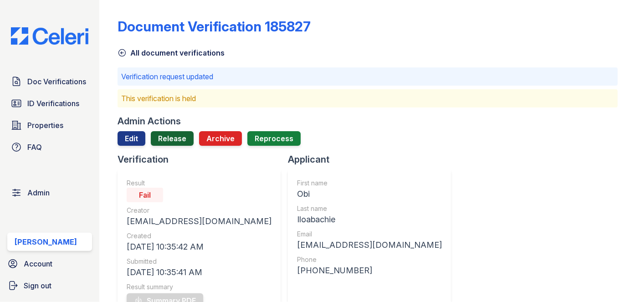
click at [178, 135] on link "Release" at bounding box center [172, 138] width 43 height 15
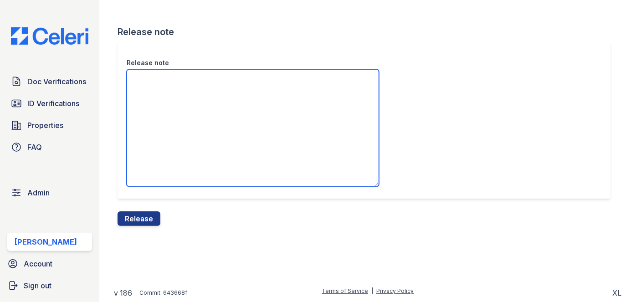
click at [177, 87] on textarea "Release note" at bounding box center [253, 127] width 252 height 117
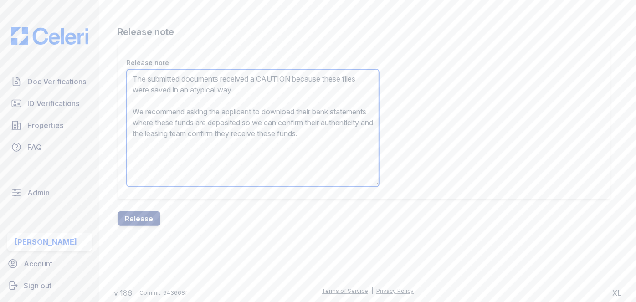
click at [275, 79] on textarea "The submitted documents received a CAUTION because these files were saved in an…" at bounding box center [253, 127] width 252 height 117
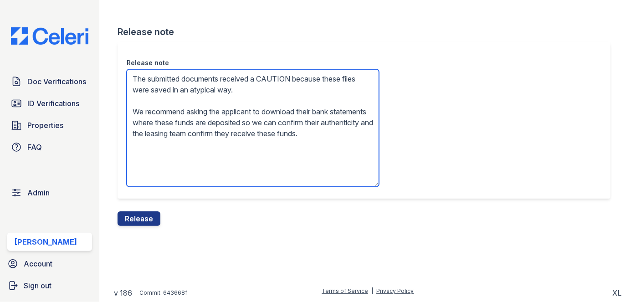
click at [275, 79] on textarea "The submitted documents received a CAUTION because these files were saved in an…" at bounding box center [253, 127] width 252 height 117
click at [278, 123] on textarea "The submitted documents received a FAIL because these files were saved in an at…" at bounding box center [253, 127] width 252 height 117
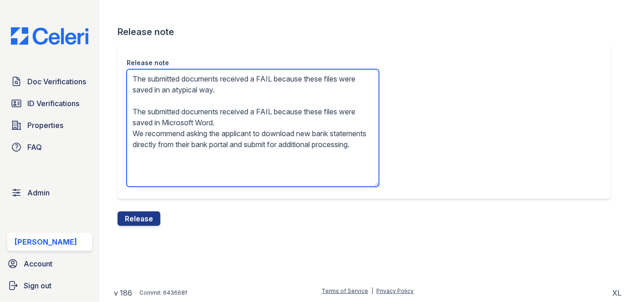
click at [262, 142] on textarea "The submitted documents received a FAIL because these files were saved in an at…" at bounding box center [253, 127] width 252 height 117
click at [245, 118] on textarea "The submitted documents received a FAIL because these files were saved in an at…" at bounding box center [253, 127] width 252 height 117
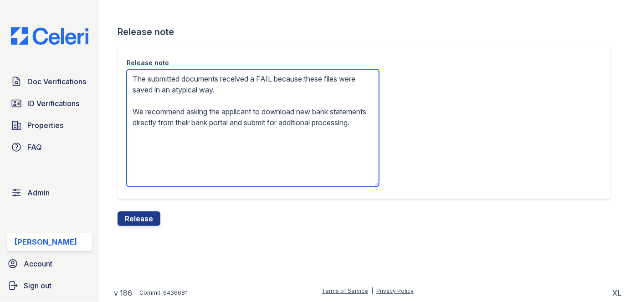
click at [311, 113] on textarea "The submitted documents received a FAIL because these files were saved in an at…" at bounding box center [253, 127] width 252 height 117
click at [152, 132] on textarea "The submitted documents received a FAIL because these files were saved in an at…" at bounding box center [253, 127] width 252 height 117
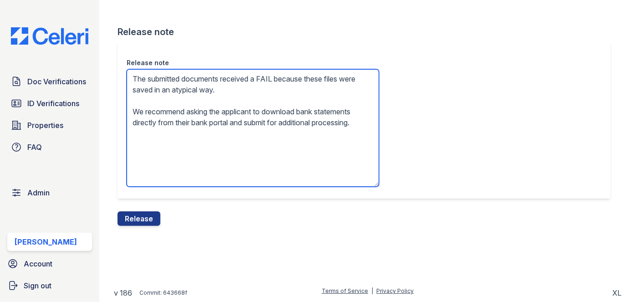
click at [152, 132] on textarea "The submitted documents received a FAIL because these files were saved in an at…" at bounding box center [253, 127] width 252 height 117
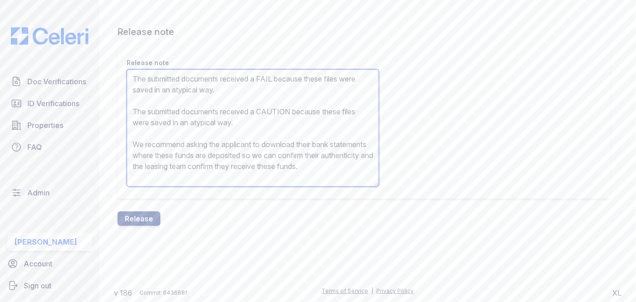
click at [154, 129] on textarea "The submitted documents received a FAIL because these files were saved in an at…" at bounding box center [253, 127] width 252 height 117
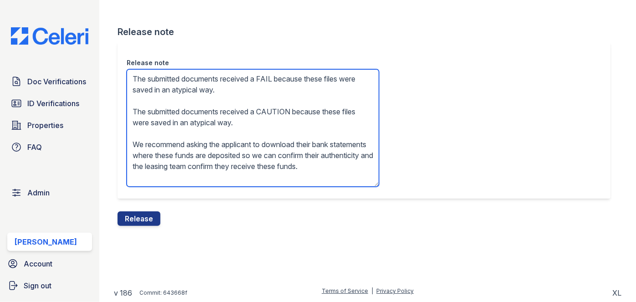
click at [151, 123] on textarea "The submitted documents received a FAIL because these files were saved in an at…" at bounding box center [253, 127] width 252 height 117
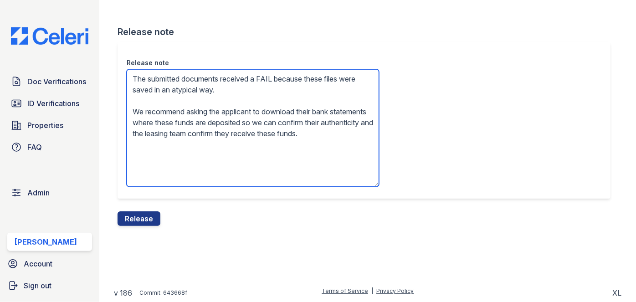
type textarea "The submitted documents received a FAIL because these files were saved in an at…"
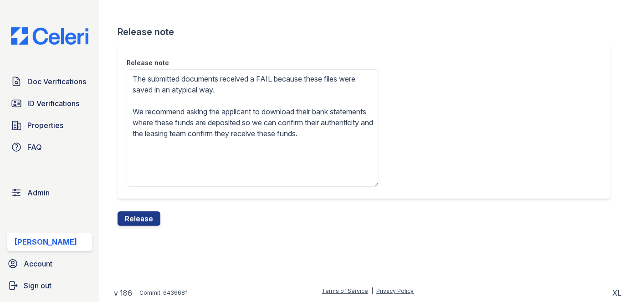
click at [156, 209] on div "Release note The submitted documents received a FAIL because these files were s…" at bounding box center [367, 126] width 500 height 169
click at [151, 216] on button "Release" at bounding box center [138, 218] width 43 height 15
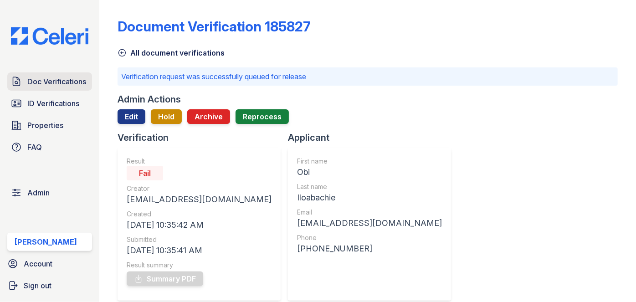
click at [44, 81] on span "Doc Verifications" at bounding box center [56, 81] width 59 height 11
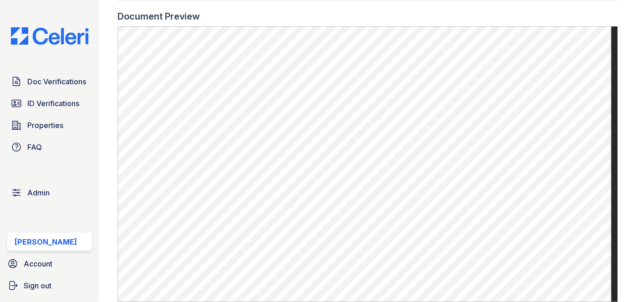
scroll to position [662, 0]
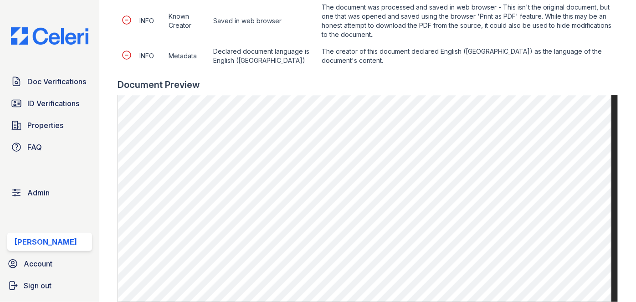
scroll to position [496, 0]
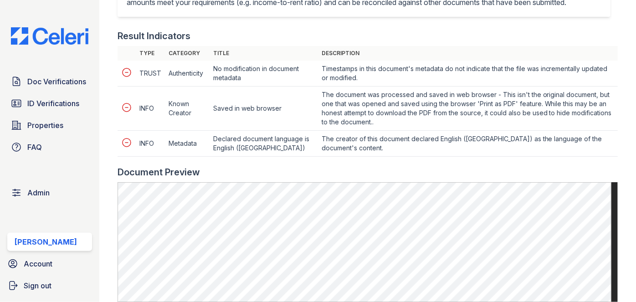
scroll to position [414, 0]
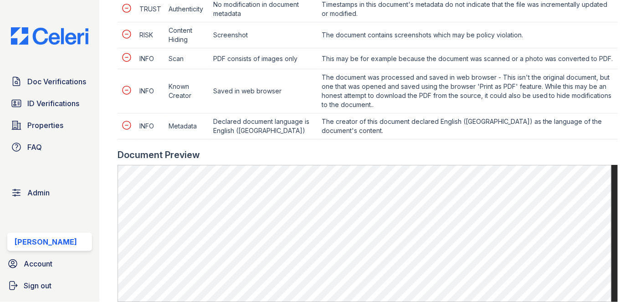
scroll to position [579, 0]
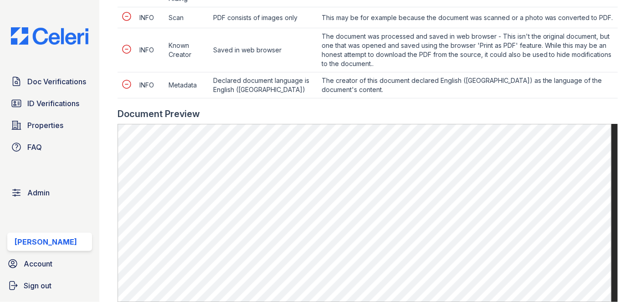
scroll to position [579, 0]
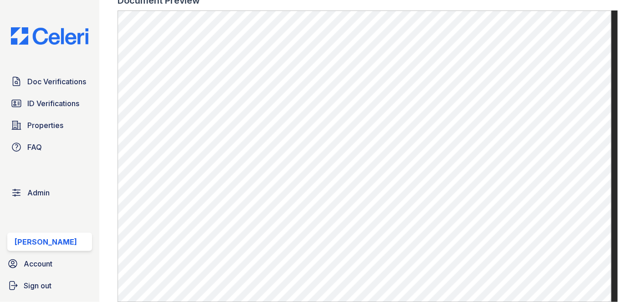
scroll to position [662, 0]
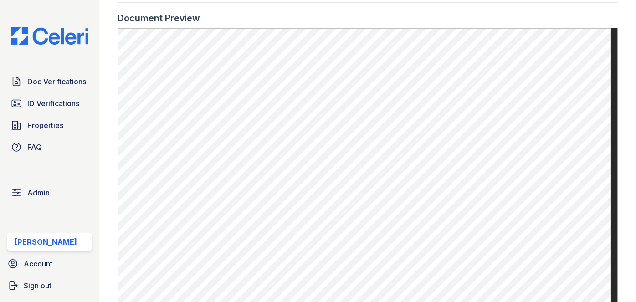
scroll to position [662, 0]
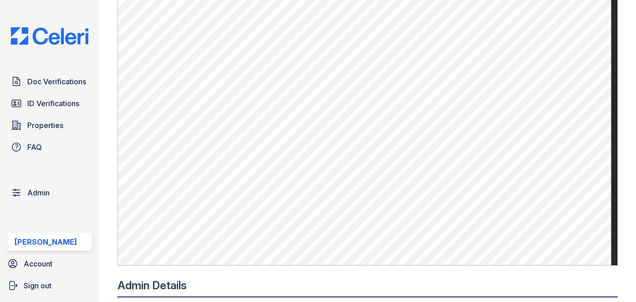
scroll to position [372, 0]
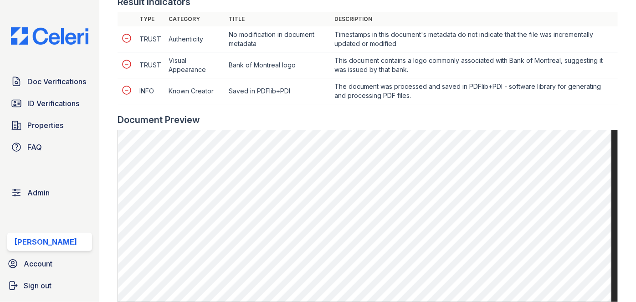
scroll to position [455, 0]
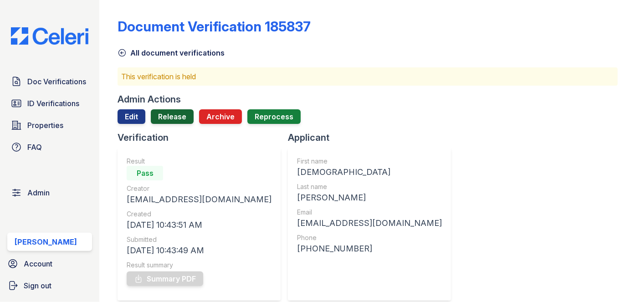
click at [179, 116] on link "Release" at bounding box center [172, 116] width 43 height 15
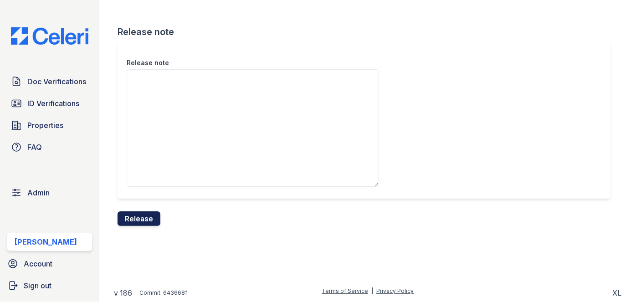
click at [139, 211] on button "Release" at bounding box center [138, 218] width 43 height 15
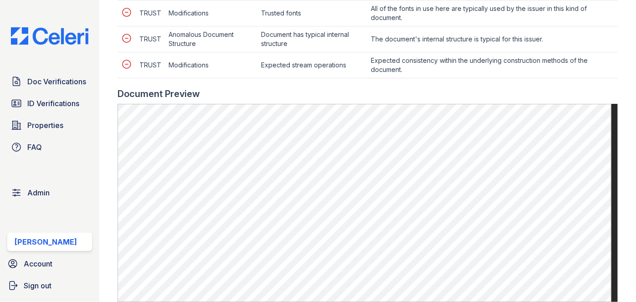
scroll to position [455, 0]
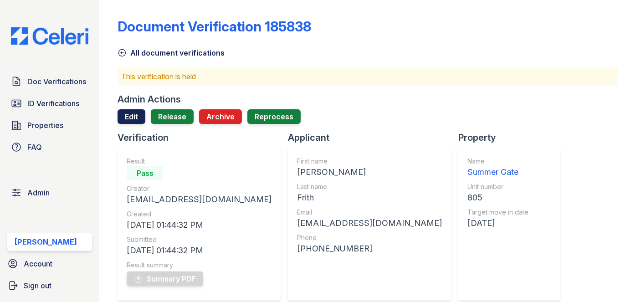
click at [126, 115] on link "Edit" at bounding box center [131, 116] width 28 height 15
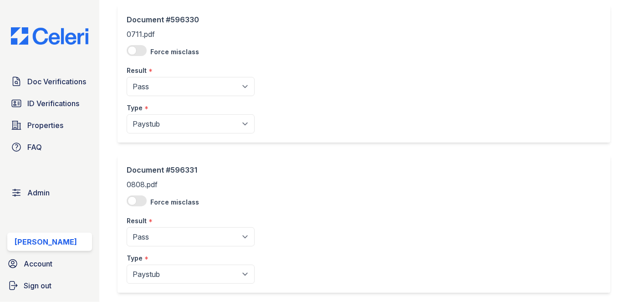
scroll to position [124, 0]
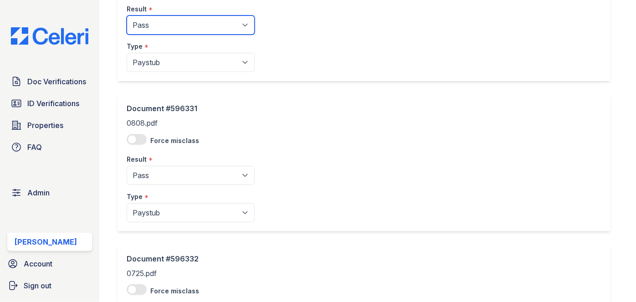
click at [174, 25] on select "Pending Sent Started Processing Pass Fail Caution Error N/A" at bounding box center [191, 24] width 128 height 19
select select "fail"
click at [127, 15] on select "Pending Sent Started Processing Pass Fail Caution Error N/A" at bounding box center [191, 24] width 128 height 19
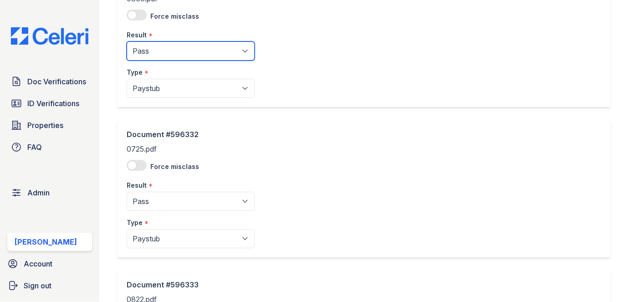
click at [164, 49] on select "Pending Sent Started Processing Pass Fail Caution Error N/A" at bounding box center [191, 50] width 128 height 19
select select "fail"
click at [127, 41] on select "Pending Sent Started Processing Pass Fail Caution Error N/A" at bounding box center [191, 50] width 128 height 19
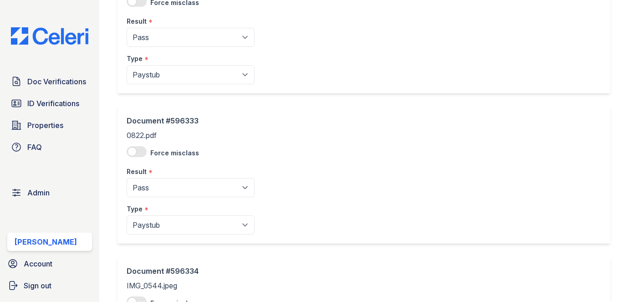
scroll to position [414, 0]
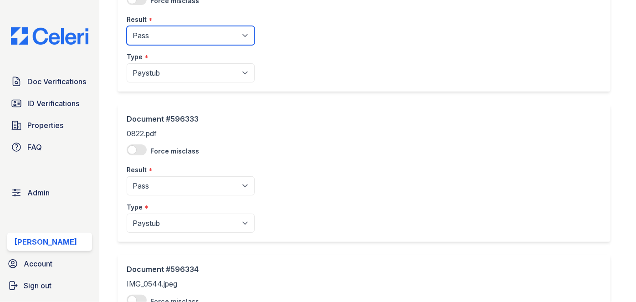
drag, startPoint x: 163, startPoint y: 36, endPoint x: 163, endPoint y: 43, distance: 7.3
click at [163, 35] on select "Pending Sent Started Processing Pass Fail Caution Error N/A" at bounding box center [191, 35] width 128 height 19
select select "fail"
click at [127, 26] on select "Pending Sent Started Processing Pass Fail Caution Error N/A" at bounding box center [191, 35] width 128 height 19
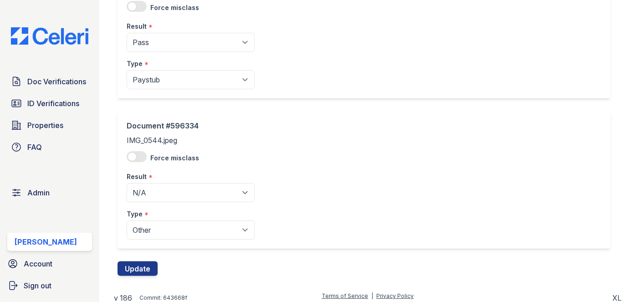
scroll to position [561, 0]
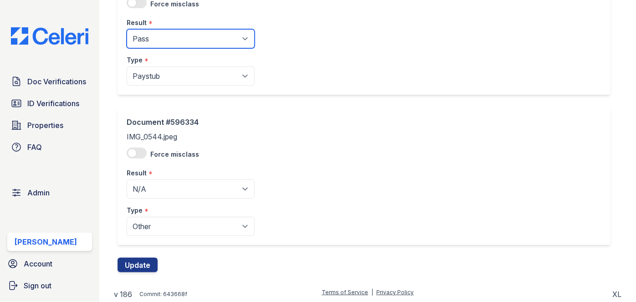
click at [173, 39] on select "Pending Sent Started Processing Pass Fail Caution Error N/A" at bounding box center [191, 38] width 128 height 19
select select "fail"
click at [127, 29] on select "Pending Sent Started Processing Pass Fail Caution Error N/A" at bounding box center [191, 38] width 128 height 19
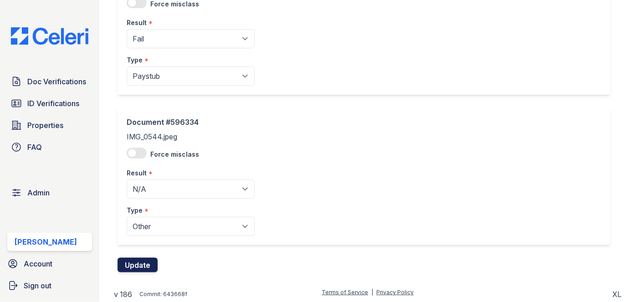
click at [142, 260] on button "Update" at bounding box center [137, 265] width 40 height 15
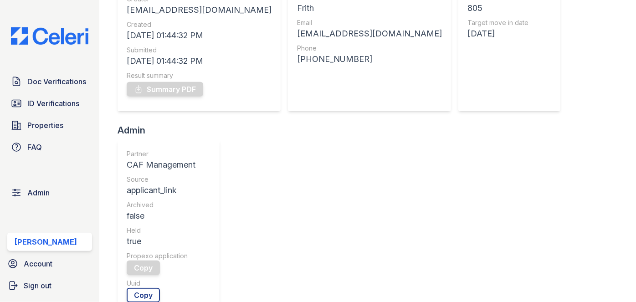
scroll to position [124, 0]
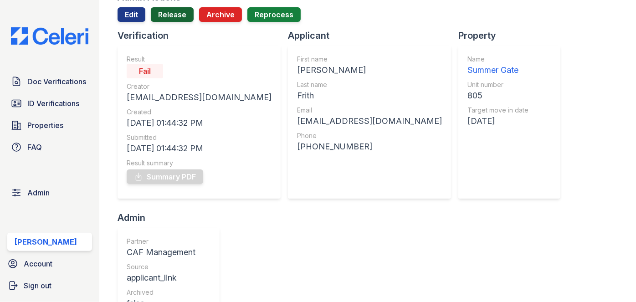
click at [178, 18] on link "Release" at bounding box center [172, 14] width 43 height 15
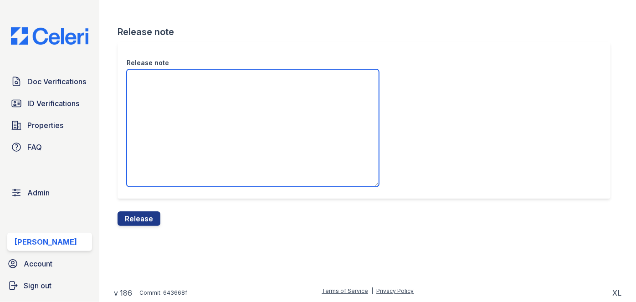
click at [179, 85] on textarea "Release note" at bounding box center [253, 127] width 252 height 117
type textarea "/"
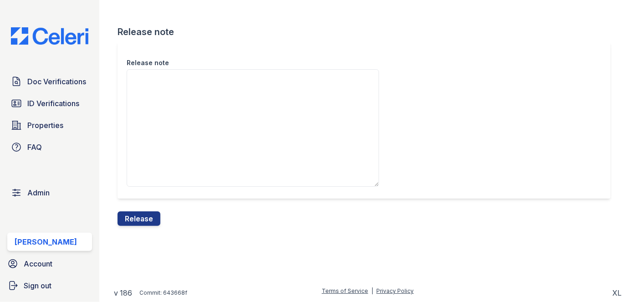
click at [145, 210] on div "Release note" at bounding box center [367, 126] width 500 height 169
click at [146, 214] on button "Release" at bounding box center [138, 218] width 43 height 15
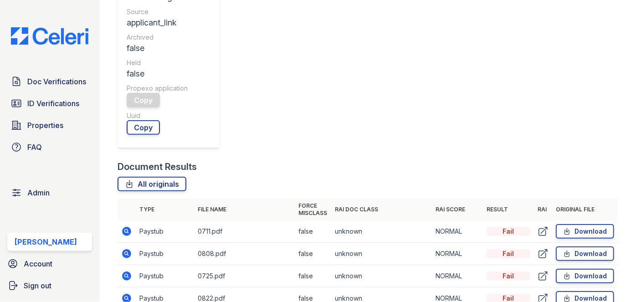
scroll to position [372, 0]
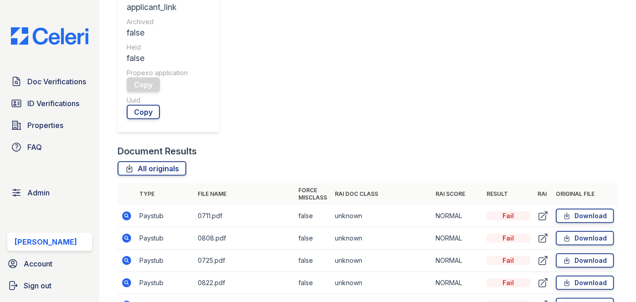
click at [102, 8] on main "Document Verification 185838 All document verifications Verification request wa…" at bounding box center [367, 151] width 536 height 302
click at [45, 76] on span "Doc Verifications" at bounding box center [56, 81] width 59 height 11
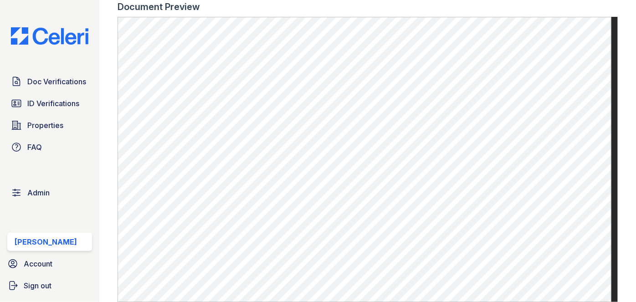
scroll to position [496, 0]
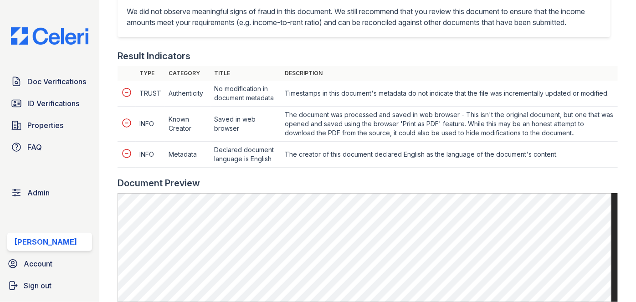
scroll to position [496, 0]
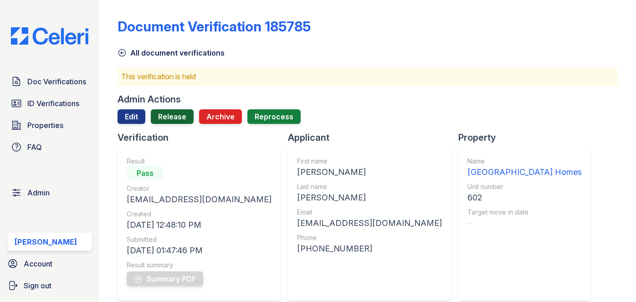
click at [180, 117] on link "Release" at bounding box center [172, 116] width 43 height 15
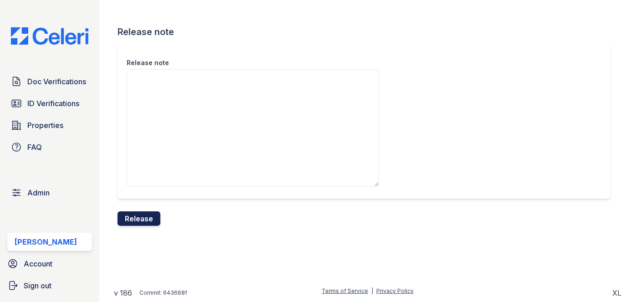
click at [143, 213] on button "Release" at bounding box center [138, 218] width 43 height 15
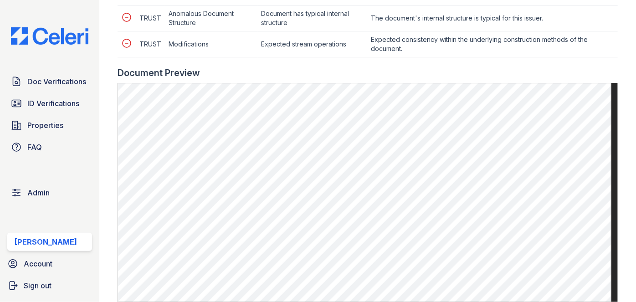
scroll to position [496, 0]
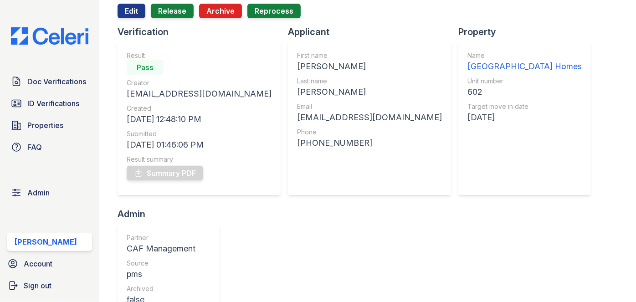
scroll to position [41, 0]
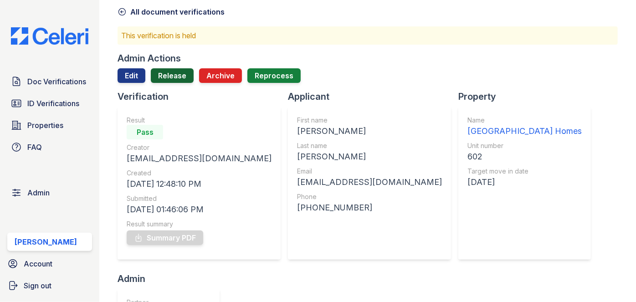
click at [170, 76] on link "Release" at bounding box center [172, 75] width 43 height 15
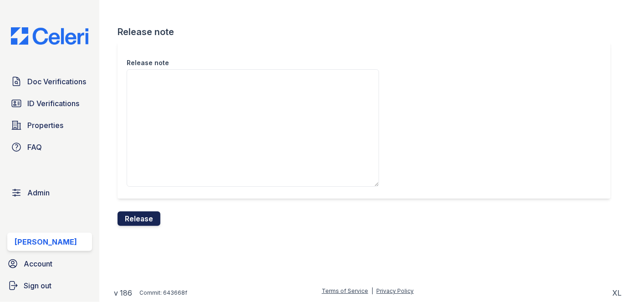
click at [143, 220] on button "Release" at bounding box center [138, 218] width 43 height 15
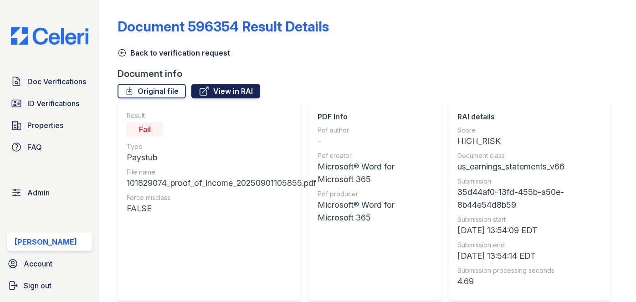
click at [217, 90] on link "View in RAI" at bounding box center [225, 91] width 69 height 15
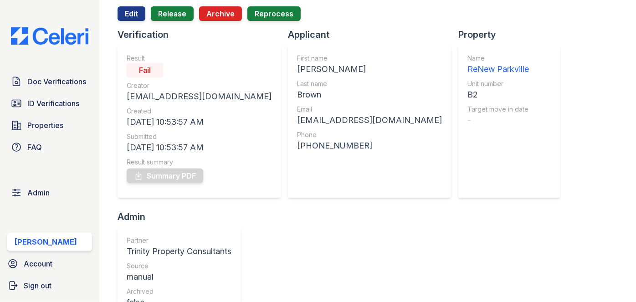
scroll to position [82, 0]
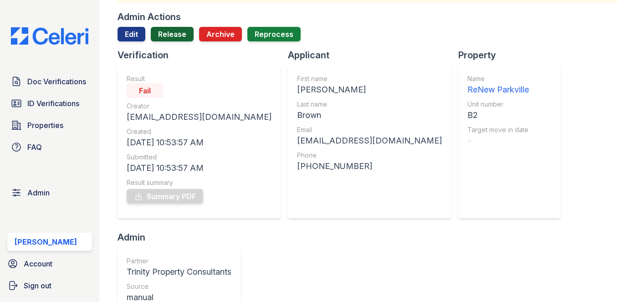
click at [172, 32] on link "Release" at bounding box center [172, 34] width 43 height 15
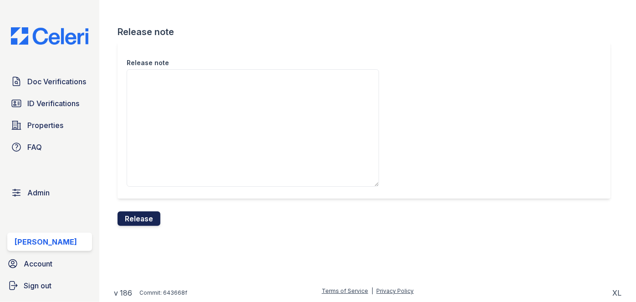
click at [139, 215] on button "Release" at bounding box center [138, 218] width 43 height 15
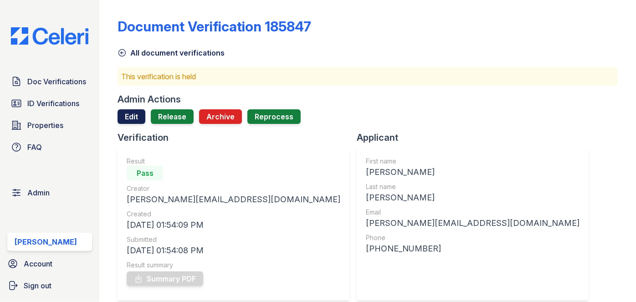
click at [132, 115] on link "Edit" at bounding box center [131, 116] width 28 height 15
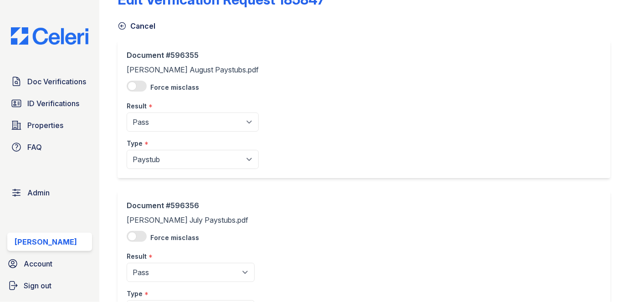
scroll to position [41, 0]
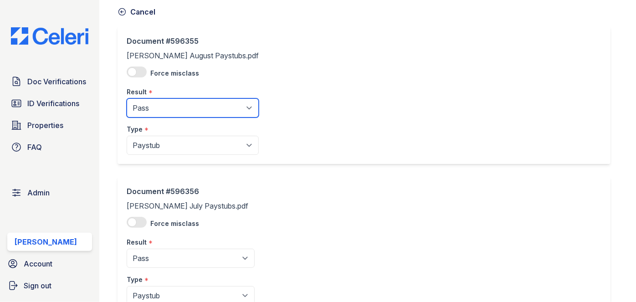
click at [159, 106] on select "Pending Sent Started Processing Pass Fail Caution Error N/A" at bounding box center [193, 107] width 132 height 19
select select "caution"
click at [127, 98] on select "Pending Sent Started Processing Pass Fail Caution Error N/A" at bounding box center [193, 107] width 132 height 19
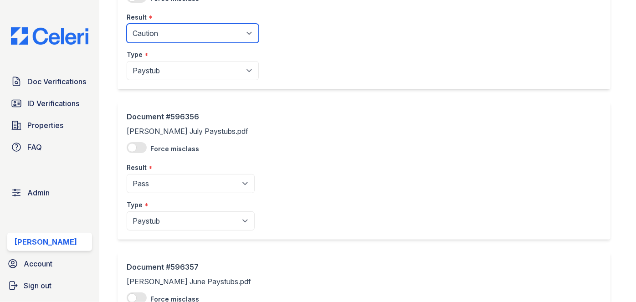
scroll to position [124, 0]
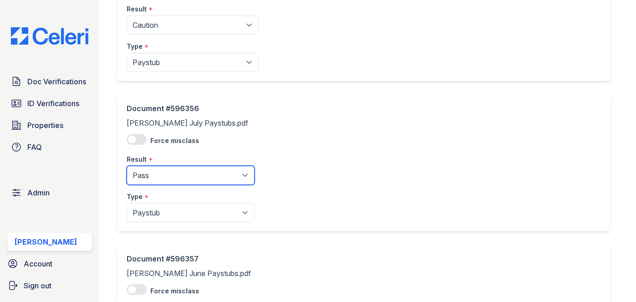
click at [173, 178] on select "Pending Sent Started Processing Pass Fail Caution Error N/A" at bounding box center [191, 175] width 128 height 19
select select "caution"
click at [127, 166] on select "Pending Sent Started Processing Pass Fail Caution Error N/A" at bounding box center [191, 175] width 128 height 19
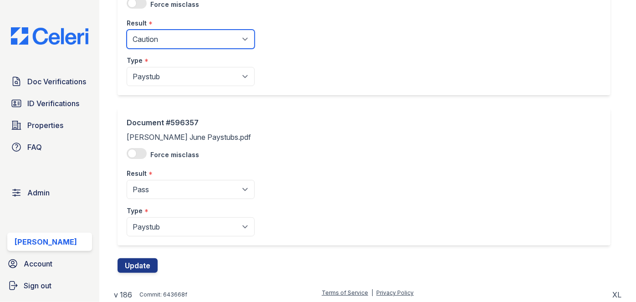
scroll to position [261, 0]
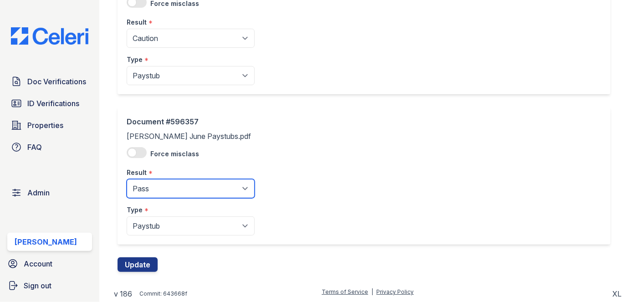
click at [163, 189] on select "Pending Sent Started Processing Pass Fail Caution Error N/A" at bounding box center [191, 188] width 128 height 19
select select "caution"
click at [127, 179] on select "Pending Sent Started Processing Pass Fail Caution Error N/A" at bounding box center [191, 188] width 128 height 19
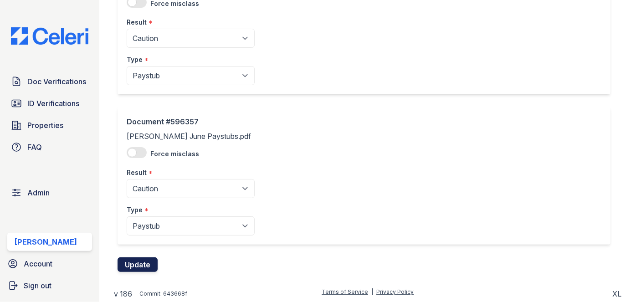
click at [145, 265] on button "Update" at bounding box center [137, 264] width 40 height 15
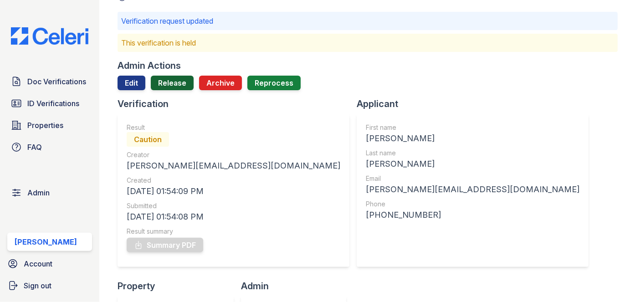
scroll to position [41, 0]
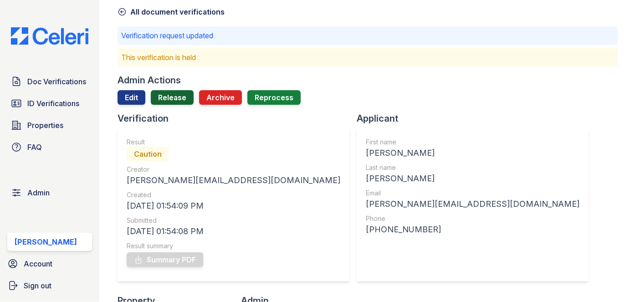
click at [173, 98] on link "Release" at bounding box center [172, 97] width 43 height 15
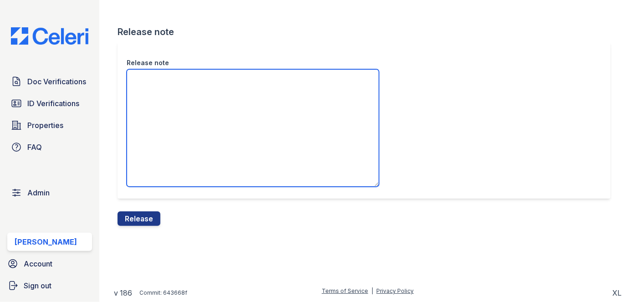
click at [186, 102] on textarea "Release note" at bounding box center [253, 127] width 252 height 117
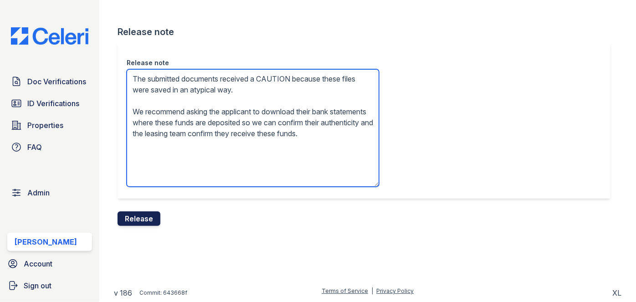
type textarea "The submitted documents received a CAUTION because these files were saved in an…"
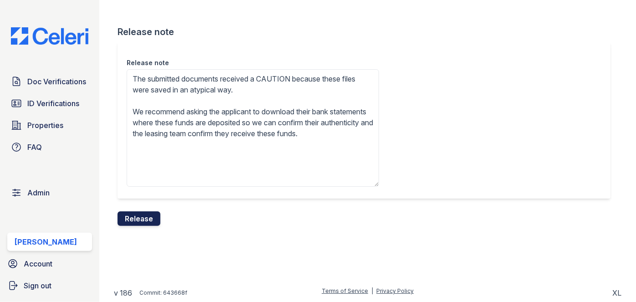
click at [147, 215] on button "Release" at bounding box center [138, 218] width 43 height 15
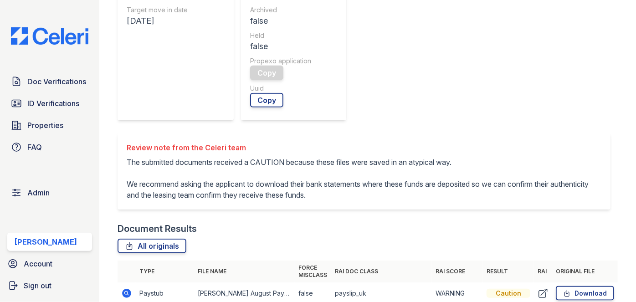
scroll to position [414, 0]
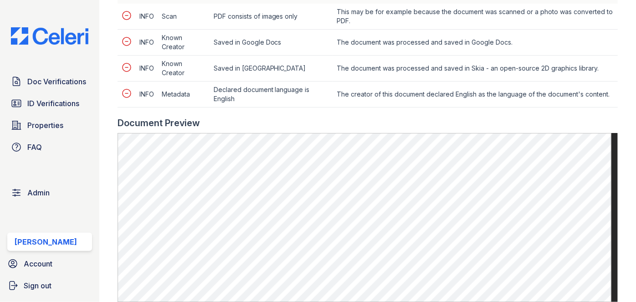
scroll to position [455, 0]
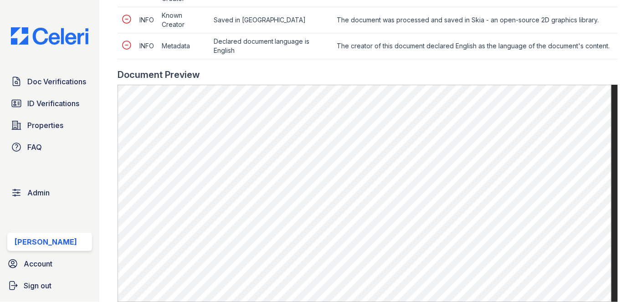
scroll to position [662, 0]
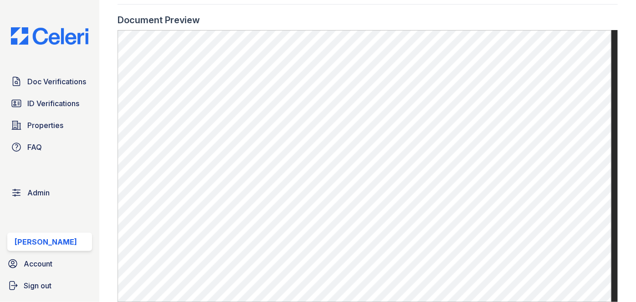
scroll to position [620, 0]
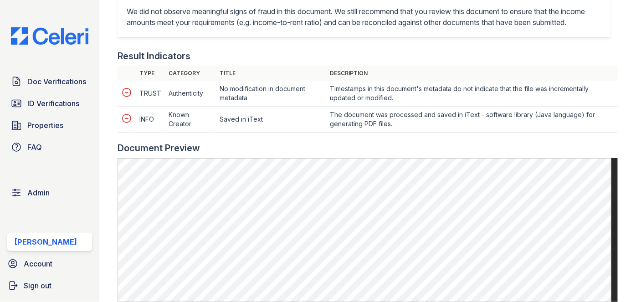
scroll to position [414, 0]
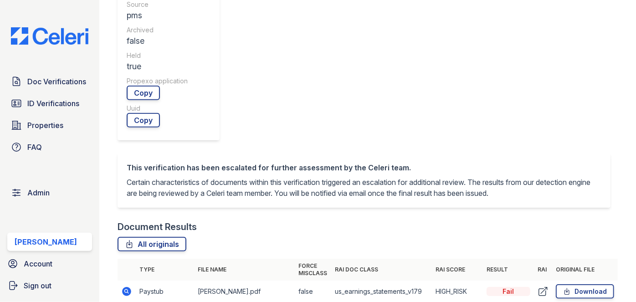
scroll to position [372, 0]
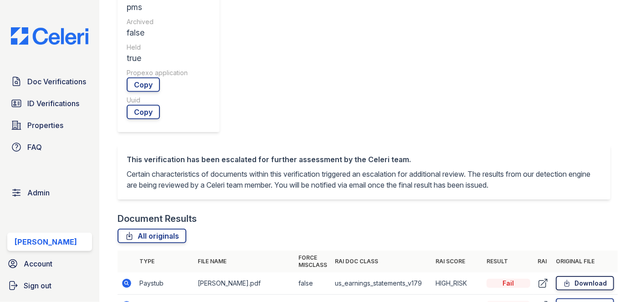
drag, startPoint x: 572, startPoint y: 112, endPoint x: 526, endPoint y: 127, distance: 47.8
click at [572, 276] on link "Download" at bounding box center [584, 283] width 58 height 15
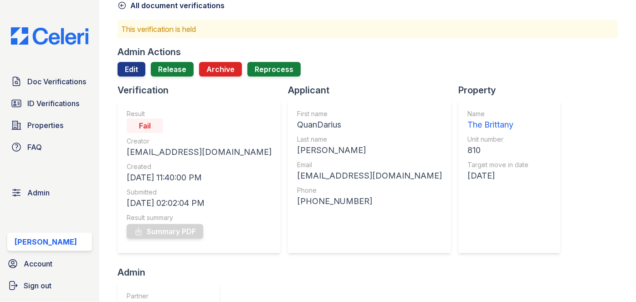
scroll to position [41, 0]
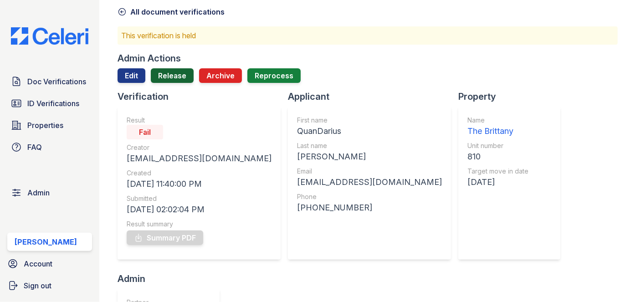
click at [176, 78] on link "Release" at bounding box center [172, 75] width 43 height 15
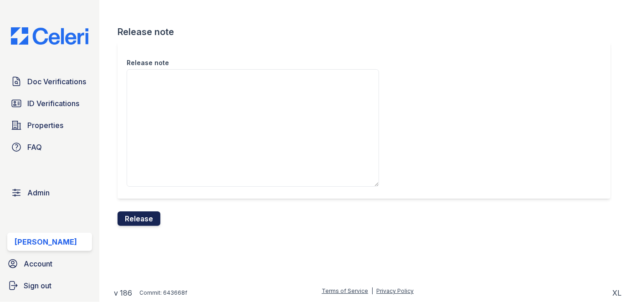
click at [153, 213] on button "Release" at bounding box center [138, 218] width 43 height 15
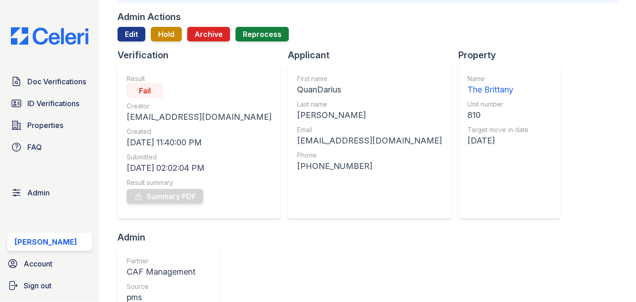
scroll to position [372, 0]
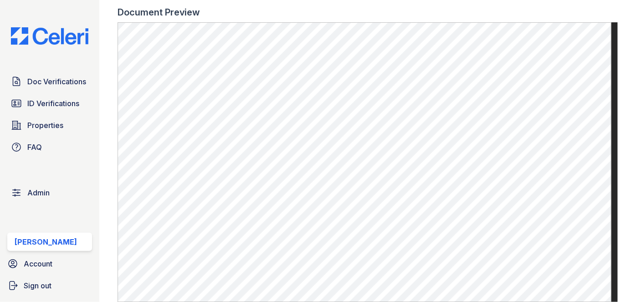
scroll to position [455, 0]
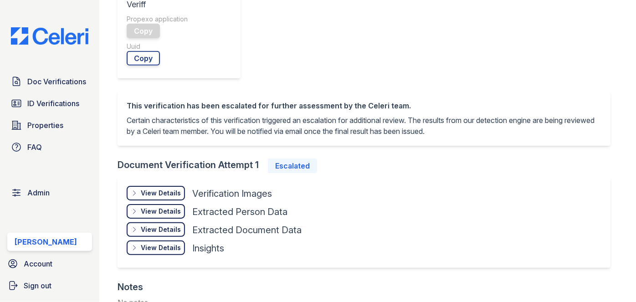
scroll to position [538, 0]
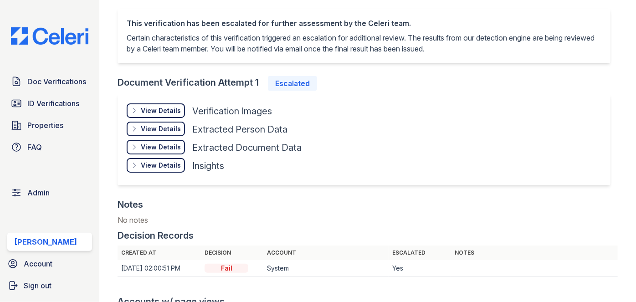
click at [162, 115] on div "View Details" at bounding box center [161, 110] width 40 height 9
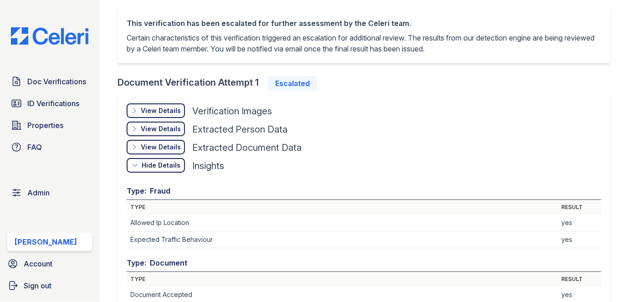
click at [160, 108] on div "View Details" at bounding box center [161, 110] width 40 height 9
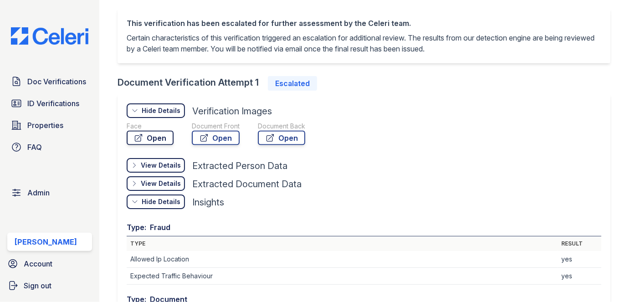
click at [155, 135] on link "Open" at bounding box center [150, 138] width 47 height 15
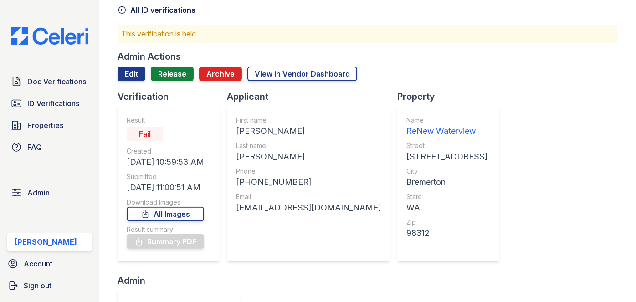
scroll to position [0, 0]
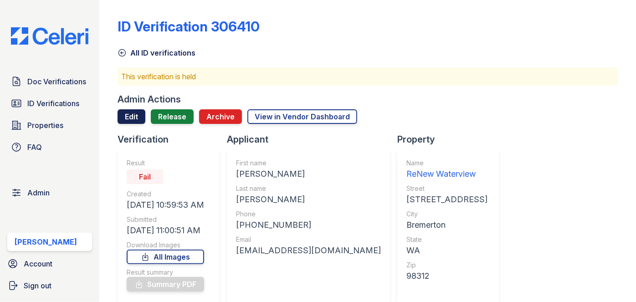
click at [136, 116] on link "Edit" at bounding box center [131, 116] width 28 height 15
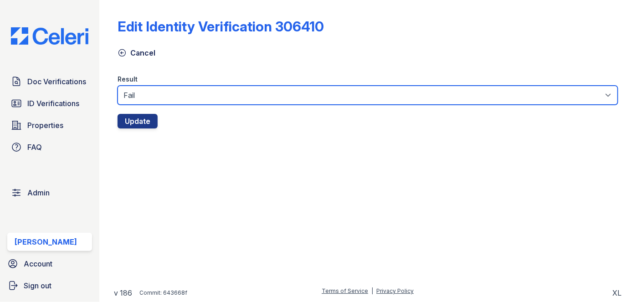
click at [158, 98] on select "Fail Pass" at bounding box center [367, 95] width 500 height 19
select select "pass"
click at [117, 86] on select "Fail Pass" at bounding box center [367, 95] width 500 height 19
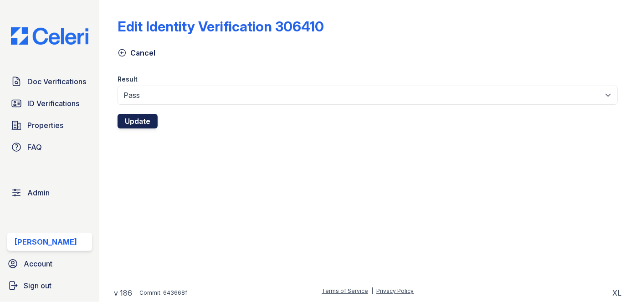
click at [147, 116] on button "Update" at bounding box center [137, 121] width 40 height 15
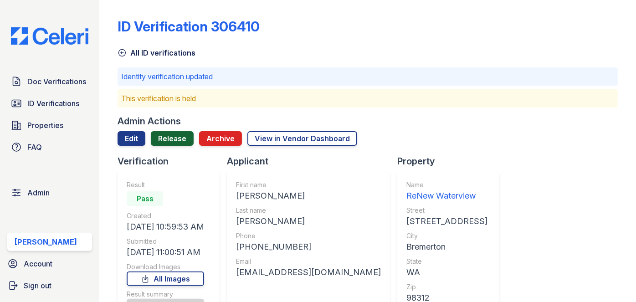
click at [173, 137] on link "Release" at bounding box center [172, 138] width 43 height 15
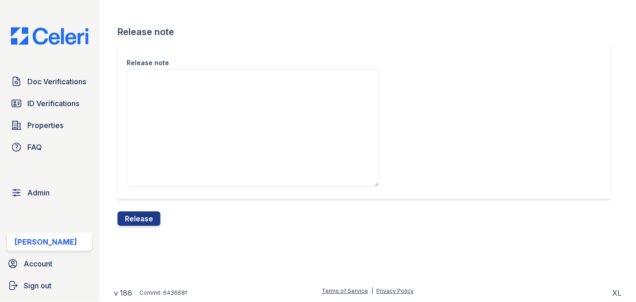
click at [152, 211] on button "Release" at bounding box center [138, 218] width 43 height 15
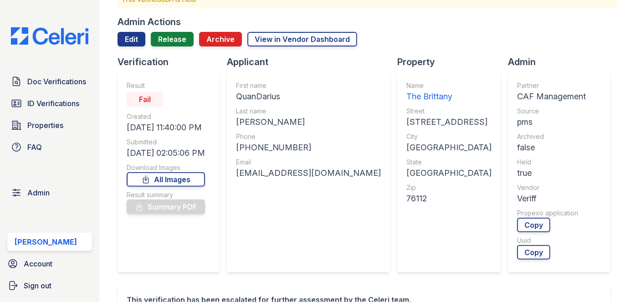
scroll to position [82, 0]
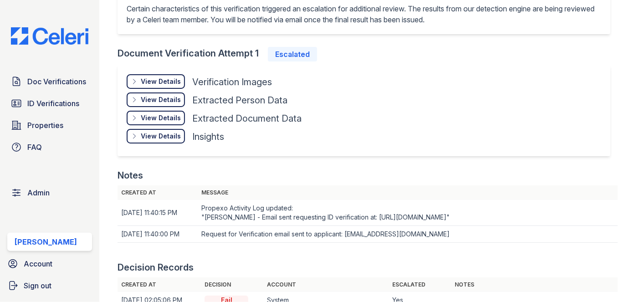
scroll to position [414, 0]
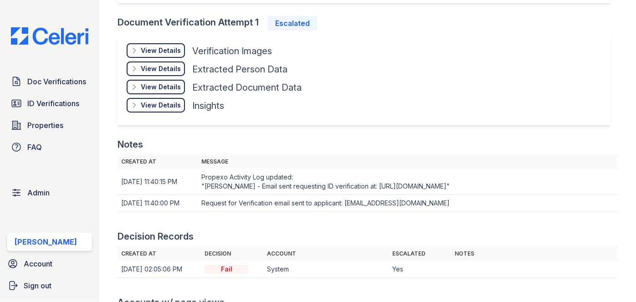
click at [167, 55] on div "View Details" at bounding box center [161, 50] width 40 height 9
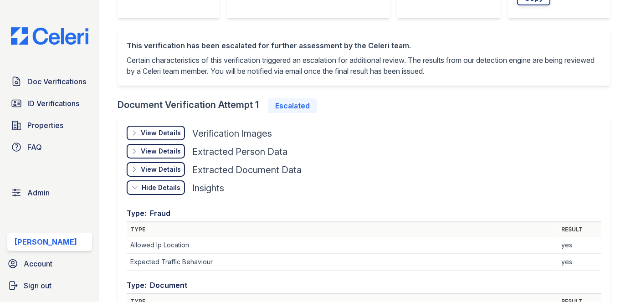
scroll to position [331, 0]
click at [173, 130] on div "View Details" at bounding box center [161, 133] width 40 height 9
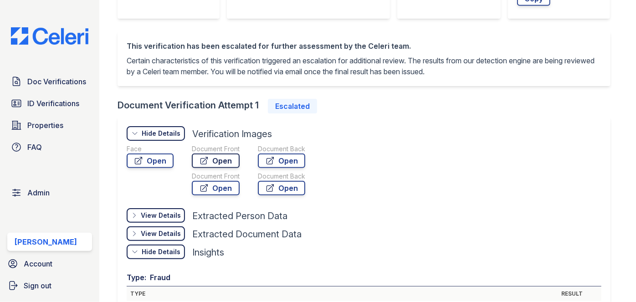
click at [219, 159] on link "Open" at bounding box center [216, 160] width 48 height 15
click at [160, 159] on link "Open" at bounding box center [150, 160] width 47 height 15
click at [224, 187] on link "Open" at bounding box center [216, 188] width 48 height 15
click at [288, 168] on div "Document Back Open Document Back Open" at bounding box center [281, 171] width 47 height 55
click at [289, 159] on link "Open" at bounding box center [281, 160] width 47 height 15
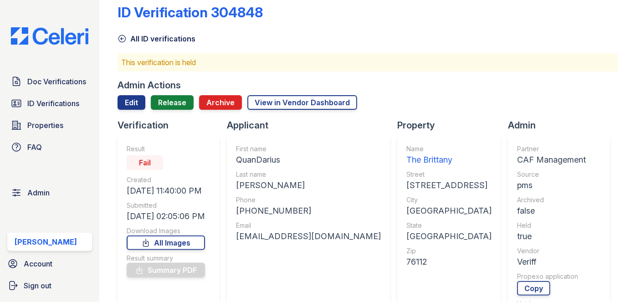
scroll to position [0, 0]
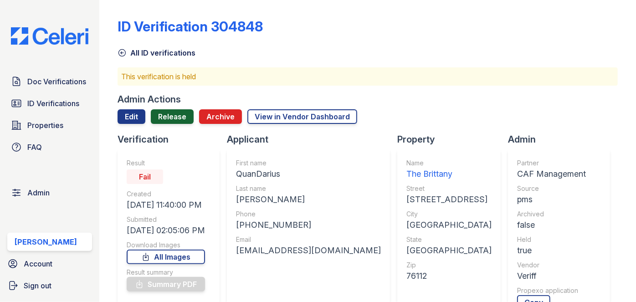
click at [172, 113] on link "Release" at bounding box center [172, 116] width 43 height 15
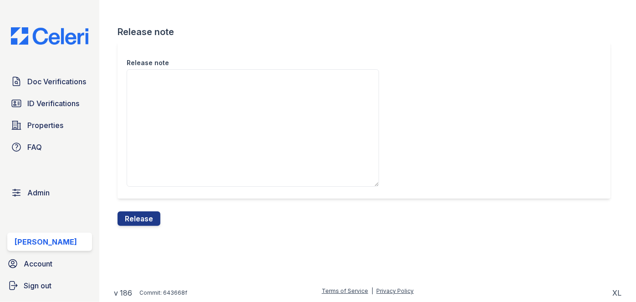
click at [109, 18] on div "Release note Release note Release v 186 Commit: 643668f Terms of Service | Priv…" at bounding box center [367, 151] width 536 height 302
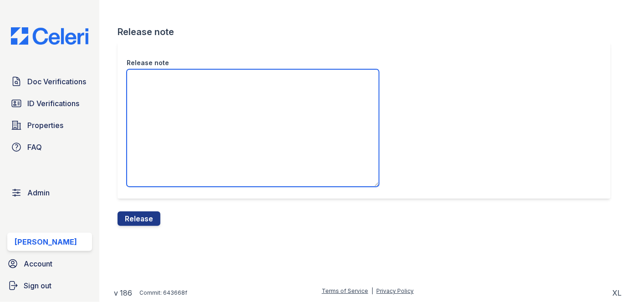
click at [143, 77] on textarea "Release note" at bounding box center [253, 127] width 252 height 117
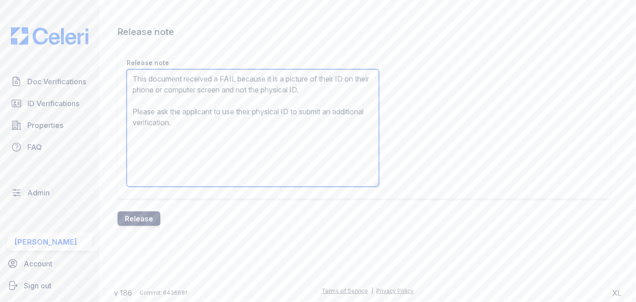
type textarea "This document received a FAIL because it is a picture of their ID on their phon…"
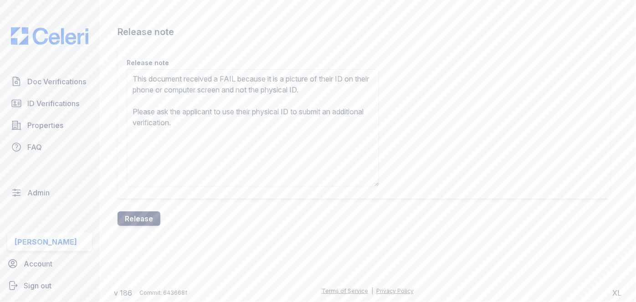
click at [150, 215] on button "Release" at bounding box center [138, 218] width 43 height 15
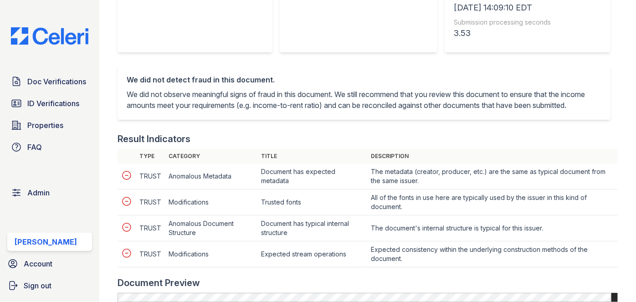
scroll to position [455, 0]
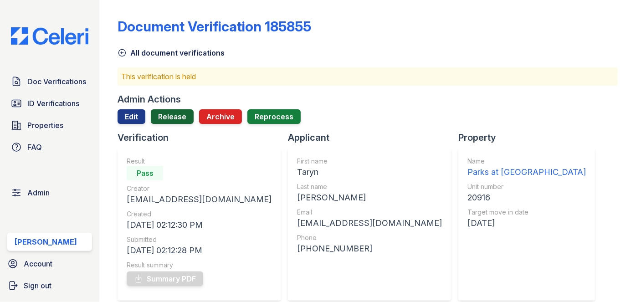
click at [180, 114] on link "Release" at bounding box center [172, 116] width 43 height 15
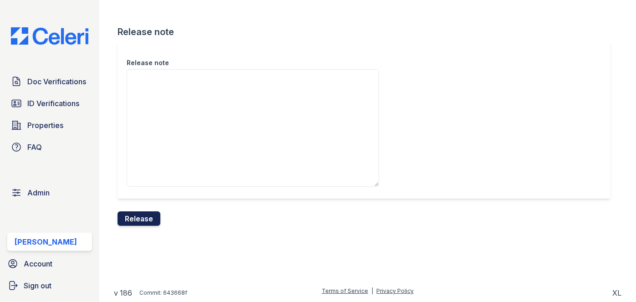
click at [144, 219] on button "Release" at bounding box center [138, 218] width 43 height 15
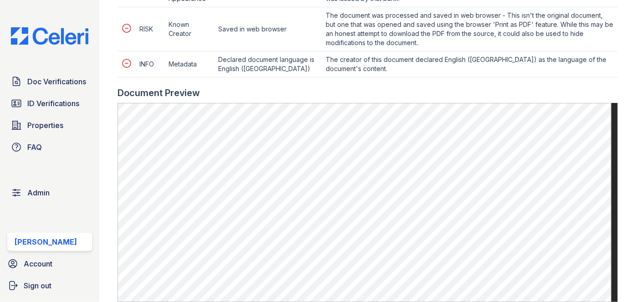
scroll to position [538, 0]
